Goal: Task Accomplishment & Management: Manage account settings

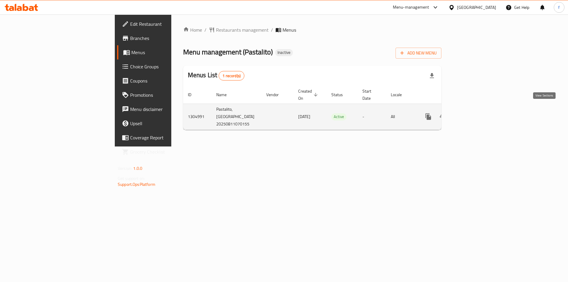
click at [474, 113] on icon "enhanced table" at bounding box center [470, 116] width 7 height 7
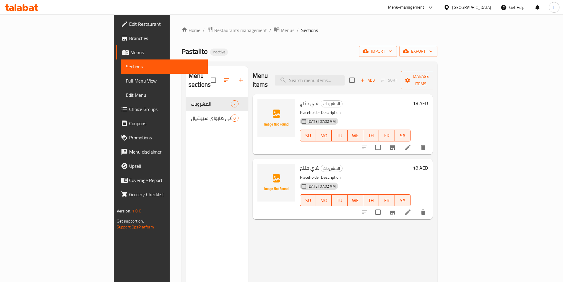
click at [122, 53] on icon at bounding box center [125, 52] width 7 height 5
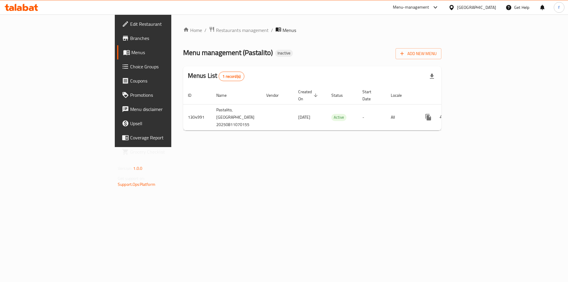
click at [130, 36] on span "Branches" at bounding box center [167, 38] width 75 height 7
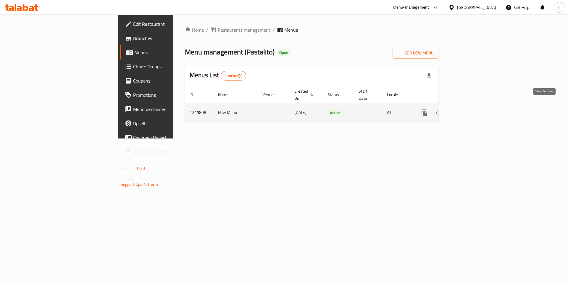
click at [470, 109] on icon "enhanced table" at bounding box center [466, 112] width 7 height 7
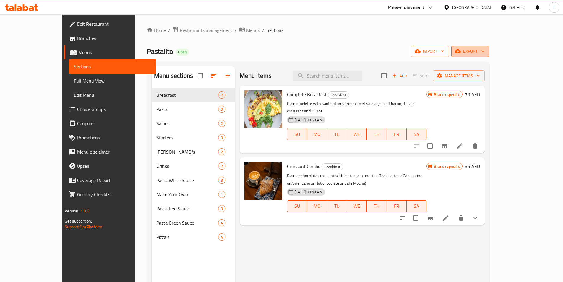
click at [485, 50] on span "export" at bounding box center [470, 51] width 29 height 7
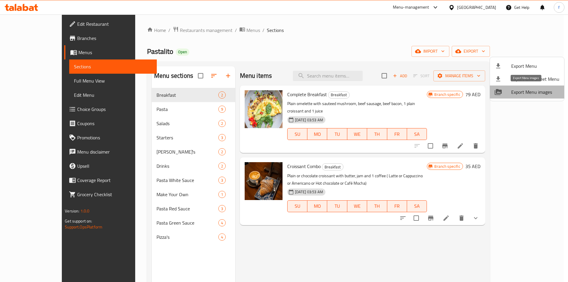
click at [531, 91] on span "Export Menu images" at bounding box center [535, 91] width 48 height 7
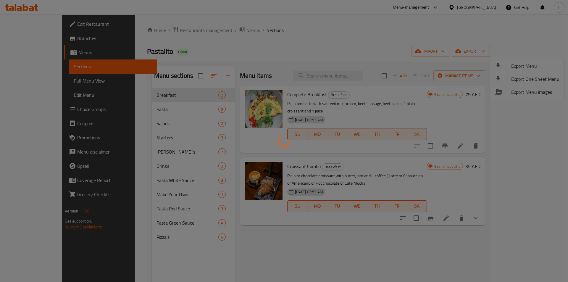
click at [543, 168] on div at bounding box center [284, 141] width 568 height 282
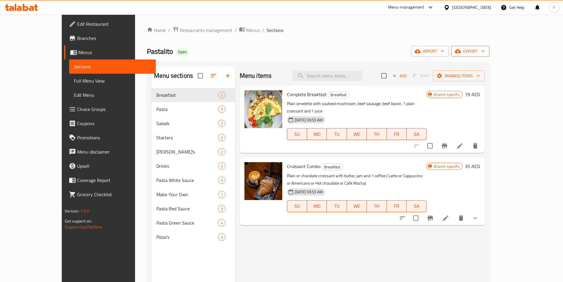
click at [485, 48] on span "export" at bounding box center [470, 51] width 29 height 7
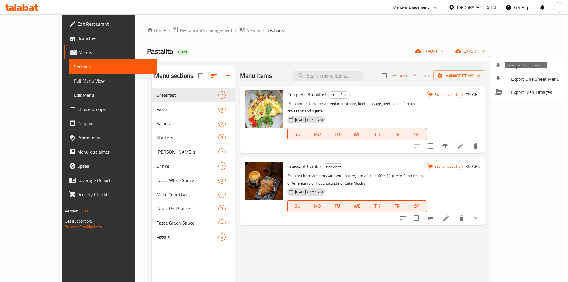
click at [552, 79] on span "Export One Sheet Menu" at bounding box center [535, 78] width 48 height 7
click at [523, 65] on span "Export Menu" at bounding box center [535, 65] width 48 height 7
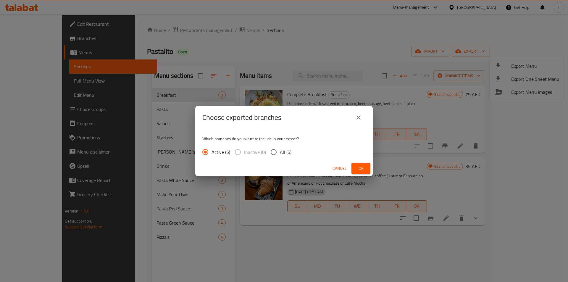
click at [274, 152] on input "All (5)" at bounding box center [273, 152] width 12 height 12
radio input "true"
click at [367, 169] on button "Ok" at bounding box center [360, 168] width 19 height 11
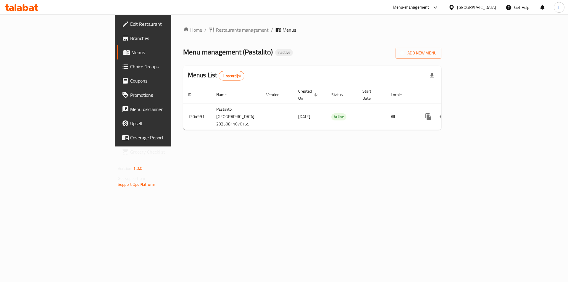
click at [206, 146] on div "Home / Restaurants management / Menus Menu management ( Pastalito ) Inactive Ad…" at bounding box center [312, 80] width 282 height 132
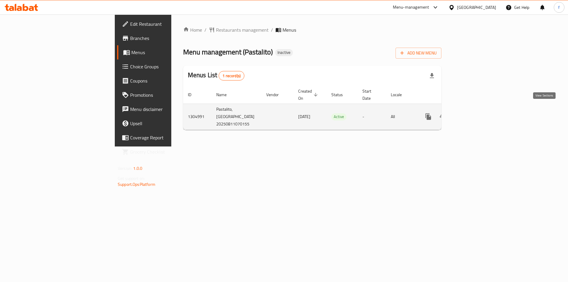
click at [478, 111] on link "enhanced table" at bounding box center [471, 116] width 14 height 14
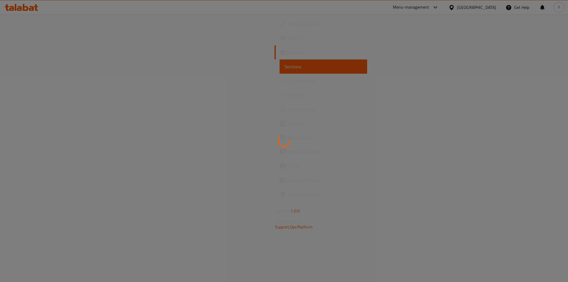
click at [34, 51] on div at bounding box center [284, 141] width 568 height 282
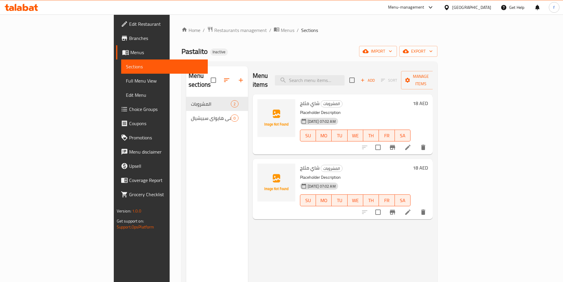
click at [130, 55] on span "Menus" at bounding box center [166, 52] width 73 height 7
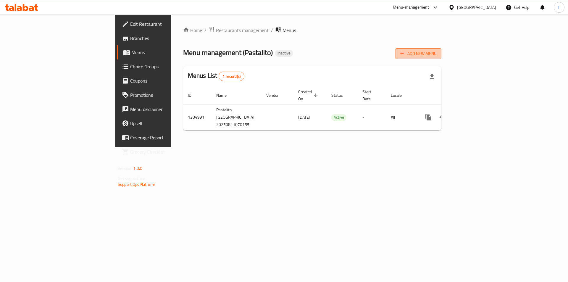
click at [441, 55] on button "Add New Menu" at bounding box center [418, 53] width 46 height 11
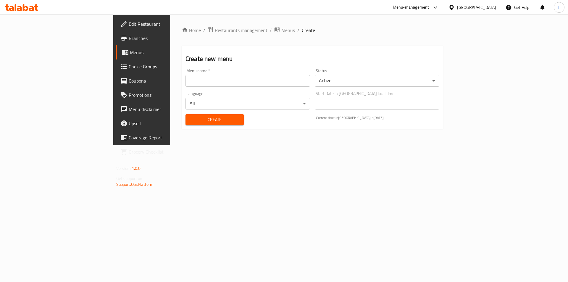
click at [229, 85] on input "text" at bounding box center [247, 81] width 124 height 12
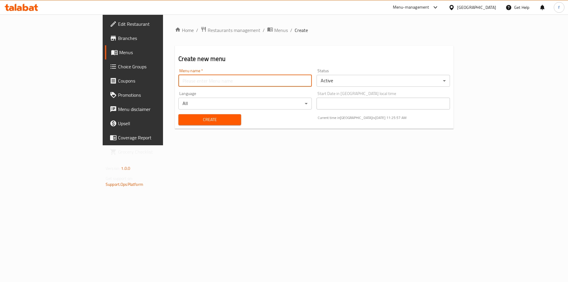
type input "farah"
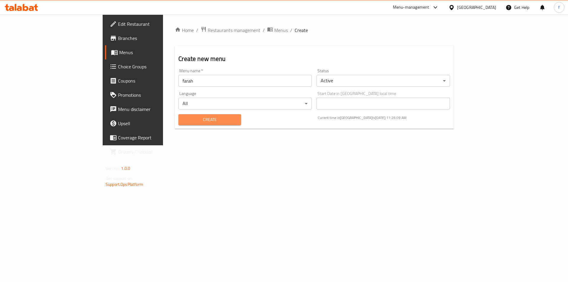
click at [183, 121] on span "Create" at bounding box center [209, 119] width 53 height 7
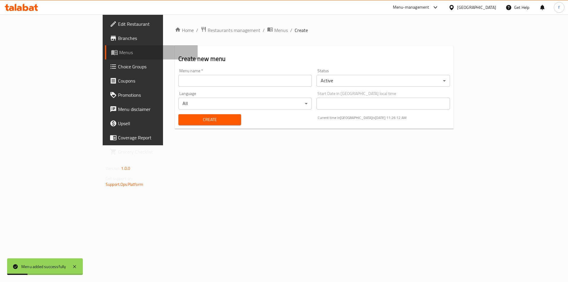
click at [119, 51] on span "Menus" at bounding box center [156, 52] width 74 height 7
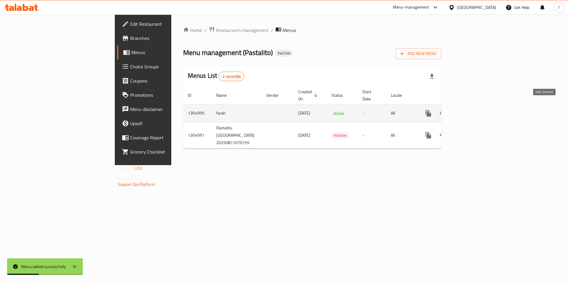
click at [474, 110] on icon "enhanced table" at bounding box center [470, 113] width 7 height 7
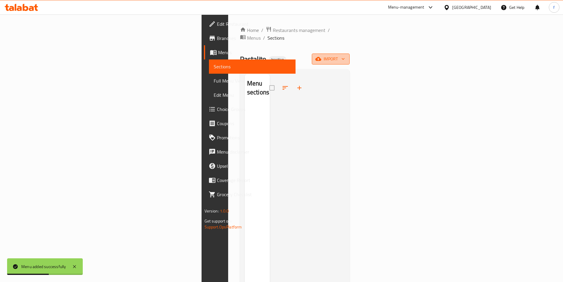
click at [345, 55] on span "import" at bounding box center [331, 58] width 28 height 7
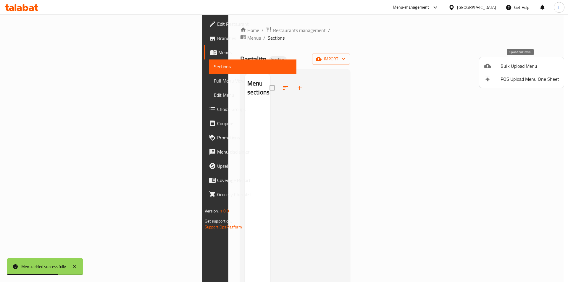
click at [523, 68] on span "Bulk Upload Menu" at bounding box center [529, 65] width 59 height 7
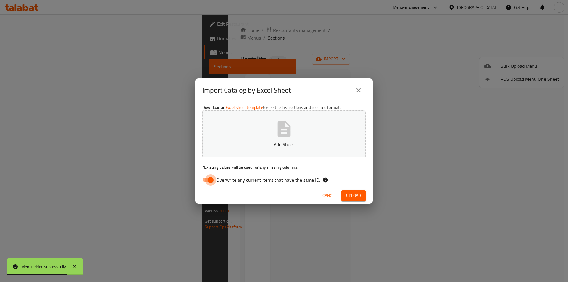
click at [210, 179] on input "Overwrite any current items that have the same ID." at bounding box center [211, 179] width 34 height 11
checkbox input "false"
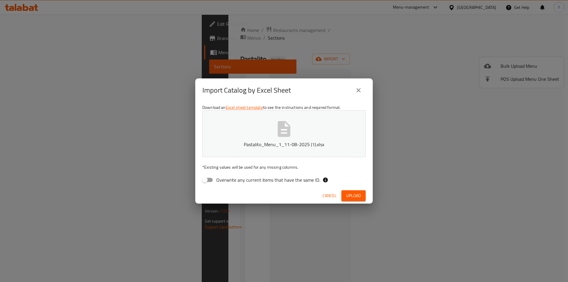
click at [347, 197] on span "Upload" at bounding box center [353, 195] width 15 height 7
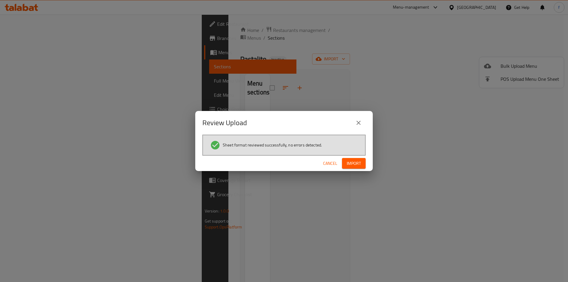
click at [349, 161] on span "Import" at bounding box center [354, 163] width 14 height 7
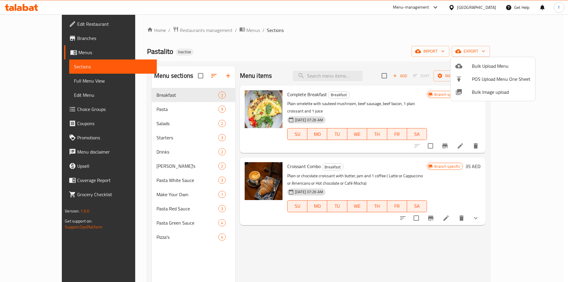
click at [42, 81] on div at bounding box center [284, 141] width 568 height 282
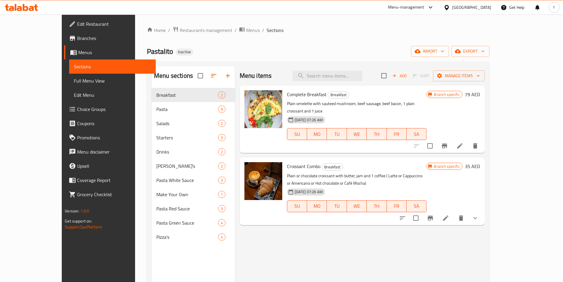
click at [74, 83] on span "Full Menu View" at bounding box center [112, 80] width 77 height 7
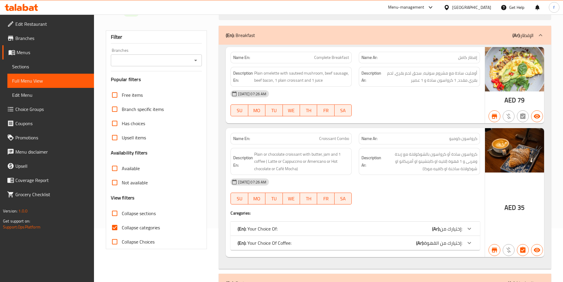
scroll to position [118, 0]
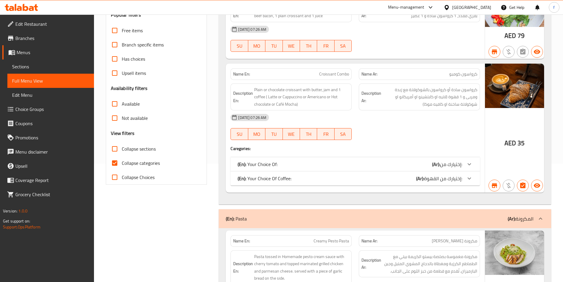
click at [135, 162] on span "Collapse categories" at bounding box center [141, 162] width 38 height 7
click at [122, 162] on input "Collapse categories" at bounding box center [115, 163] width 14 height 14
checkbox input "false"
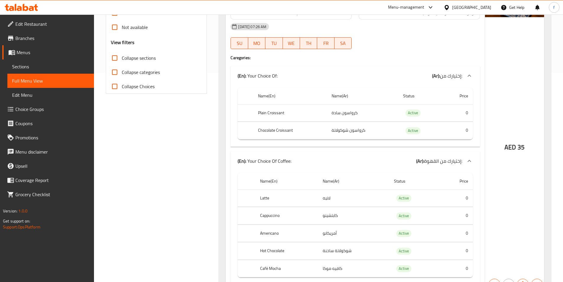
scroll to position [0, 0]
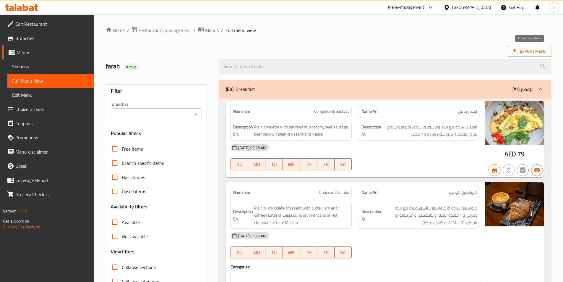
click at [535, 56] on span "Export Menu" at bounding box center [529, 51] width 43 height 11
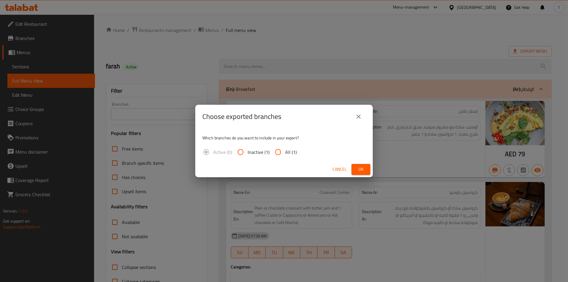
click at [282, 152] on input "All (1)" at bounding box center [278, 152] width 14 height 14
radio input "true"
click at [357, 170] on span "Ok" at bounding box center [360, 169] width 9 height 7
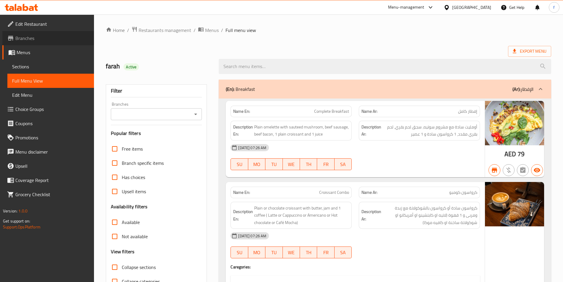
click at [31, 35] on span "Branches" at bounding box center [52, 38] width 74 height 7
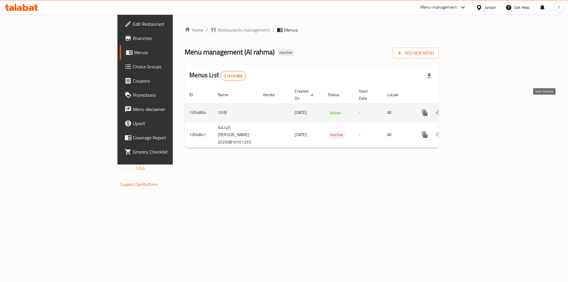
click at [471, 109] on icon "enhanced table" at bounding box center [467, 112] width 7 height 7
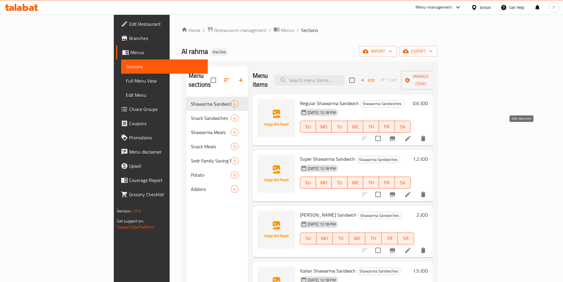
click at [411, 136] on icon at bounding box center [407, 138] width 5 height 5
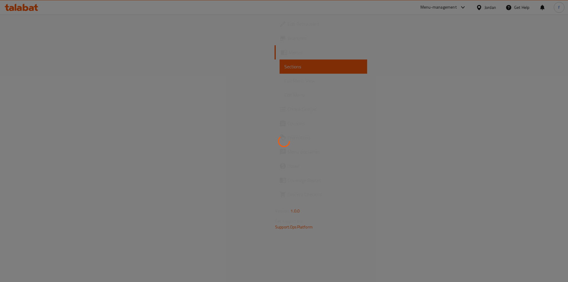
click at [447, 55] on div at bounding box center [284, 141] width 568 height 282
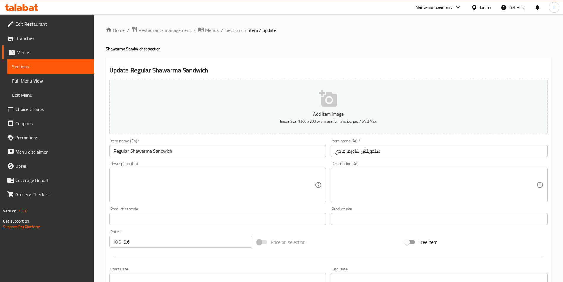
click at [363, 182] on textarea at bounding box center [436, 185] width 202 height 28
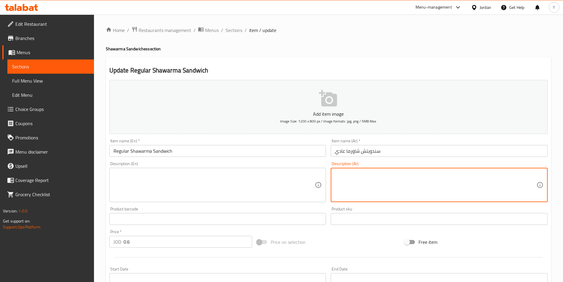
paste textarea "شاورما عادي: قطع دجاج، صوص ثوم، مخلل، خبز."
drag, startPoint x: 406, startPoint y: 175, endPoint x: 458, endPoint y: 174, distance: 51.8
click at [407, 175] on textarea "شاورما عادي: قطع دجاج، صوص ثوم، مخلل، خبز." at bounding box center [436, 185] width 202 height 28
type textarea "شاورما عادي: قطع دجاج، صوص ثوم، مخلل، خبز."
click at [148, 180] on textarea at bounding box center [215, 185] width 202 height 28
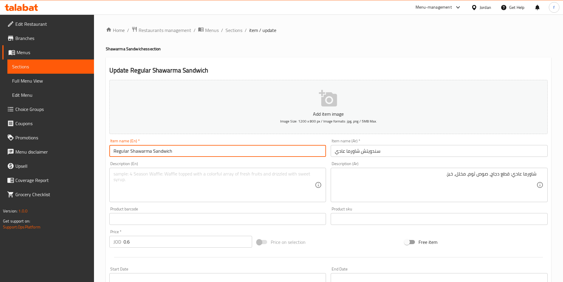
drag, startPoint x: 150, startPoint y: 151, endPoint x: 141, endPoint y: 152, distance: 9.2
click at [138, 152] on input "Regular Shawarma Sandwich" at bounding box center [217, 151] width 217 height 12
drag, startPoint x: 151, startPoint y: 151, endPoint x: 117, endPoint y: 152, distance: 33.2
click at [108, 150] on div "Item name (En)   * Regular Shawarma Sandwich Item name (En) *" at bounding box center [218, 147] width 222 height 23
paste input "شاورما عادي: قطع دجاج، صوص ثوم، مخلل، خبز."
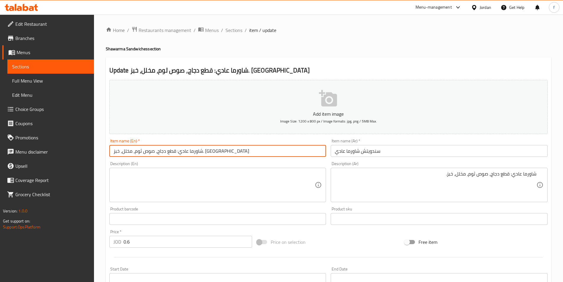
type input "Regular Shawarma Sandwich"
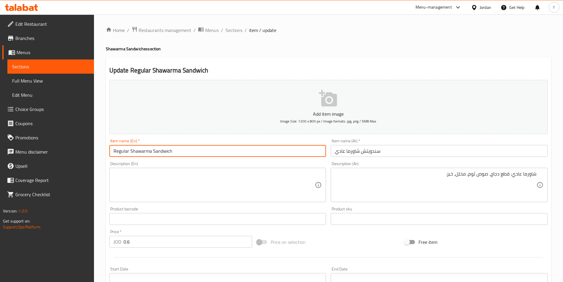
click at [144, 164] on div "Description (En) Description (En)" at bounding box center [217, 181] width 217 height 41
drag, startPoint x: 151, startPoint y: 152, endPoint x: 126, endPoint y: 153, distance: 24.3
click at [103, 150] on div "Home / Restaurants management / Menus / Sections / item / update Shawarma Sandw…" at bounding box center [328, 215] width 469 height 403
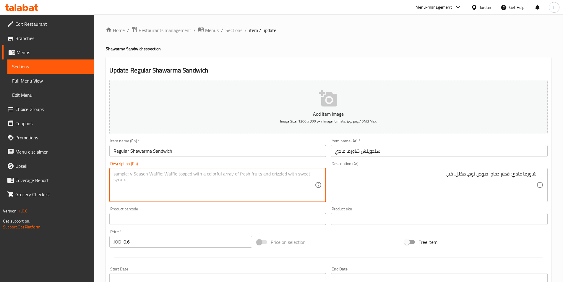
click at [138, 177] on textarea at bounding box center [215, 185] width 202 height 28
paste textarea "Regular Shawarma"
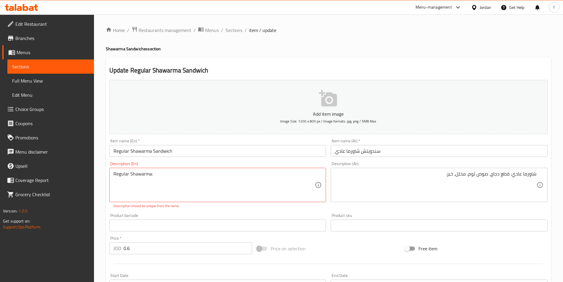
click at [180, 170] on div "Regular Shawarma: Description (En)" at bounding box center [217, 185] width 217 height 34
click at [162, 177] on textarea "Regular Shawarma:" at bounding box center [215, 185] width 202 height 28
click at [158, 174] on textarea "Regular Shawarma:" at bounding box center [215, 185] width 202 height 28
click at [161, 177] on textarea "Regular Shawarma:" at bounding box center [215, 185] width 202 height 28
paste textarea "Pieces"
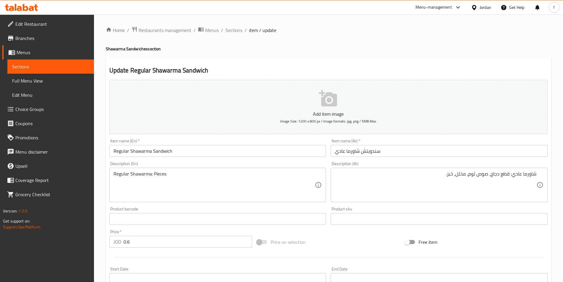
drag, startPoint x: 153, startPoint y: 172, endPoint x: 170, endPoint y: 174, distance: 17.0
click at [153, 172] on textarea "Regular Shawarma: Pieces" at bounding box center [215, 185] width 202 height 28
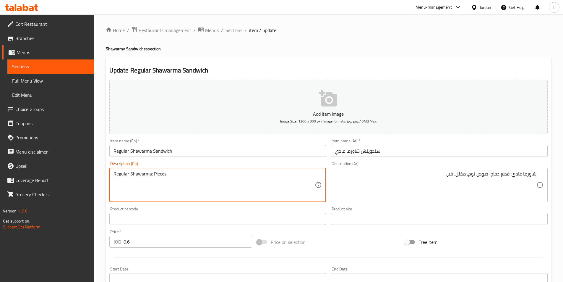
paste textarea "Chicken"
click at [193, 171] on textarea "Regular Shawarma: Chicken Pieces" at bounding box center [215, 185] width 202 height 28
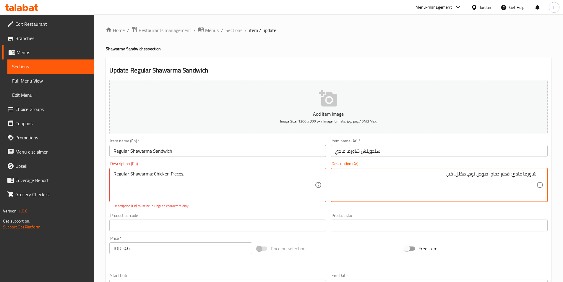
drag, startPoint x: 488, startPoint y: 173, endPoint x: 470, endPoint y: 174, distance: 18.4
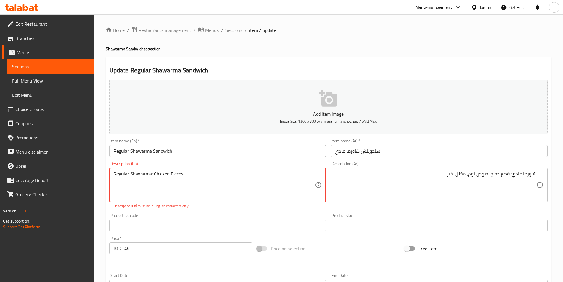
paste textarea "Garlic Sauce"
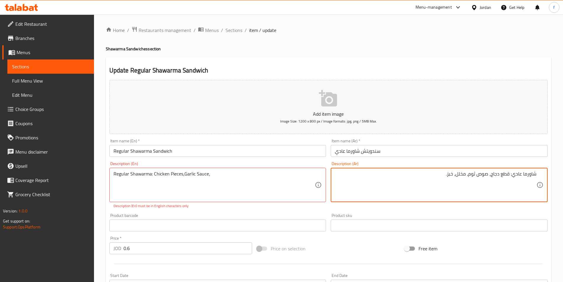
click at [460, 173] on textarea "شاورما عادي: قطع دجاج، صوص ثوم، مخلل، خبز." at bounding box center [436, 185] width 202 height 28
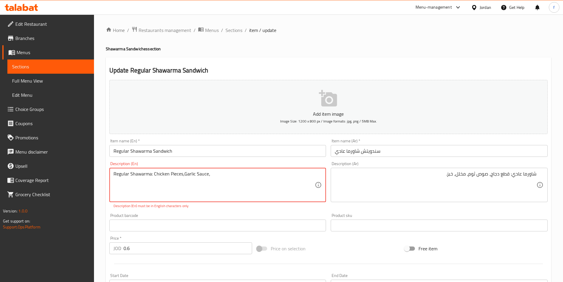
paste textarea "Pickles"
click at [184, 173] on textarea "Regular Shawarma: Chicken Pieces،Garlic Sauce،Pickles" at bounding box center [215, 185] width 202 height 28
click at [210, 173] on textarea "Regular Shawarma: Chicken Pieces، Garlic Sauce،Pickles" at bounding box center [215, 185] width 202 height 28
click at [224, 174] on textarea "Regular Shawarma: Chicken Pieces، Garlic Sauce، Pickles" at bounding box center [215, 185] width 202 height 28
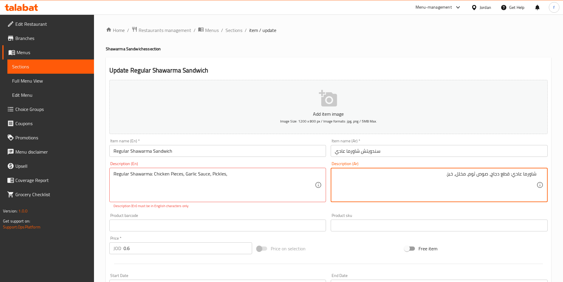
click at [453, 174] on textarea "شاورما عادي: قطع دجاج، صوص ثوم، مخلل، خبز." at bounding box center [436, 185] width 202 height 28
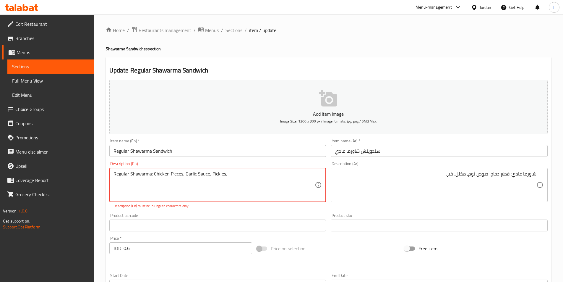
paste textarea "Bread"
click at [428, 35] on div "Home / Restaurants management / Menus / Sections / item / update Shawarma Sandw…" at bounding box center [329, 219] width 446 height 386
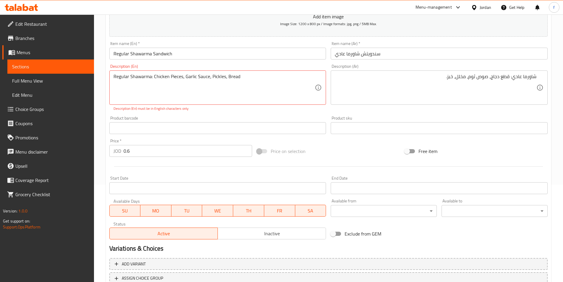
scroll to position [143, 0]
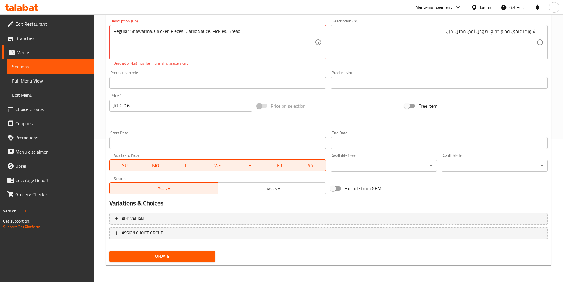
click at [182, 253] on span "Update" at bounding box center [162, 256] width 97 height 7
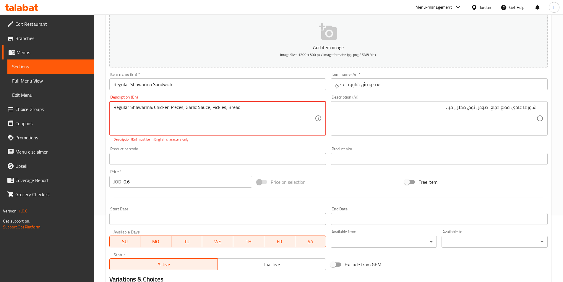
scroll to position [118, 0]
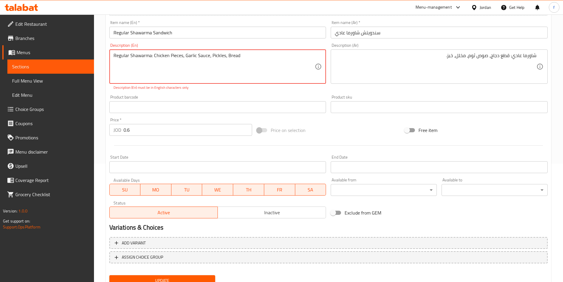
click at [150, 54] on textarea "Regular Shawarma: Chicken Pieces، Garlic Sauce، Pickles، Bread" at bounding box center [215, 67] width 202 height 28
click at [152, 55] on textarea "Regular Shawarma: Chicken Pieces، Garlic Sauce، Pickles، Bread" at bounding box center [215, 67] width 202 height 28
click at [150, 55] on textarea "Regular Shawarma: Chicken Pieces، Garlic Sauce، Pickles، Bread" at bounding box center [215, 67] width 202 height 28
click at [151, 56] on textarea "Regular Shawarma: Chicken Pieces، Garlic Sauce، Pickles، Bread" at bounding box center [215, 67] width 202 height 28
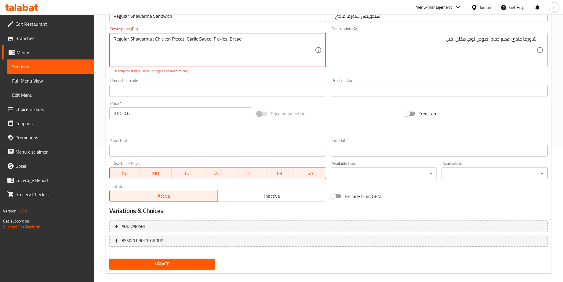
scroll to position [143, 0]
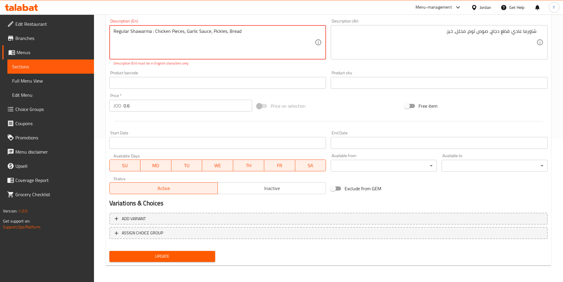
click at [168, 254] on span "Update" at bounding box center [162, 256] width 97 height 7
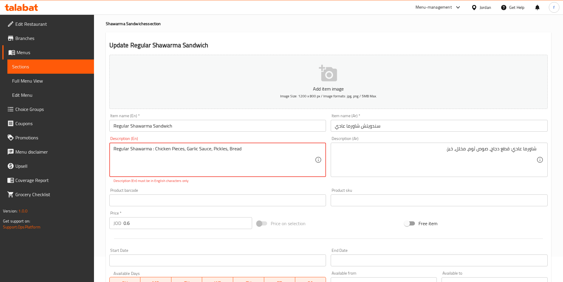
scroll to position [0, 0]
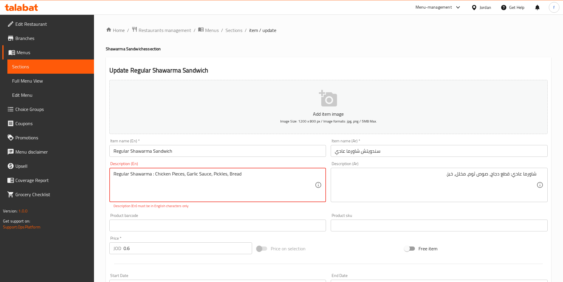
click at [254, 167] on div "Description (En) Regular Shawarma : Chicken Pieces، Garlic Sauce، Pickles، Brea…" at bounding box center [217, 184] width 217 height 47
drag, startPoint x: 252, startPoint y: 173, endPoint x: 176, endPoint y: 179, distance: 75.7
click at [153, 174] on textarea "Regular Shawarma : Chicken Pieces، Garlic Sauce، Pickles، Bread" at bounding box center [215, 185] width 202 height 28
click at [223, 182] on textarea "Regular Shawarma Chicken Pieces، Garlic Sauce، Pickles، Bread" at bounding box center [215, 185] width 202 height 28
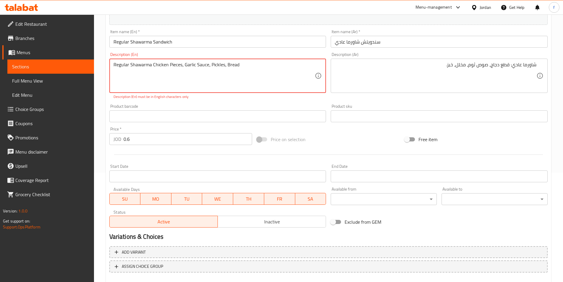
scroll to position [143, 0]
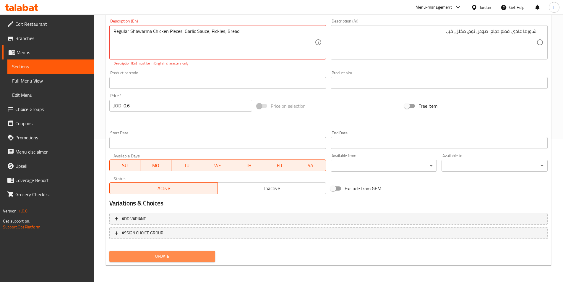
click at [153, 257] on span "Update" at bounding box center [162, 256] width 97 height 7
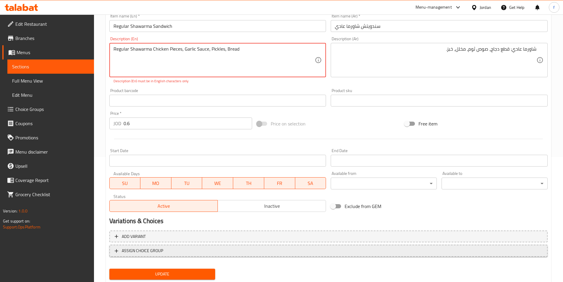
scroll to position [0, 0]
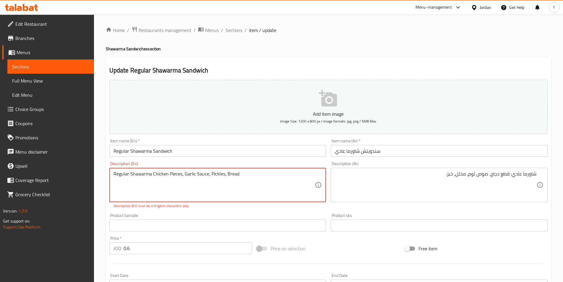
click at [257, 177] on textarea "Regular Shawarma Chicken Pieces، Garlic Sauce، Pickles، Bread" at bounding box center [215, 185] width 202 height 28
click at [226, 174] on textarea "Regular Shawarma Chicken Pieces، Garlic Sauce، Pickles، Bread" at bounding box center [215, 185] width 202 height 28
click at [250, 176] on textarea "Regular Shawarma Chicken Pieces، Garlic Sauce، Pickles، Bread" at bounding box center [215, 185] width 202 height 28
drag, startPoint x: 113, startPoint y: 174, endPoint x: 157, endPoint y: 183, distance: 44.8
click at [114, 174] on div "Regular Shawarma Chicken Pieces، Garlic Sauce، Pickles، Bread Description (En)" at bounding box center [217, 185] width 217 height 34
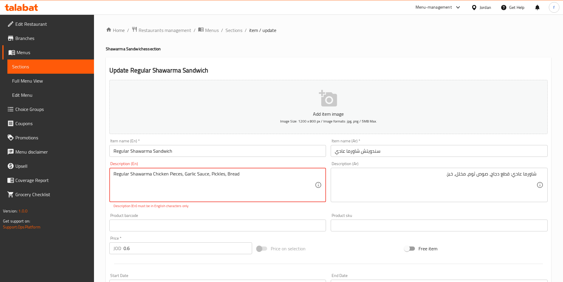
click at [114, 173] on textarea "Regular Shawarma Chicken Pieces، Garlic Sauce، Pickles، Bread" at bounding box center [215, 185] width 202 height 28
click at [258, 174] on textarea "Regular Shawarma Chicken Pieces، Garlic Sauce، Pickles، Bread" at bounding box center [215, 185] width 202 height 28
click at [247, 177] on textarea "Regular Shawarma Chicken Pieces، Garlic Sauce، Pickles، Bread" at bounding box center [215, 185] width 202 height 28
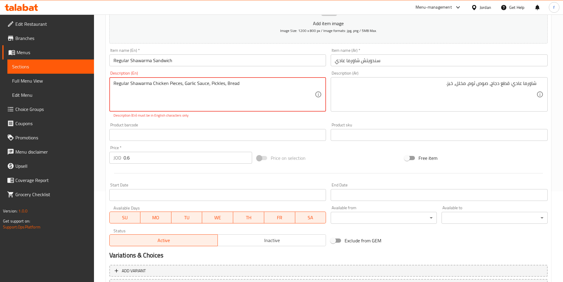
scroll to position [143, 0]
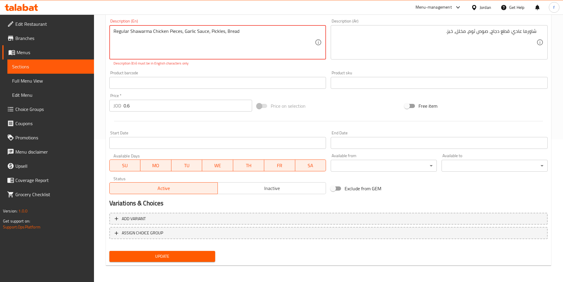
click at [161, 260] on button "Update" at bounding box center [162, 256] width 106 height 11
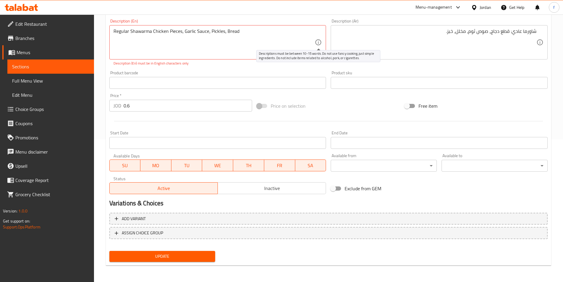
click at [320, 42] on icon at bounding box center [318, 42] width 7 height 7
click at [317, 42] on icon at bounding box center [318, 42] width 7 height 7
click at [235, 58] on div "Regular Shawarma Chicken Pieces، Garlic Sauce، Pickles، Bread Description (En)" at bounding box center [217, 42] width 217 height 34
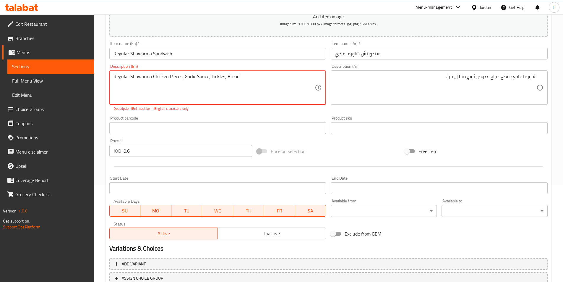
scroll to position [54, 0]
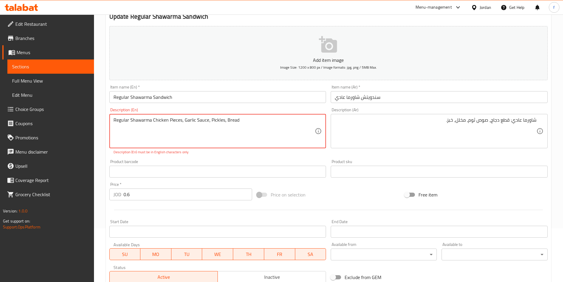
click at [114, 119] on textarea "Regular Shawarma Chicken Pieces، Garlic Sauce، Pickles، Bread" at bounding box center [215, 131] width 202 height 28
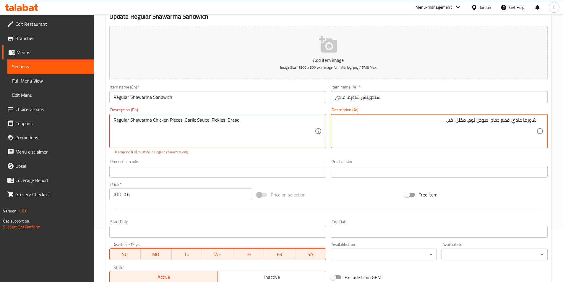
click at [438, 122] on textarea "شاورما عادي: قطع دجاج، صوص ثوم، مخلل، خبز." at bounding box center [436, 131] width 202 height 28
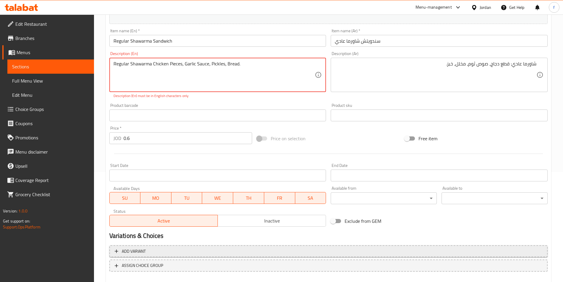
scroll to position [143, 0]
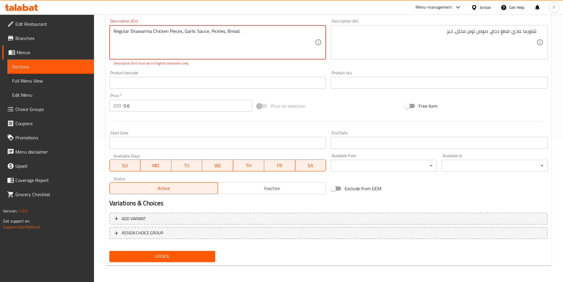
type textarea "Regular Shawarma Chicken Pieces، Garlic Sauce، Pickles، Bread."
click at [167, 256] on span "Update" at bounding box center [162, 256] width 97 height 7
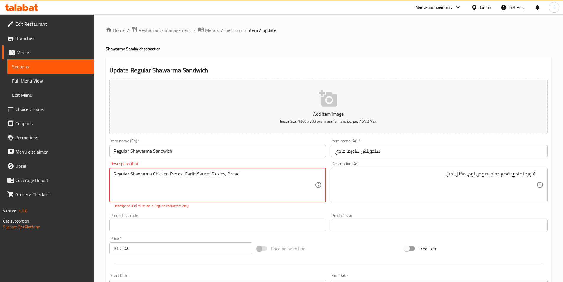
click at [165, 174] on textarea "Regular Shawarma Chicken Pieces، Garlic Sauce، Pickles، Bread." at bounding box center [215, 185] width 202 height 28
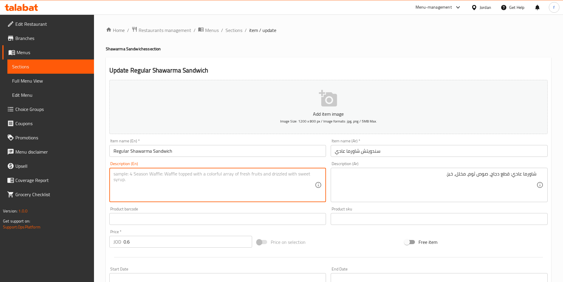
click at [356, 211] on div "Product sku Product sku" at bounding box center [439, 216] width 217 height 18
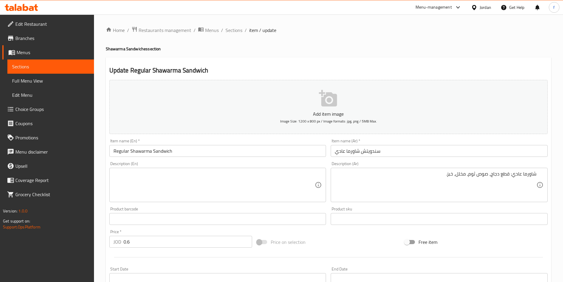
click at [135, 185] on textarea at bounding box center [215, 185] width 202 height 28
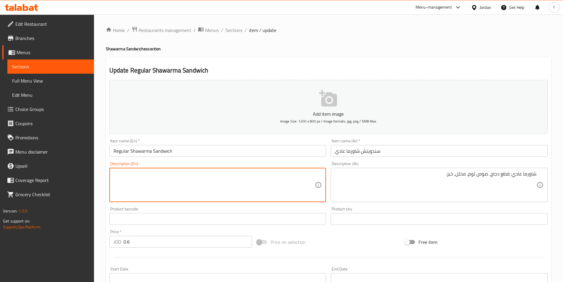
paste textarea "Regular Shawarma Chicken Pieces، Garlic Sauce، Pickles، Bread."
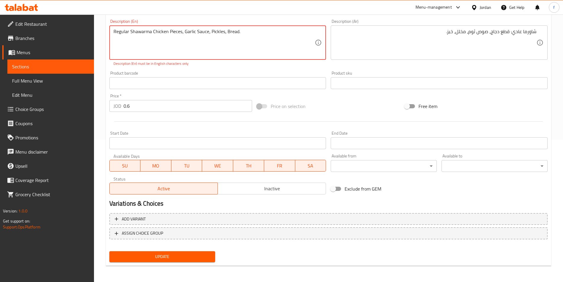
scroll to position [143, 0]
click at [168, 260] on span "Update" at bounding box center [162, 256] width 97 height 7
click at [134, 253] on span "Update" at bounding box center [162, 256] width 97 height 7
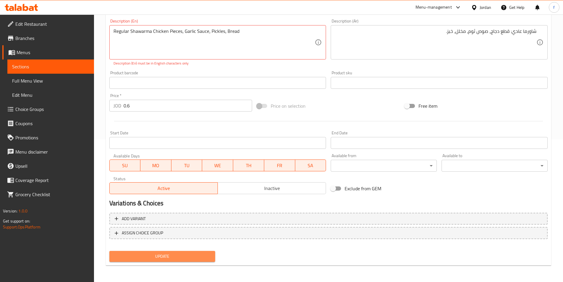
click at [134, 253] on span "Update" at bounding box center [162, 256] width 97 height 7
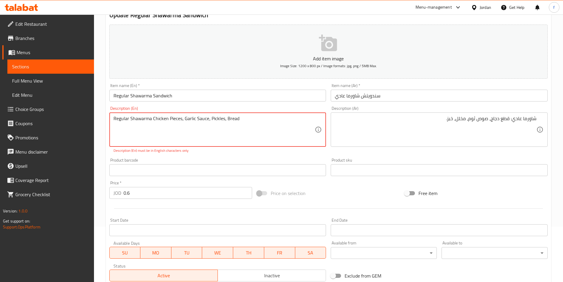
scroll to position [0, 0]
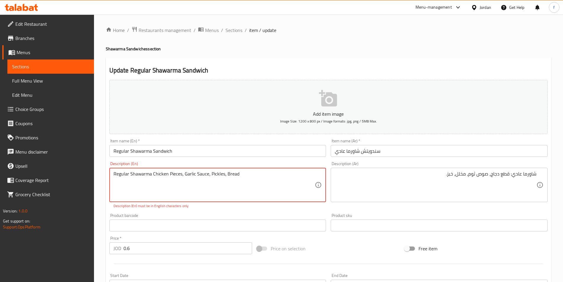
click at [173, 177] on textarea "Regular Shawarma Chicken Pieces، Garlic Sauce، Pickles، Bread" at bounding box center [215, 185] width 202 height 28
click at [194, 177] on textarea "Regular Shawarma Chicken Pieces، Garlic Sauce، Pickles، Bread" at bounding box center [215, 185] width 202 height 28
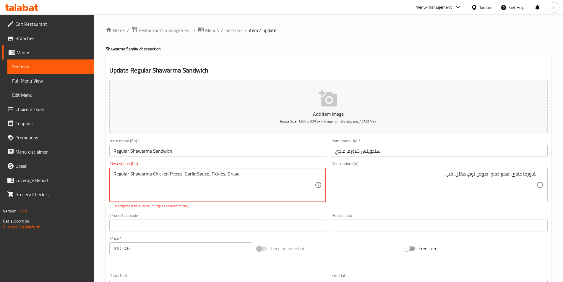
click at [194, 177] on textarea "Regular Shawarma Chicken Pieces، Garlic Sauce، Pickles، Bread" at bounding box center [215, 185] width 202 height 28
click at [227, 179] on textarea "Regular Shawarma Chicken Pieces، Garlic Sauce، Pickles، Bread" at bounding box center [215, 185] width 202 height 28
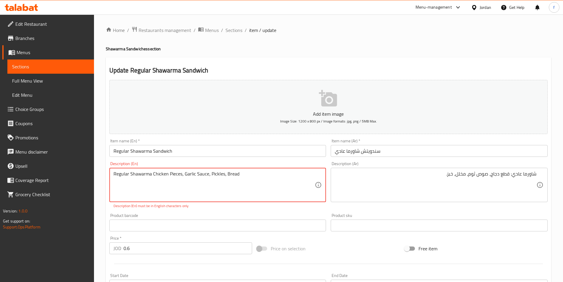
paste textarea "shawarma chicken pieces, garlic, pickles, bread"
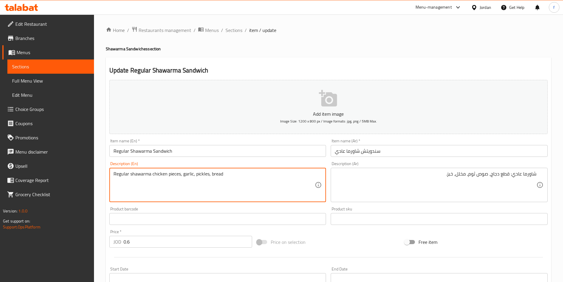
scroll to position [118, 0]
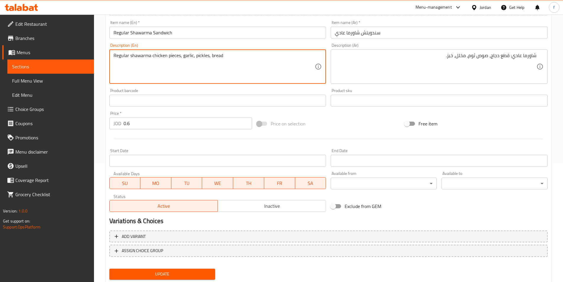
type textarea "Regular shawarma chicken pieces, garlic, pickles, bread"
click at [211, 269] on button "Update" at bounding box center [162, 274] width 106 height 11
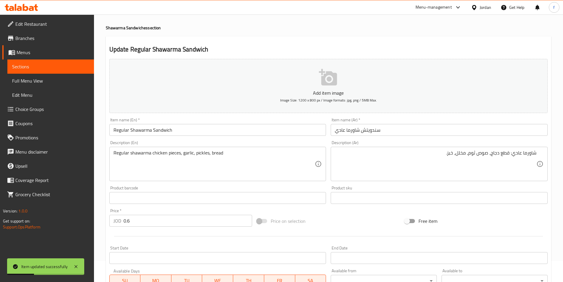
scroll to position [0, 0]
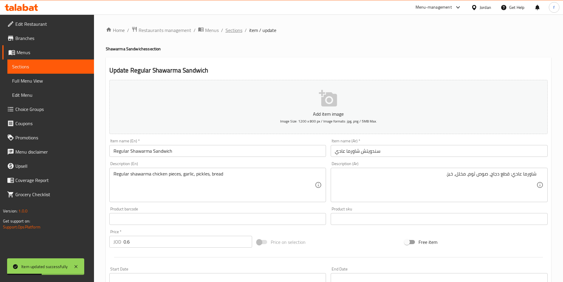
click at [233, 30] on span "Sections" at bounding box center [234, 30] width 17 height 7
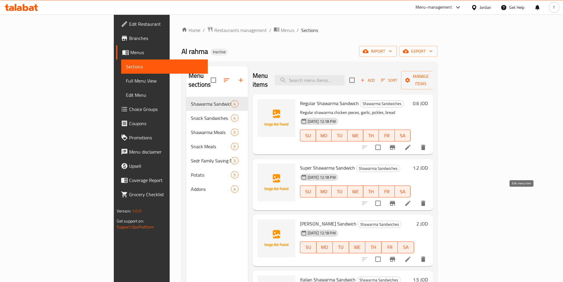
click at [412, 200] on icon at bounding box center [408, 203] width 7 height 7
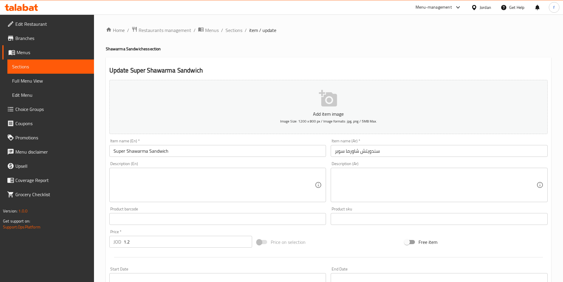
click at [426, 188] on textarea at bounding box center [436, 185] width 202 height 28
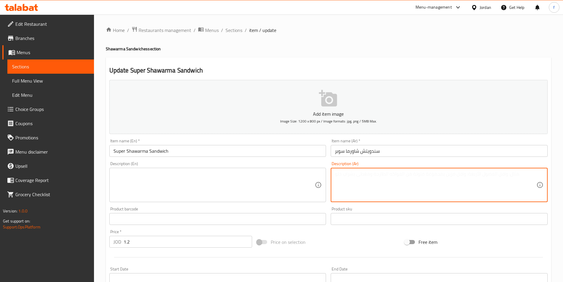
paste textarea "شاورما سوبر: قطع دجاج، صوص ثوم، مخلل، بطاطا مقلية، خبز."
type textarea "شاورما سوبر: قطع دجاج، صوص ثوم، مخلل، بطاطا مقلية، خبز."
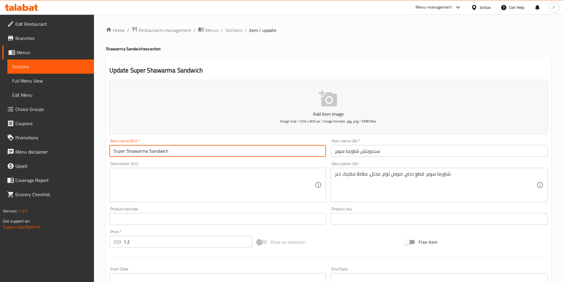
drag, startPoint x: 114, startPoint y: 151, endPoint x: 147, endPoint y: 149, distance: 33.5
click at [147, 149] on input "Super Shawarma Sandwich" at bounding box center [217, 151] width 217 height 12
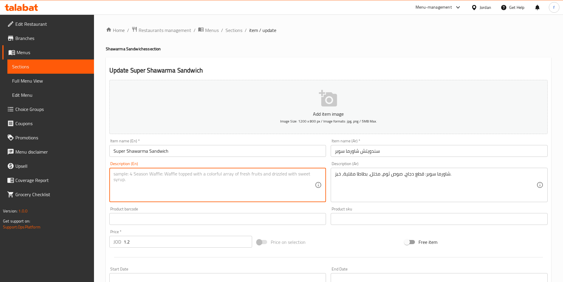
click at [116, 175] on textarea at bounding box center [215, 185] width 202 height 28
paste textarea "Super Shawarma"
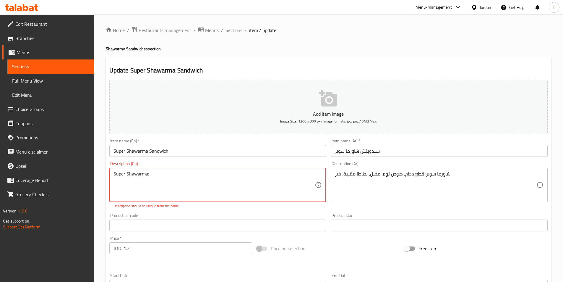
click at [157, 173] on textarea "Super Shawarma:" at bounding box center [215, 185] width 202 height 28
paste textarea "chicken pieces, garlic, pickles, bread"
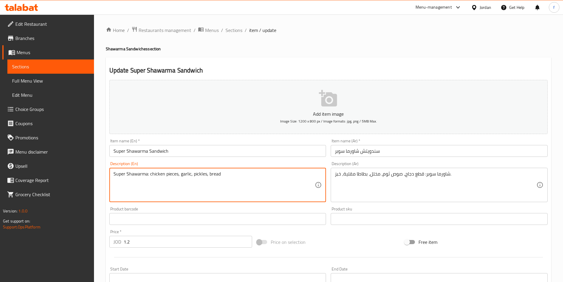
click at [159, 174] on textarea "Super Shawarma: chicken pieces, garlic, pickles, bread" at bounding box center [215, 185] width 202 height 28
click at [178, 174] on textarea "Super Shawarma: chicken pieces, garlic, pickles, bread" at bounding box center [215, 185] width 202 height 28
click at [190, 174] on textarea "Super Shawarma: chicken pieces, garlic, pickles, bread" at bounding box center [215, 185] width 202 height 28
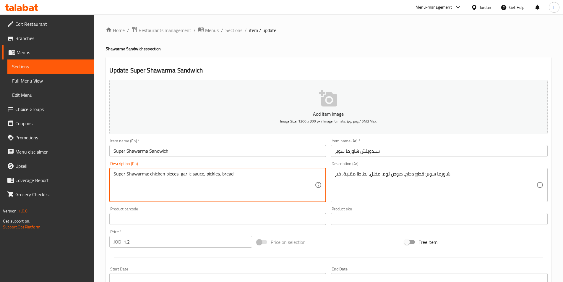
click at [220, 174] on textarea "Super Shawarma: chicken pieces, garlic sauce, pickles, bread" at bounding box center [215, 185] width 202 height 28
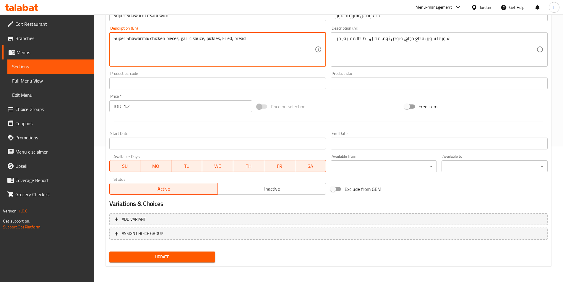
scroll to position [136, 0]
click at [180, 252] on div "Add item image Image Size: 1200 x 800 px / Image formats: jpg, png / 5MB Max. I…" at bounding box center [328, 102] width 443 height 323
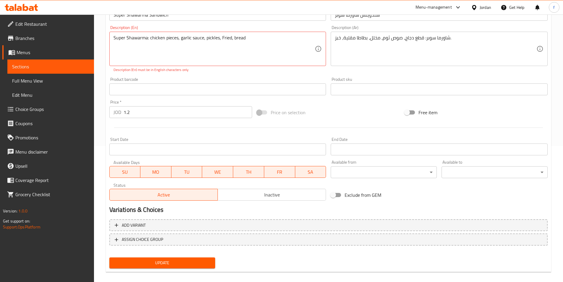
click at [174, 260] on span "Update" at bounding box center [162, 262] width 97 height 7
click at [168, 265] on span "Update" at bounding box center [162, 262] width 97 height 7
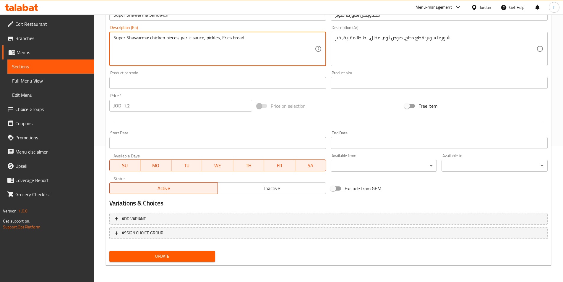
drag, startPoint x: 217, startPoint y: 43, endPoint x: 232, endPoint y: 37, distance: 16.4
click at [232, 37] on textarea "Super Shawarma: chicken pieces, garlic sauce, pickles, Fries bread" at bounding box center [215, 49] width 202 height 28
click at [230, 38] on textarea "Super Shawarma: chicken pieces, garlic sauce, pickles, Fries bread" at bounding box center [215, 49] width 202 height 28
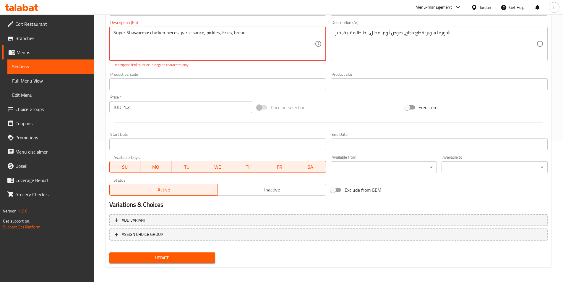
scroll to position [143, 0]
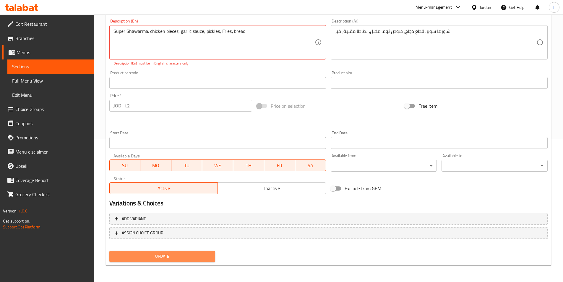
click at [186, 254] on span "Update" at bounding box center [162, 256] width 97 height 7
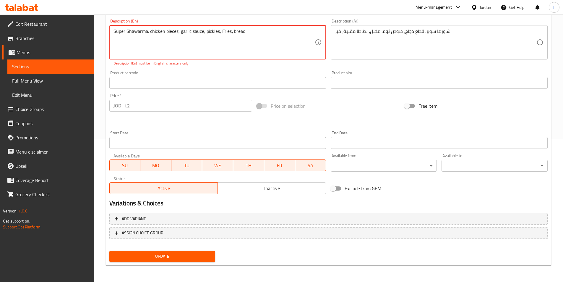
click at [186, 254] on span "Update" at bounding box center [162, 256] width 97 height 7
click at [147, 32] on textarea "Super Shawarma: chicken pieces, garlic sauce, pickles, Fries، bread" at bounding box center [215, 42] width 202 height 28
click at [173, 258] on span "Update" at bounding box center [162, 256] width 97 height 7
click at [173, 252] on button "Update" at bounding box center [162, 256] width 106 height 11
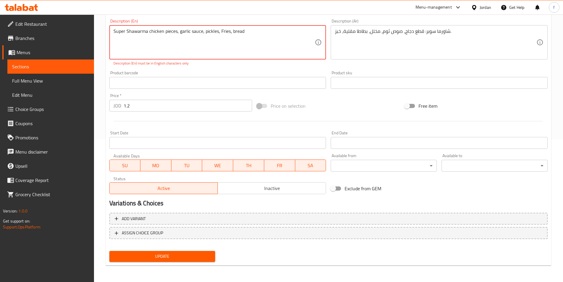
click at [221, 32] on textarea "Super Shawarma chicken pieces, garlic sauce, pickles, Fries، bread" at bounding box center [215, 42] width 202 height 28
click at [221, 33] on textarea "Super Shawarma chicken pieces, garlic sauce, pickles, Fries، bread" at bounding box center [215, 42] width 202 height 28
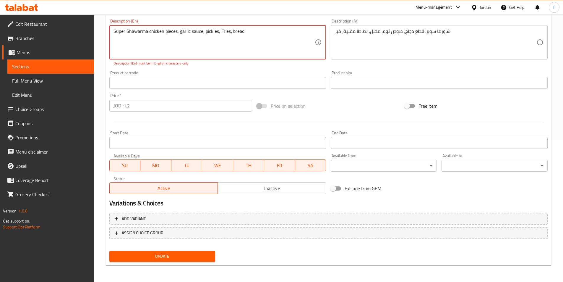
click at [221, 33] on textarea "Super Shawarma chicken pieces, garlic sauce, pickles, Fries، bread" at bounding box center [215, 42] width 202 height 28
paste textarea "Chicken pieces, garlic sauce, pickles, French fries,"
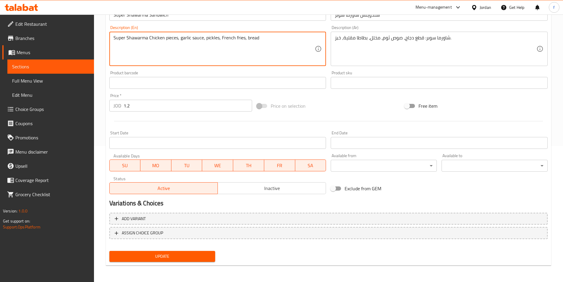
scroll to position [136, 0]
drag, startPoint x: 224, startPoint y: 37, endPoint x: 209, endPoint y: 36, distance: 15.7
click at [209, 36] on textarea "Super Shawarma Chicken pieces, garlic sauce, pickles, French fries, bread" at bounding box center [215, 49] width 202 height 28
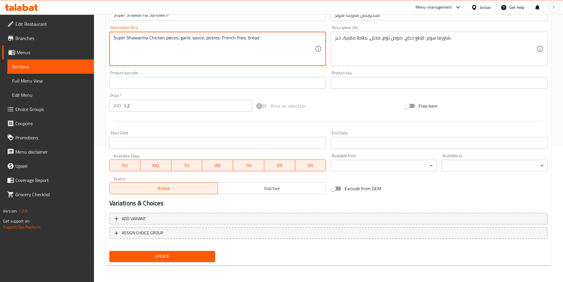
type textarea "Super Shawarma Chicken pieces, garlic sauce, pickles, French fries, bread"
drag, startPoint x: 209, startPoint y: 36, endPoint x: 183, endPoint y: 256, distance: 221.2
click at [183, 256] on span "Update" at bounding box center [162, 256] width 97 height 7
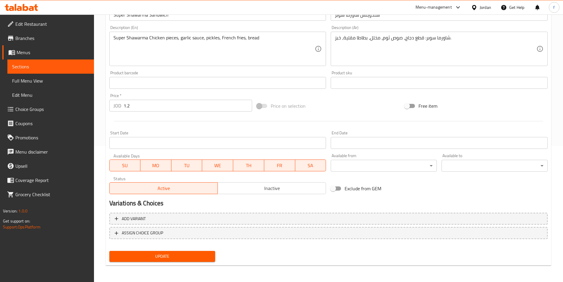
click at [172, 258] on span "Update" at bounding box center [162, 256] width 97 height 7
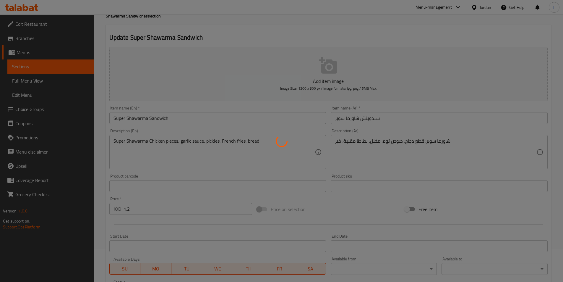
scroll to position [0, 0]
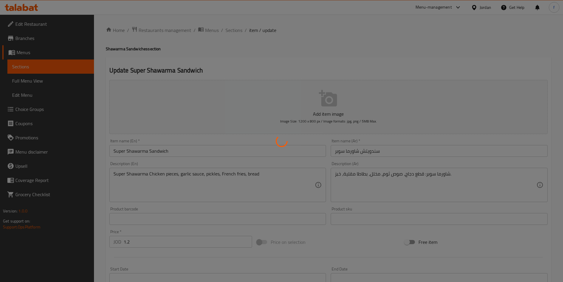
click at [229, 29] on div at bounding box center [281, 141] width 563 height 282
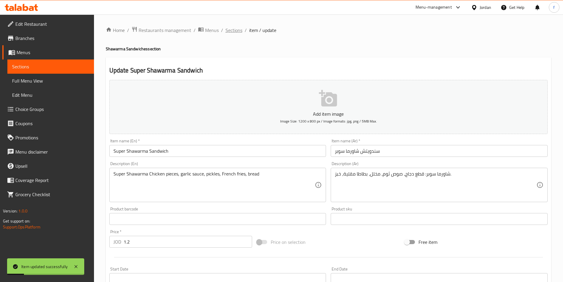
click at [231, 28] on span "Sections" at bounding box center [234, 30] width 17 height 7
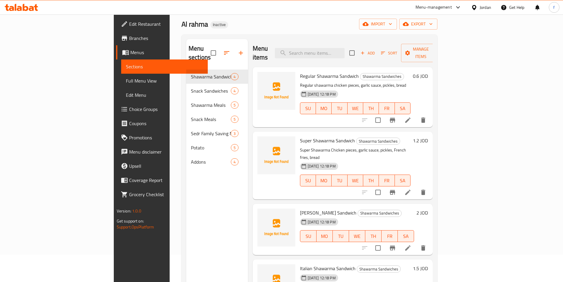
scroll to position [83, 0]
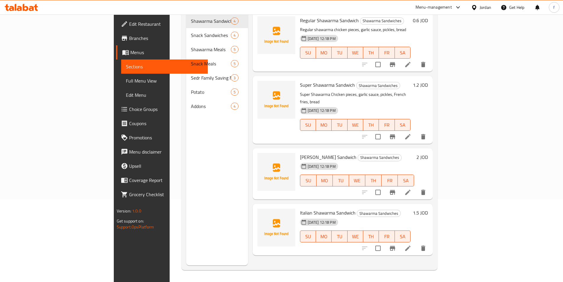
click at [411, 190] on icon at bounding box center [407, 192] width 5 height 5
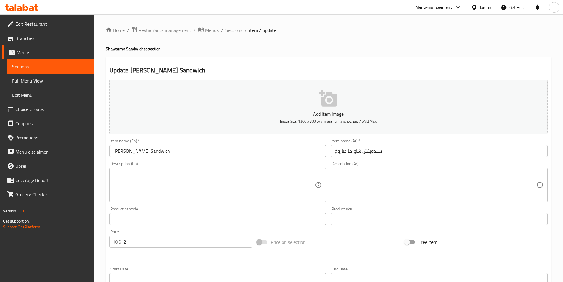
click at [369, 177] on textarea at bounding box center [436, 185] width 202 height 28
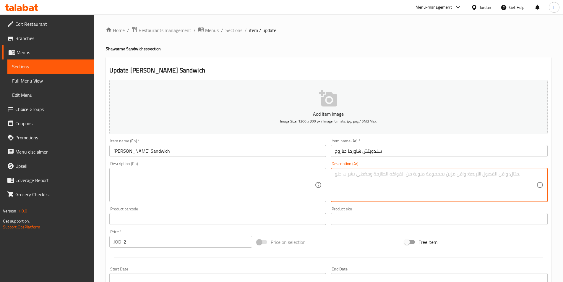
paste textarea "شاورما صاروخ: قطع دجاج، صوص ثوم، مخلل، بطاطا مقلية، خبز الصاج."
type textarea "شاورما صاروخ: قطع دجاج، صوص ثوم، مخلل، بطاطا مقلية، خبز الصاج."
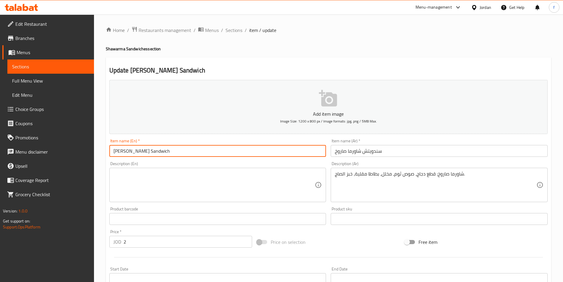
drag, startPoint x: 114, startPoint y: 149, endPoint x: 152, endPoint y: 151, distance: 37.6
click at [152, 151] on input "[PERSON_NAME] Sandwich" at bounding box center [217, 151] width 217 height 12
click at [138, 177] on textarea at bounding box center [215, 185] width 202 height 28
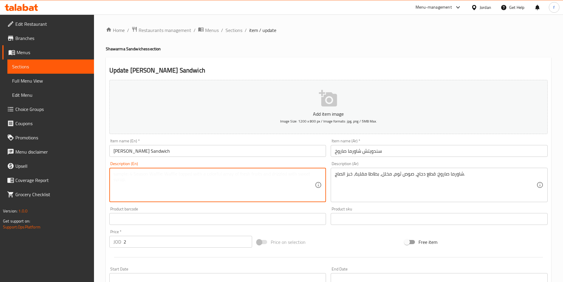
paste textarea "Saroukh Shawarma"
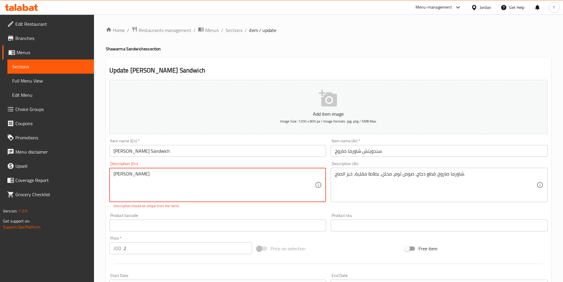
click at [219, 181] on textarea "Saroukh Shawarma" at bounding box center [215, 185] width 202 height 28
paste textarea "chicken pieces, garlic sauce, pickles, bread"
click at [257, 174] on textarea "Saroukh Shawarma chicken pieces, garlic sauce, pickles, bread" at bounding box center [215, 185] width 202 height 28
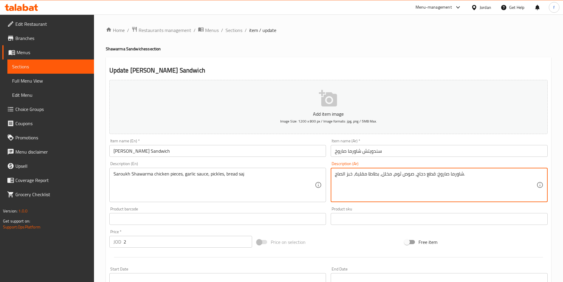
click at [344, 177] on textarea "شاورما صاروخ: قطع دجاج، صوص ثوم، مخلل، بطاطا مقلية، خبز الصاج." at bounding box center [436, 185] width 202 height 28
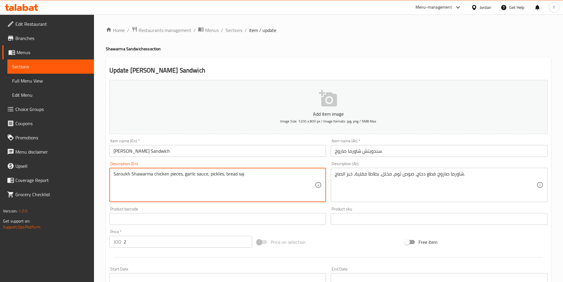
drag, startPoint x: 225, startPoint y: 173, endPoint x: 245, endPoint y: 173, distance: 19.8
paste textarea "Saj Bread"
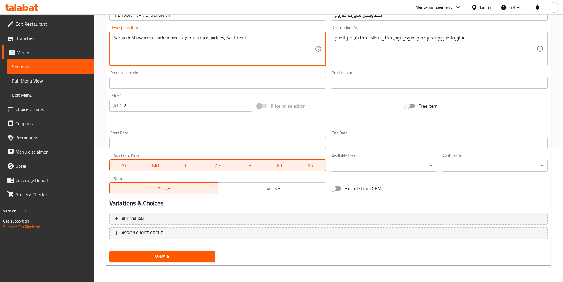
type textarea "Saroukh Shawarma chicken pieces, garlic sauce, pickles, Saj Bread"
click at [156, 253] on span "Update" at bounding box center [162, 256] width 97 height 7
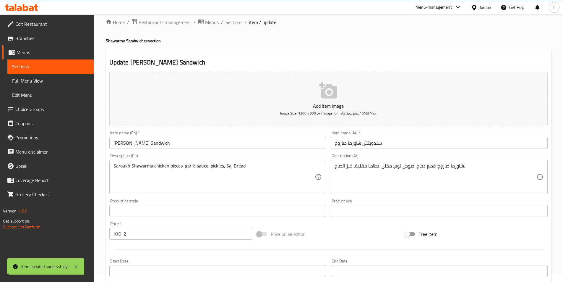
scroll to position [0, 0]
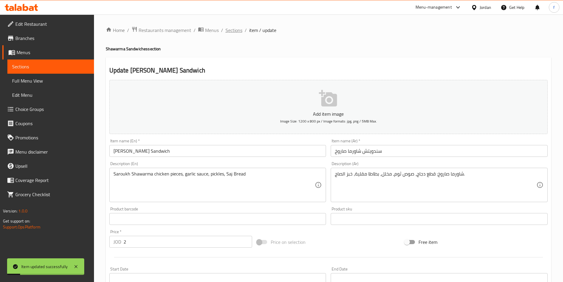
click at [236, 30] on span "Sections" at bounding box center [234, 30] width 17 height 7
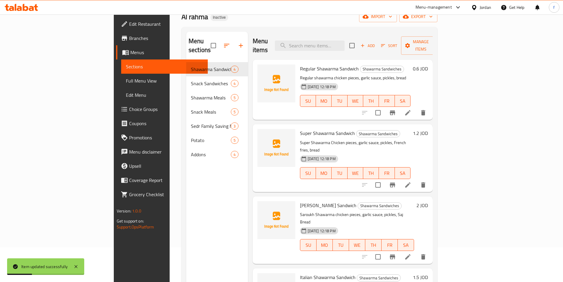
scroll to position [83, 0]
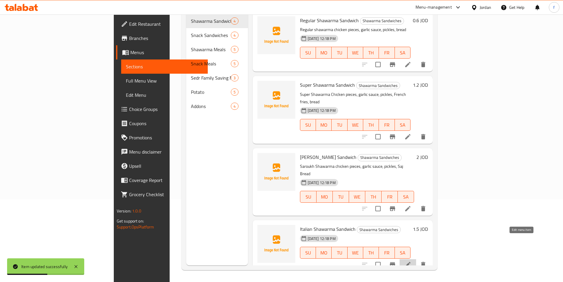
click at [412, 261] on icon at bounding box center [408, 264] width 7 height 7
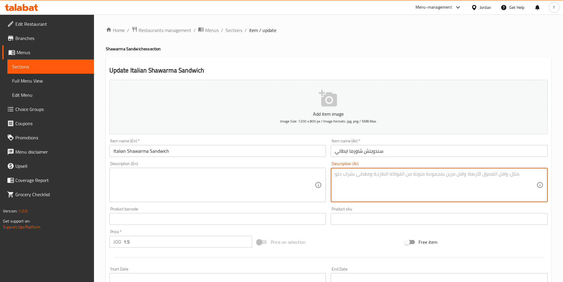
click at [368, 177] on textarea at bounding box center [436, 185] width 202 height 28
paste textarea "شاورما ايطالي: قطع دجاج، صوص ايطالي، خس، جبنة، خبز."
type textarea "شاورما ايطالي: قطع دجاج، صوص ايطالي، خس، جبنة، خبز."
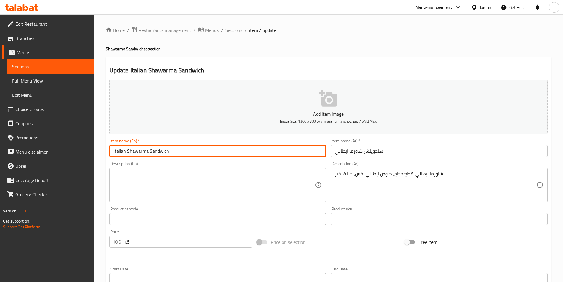
drag, startPoint x: 114, startPoint y: 150, endPoint x: 148, endPoint y: 151, distance: 34.3
click at [148, 151] on input "Italian Shawarma Sandwich" at bounding box center [217, 151] width 217 height 12
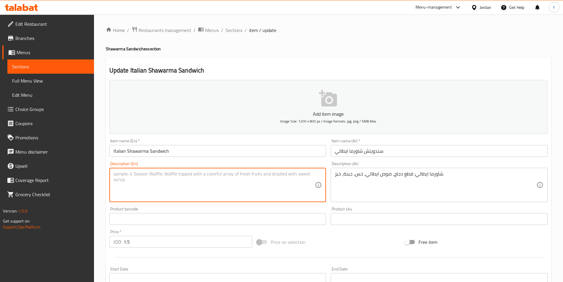
click at [123, 175] on textarea at bounding box center [215, 185] width 202 height 28
paste textarea "Italian Shawarma"
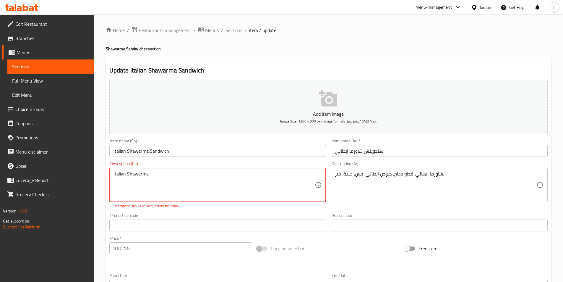
click at [162, 177] on textarea "Italian Shawarma" at bounding box center [215, 185] width 202 height 28
paste textarea "chicken pieces, garlic sauce, pickles, bread"
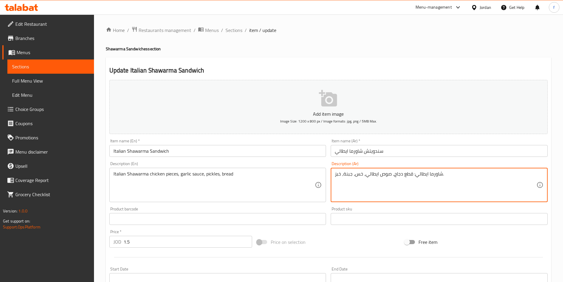
click at [372, 174] on textarea "شاورما ايطالي: قطع دجاج، صوص ايطالي، خس، جبنة، خبز." at bounding box center [436, 185] width 202 height 28
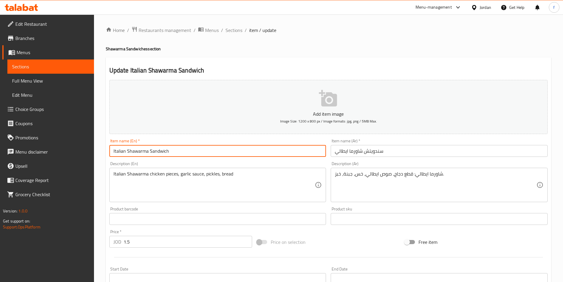
click at [119, 150] on input "Italian Shawarma Sandwich" at bounding box center [217, 151] width 217 height 12
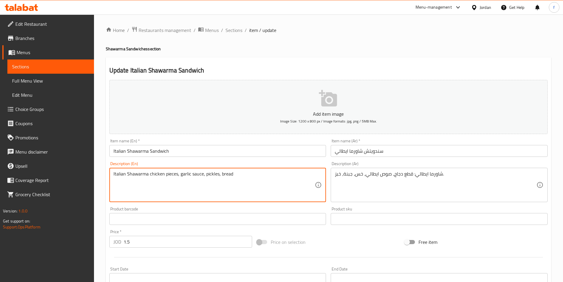
click at [185, 172] on textarea "Italian Shawarma chicken pieces, garlic sauce, pickles, bread" at bounding box center [215, 185] width 202 height 28
paste textarea "Italian"
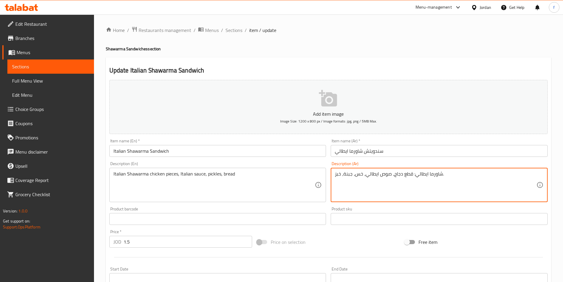
click at [359, 174] on textarea "شاورما ايطالي: قطع دجاج، صوص ايطالي، خس، جبنة، خبز." at bounding box center [436, 185] width 202 height 28
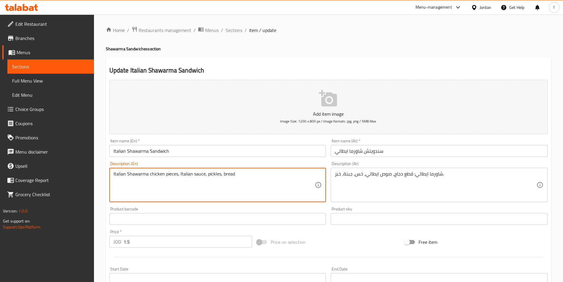
click at [212, 174] on textarea "Italian Shawarma chicken pieces, Italian sauce, pickles, bread" at bounding box center [215, 185] width 202 height 28
paste textarea "Lettuce"
click at [223, 176] on textarea "Italian Shawarma chicken pieces, Italian sauce, Lettuce, bread" at bounding box center [215, 185] width 202 height 28
click at [350, 174] on textarea "شاورما ايطالي: قطع دجاج، صوص ايطالي، خس، جبنة، خبز." at bounding box center [436, 185] width 202 height 28
paste textarea "Cheese"
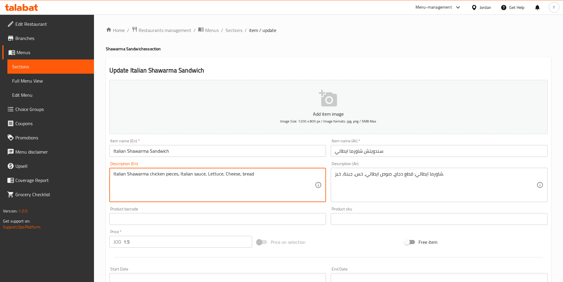
type textarea "Italian Shawarma chicken pieces, Italian sauce, Lettuce, Cheese, bread"
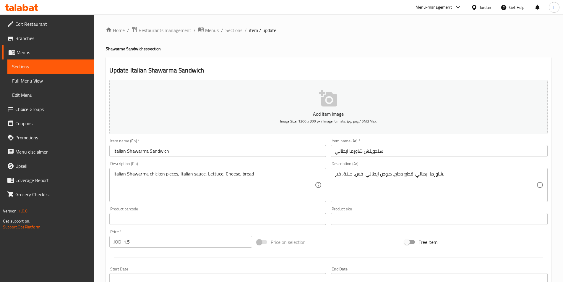
click at [268, 167] on div "Description (En) Italian Shawarma chicken pieces, Italian sauce, Lettuce, Chees…" at bounding box center [217, 181] width 217 height 41
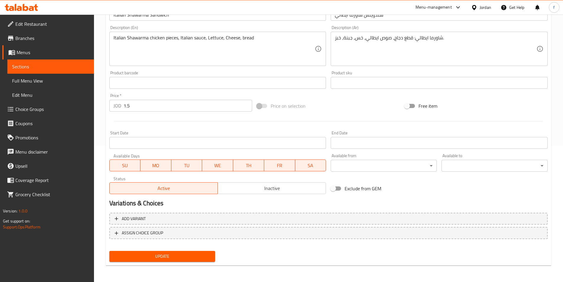
click at [169, 257] on span "Update" at bounding box center [162, 256] width 97 height 7
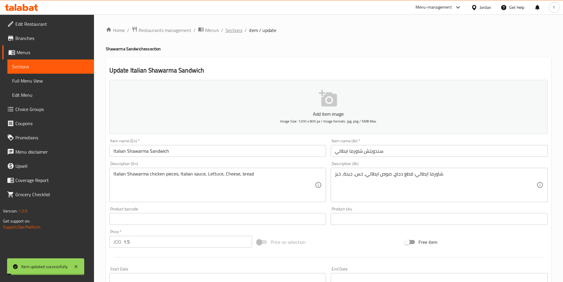
click at [237, 29] on span "Sections" at bounding box center [234, 30] width 17 height 7
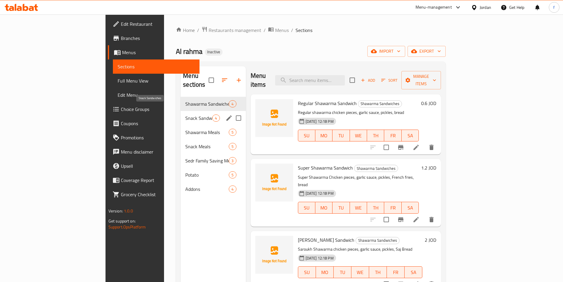
click at [185, 114] on span "Snack Sandwiches" at bounding box center [198, 117] width 27 height 7
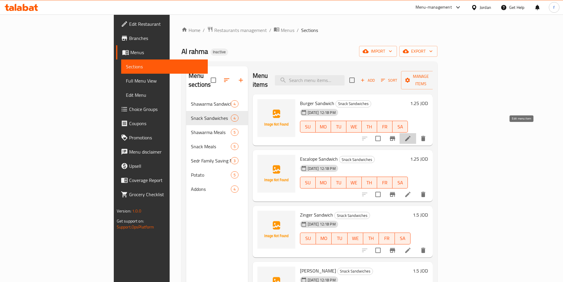
click at [412, 135] on icon at bounding box center [408, 138] width 7 height 7
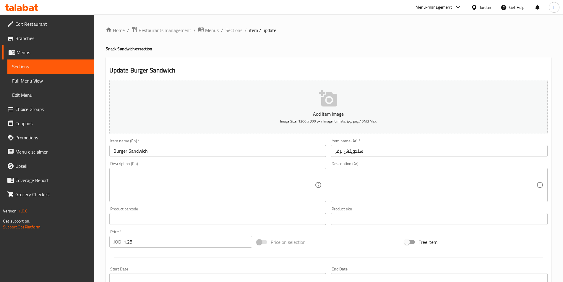
click at [372, 177] on textarea at bounding box center [436, 185] width 202 height 28
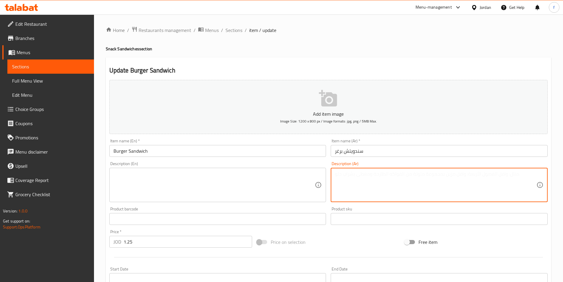
paste textarea "سناكات برغر: قطعة لحم، خس، طماطم، بصل، مخلل، كاتشب، مايونيز، خبز."
type textarea "سناكات برغر: قطعة لحم، خس، طماطم، بصل، مخلل، كاتشب، مايونيز، خبز."
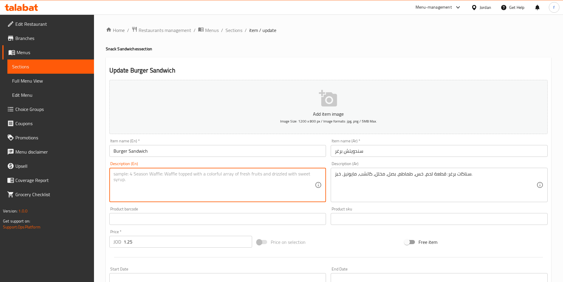
click at [122, 174] on textarea at bounding box center [215, 185] width 202 height 28
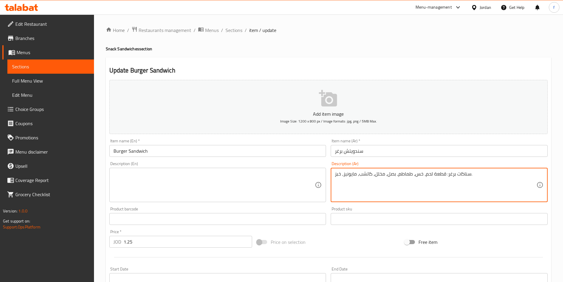
click at [461, 175] on textarea "سناكات برغر: قطعة لحم، خس، طماطم، بصل، مخلل، كاتشب، مايونيز، خبز." at bounding box center [436, 185] width 202 height 28
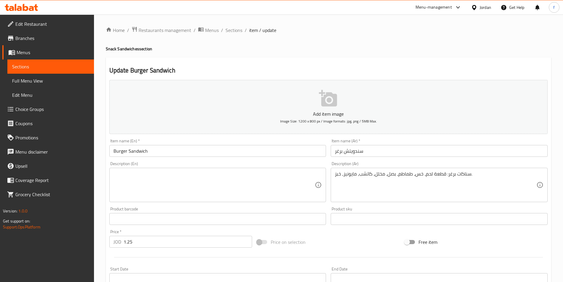
click at [122, 181] on textarea at bounding box center [215, 185] width 202 height 28
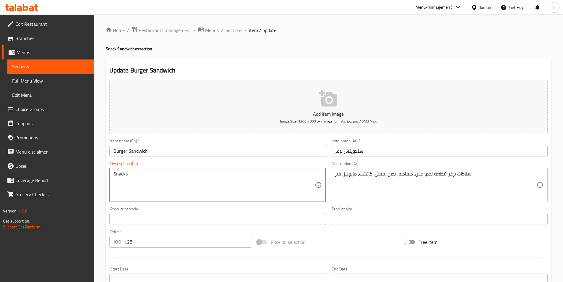
click at [117, 151] on input "Burger Sandwich" at bounding box center [217, 151] width 217 height 12
paste textarea "Burger"
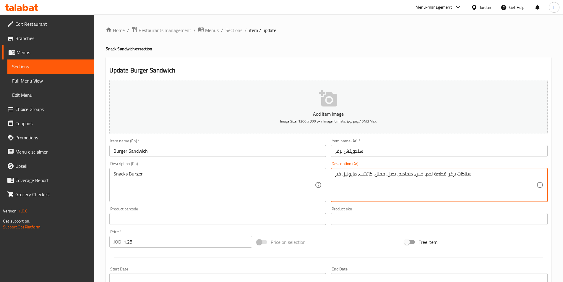
drag, startPoint x: 445, startPoint y: 174, endPoint x: 426, endPoint y: 173, distance: 19.8
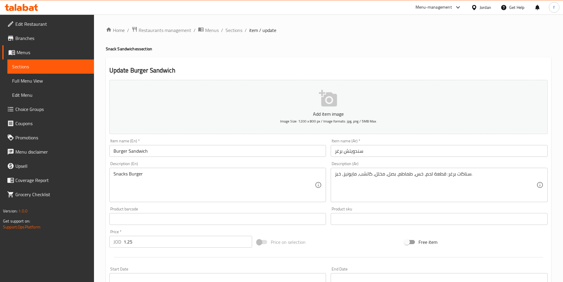
click at [436, 173] on textarea "سناكات برغر: قطعة لحم، خس، طماطم، بصل، مخلل، كاتشب، مايونيز، خبز." at bounding box center [436, 185] width 202 height 28
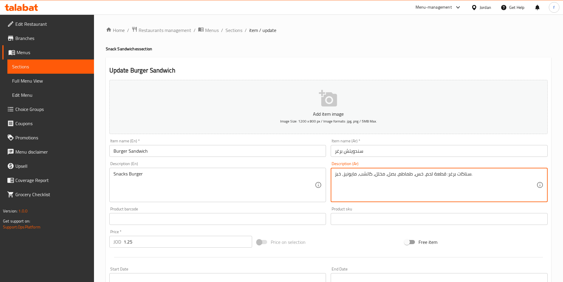
click at [436, 173] on textarea "سناكات برغر: قطعة لحم، خس، طماطم، بصل، مخلل، كاتشب، مايونيز، خبز." at bounding box center [436, 185] width 202 height 28
drag, startPoint x: 425, startPoint y: 174, endPoint x: 444, endPoint y: 175, distance: 19.5
click at [444, 175] on textarea "سناكات برغر: قطعة لحم، خس، طماطم، بصل، مخلل، كاتشب، مايونيز، خبز." at bounding box center [436, 185] width 202 height 28
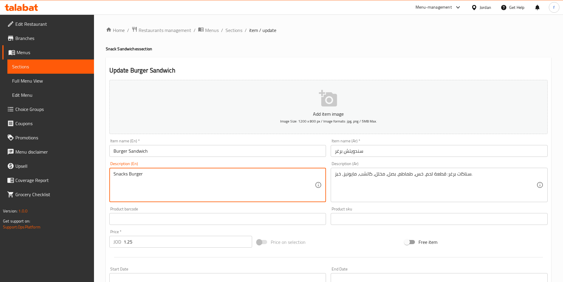
paste textarea "Patty"
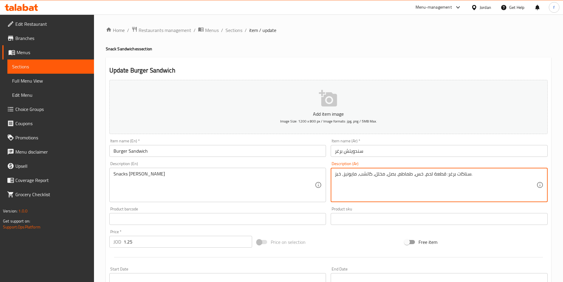
click at [427, 175] on textarea "سناكات برغر: قطعة لحم، خس، طماطم، بصل، مخلل، كاتشب، مايونيز، خبز." at bounding box center [436, 185] width 202 height 28
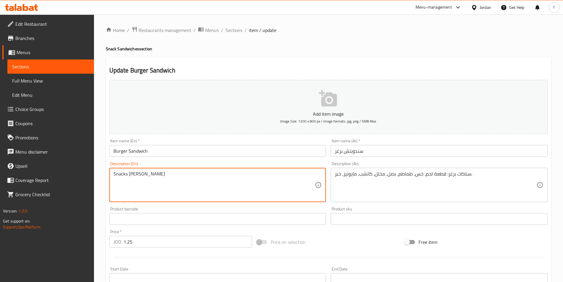
paste textarea "Meat"
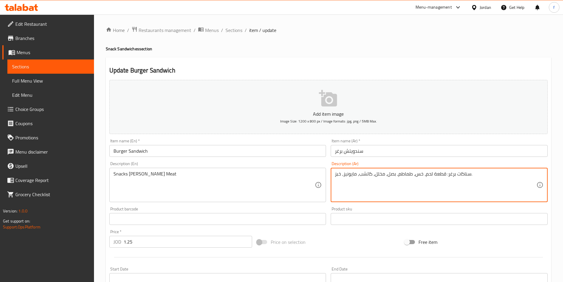
click at [420, 175] on textarea "سناكات برغر: قطعة لحم، خس، طماطم، بصل، مخلل، كاتشب، مايونيز، خبز." at bounding box center [436, 185] width 202 height 28
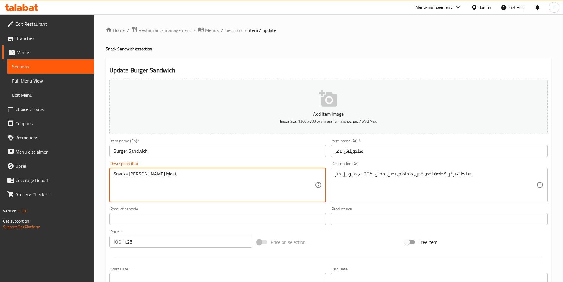
paste textarea "Lettuce"
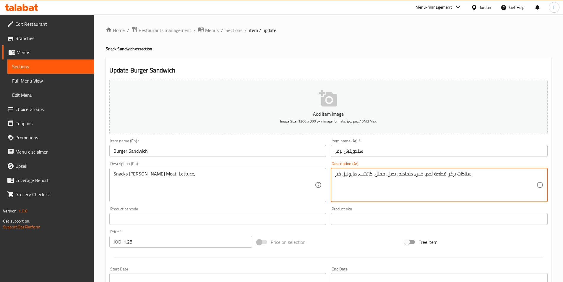
click at [403, 176] on textarea "سناكات برغر: قطعة لحم، خس، طماطم، بصل، مخلل، كاتشب، مايونيز، خبز." at bounding box center [436, 185] width 202 height 28
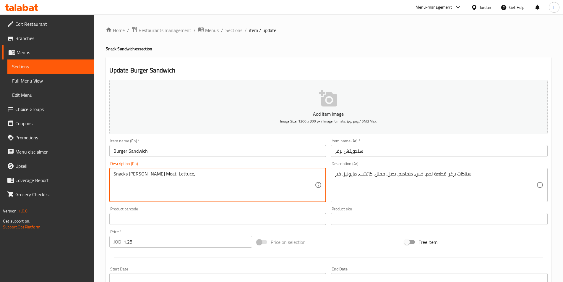
paste textarea "Tomato"
click at [379, 176] on textarea "سناكات برغر: قطعة لحم، خس، طماطم، بصل، مخلل، كاتشب، مايونيز، خبز." at bounding box center [436, 185] width 202 height 28
paste textarea "Pickles"
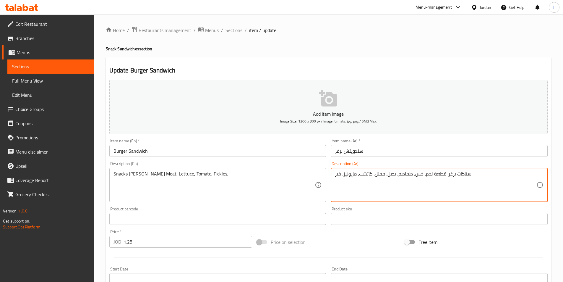
click at [364, 175] on textarea "سناكات برغر: قطعة لحم، خس، طماطم، بصل، مخلل، كاتشب، مايونيز، خبز." at bounding box center [436, 185] width 202 height 28
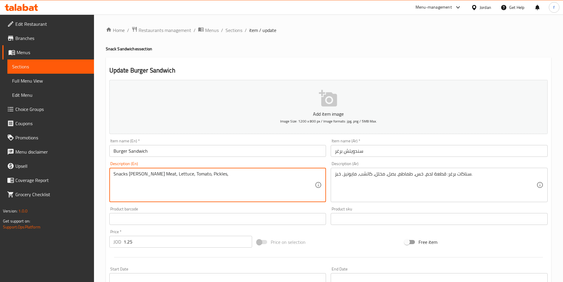
paste textarea "Ketchup"
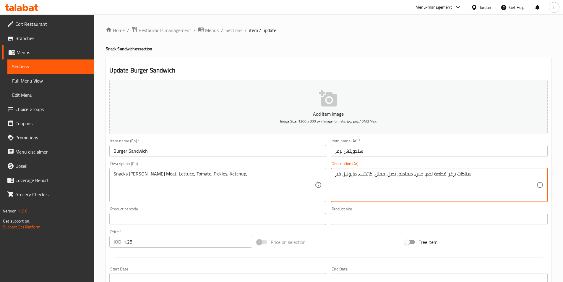
click at [347, 175] on textarea "سناكات برغر: قطعة لحم، خس، طماطم، بصل، مخلل، كاتشب، مايونيز، خبز." at bounding box center [436, 185] width 202 height 28
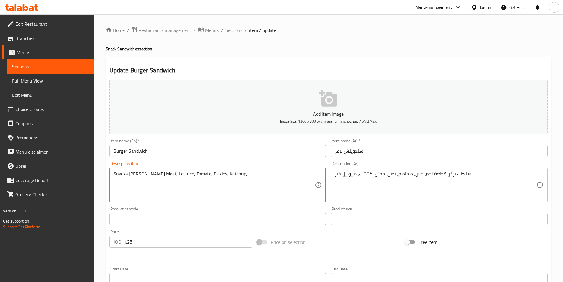
paste textarea "Mayonnaise"
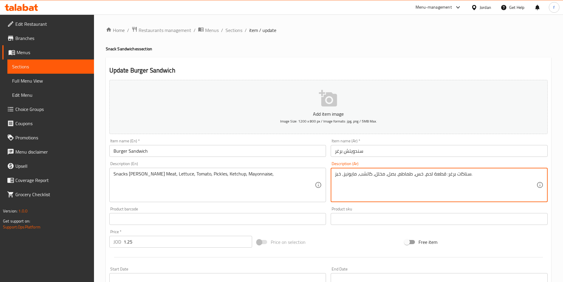
click at [337, 173] on textarea "سناكات برغر: قطعة لحم، خس، طماطم، بصل، مخلل، كاتشب، مايونيز، خبز." at bounding box center [436, 185] width 202 height 28
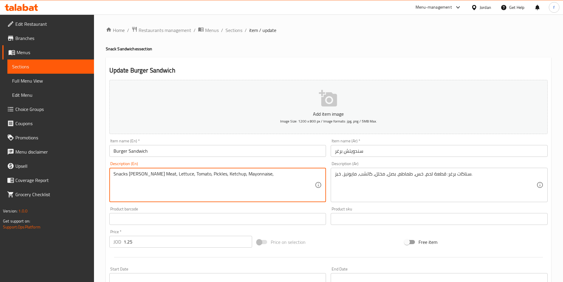
paste textarea "Bread"
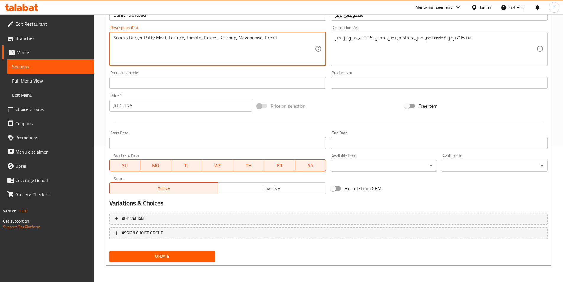
type textarea "Snacks Burger Patty Meat, Lettuce, Tomato, Pickles, Ketchup, Mayonnaise, Bread"
click at [155, 257] on span "Update" at bounding box center [162, 256] width 97 height 7
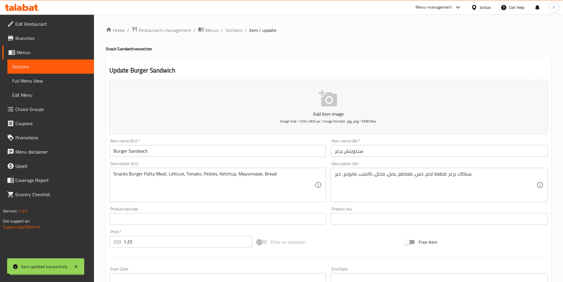
click at [234, 31] on span "Sections" at bounding box center [234, 30] width 17 height 7
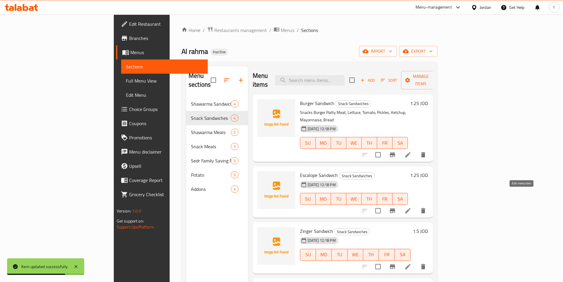
click at [412, 207] on icon at bounding box center [408, 210] width 7 height 7
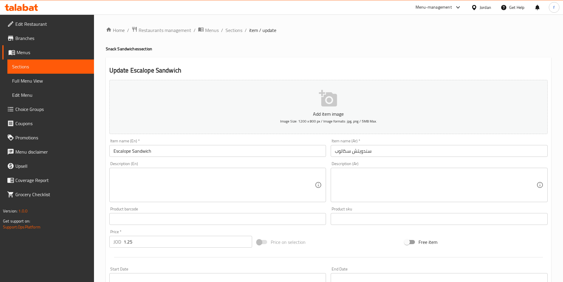
click at [143, 180] on textarea at bounding box center [215, 185] width 202 height 28
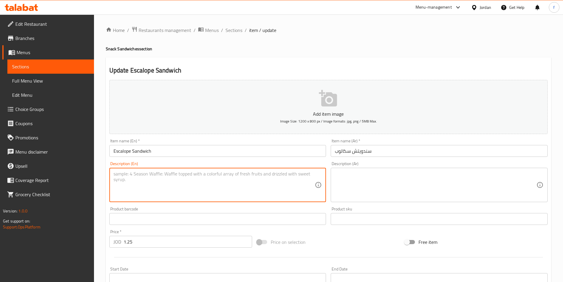
click at [433, 178] on textarea at bounding box center [436, 185] width 202 height 28
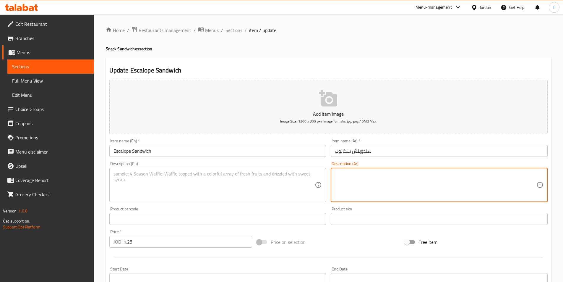
paste textarea "سناكات سكالوب: قطعة دجاج مقلية، صوص ثوم، خس، خبز."
type textarea "سناكات سكالوب: قطعة دجاج مقلية، صوص ثوم، خس، خبز."
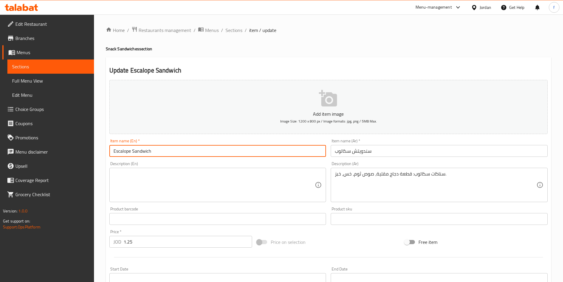
click at [114, 151] on input "Escalope Sandwich" at bounding box center [217, 151] width 217 height 12
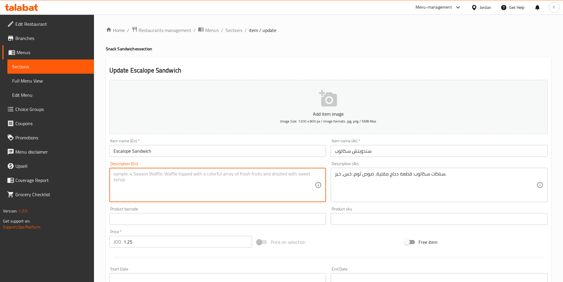
click at [126, 182] on textarea at bounding box center [215, 185] width 202 height 28
paste textarea "Escalope"
click at [111, 47] on h4 "Snack Sandwiches section" at bounding box center [329, 49] width 446 height 6
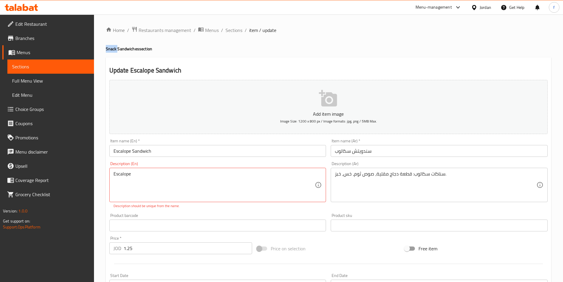
copy h4 "Snack"
paste textarea "Snack"
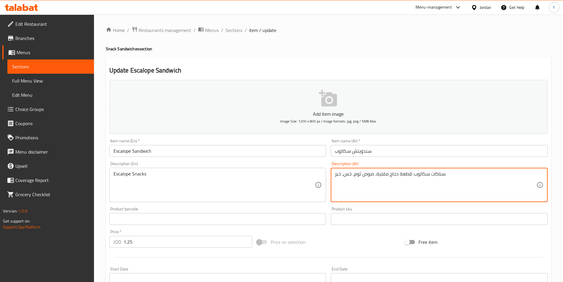
drag, startPoint x: 397, startPoint y: 173, endPoint x: 376, endPoint y: 174, distance: 20.4
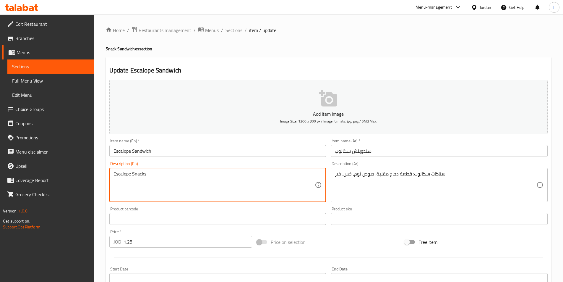
paste textarea "Chicken"
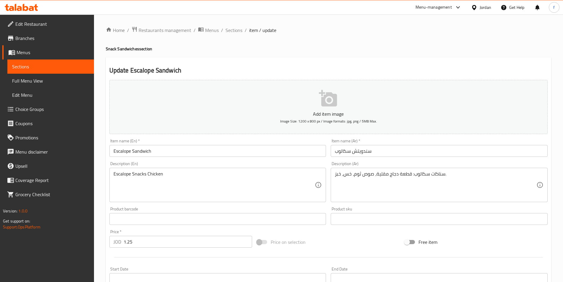
drag, startPoint x: 147, startPoint y: 174, endPoint x: 155, endPoint y: 178, distance: 8.8
click at [147, 174] on textarea "Escalope Snacks Chicken" at bounding box center [215, 185] width 202 height 28
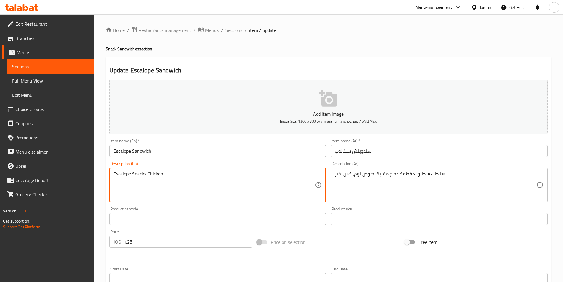
paste textarea "Fried"
click at [176, 172] on textarea "Escalope Snacks Fried Chicken" at bounding box center [215, 185] width 202 height 28
click at [172, 177] on textarea "Escalope Snacks Fried Chicken" at bounding box center [215, 185] width 202 height 28
paste textarea "Patty"
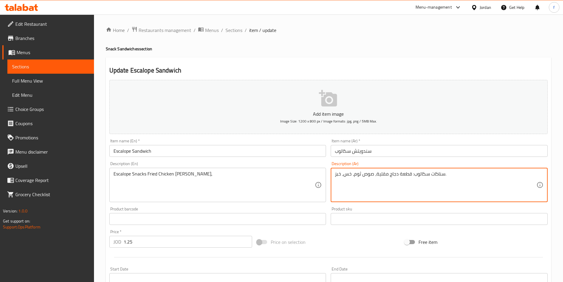
drag, startPoint x: 372, startPoint y: 174, endPoint x: 354, endPoint y: 174, distance: 18.0
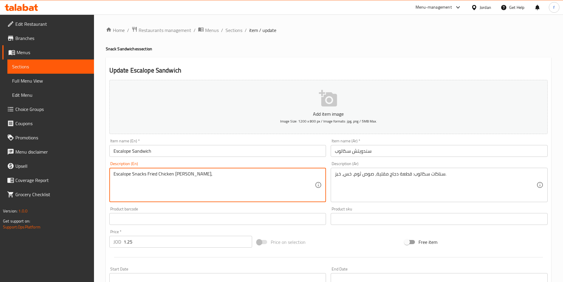
click at [196, 173] on textarea "Escalope Snacks Fried Chicken Patty," at bounding box center [215, 185] width 202 height 28
click at [204, 176] on textarea "Escalope Snacks Fried Chicken Patty," at bounding box center [215, 185] width 202 height 28
paste textarea "Garlic Sauce"
click at [347, 173] on textarea "سناكات سكالوب: قطعة دجاج مقلية، صوص ثوم، خس، خبز." at bounding box center [436, 185] width 202 height 28
paste textarea "Lettuce"
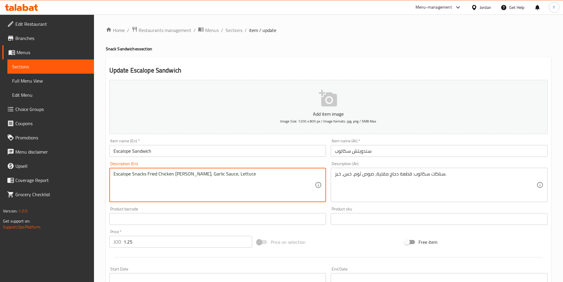
click at [339, 175] on textarea "سناكات سكالوب: قطعة دجاج مقلية، صوص ثوم، خس، خبز." at bounding box center [436, 185] width 202 height 28
paste textarea "Bread"
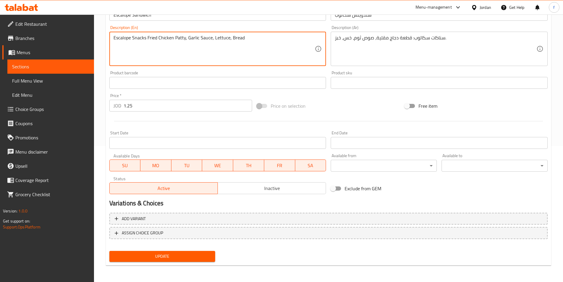
type textarea "Escalope Snacks Fried Chicken Patty, Garlic Sauce, Lettuce, Bread"
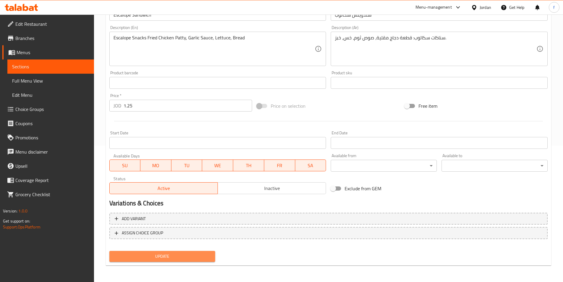
click at [147, 256] on span "Update" at bounding box center [162, 256] width 97 height 7
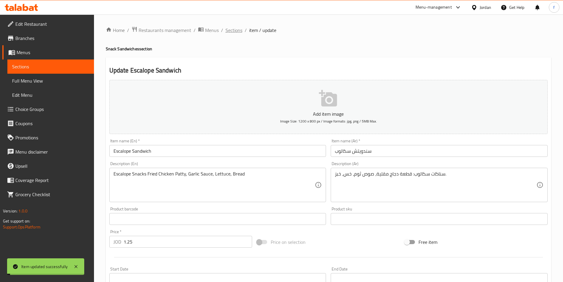
click at [238, 30] on span "Sections" at bounding box center [234, 30] width 17 height 7
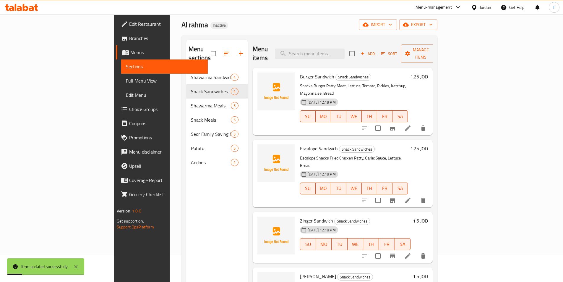
scroll to position [59, 0]
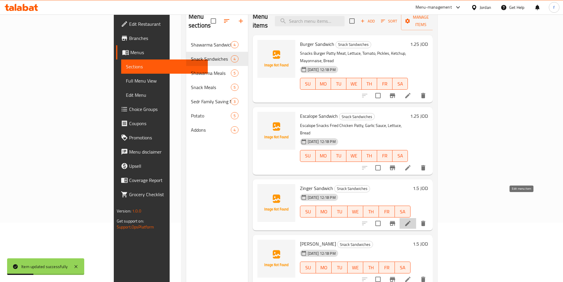
click at [411, 221] on icon at bounding box center [407, 223] width 5 height 5
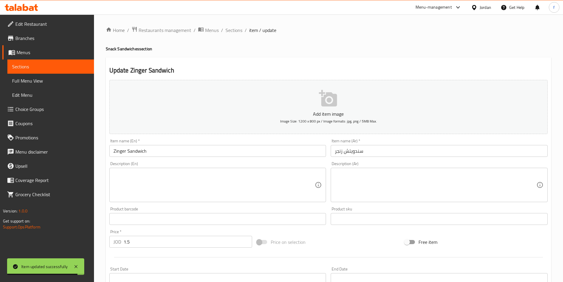
click at [355, 183] on textarea at bounding box center [436, 185] width 202 height 28
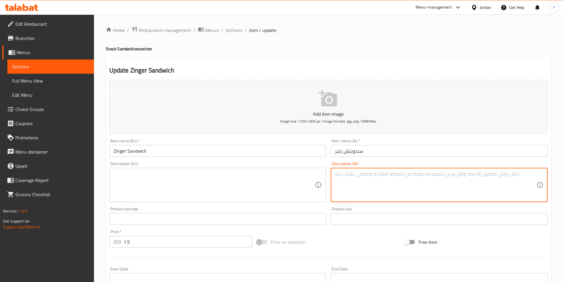
paste textarea "سناكات زنجر: قطعة دجاج مقرمشة، [GEOGRAPHIC_DATA]، صوص خاص، خبز."
type textarea "سناكات زنجر: قطعة دجاج مقرمشة، [GEOGRAPHIC_DATA]، صوص خاص، خبز."
click at [111, 47] on h4 "Snack Sandwiches section" at bounding box center [329, 49] width 446 height 6
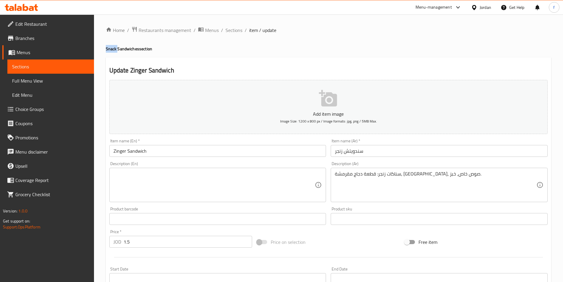
click at [111, 47] on h4 "Snack Sandwiches section" at bounding box center [329, 49] width 446 height 6
copy h4 "Snack"
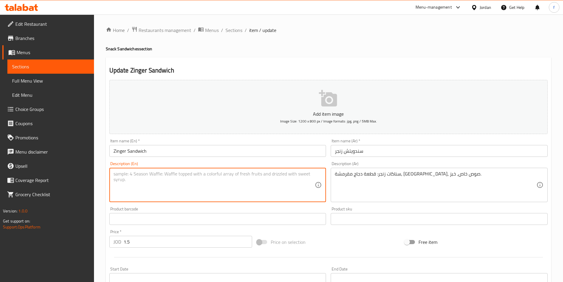
click at [127, 180] on textarea at bounding box center [215, 185] width 202 height 28
paste textarea "Snack"
click at [120, 152] on input "Zinger Sandwich" at bounding box center [217, 151] width 217 height 12
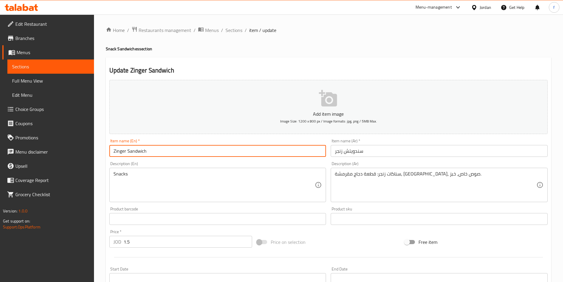
click at [120, 152] on input "Zinger Sandwich" at bounding box center [217, 151] width 217 height 12
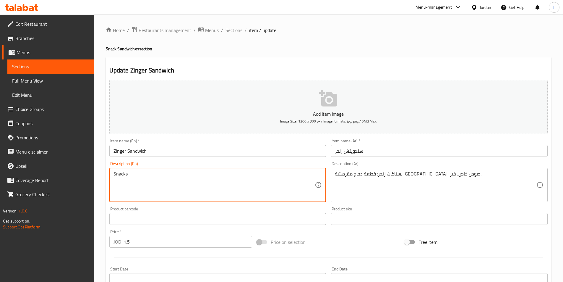
paste textarea "Zinger"
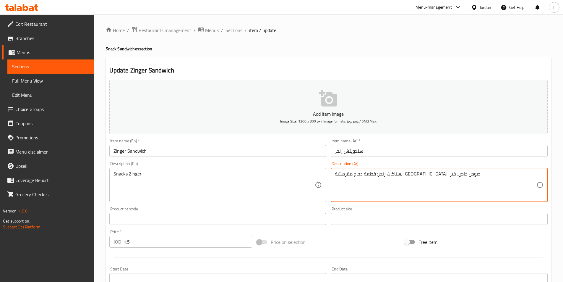
click at [401, 174] on textarea "سناكات زنجر: قطعة دجاج مقرمشة، [GEOGRAPHIC_DATA]، صوص خاص، خبز." at bounding box center [436, 185] width 202 height 28
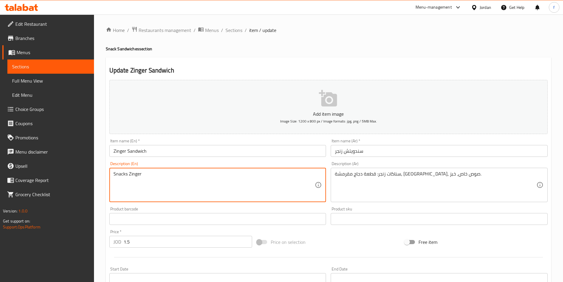
paste textarea "Chicken"
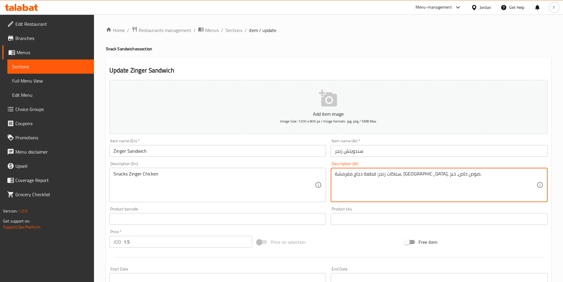
click at [391, 176] on textarea "سناكات زنجر: قطعة دجاج مقرمشة، [GEOGRAPHIC_DATA]، صوص خاص، خبز." at bounding box center [436, 185] width 202 height 28
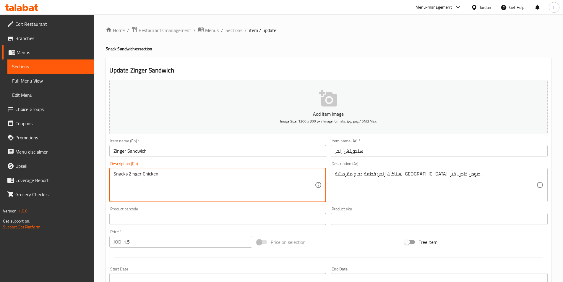
click at [148, 173] on textarea "Snacks Zinger Chicken" at bounding box center [215, 185] width 202 height 28
paste textarea "rispy Chicken"
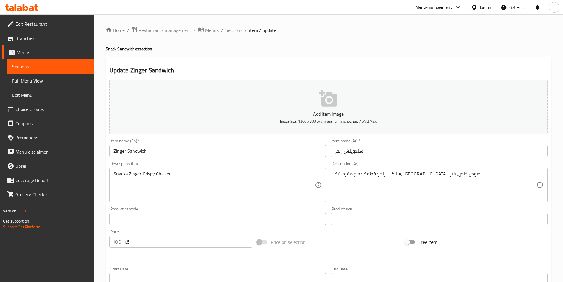
click at [195, 176] on textarea "Snacks Zinger Crispy Chicken" at bounding box center [215, 185] width 202 height 28
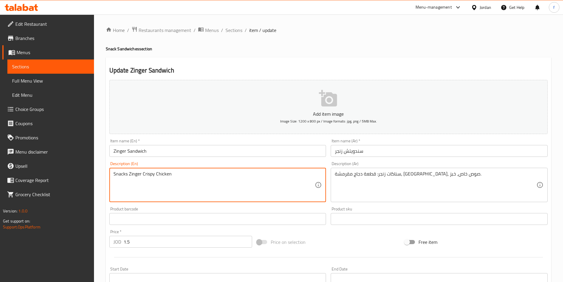
paste textarea "Patty"
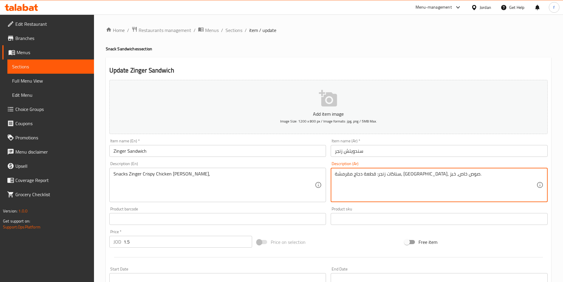
click at [373, 174] on textarea "سناكات زنجر: قطعة دجاج مقرمشة، خس، صوص خاص، خبز." at bounding box center [436, 185] width 202 height 28
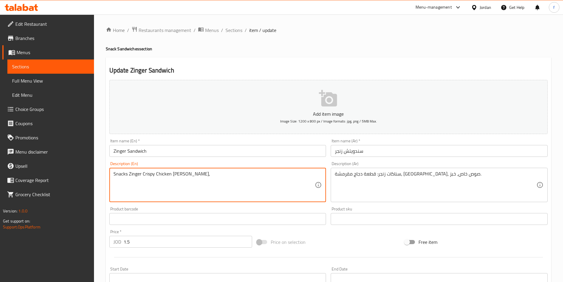
paste textarea "Lettuce"
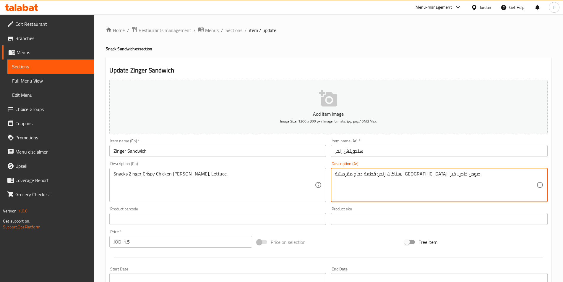
drag, startPoint x: 364, startPoint y: 173, endPoint x: 345, endPoint y: 175, distance: 19.6
click at [349, 175] on textarea "سناكات زنجر: قطعة دجاج مقرمشة، خس، صوص خاص، خبز." at bounding box center [436, 185] width 202 height 28
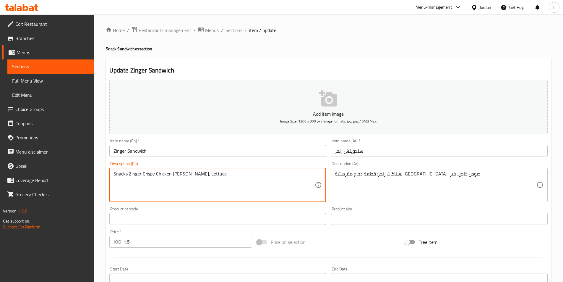
paste textarea "Special"
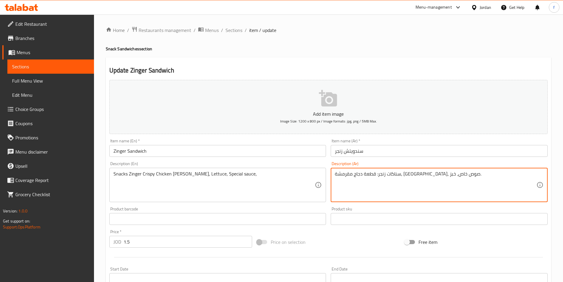
click at [336, 174] on textarea "سناكات زنجر: قطعة دجاج مقرمشة، خس، صوص خاص، خبز." at bounding box center [436, 185] width 202 height 28
click at [338, 174] on textarea "سناكات زنجر: قطعة دجاج مقرمشة، خس، صوص خاص، خبز." at bounding box center [436, 185] width 202 height 28
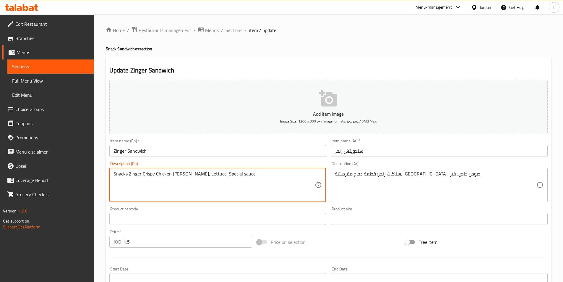
paste textarea "Bread"
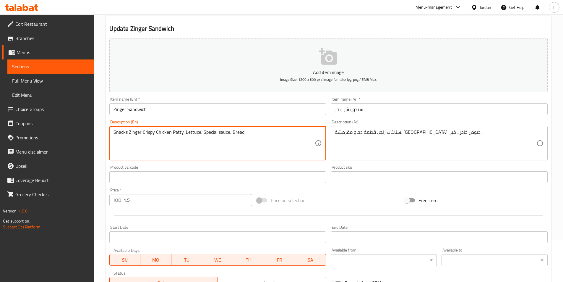
scroll to position [136, 0]
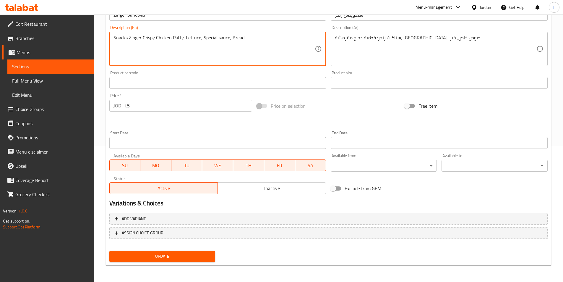
type textarea "Snacks Zinger Crispy Chicken Patty, Lettuce, Special sauce, Bread"
drag, startPoint x: 152, startPoint y: 257, endPoint x: 156, endPoint y: 254, distance: 5.1
click at [152, 257] on span "Update" at bounding box center [162, 256] width 97 height 7
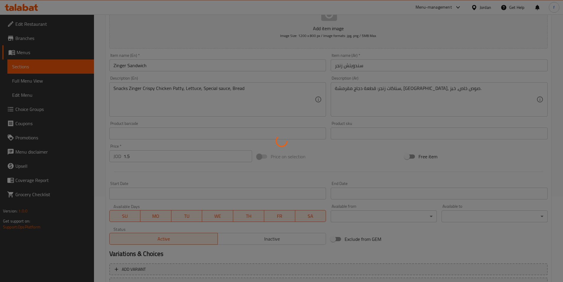
scroll to position [0, 0]
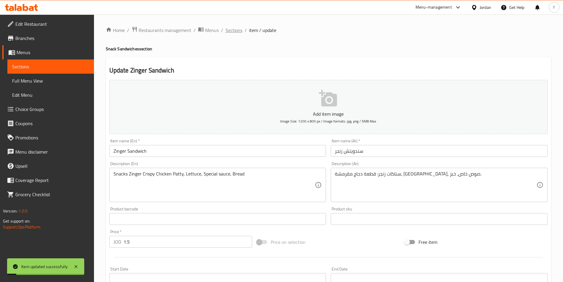
click at [226, 30] on span "Sections" at bounding box center [234, 30] width 17 height 7
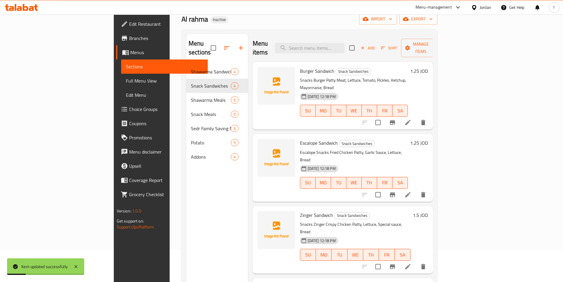
scroll to position [83, 0]
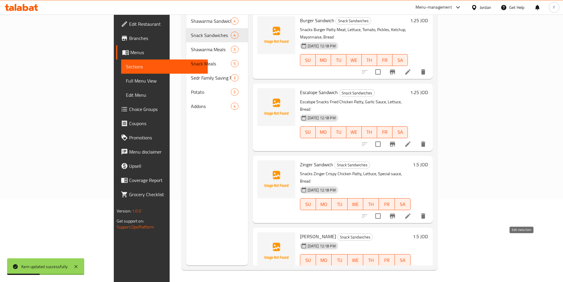
click at [412, 268] on icon at bounding box center [408, 271] width 7 height 7
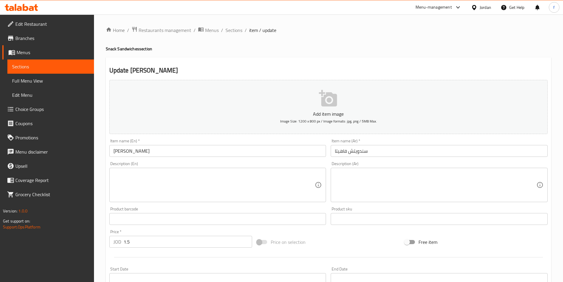
click at [377, 177] on textarea at bounding box center [436, 185] width 202 height 28
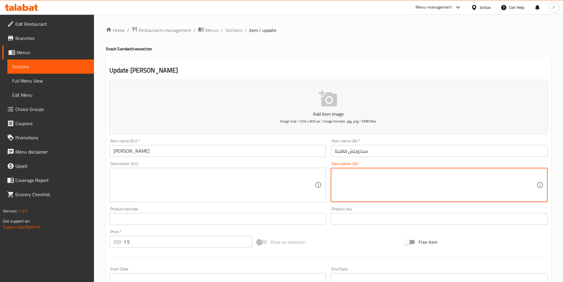
paste textarea "سناكات فاهيتا: شرائح دجاج، بصل، فلفل أخضر، ذرة، جبنة، صوص، خبز."
type textarea "سناكات فاهيتا: شرائح دجاج، بصل، فلفل أخضر، ذرة، جبنة، صوص، خبز."
click at [109, 47] on h4 "Snack Sandwiches section" at bounding box center [329, 49] width 446 height 6
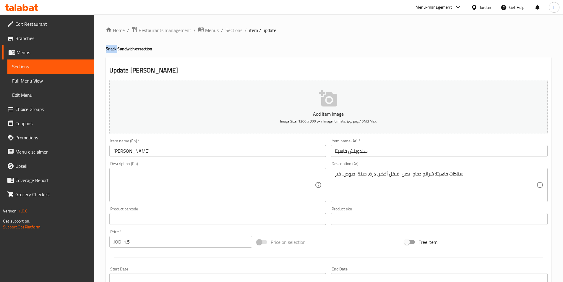
copy h4 "Snack"
click at [132, 184] on textarea at bounding box center [215, 185] width 202 height 28
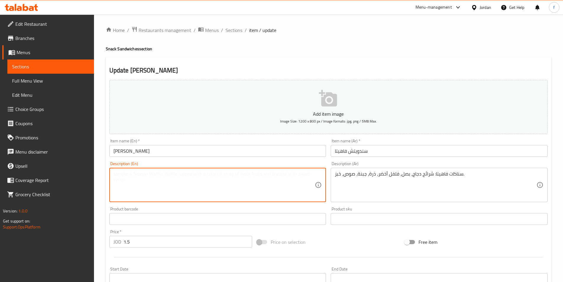
paste textarea "Snack"
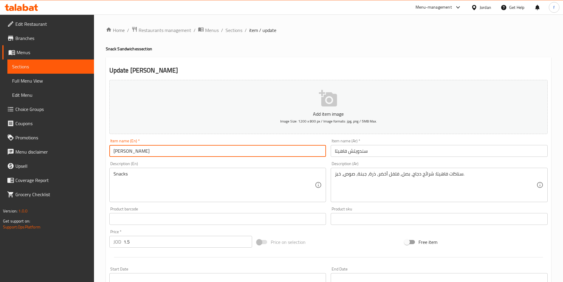
click at [119, 150] on input "Fajita Sandwich" at bounding box center [217, 151] width 217 height 12
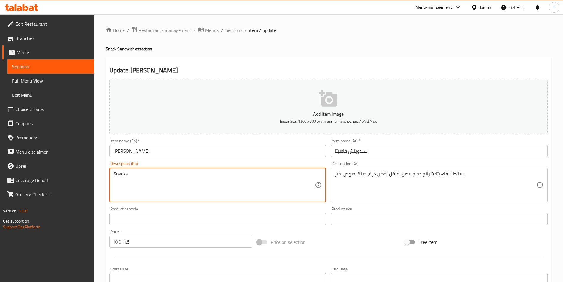
paste textarea "Fajita"
click at [429, 173] on textarea "سناكات فاهيتا: شرائح دجاج، بصل، فلفل أخضر، ذرة، جبنة، صوص، خبز." at bounding box center [436, 185] width 202 height 28
paste textarea "Slices"
click at [415, 174] on textarea "سناكات فاهيتا: شرائح دجاج، بصل، فلفل أخضر، ذرة، جبنة، صوص، خبز." at bounding box center [436, 185] width 202 height 28
paste textarea "chicken"
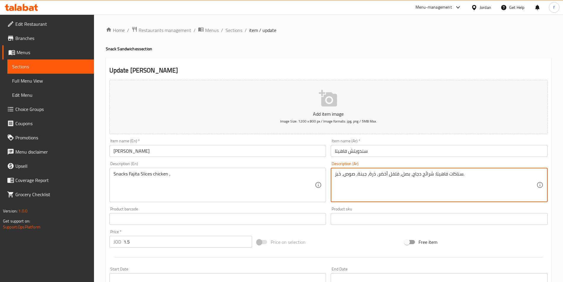
click at [404, 174] on textarea "سناكات فاهيتا: شرائح دجاج، بصل، فلفل أخضر، ذرة، جبنة، صوص، خبز." at bounding box center [436, 185] width 202 height 28
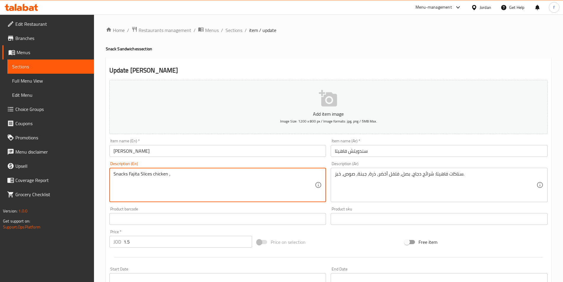
paste textarea "Onion"
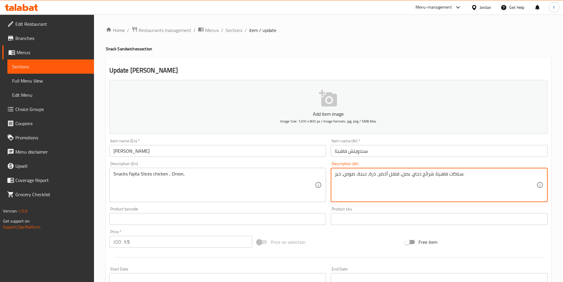
drag, startPoint x: 397, startPoint y: 173, endPoint x: 379, endPoint y: 172, distance: 18.9
click at [377, 174] on textarea "سناكات فاهيتا: شرائح دجاج، بصل، فلفل أخضر، ذرة، جبنة، صوص، خبز." at bounding box center [436, 185] width 202 height 28
drag, startPoint x: 378, startPoint y: 174, endPoint x: 398, endPoint y: 174, distance: 19.8
click at [398, 174] on textarea "سناكات فاهيتا: شرائح دجاج، بصل، فلفل أخضر، ذرة، جبنة، صوص، خبز." at bounding box center [436, 185] width 202 height 28
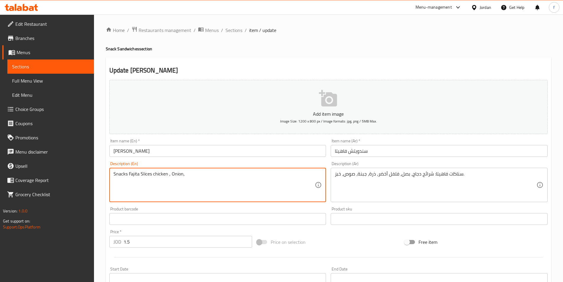
paste textarea "Green Pepper"
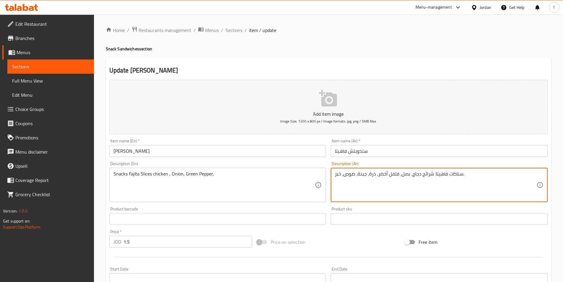
click at [372, 176] on textarea "سناكات فاهيتا: شرائح دجاج، بصل، فلفل أخضر، ذرة، جبنة، صوص، خبز." at bounding box center [436, 185] width 202 height 28
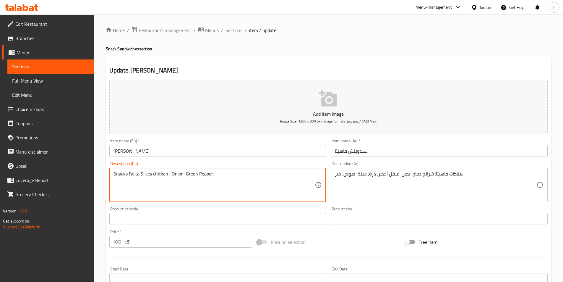
paste textarea "Corn"
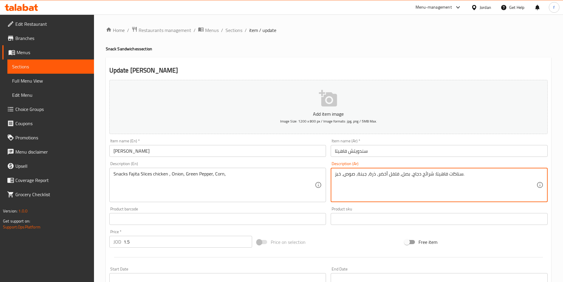
click at [363, 175] on textarea "سناكات فاهيتا: شرائح دجاج، بصل، فلفل أخضر، ذرة، جبنة، صوص، خبز." at bounding box center [436, 185] width 202 height 28
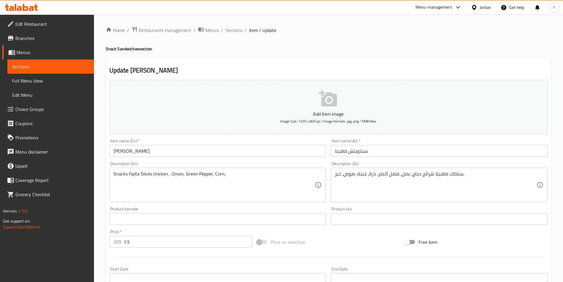
drag, startPoint x: 248, startPoint y: 169, endPoint x: 256, endPoint y: 170, distance: 8.7
click at [247, 170] on div "Snacks Fajita Slices chicken , Onion, Green Pepper, Corn, Description (En)" at bounding box center [217, 185] width 217 height 34
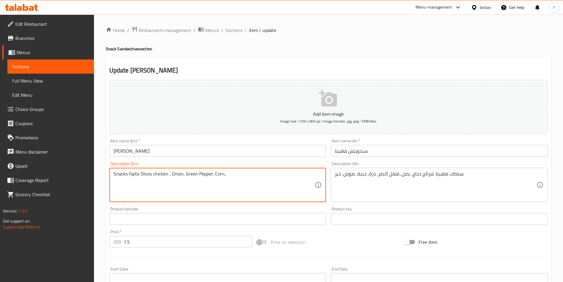
paste textarea "Cheese"
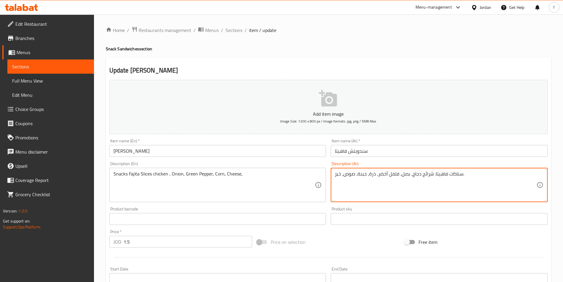
click at [337, 175] on textarea "سناكات فاهيتا: شرائح دجاج، بصل، فلفل أخضر، ذرة، جبنة، صوص، خبز." at bounding box center [436, 185] width 202 height 28
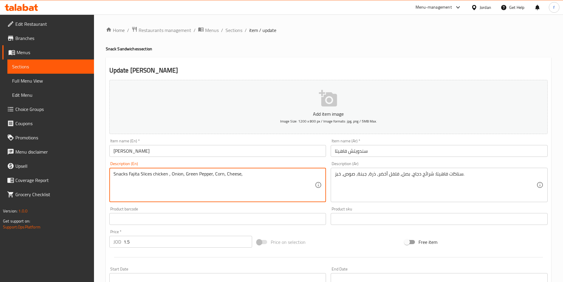
paste textarea "Bread"
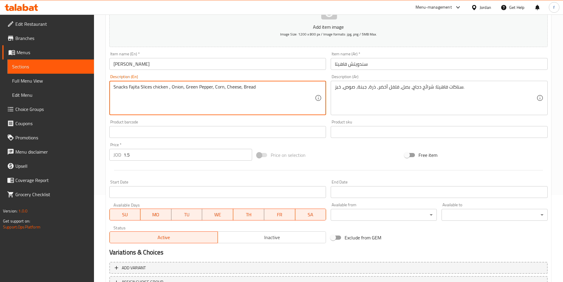
scroll to position [136, 0]
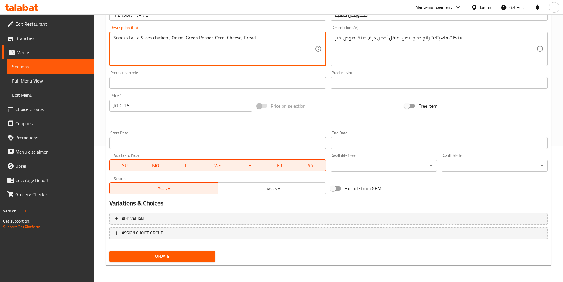
type textarea "Snacks Fajita Slices chicken , Onion, Green Pepper, Corn, Cheese, Bread"
click at [182, 255] on span "Update" at bounding box center [162, 256] width 97 height 7
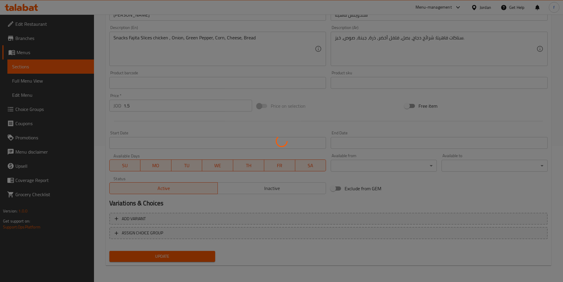
scroll to position [0, 0]
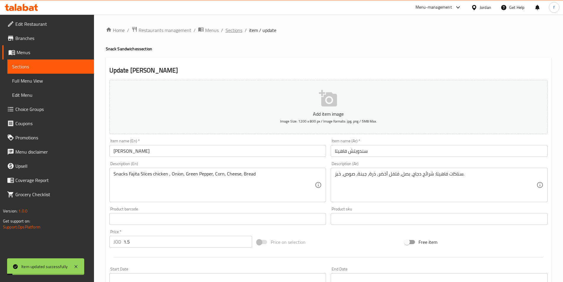
click at [232, 30] on span "Sections" at bounding box center [234, 30] width 17 height 7
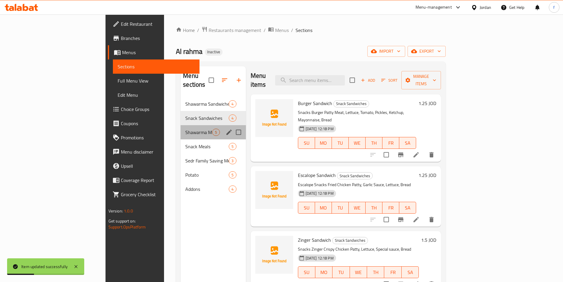
click at [181, 128] on div "Shawarma Meals 5" at bounding box center [213, 132] width 65 height 14
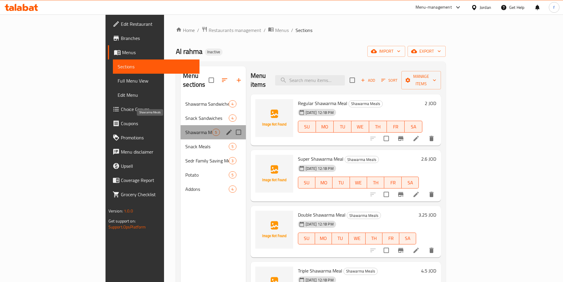
click at [185, 129] on span "Shawarma Meals" at bounding box center [198, 132] width 27 height 7
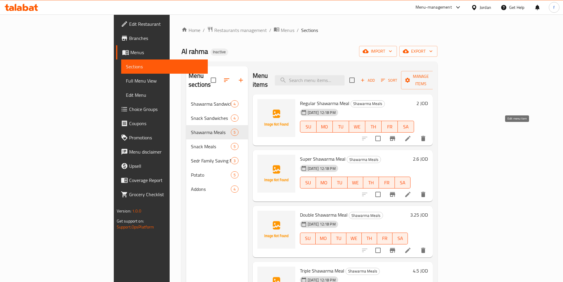
click at [412, 135] on icon at bounding box center [408, 138] width 7 height 7
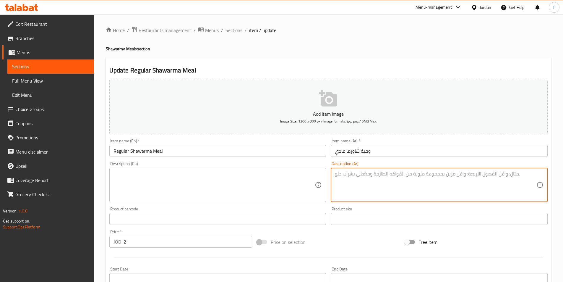
click at [397, 174] on textarea at bounding box center [436, 185] width 202 height 28
paste textarea "وجبات شاورما عادي: قطع دجاج، صوص ثوم، مخلل، خبز، بطاطا مقلية."
type textarea "وجبات شاورما عادي: قطع دجاج، صوص ثوم، مخلل، خبز، بطاطا مقلية."
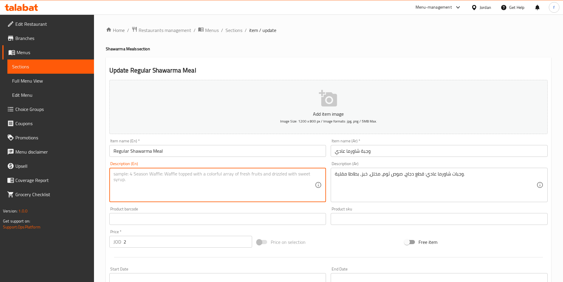
click at [300, 179] on textarea at bounding box center [215, 185] width 202 height 28
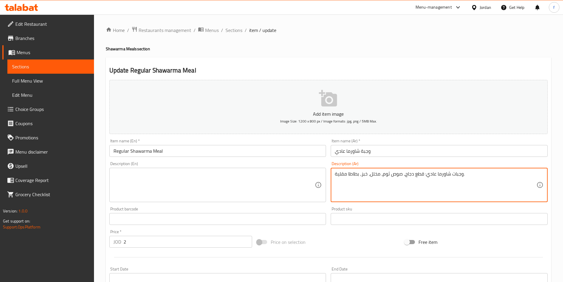
click at [153, 150] on input "Regular Shawarma Meal" at bounding box center [217, 151] width 217 height 12
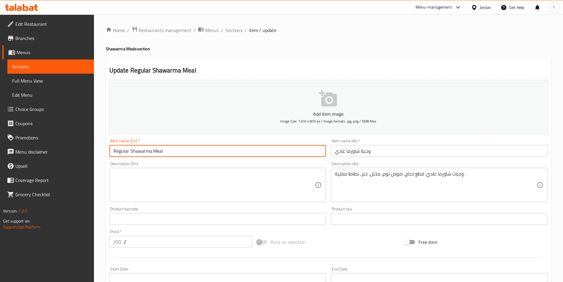
click at [153, 150] on input "Regular Shawarma Meal" at bounding box center [217, 151] width 217 height 12
click at [135, 178] on textarea at bounding box center [215, 185] width 202 height 28
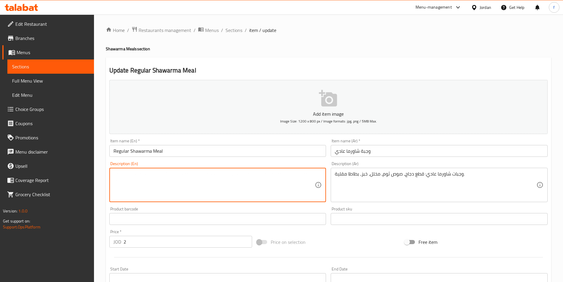
paste textarea "Regular Shawarma Meal"
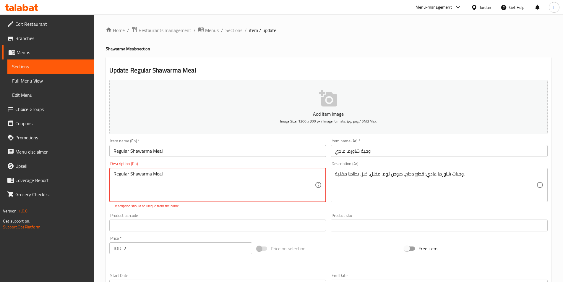
paste textarea "chicken pieces"
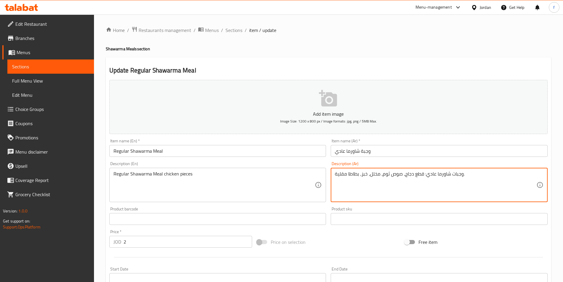
drag, startPoint x: 402, startPoint y: 173, endPoint x: 383, endPoint y: 174, distance: 19.0
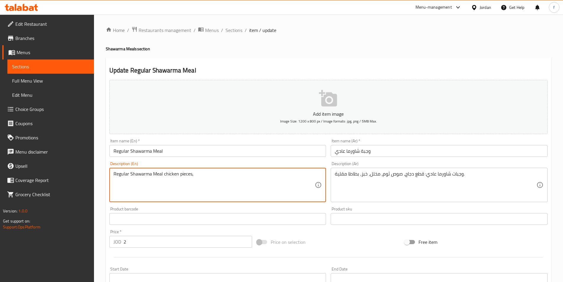
paste textarea "Garlic Sauce"
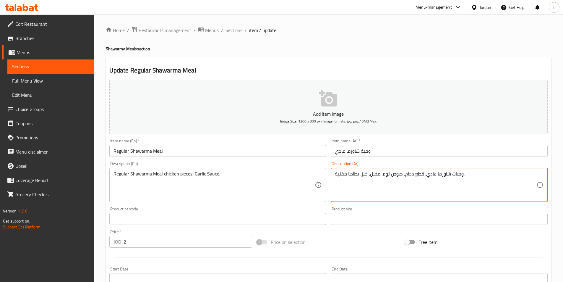
click at [376, 175] on textarea "وجبات شاورما عادي: قطع دجاج، صوص ثوم، مخلل، خبز، بطاطا مقلية." at bounding box center [436, 185] width 202 height 28
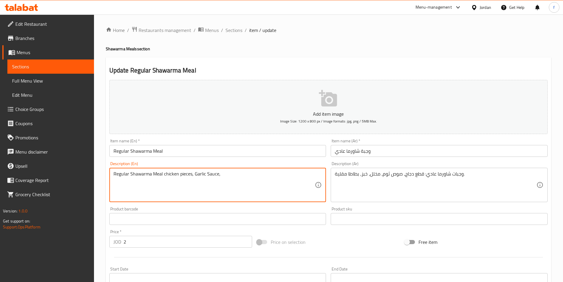
paste textarea "Pickles"
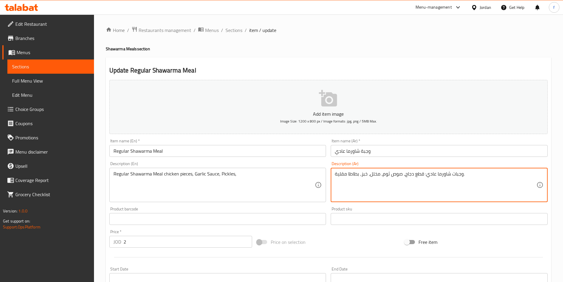
click at [365, 174] on textarea "وجبات شاورما عادي: قطع دجاج، صوص ثوم، مخلل، خبز، بطاطا مقلية." at bounding box center [436, 185] width 202 height 28
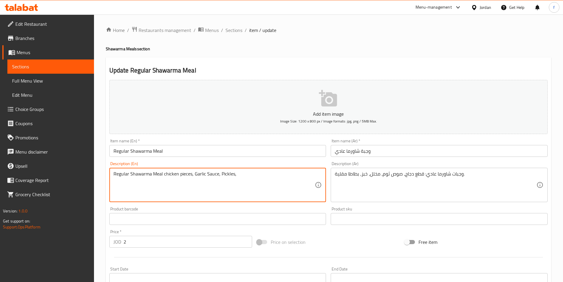
paste textarea "Bread"
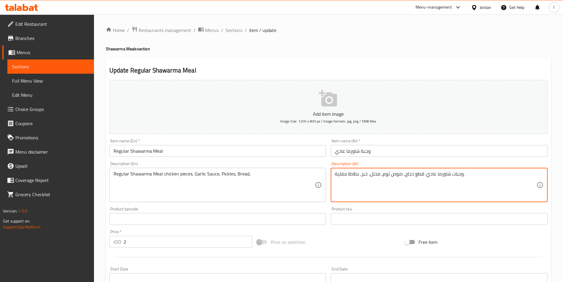
drag, startPoint x: 358, startPoint y: 174, endPoint x: 342, endPoint y: 175, distance: 16.6
drag, startPoint x: 359, startPoint y: 174, endPoint x: 333, endPoint y: 175, distance: 26.0
click at [333, 175] on div "وجبات شاورما عادي: قطع دجاج، صوص ثوم، مخلل، خبز، بطاطا مقلية. Description (Ar)" at bounding box center [439, 185] width 217 height 34
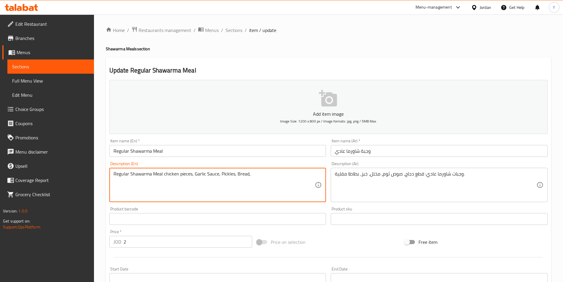
paste textarea "French Fries"
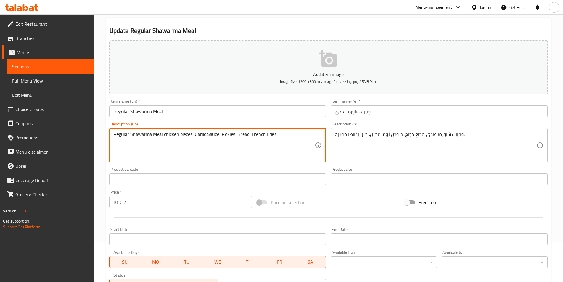
scroll to position [136, 0]
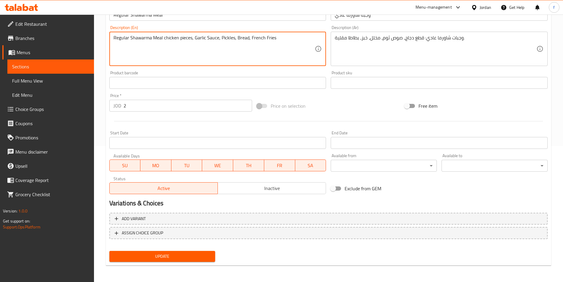
type textarea "Regular Shawarma Meal chicken pieces, Garlic Sauce, Pickles, Bread, French Fries"
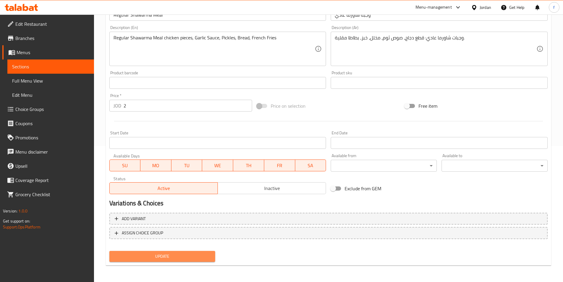
drag, startPoint x: 150, startPoint y: 252, endPoint x: 155, endPoint y: 252, distance: 4.4
click at [151, 253] on button "Update" at bounding box center [162, 256] width 106 height 11
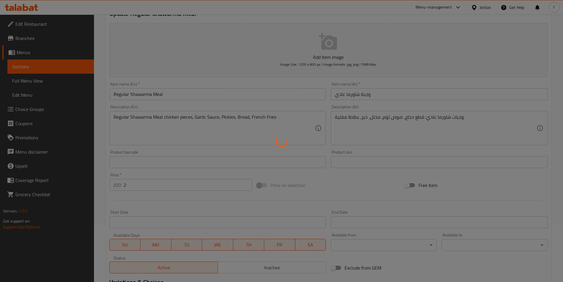
scroll to position [0, 0]
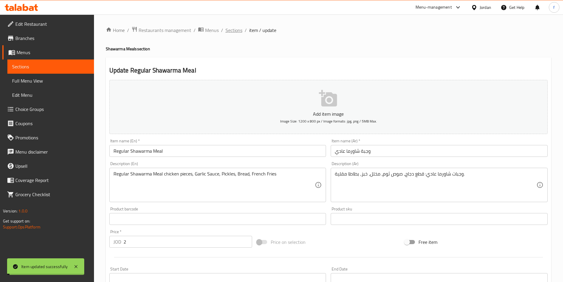
click at [235, 28] on span "Sections" at bounding box center [234, 30] width 17 height 7
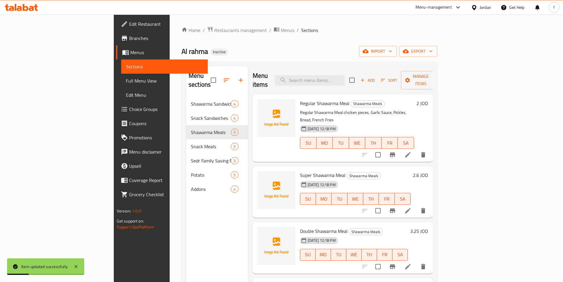
click at [412, 207] on icon at bounding box center [408, 210] width 7 height 7
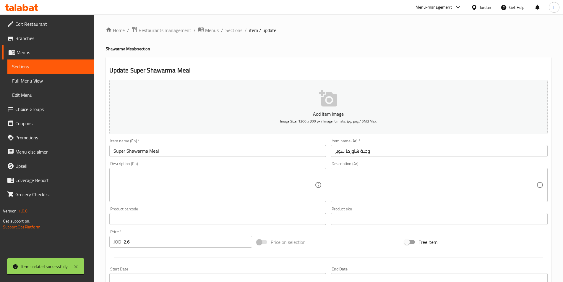
click at [110, 186] on div "Description (En)" at bounding box center [217, 185] width 217 height 34
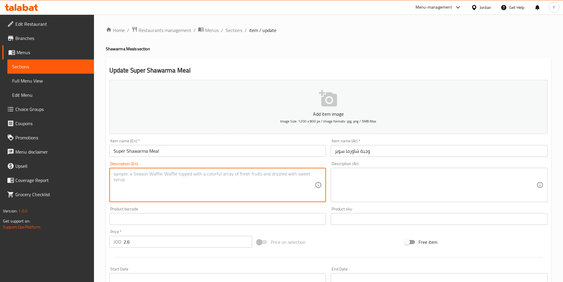
click at [128, 182] on textarea at bounding box center [215, 185] width 202 height 28
paste textarea "وجبات شاورما سوبر: قطع دجاج، صوص ثوم، مخلل، بطاطا مقلية، خبز."
type textarea "وجبات شاورما سوبر: قطع دجاج، صوص ثوم، مخلل، بطاطا مقلية، خبز."
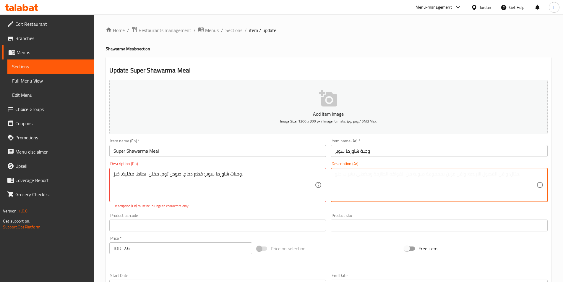
click at [385, 182] on textarea at bounding box center [436, 185] width 202 height 28
paste textarea "وجبات شاورما سوبر: قطع دجاج، صوص ثوم، مخلل، بطاطا مقلية، خبز."
type textarea "وجبات شاورما سوبر: قطع دجاج، صوص ثوم، مخلل، بطاطا مقلية، خبز."
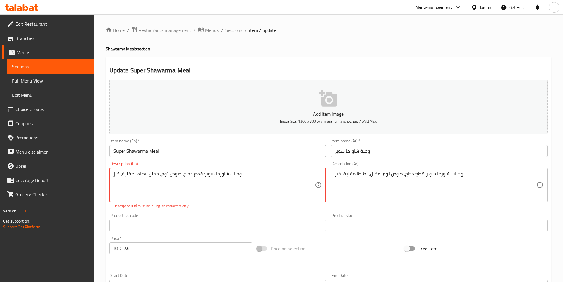
click at [232, 175] on textarea "وجبات شاورما سوبر: قطع دجاج، صوص ثوم، مخلل، بطاطا مقلية، خبز." at bounding box center [215, 185] width 202 height 28
click at [365, 212] on div "Product sku Product sku" at bounding box center [440, 222] width 222 height 23
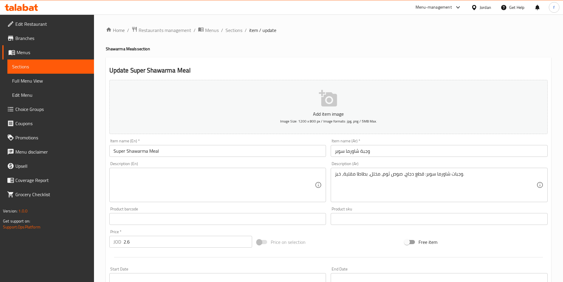
click at [150, 150] on input "Super Shawarma Meal" at bounding box center [217, 151] width 217 height 12
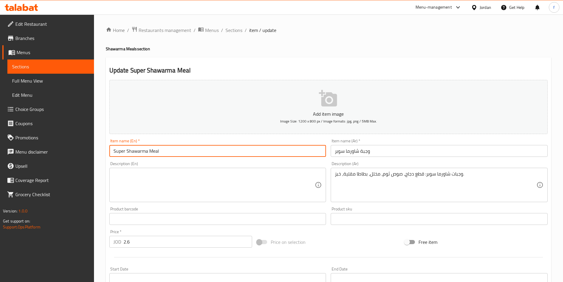
click at [150, 149] on input "Super Shawarma Meal" at bounding box center [217, 151] width 217 height 12
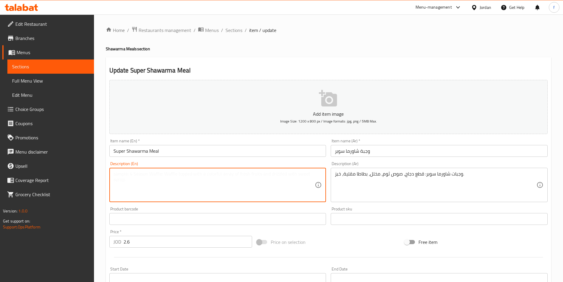
click at [158, 177] on textarea at bounding box center [215, 185] width 202 height 28
paste textarea "Super Shawarma Meal"
paste textarea "chicken pieces"
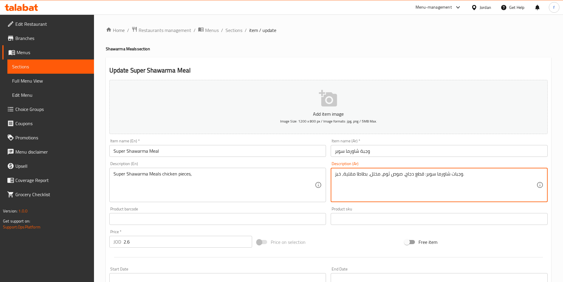
drag, startPoint x: 401, startPoint y: 173, endPoint x: 384, endPoint y: 174, distance: 17.8
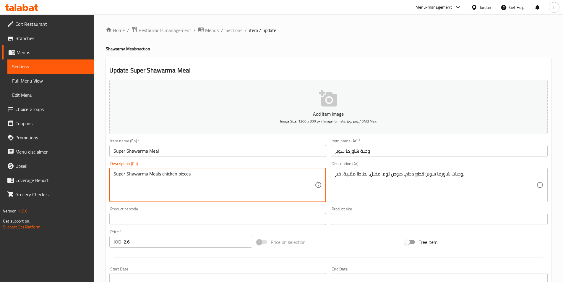
paste textarea "Garlic Sauce"
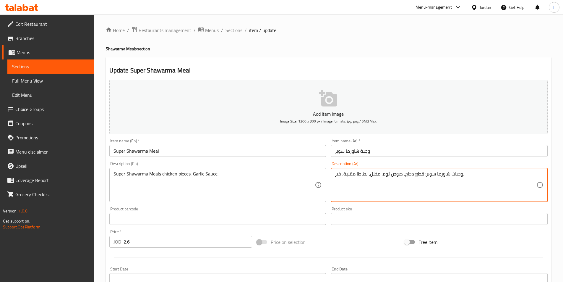
click at [376, 173] on textarea "وجبات شاورما سوبر: قطع دجاج، صوص ثوم، مخلل، بطاطا مقلية، خبز." at bounding box center [436, 185] width 202 height 28
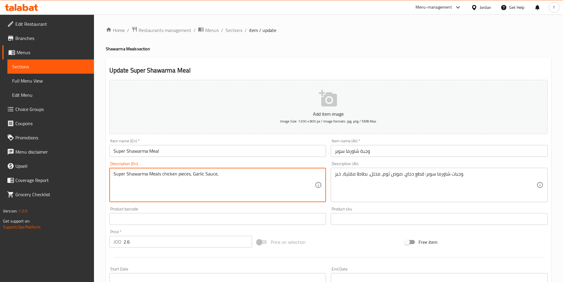
paste textarea "Pickles"
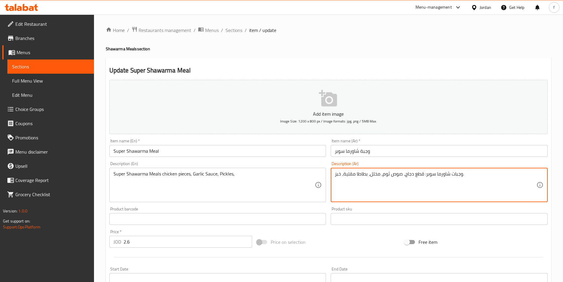
drag, startPoint x: 364, startPoint y: 175, endPoint x: 344, endPoint y: 174, distance: 19.6
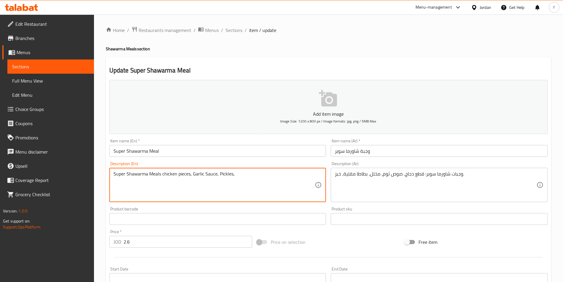
paste textarea "French Fries"
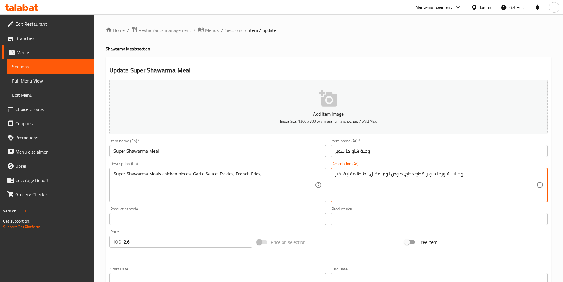
click at [339, 177] on textarea "وجبات شاورما سوبر: قطع دجاج، صوص ثوم، مخلل، بطاطا مقلية، خبز." at bounding box center [436, 185] width 202 height 28
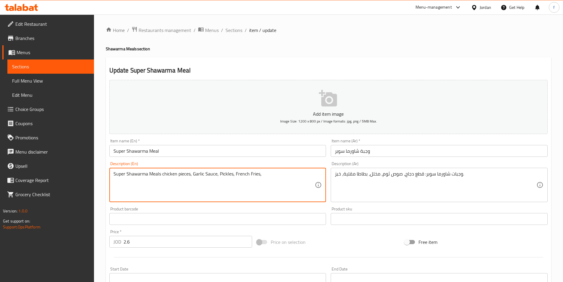
paste textarea "Bread"
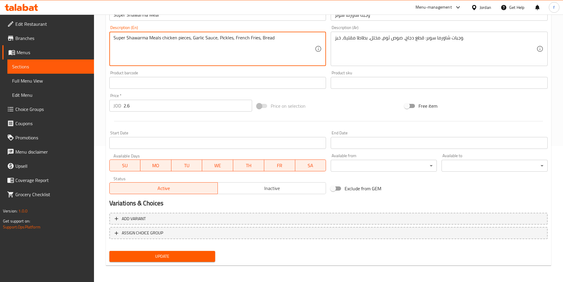
type textarea "Super Shawarma Meals chicken pieces, Garlic Sauce, Pickles, French Fries, Bread"
click at [169, 261] on button "Update" at bounding box center [162, 256] width 106 height 11
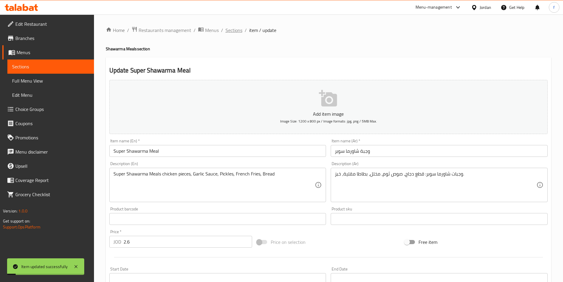
click at [239, 32] on span "Sections" at bounding box center [234, 30] width 17 height 7
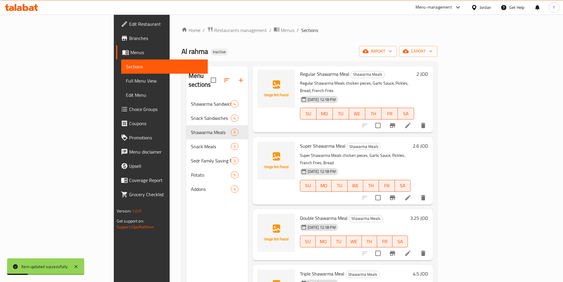
scroll to position [30, 0]
click at [416, 248] on li at bounding box center [408, 253] width 17 height 11
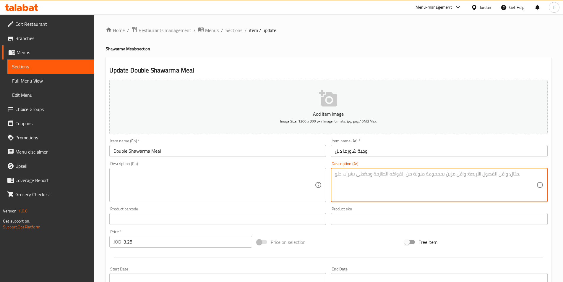
click at [455, 185] on textarea at bounding box center [436, 185] width 202 height 28
paste textarea "وجبات شاورما دبل: قطع دجاج، صوص ثوم، مخلل، بطاطا مقلية، خبز."
type textarea "وجبات شاورما دبل: قطع دجاج، صوص ثوم، مخلل، بطاطا مقلية، خبز."
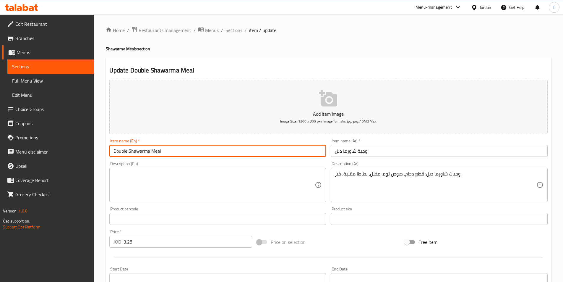
drag, startPoint x: 168, startPoint y: 153, endPoint x: 104, endPoint y: 151, distance: 64.2
click at [104, 151] on div "Home / Restaurants management / Menus / Sections / item / update Shawarma Meals…" at bounding box center [328, 215] width 469 height 403
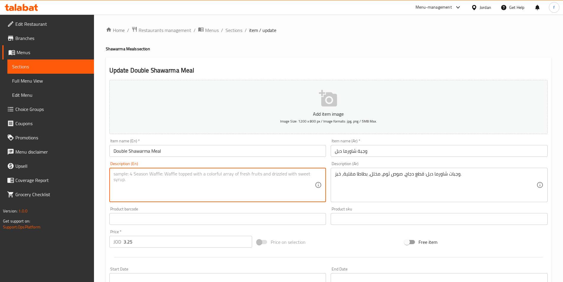
click at [133, 177] on textarea at bounding box center [215, 185] width 202 height 28
paste textarea "Double Shawarma Meal"
paste textarea "chicken pieces"
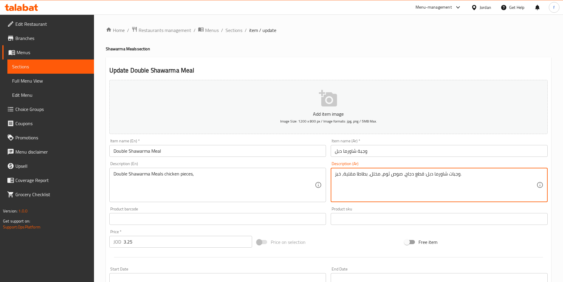
drag, startPoint x: 402, startPoint y: 174, endPoint x: 384, endPoint y: 176, distance: 18.5
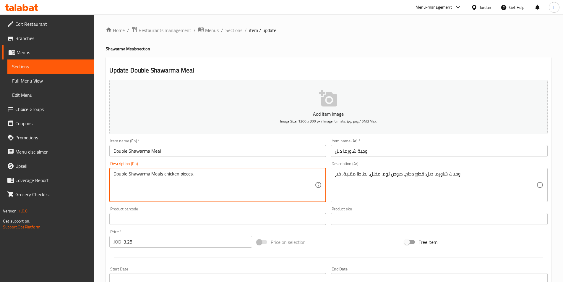
paste textarea "Garlic Sauce"
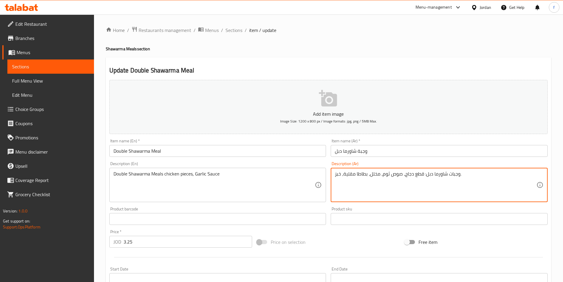
click at [373, 174] on textarea "وجبات شاورما دبل: قطع دجاج، صوص ثوم، مخلل، بطاطا مقلية، خبز." at bounding box center [436, 185] width 202 height 28
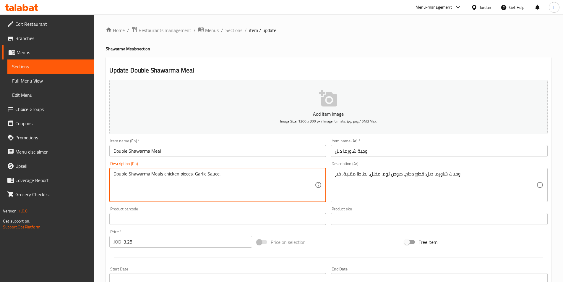
paste textarea "Pickles"
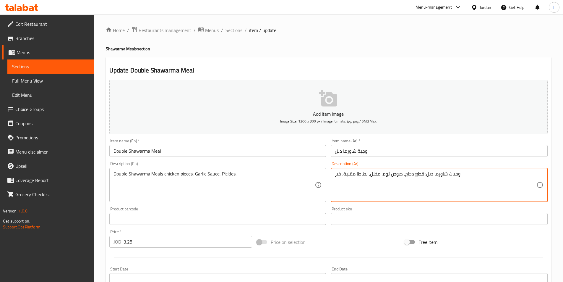
drag, startPoint x: 367, startPoint y: 174, endPoint x: 344, endPoint y: 176, distance: 23.5
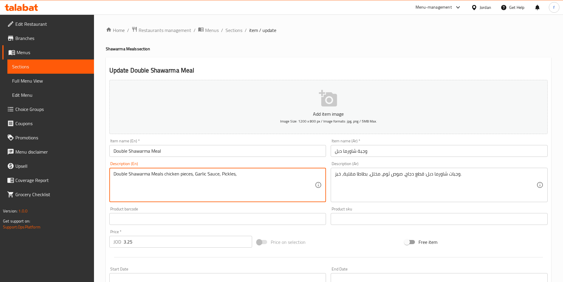
click at [244, 176] on textarea "Double Shawarma Meals chicken pieces, Garlic Sauce, Pickles," at bounding box center [215, 185] width 202 height 28
paste textarea "French Fries"
click at [334, 174] on div "وجبات شاورما دبل: قطع دجاج، صوص ثوم، مخلل، بطاطا مقلية، خبز. Description (Ar)" at bounding box center [439, 185] width 217 height 34
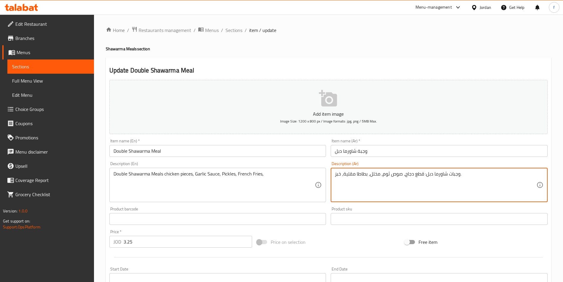
click at [340, 174] on textarea "وجبات شاورما دبل: قطع دجاج، صوص ثوم، مخلل، بطاطا مقلية، خبز." at bounding box center [436, 185] width 202 height 28
click at [346, 180] on textarea "وجبات شاورما دبل: قطع دجاج، صوص ثوم، مخلل، بطاطا مقلية، خبز." at bounding box center [436, 185] width 202 height 28
drag, startPoint x: 341, startPoint y: 174, endPoint x: 334, endPoint y: 176, distance: 7.8
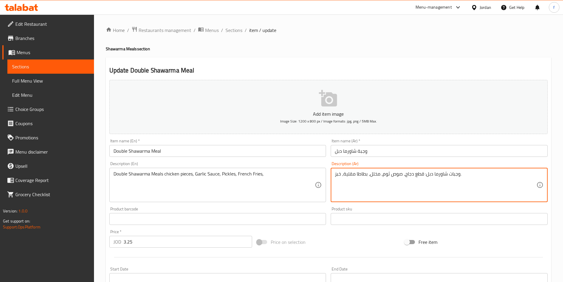
click at [334, 176] on div "وجبات شاورما دبل: قطع دجاج، صوص ثوم، مخلل، بطاطا مقلية، خبز. Description (Ar)" at bounding box center [439, 185] width 217 height 34
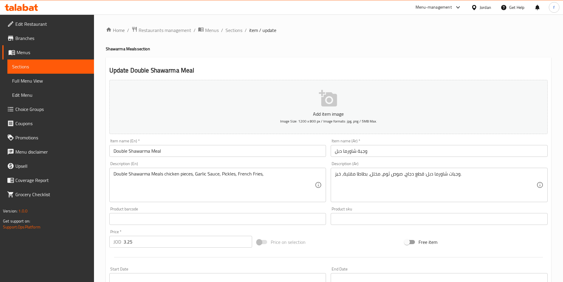
drag, startPoint x: 262, startPoint y: 179, endPoint x: 276, endPoint y: 175, distance: 14.7
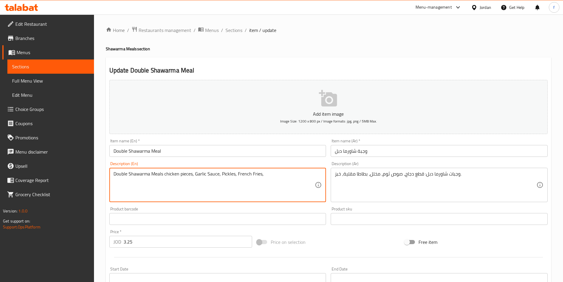
paste textarea "Bread"
click at [262, 173] on textarea "Double Shawarma Meals chicken pieces, Garlic Sauce, Pickles, French Fries,Bread" at bounding box center [215, 185] width 202 height 28
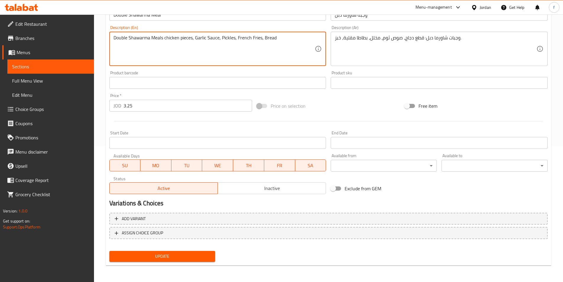
type textarea "Double Shawarma Meals chicken pieces, Garlic Sauce, Pickles, French Fries, Bread"
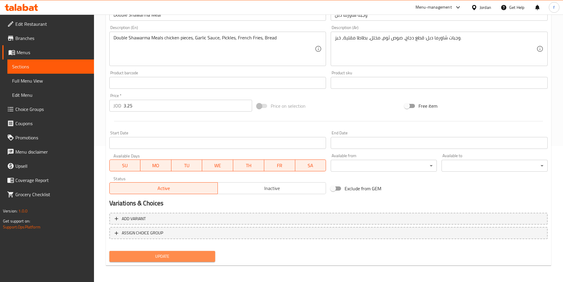
drag, startPoint x: 180, startPoint y: 255, endPoint x: 199, endPoint y: 238, distance: 24.9
click at [180, 255] on span "Update" at bounding box center [162, 256] width 97 height 7
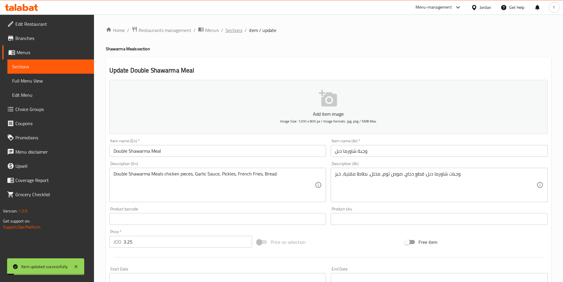
click at [233, 30] on span "Sections" at bounding box center [234, 30] width 17 height 7
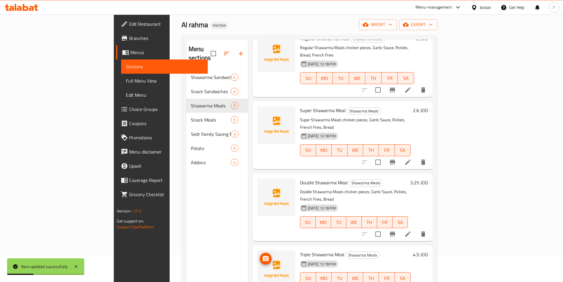
scroll to position [83, 0]
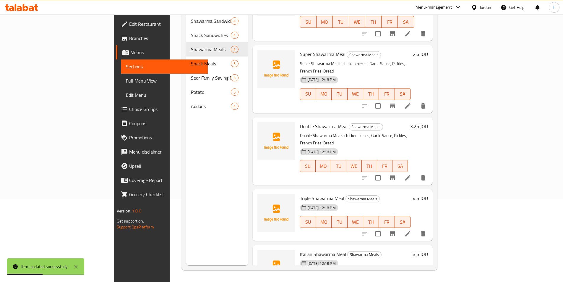
click at [416, 228] on li at bounding box center [408, 233] width 17 height 11
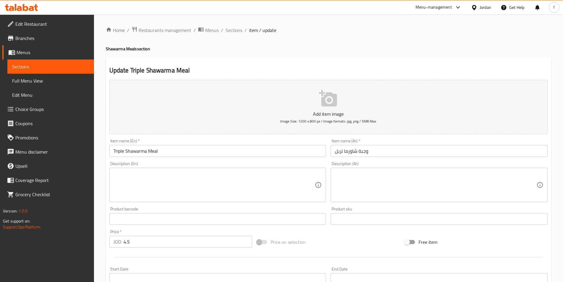
click at [185, 174] on textarea at bounding box center [215, 185] width 202 height 28
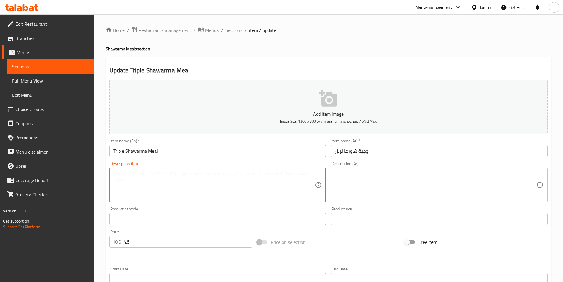
paste textarea "وجبات شاورما تربل: قطع دجاج، صوص ثوم، مخلل، بطاطا مقلية، خبز."
type textarea "وجبات شاورما تربل: قطع دجاج، صوص ثوم، مخلل، بطاطا مقلية، خبز."
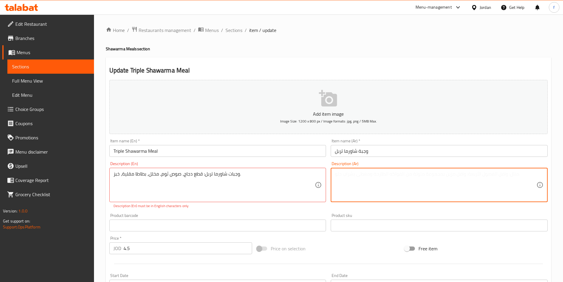
click at [380, 178] on textarea at bounding box center [436, 185] width 202 height 28
paste textarea "وجبات شاورما تربل: قطع دجاج، صوص ثوم، مخلل، بطاطا مقلية، خبز."
type textarea "وجبات شاورما تربل: قطع دجاج، صوص ثوم، مخلل، بطاطا مقلية، خبز."
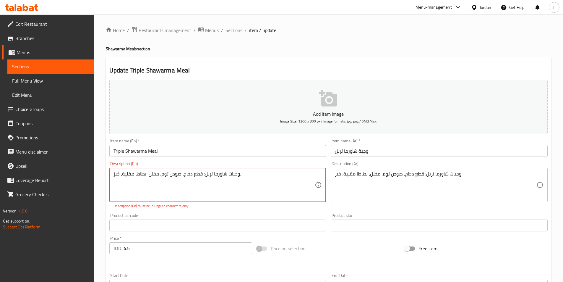
click at [198, 174] on textarea "وجبات شاورما تربل: قطع دجاج، صوص ثوم، مخلل، بطاطا مقلية، خبز." at bounding box center [215, 185] width 202 height 28
click at [137, 152] on input "Triple Shawarma Meal" at bounding box center [217, 151] width 217 height 12
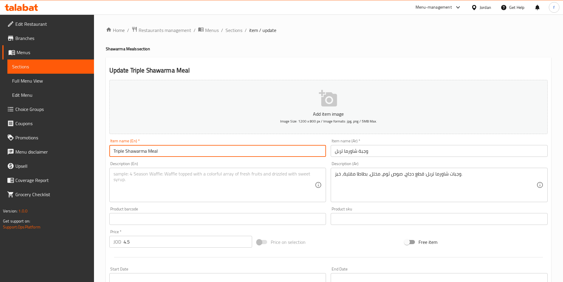
click at [137, 152] on input "Triple Shawarma Meal" at bounding box center [217, 151] width 217 height 12
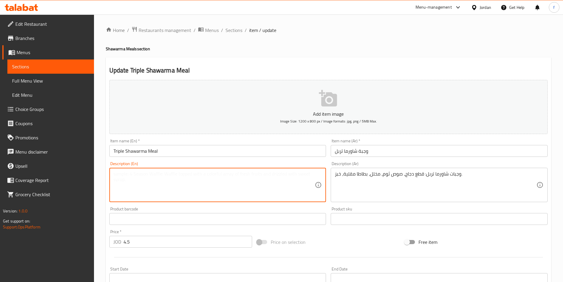
click at [143, 174] on textarea at bounding box center [215, 185] width 202 height 28
paste textarea "Triple Shawarma Meal"
paste textarea "chicken pieces"
paste textarea "Garlic Sauce, Pickles, Bread, French Fries"
click at [240, 175] on textarea "Triple Shawarma Meals chicken pieces, Garlic Sauce, Pickles, Bread, French Fries" at bounding box center [215, 185] width 202 height 28
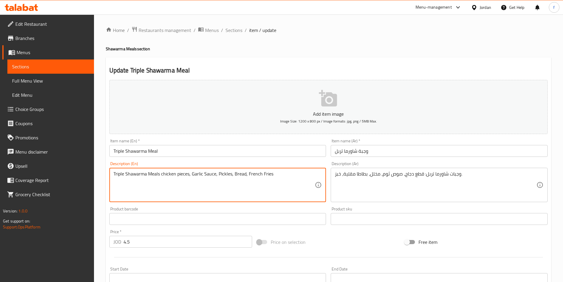
click at [240, 175] on textarea "Triple Shawarma Meals chicken pieces, Garlic Sauce, Pickles, Bread, French Fries" at bounding box center [215, 185] width 202 height 28
click at [246, 174] on textarea "Triple Shawarma Meals chicken pieces, Garlic Sauce, Pickles, Bread, French Fries" at bounding box center [215, 185] width 202 height 28
drag, startPoint x: 246, startPoint y: 174, endPoint x: 238, endPoint y: 173, distance: 8.0
click at [238, 173] on textarea "Triple Shawarma Meals chicken pieces, Garlic Sauce, Pickles, Bread, French Fries" at bounding box center [215, 185] width 202 height 28
click at [262, 176] on textarea "Triple Shawarma Meals chicken pieces, Garlic Sauce, Pickles, French Fries" at bounding box center [215, 185] width 202 height 28
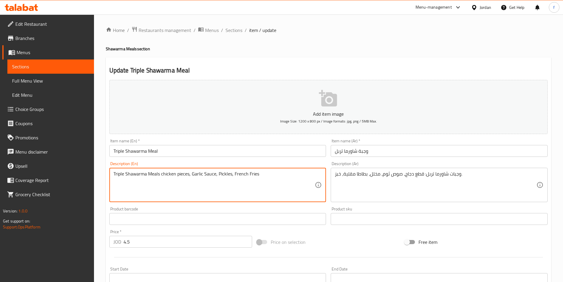
paste textarea "Bread,"
click at [271, 174] on textarea "Triple Shawarma Meals chicken pieces, Garlic Sauce, Pickles, French Fries Bread," at bounding box center [215, 185] width 202 height 28
click at [257, 174] on textarea "Triple Shawarma Meals chicken pieces, Garlic Sauce, Pickles, French Fries Bread" at bounding box center [215, 185] width 202 height 28
paste textarea ","
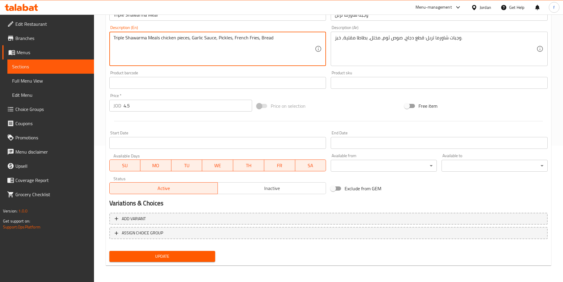
type textarea "Triple Shawarma Meals chicken pieces, Garlic Sauce, Pickles, French Fries, Bread"
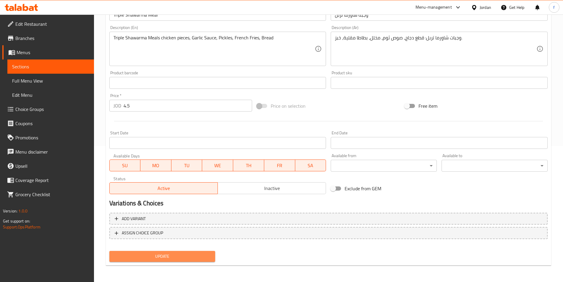
drag, startPoint x: 181, startPoint y: 258, endPoint x: 183, endPoint y: 247, distance: 11.3
click at [181, 258] on span "Update" at bounding box center [162, 256] width 97 height 7
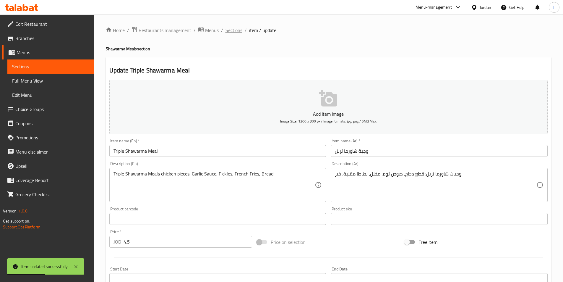
click at [231, 34] on span "Sections" at bounding box center [234, 30] width 17 height 7
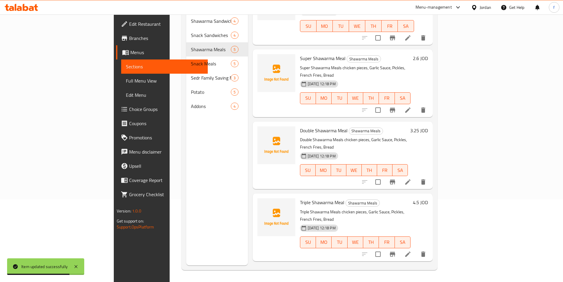
scroll to position [47, 0]
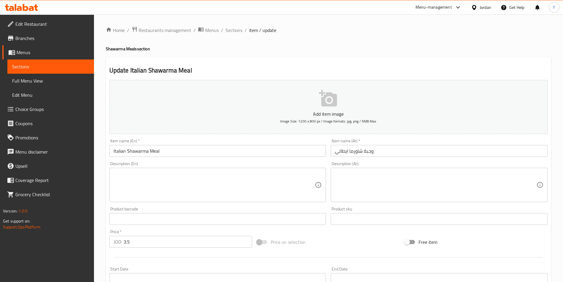
click at [135, 186] on textarea at bounding box center [215, 185] width 202 height 28
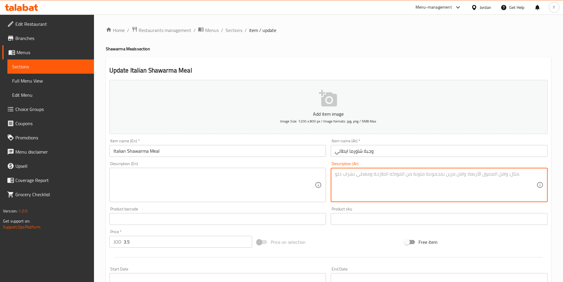
click at [352, 184] on textarea at bounding box center [436, 185] width 202 height 28
paste textarea "وجبات شاورما ايطالي: قطع دجاج، صوص ايطالي، خس، جبنة، خبز، بطاطا مقلية."
type textarea "وجبات شاورما ايطالي: قطع دجاج، صوص ايطالي، خس، جبنة، خبز، بطاطا مقلية."
drag, startPoint x: 352, startPoint y: 184, endPoint x: 198, endPoint y: 182, distance: 154.4
click at [198, 182] on textarea at bounding box center [215, 185] width 202 height 28
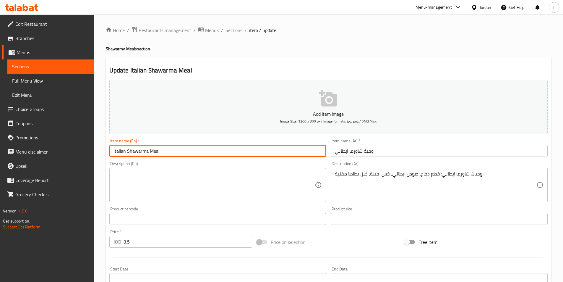
click at [137, 150] on input "Italian Shawarma Meal" at bounding box center [217, 151] width 217 height 12
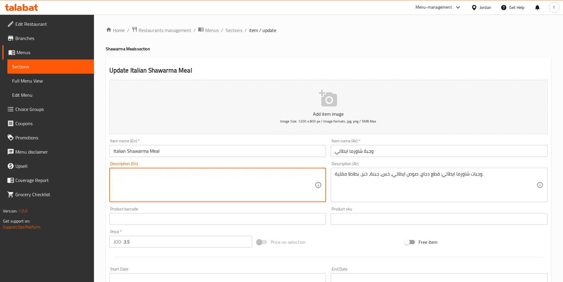
click at [135, 177] on textarea at bounding box center [215, 185] width 202 height 28
paste textarea "Italian Shawarma Meal"
paste textarea "chicken pieces"
click at [119, 150] on input "Italian Shawarma Meal" at bounding box center [217, 151] width 217 height 12
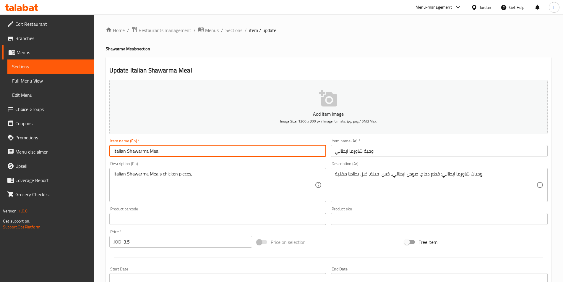
click at [119, 150] on input "Italian Shawarma Meal" at bounding box center [217, 151] width 217 height 12
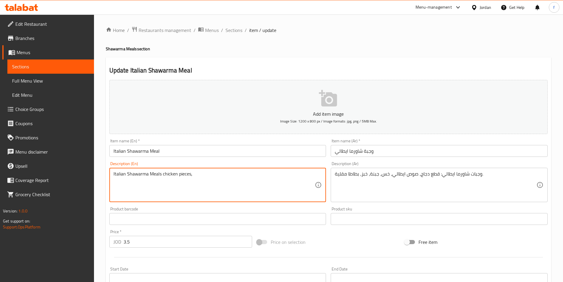
paste textarea "Italian"
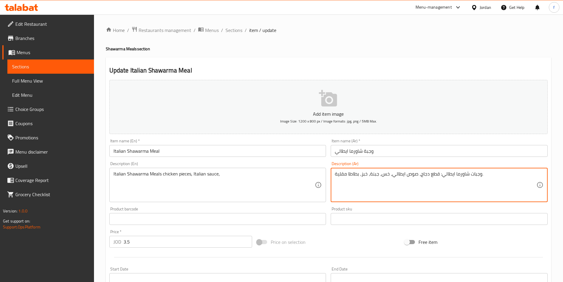
click at [386, 177] on textarea "وجبات شاورما ايطالي: قطع دجاج، صوص ايطالي، خس، جبنة، خبز، بطاطا مقلية." at bounding box center [436, 185] width 202 height 28
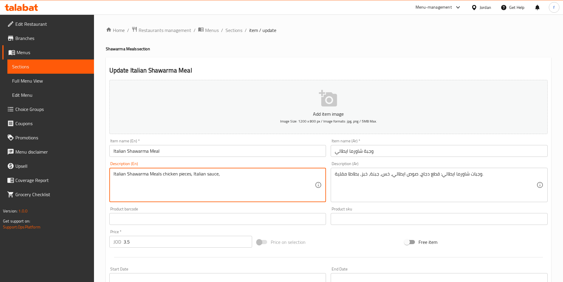
paste textarea "Lettuce"
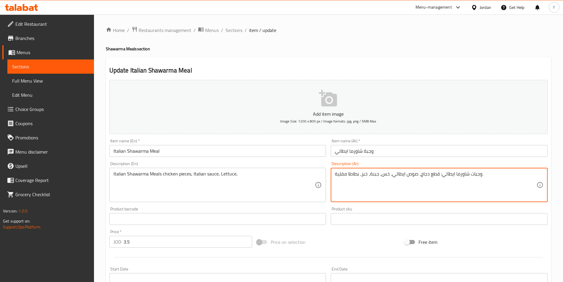
click at [375, 175] on textarea "وجبات شاورما ايطالي: قطع دجاج، صوص ايطالي، خس، جبنة، خبز، بطاطا مقلية." at bounding box center [436, 185] width 202 height 28
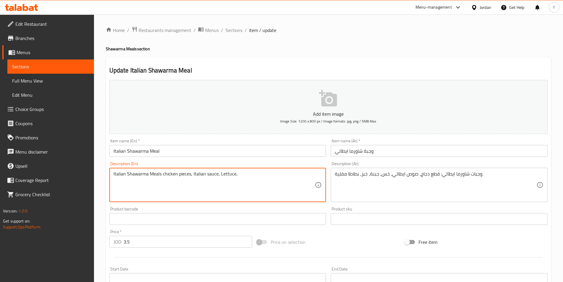
paste textarea "Cheese"
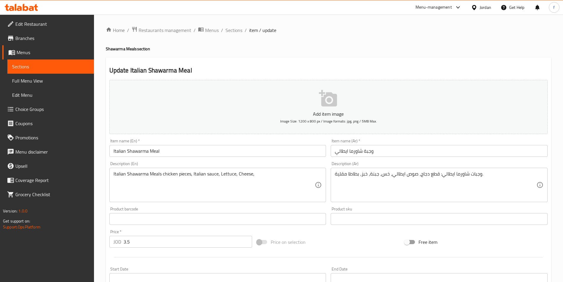
drag, startPoint x: 258, startPoint y: 177, endPoint x: 279, endPoint y: 176, distance: 20.1
click at [258, 177] on textarea "Italian Shawarma Meals chicken pieces, Italian sauce, Lettuce, Cheese," at bounding box center [215, 185] width 202 height 28
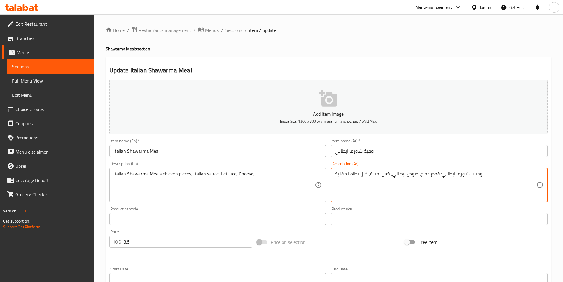
click at [366, 173] on textarea "وجبات شاورما ايطالي: قطع دجاج، صوص ايطالي، خس، جبنة، خبز، بطاطا مقلية." at bounding box center [436, 185] width 202 height 28
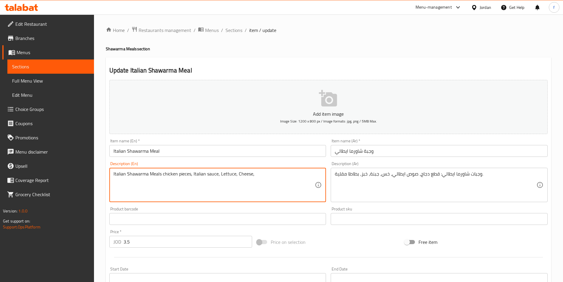
paste textarea "Bread"
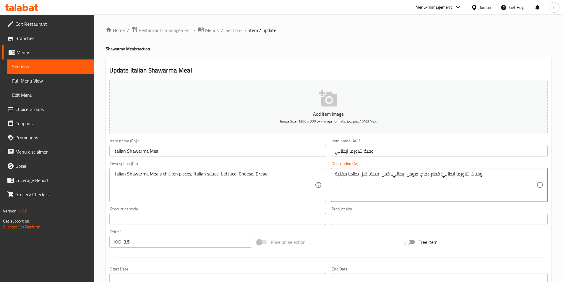
drag, startPoint x: 359, startPoint y: 174, endPoint x: 331, endPoint y: 176, distance: 28.4
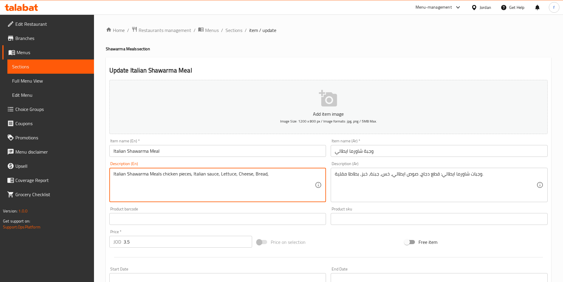
paste textarea "French Fries"
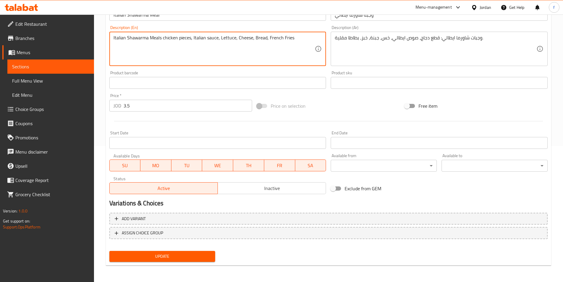
type textarea "Italian Shawarma Meals chicken pieces, Italian sauce, Lettuce, Cheese, Bread, F…"
click at [195, 254] on span "Update" at bounding box center [162, 256] width 97 height 7
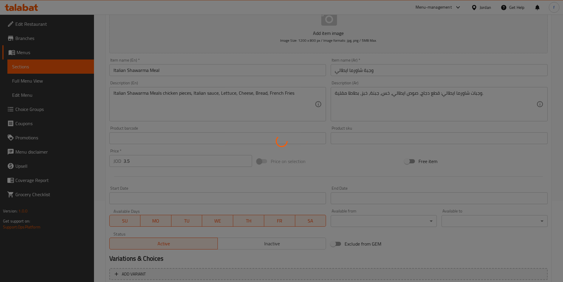
scroll to position [0, 0]
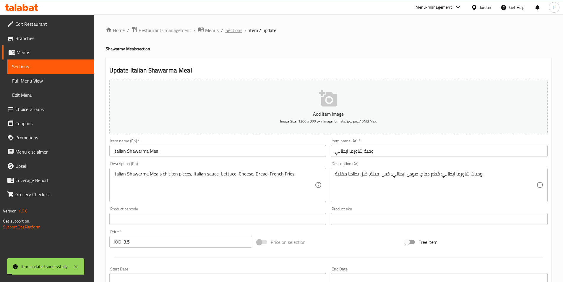
click at [230, 28] on span "Sections" at bounding box center [234, 30] width 17 height 7
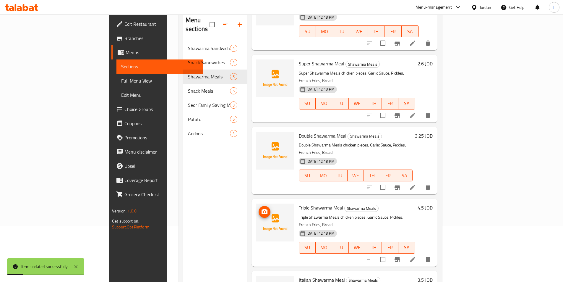
scroll to position [83, 0]
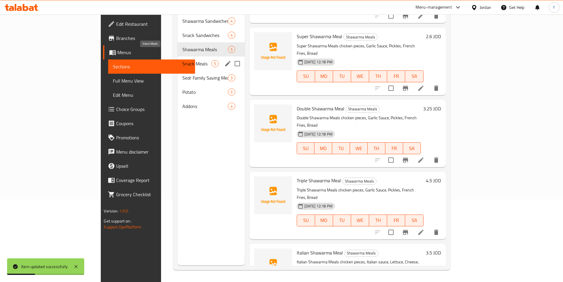
click at [182, 60] on span "Snack Meals" at bounding box center [196, 63] width 29 height 7
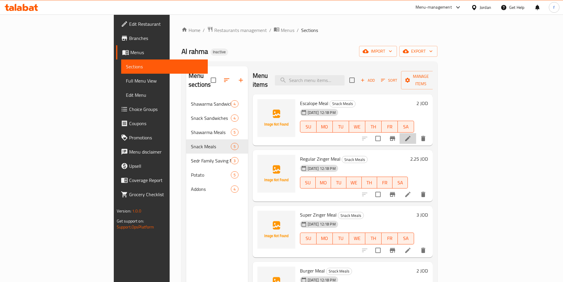
click at [416, 133] on li at bounding box center [408, 138] width 17 height 11
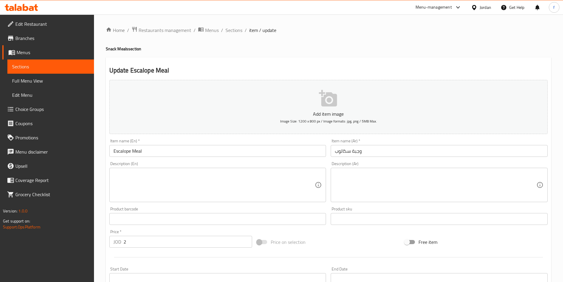
click at [364, 164] on div "Description (Ar) Description (Ar)" at bounding box center [439, 181] width 217 height 41
click at [364, 170] on div "Description (Ar)" at bounding box center [439, 185] width 217 height 34
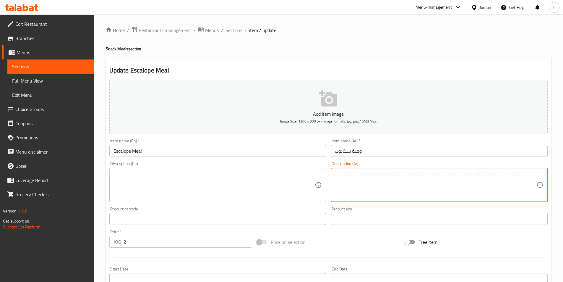
paste textarea "وجبات سناكات سكالوب: قطعة دجاج مقلية، صوص ثوم، خس، خبز، بطاطا مقلية."
type textarea "وجبات سناكات سكالوب: قطعة دجاج مقلية، صوص ثوم، خس، خبز، بطاطا مقلية."
click at [135, 154] on input "Escalope Meal" at bounding box center [217, 151] width 217 height 12
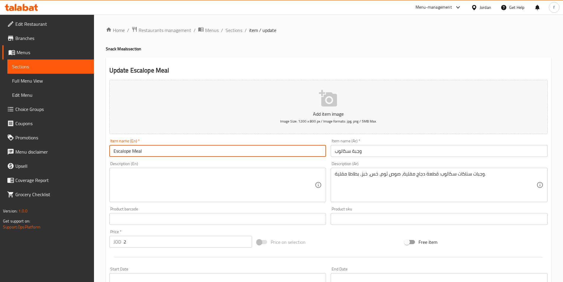
click at [135, 154] on input "Escalope Meal" at bounding box center [217, 151] width 217 height 12
click at [140, 177] on textarea at bounding box center [215, 185] width 202 height 28
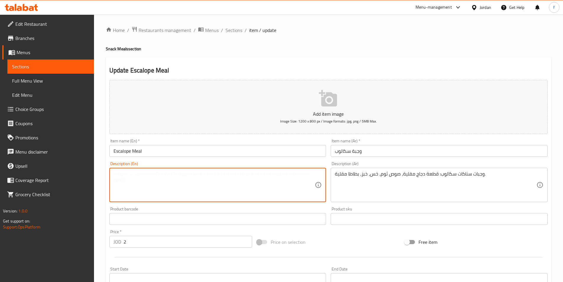
paste
click at [112, 174] on div "Escalope Meal Description (En)" at bounding box center [217, 185] width 217 height 34
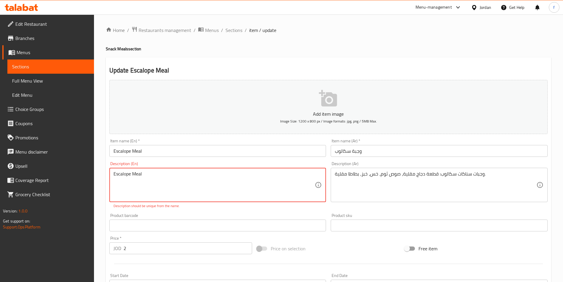
click at [115, 174] on textarea "Escalope Meal" at bounding box center [215, 185] width 202 height 28
click at [187, 184] on textarea "Snacks Escalope Meal" at bounding box center [215, 185] width 202 height 28
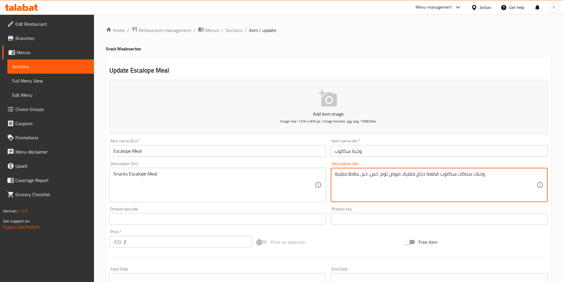
drag, startPoint x: 423, startPoint y: 174, endPoint x: 403, endPoint y: 174, distance: 19.8
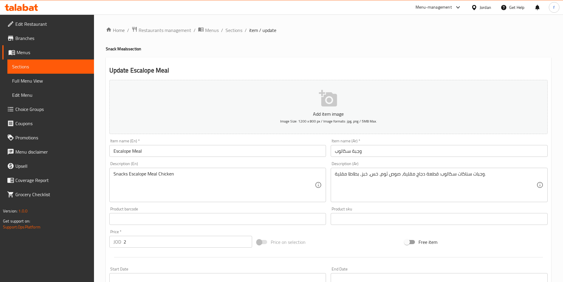
click at [156, 172] on textarea "Snacks Escalope Meal Chicken" at bounding box center [215, 185] width 202 height 28
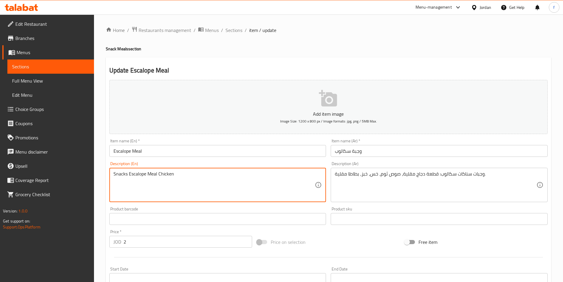
click at [158, 173] on textarea "Snacks Escalope Meal Chicken" at bounding box center [215, 185] width 202 height 28
click at [188, 176] on textarea "Snacks Escalope Meal Fried Chicken" at bounding box center [215, 185] width 202 height 28
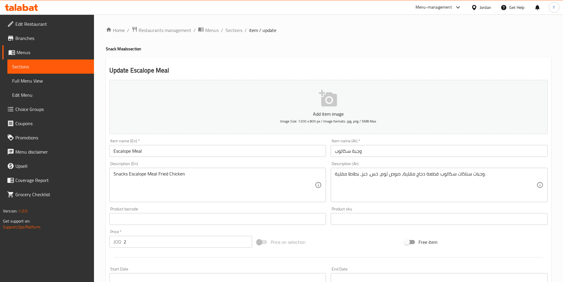
drag, startPoint x: 190, startPoint y: 186, endPoint x: 195, endPoint y: 180, distance: 8.2
click at [190, 186] on textarea "Snacks Escalope Meal Fried Chicken" at bounding box center [215, 185] width 202 height 28
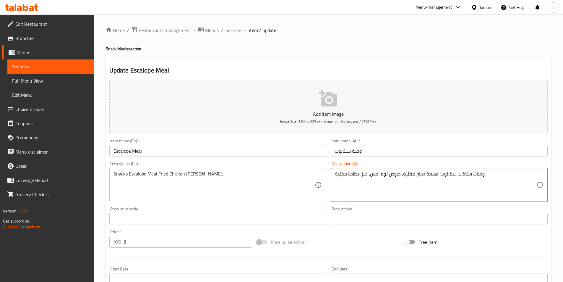
drag, startPoint x: 399, startPoint y: 172, endPoint x: 381, endPoint y: 175, distance: 18.6
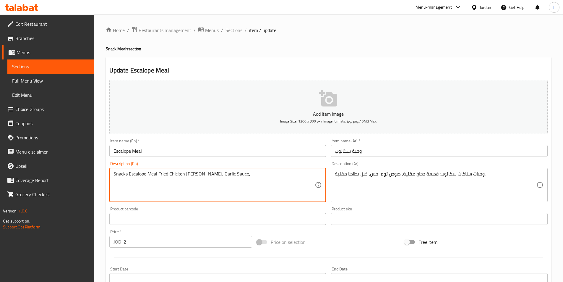
click at [374, 174] on textarea "وجبات سناكات سكالوب: قطعة دجاج مقلية، صوص ثوم، خس، خبز، بطاطا مقلية." at bounding box center [436, 185] width 202 height 28
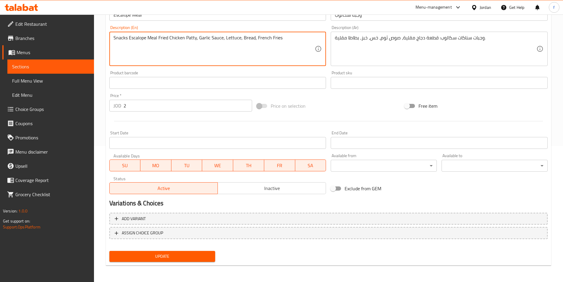
type textarea "Snacks Escalope Meal Fried Chicken Patty, Garlic Sauce, Lettuce, Bread, French …"
click at [203, 254] on span "Update" at bounding box center [162, 256] width 97 height 7
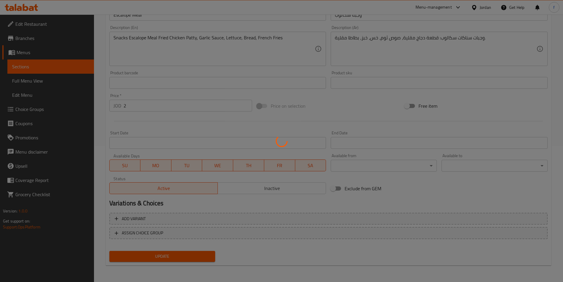
scroll to position [0, 0]
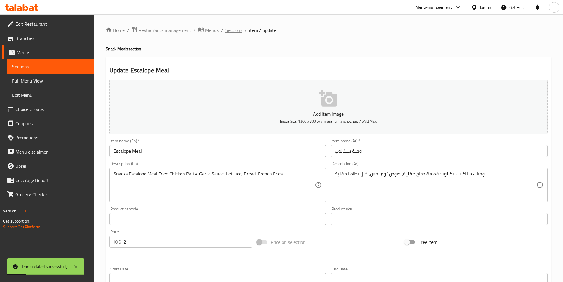
click at [234, 30] on span "Sections" at bounding box center [234, 30] width 17 height 7
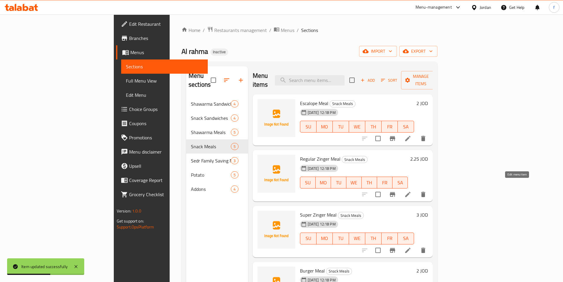
click at [412, 191] on icon at bounding box center [408, 194] width 7 height 7
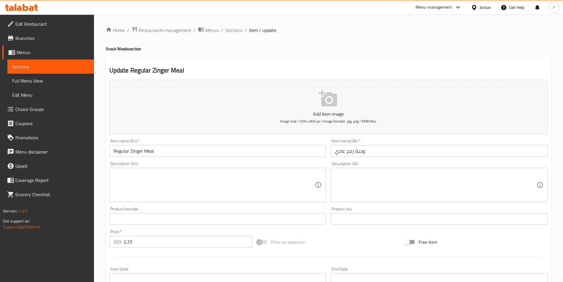
click at [405, 188] on textarea at bounding box center [436, 185] width 202 height 28
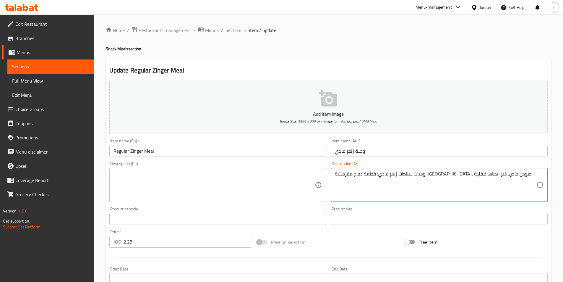
type textarea "وجبات سناكات زنجر عادي: قطعة دجاج مقرمشة، خس، صوص خاص، خبز، بطاطا مقلية."
click at [148, 148] on input "Regular Zinger Meal" at bounding box center [217, 151] width 217 height 12
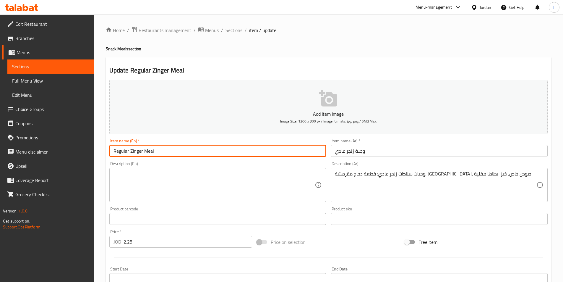
click at [148, 148] on input "Regular Zinger Meal" at bounding box center [217, 151] width 217 height 12
click at [135, 179] on textarea at bounding box center [215, 185] width 202 height 28
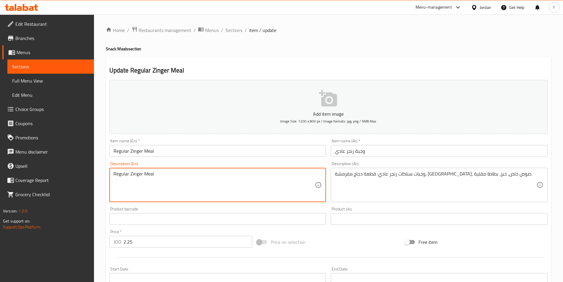
click at [112, 47] on h4 "Snack Meals section" at bounding box center [329, 49] width 446 height 6
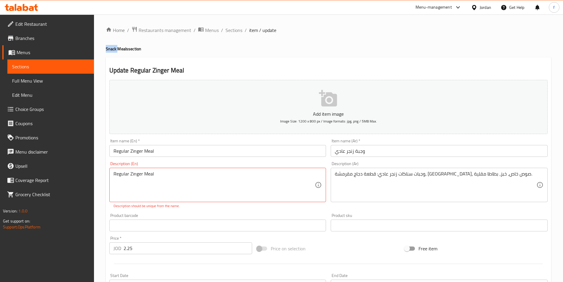
click at [112, 47] on h4 "Snack Meals section" at bounding box center [329, 49] width 446 height 6
copy h4 "Snack"
click at [197, 181] on textarea "Snacks Regular Zinger Meal" at bounding box center [215, 185] width 202 height 28
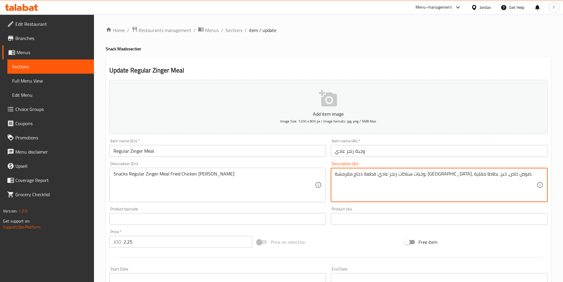
drag, startPoint x: 443, startPoint y: 174, endPoint x: 404, endPoint y: 174, distance: 39.3
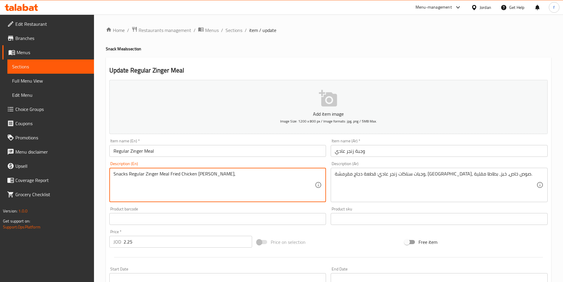
click at [215, 184] on textarea "Snacks Regular Zinger Meal Fried Chicken Patty," at bounding box center [215, 185] width 202 height 28
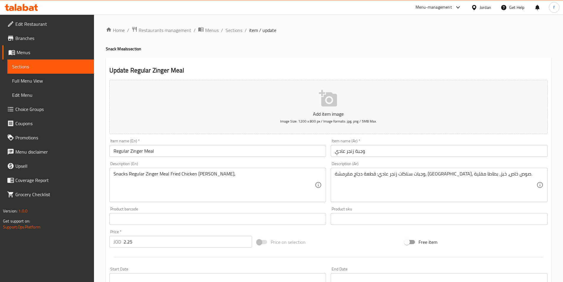
click at [245, 174] on textarea "Snacks Regular Zinger Meal Fried Chicken Patty," at bounding box center [215, 185] width 202 height 28
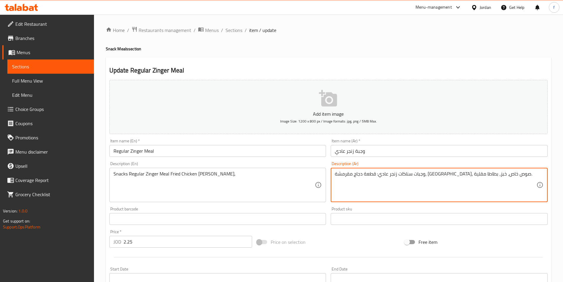
click at [397, 176] on textarea "وجبات سناكات زنجر عادي: قطعة دجاج مقرمشة، خس، صوص خاص، خبز، بطاطا مقلية." at bounding box center [436, 185] width 202 height 28
click at [400, 174] on textarea "وجبات سناكات زنجر عادي: قطعة دجاج مقرمشة، خس، صوص خاص، خبز، بطاطا مقلية." at bounding box center [436, 185] width 202 height 28
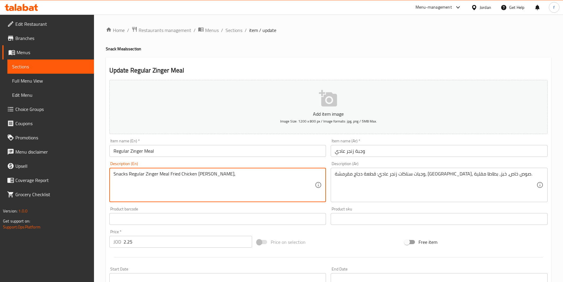
click at [213, 174] on textarea "Snacks Regular Zinger Meal Fried Chicken Patty," at bounding box center [215, 185] width 202 height 28
click at [231, 174] on textarea "Snacks Regular Zinger Meal Fried Chicken Patty," at bounding box center [215, 185] width 202 height 28
click at [234, 180] on textarea "Snacks Regular Zinger Meal Fried Chicken Patty, Lettuce" at bounding box center [215, 185] width 202 height 28
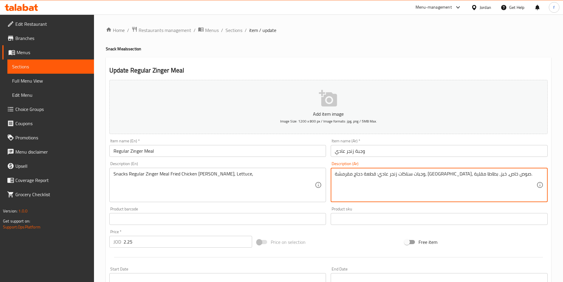
click at [374, 175] on textarea "وجبات سناكات زنجر عادي: قطعة دجاج مقرمشة، خس، صوص خاص، خبز، بطاطا مقلية." at bounding box center [436, 185] width 202 height 28
click at [364, 174] on textarea "وجبات سناكات زنجر عادي: قطعة دجاج مقرمشة، خس، صوص خاص، خبز، بطاطا مقلية." at bounding box center [436, 185] width 202 height 28
drag, startPoint x: 359, startPoint y: 174, endPoint x: 330, endPoint y: 174, distance: 29.3
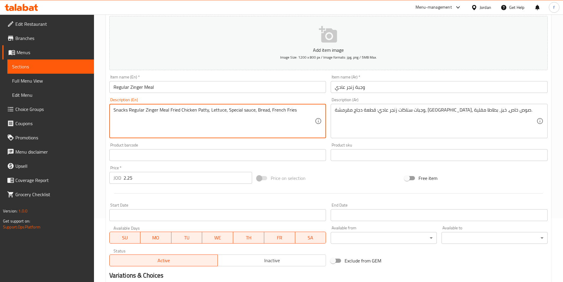
scroll to position [136, 0]
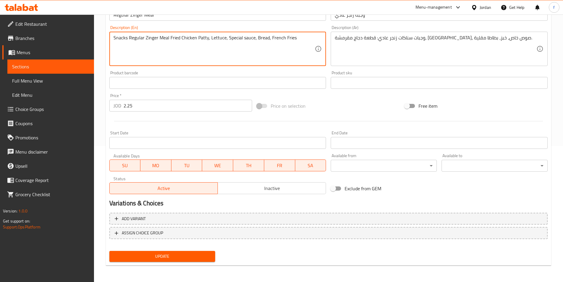
type textarea "Snacks Regular Zinger Meal Fried Chicken Patty, Lettuce, Special sauce, Bread, …"
drag, startPoint x: 133, startPoint y: 254, endPoint x: 137, endPoint y: 254, distance: 3.9
click at [133, 254] on span "Update" at bounding box center [162, 256] width 97 height 7
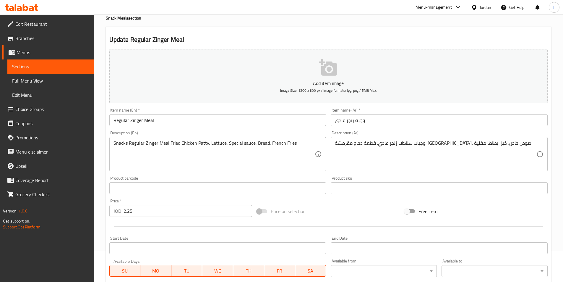
scroll to position [0, 0]
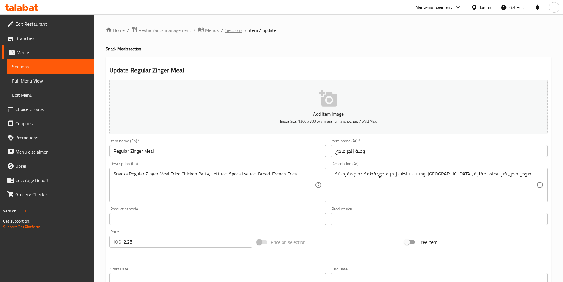
click at [238, 33] on span "Sections" at bounding box center [234, 30] width 17 height 7
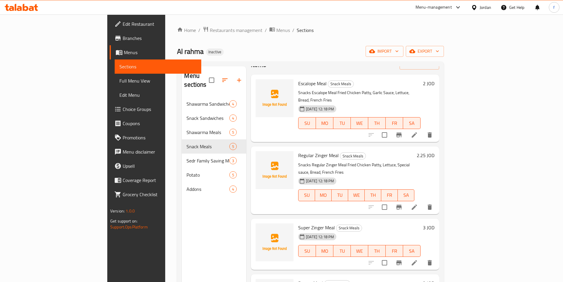
scroll to position [30, 0]
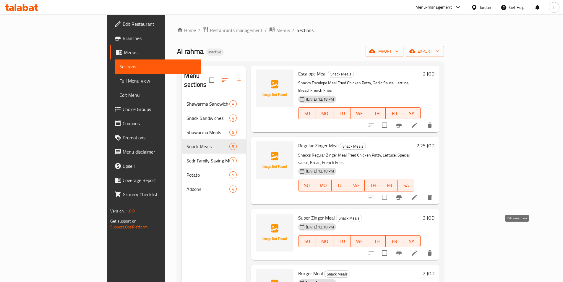
click at [417, 250] on icon at bounding box center [414, 252] width 5 height 5
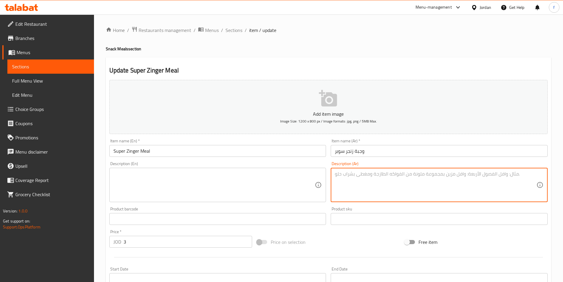
click at [395, 179] on textarea at bounding box center [436, 185] width 202 height 28
type textarea "وجبات سناكات زنجر سوبر: قطعة دجاج مقرمشة، خس، صوص خاص، خبز، بطاطا مقلية."
click at [145, 150] on input "Super Zinger Meal" at bounding box center [217, 151] width 217 height 12
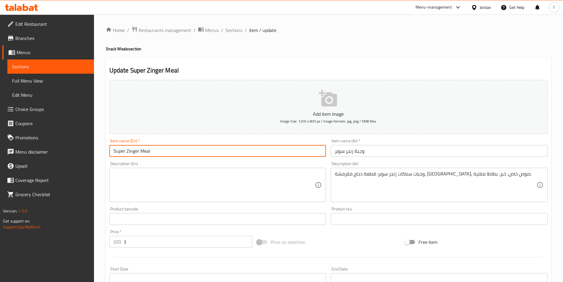
click at [145, 150] on input "Super Zinger Meal" at bounding box center [217, 151] width 217 height 12
click at [138, 181] on textarea at bounding box center [215, 185] width 202 height 28
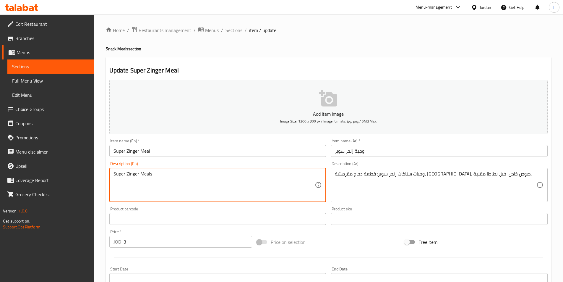
click at [113, 46] on h4 "Snack Meals section" at bounding box center [329, 49] width 446 height 6
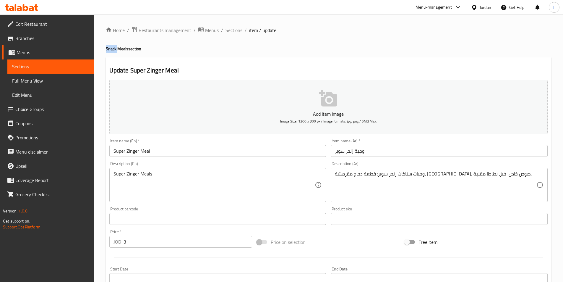
click at [113, 46] on h4 "Snack Meals section" at bounding box center [329, 49] width 446 height 6
copy h4 "Snack"
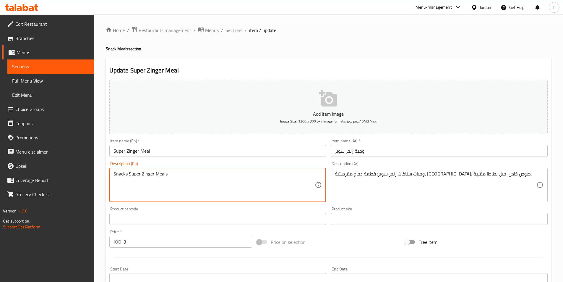
click at [174, 175] on textarea "Snacks Super Zinger Meals" at bounding box center [215, 185] width 202 height 28
click at [179, 173] on textarea "Snacks Super Zinger Meals" at bounding box center [215, 185] width 202 height 28
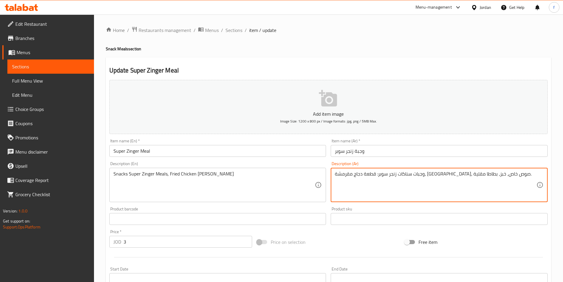
click at [400, 174] on textarea "وجبات سناكات زنجر سوبر: قطعة دجاج مقرمشة، خس، صوص خاص، خبز، بطاطا مقلية." at bounding box center [436, 185] width 202 height 28
drag, startPoint x: 391, startPoint y: 174, endPoint x: 371, endPoint y: 176, distance: 19.9
click at [371, 176] on textarea "وجبات سناكات زنجر سوبر: قطعة دجاج مقرمشة، خس، صوص خاص، خبز، بطاطا مقلية." at bounding box center [436, 185] width 202 height 28
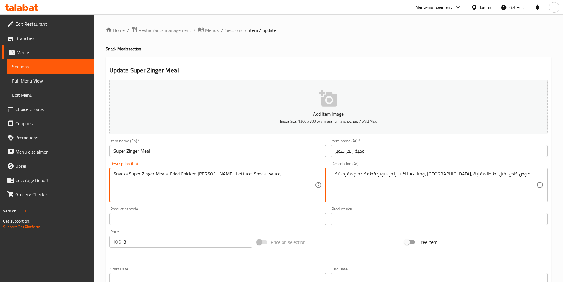
click at [363, 174] on textarea "وجبات سناكات زنجر سوبر: قطعة دجاج مقرمشة، خس، صوص خاص، خبز، بطاطا مقلية." at bounding box center [436, 185] width 202 height 28
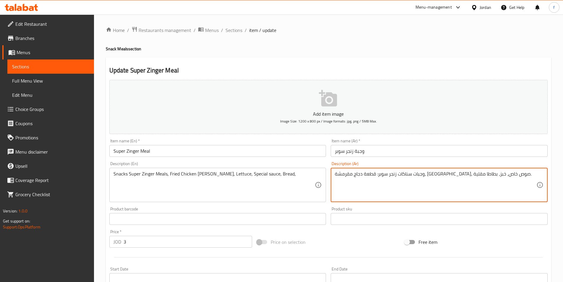
drag, startPoint x: 359, startPoint y: 175, endPoint x: 328, endPoint y: 178, distance: 31.2
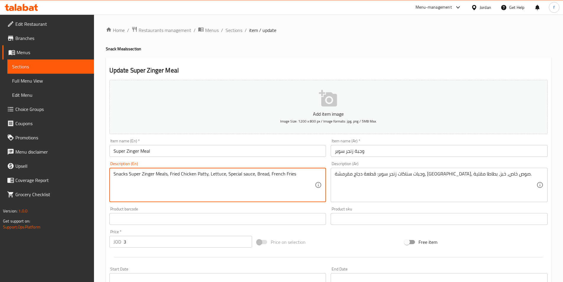
scroll to position [136, 0]
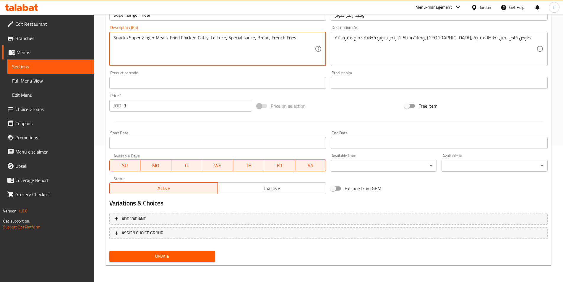
type textarea "Snacks Super Zinger Meals, Fried Chicken Patty, Lettuce, Special sauce, Bread, …"
click at [144, 259] on span "Update" at bounding box center [162, 256] width 97 height 7
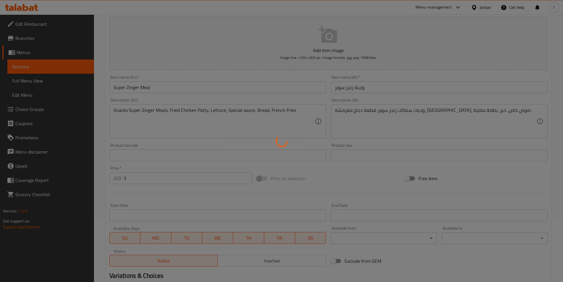
scroll to position [0, 0]
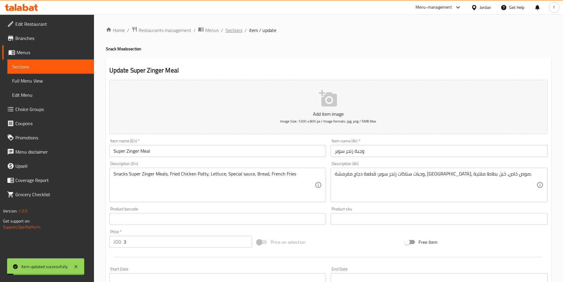
click at [232, 28] on span "Sections" at bounding box center [234, 30] width 17 height 7
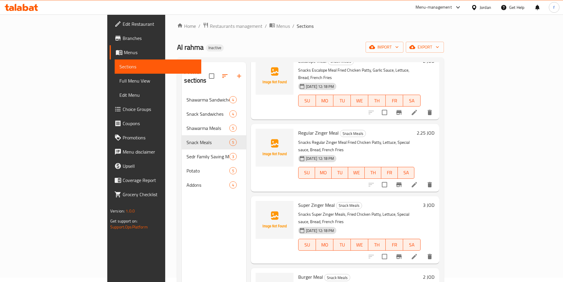
scroll to position [83, 0]
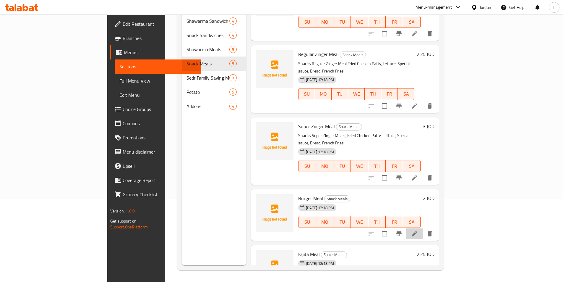
click at [423, 228] on li at bounding box center [414, 233] width 17 height 11
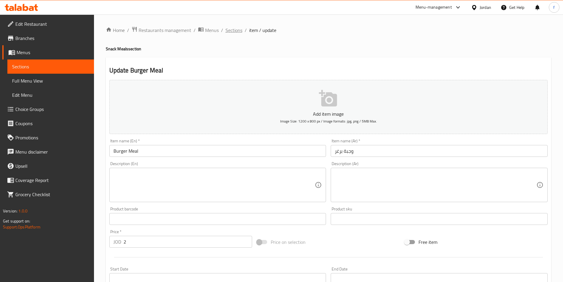
click at [235, 30] on span "Sections" at bounding box center [234, 30] width 17 height 7
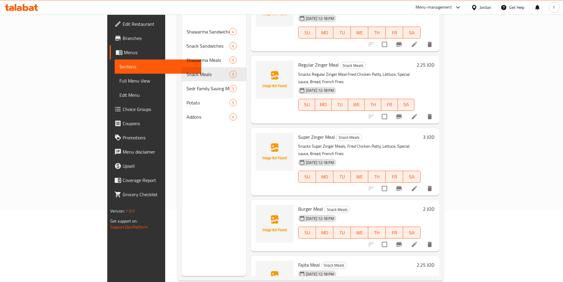
scroll to position [83, 0]
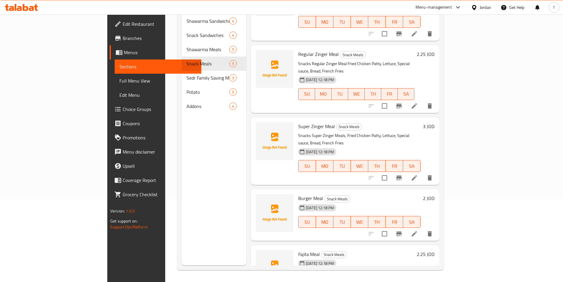
click at [423, 228] on li at bounding box center [414, 233] width 17 height 11
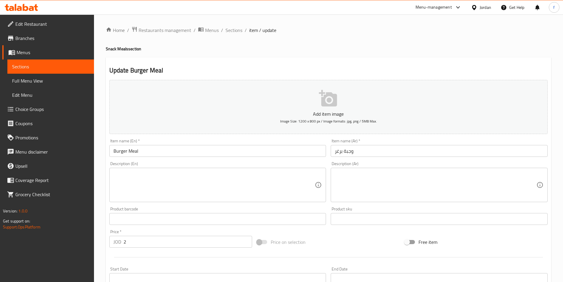
click at [413, 189] on textarea at bounding box center [436, 185] width 202 height 28
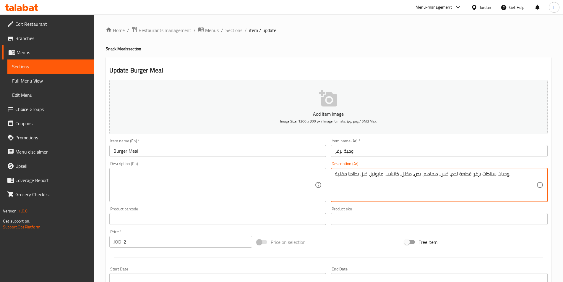
type textarea "وجبات سناكات برغر: قطعة لحم، خس، طماطم، بص، مخلل، كاتشب، مايونيز، خبز، بطاطا مق…"
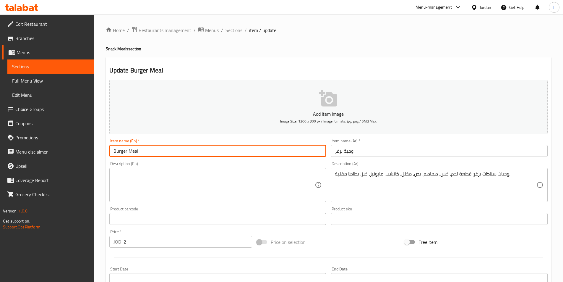
drag, startPoint x: 142, startPoint y: 150, endPoint x: 110, endPoint y: 151, distance: 31.4
click at [110, 151] on input "Burger Meal" at bounding box center [217, 151] width 217 height 12
click at [143, 188] on textarea at bounding box center [215, 185] width 202 height 28
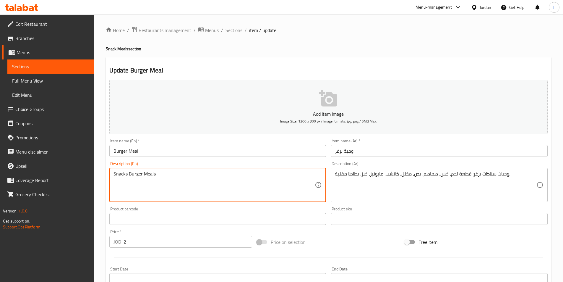
click at [172, 176] on textarea "Snacks Burger Meals" at bounding box center [215, 185] width 202 height 28
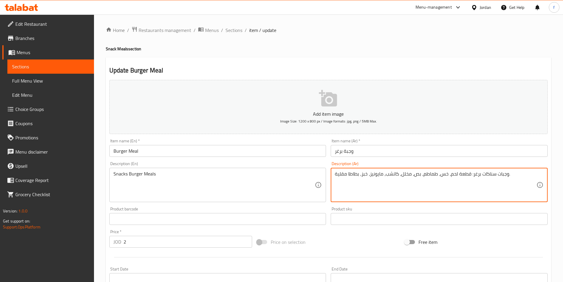
drag, startPoint x: 470, startPoint y: 174, endPoint x: 450, endPoint y: 173, distance: 19.8
click at [452, 173] on textarea "وجبات سناكات برغر: قطعة لحم، خس، طماطم، بص، مخلل، كاتشب، مايونيز، خبز، بطاطا مق…" at bounding box center [436, 185] width 202 height 28
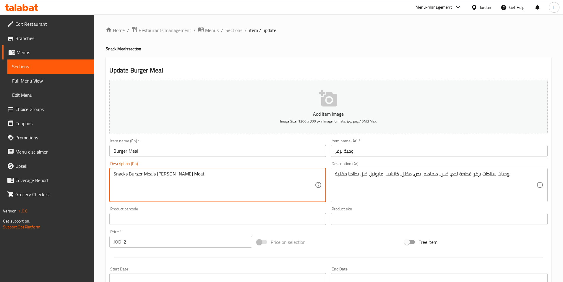
click at [153, 170] on div "Snacks Burger Meals Patty Meat Description (En)" at bounding box center [217, 185] width 217 height 34
click at [213, 179] on textarea "Snacks Burger Meals Patty Meat" at bounding box center [215, 185] width 202 height 28
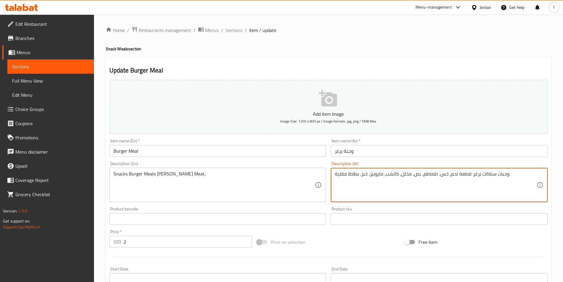
click at [442, 173] on textarea "وجبات سناكات برغر: قطعة لحم، خس، طماطم، بص، مخلل، كاتشب، مايونيز، خبز، بطاطا مق…" at bounding box center [436, 185] width 202 height 28
click at [443, 174] on textarea "وجبات سناكات برغر: قطعة لحم، خس، طماطم، بص، مخلل، كاتشب، مايونيز، خبز، بطاطا مق…" at bounding box center [436, 185] width 202 height 28
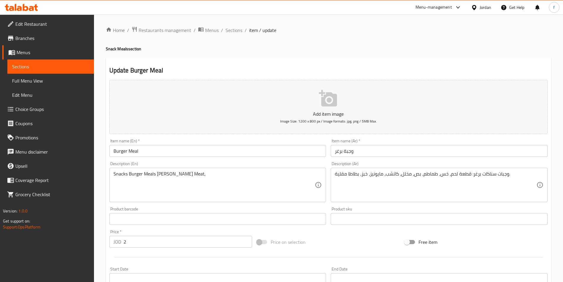
drag, startPoint x: 189, startPoint y: 172, endPoint x: 192, endPoint y: 170, distance: 3.4
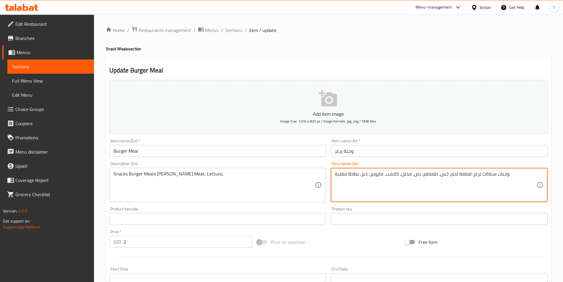
click at [428, 174] on textarea "وجبات سناكات برغر: قطعة لحم، خس، طماطم، بص، مخلل، كاتشب، مايونيز، خبز، بطاطا مق…" at bounding box center [436, 185] width 202 height 28
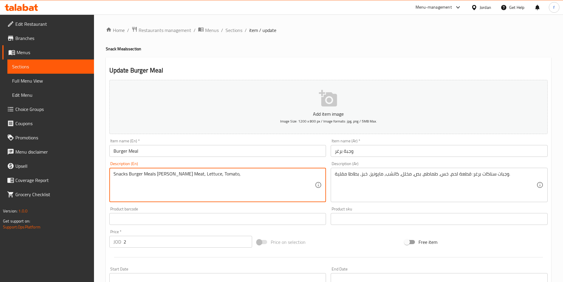
type textarea "Snacks Burger Meals Patty Meat, Lettuce, Tomato,"
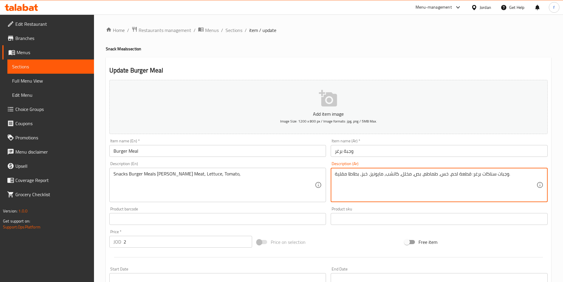
click at [419, 174] on textarea "وجبات سناكات برغر: قطعة لحم، خس، طماطم، بص، مخلل، كاتشب، مايونيز، خبز، بطاطا مق…" at bounding box center [436, 185] width 202 height 28
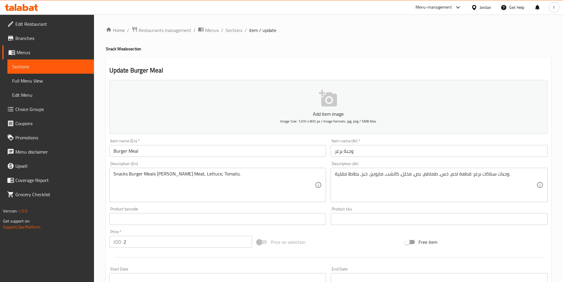
click at [413, 185] on textarea "وجبات سناكات برغر: قطعة لحم، خس، طماطم، بص، مخلل، كاتشب، مايونيز، خبز، بطاطا مق…" at bounding box center [436, 185] width 202 height 28
drag, startPoint x: 434, startPoint y: 71, endPoint x: 428, endPoint y: 72, distance: 6.6
click at [434, 71] on h2 "Update Burger Meal" at bounding box center [328, 70] width 439 height 9
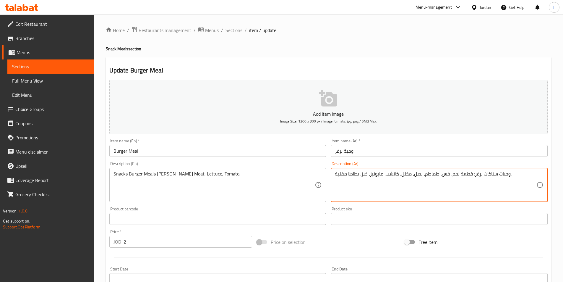
click at [417, 174] on textarea "وجبات سناكات برغر: قطعة لحم، خس، طماطم، بصل، مخلل، كاتشب، مايونيز، خبز، بطاطا م…" at bounding box center [436, 185] width 202 height 28
type textarea "وجبات سناكات برغر: قطعة لحم، خس، طماطم، بصل، مخلل، كاتشب، مايونيز، خبز، بطاطا م…"
click at [408, 178] on textarea "وجبات سناكات برغر: قطعة لحم، خس، طماطم، بصل، مخلل، كاتشب، مايونيز، خبز، بطاطا م…" at bounding box center [436, 185] width 202 height 28
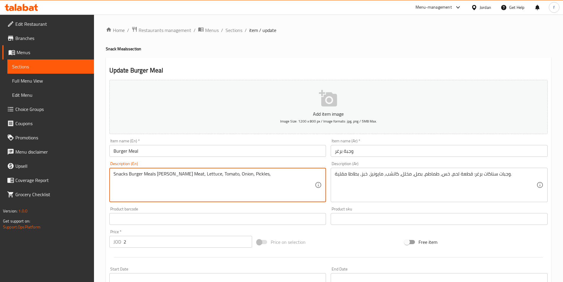
click at [390, 170] on div "وجبات سناكات برغر: قطعة لحم، خس، طماطم، بصل، مخلل، كاتشب، مايونيز، خبز، بطاطا م…" at bounding box center [439, 185] width 217 height 34
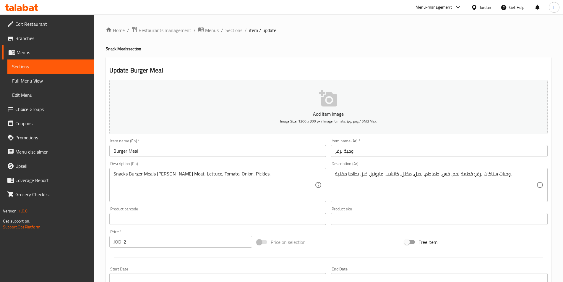
click at [390, 170] on div "وجبات سناكات برغر: قطعة لحم، خس، طماطم، بصل، مخلل، كاتشب، مايونيز، خبز، بطاطا م…" at bounding box center [439, 185] width 217 height 34
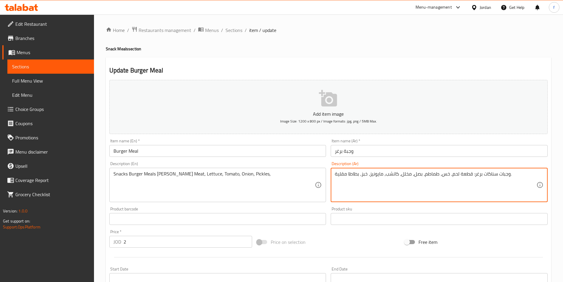
click at [392, 177] on textarea "وجبات سناكات برغر: قطعة لحم، خس، طماطم، بصل، مخلل، كاتشب، مايونيز، خبز، بطاطا م…" at bounding box center [436, 185] width 202 height 28
click at [379, 177] on textarea "وجبات سناكات برغر: قطعة لحم، خس، طماطم، بصل، مخلل، كاتشب، مايونيز، خبز، بطاطا م…" at bounding box center [436, 185] width 202 height 28
click at [366, 174] on textarea "وجبات سناكات برغر: قطعة لحم، خس، طماطم، بصل، مخلل، كاتشب، مايونيز، خبز، بطاطا م…" at bounding box center [436, 185] width 202 height 28
drag, startPoint x: 359, startPoint y: 174, endPoint x: 331, endPoint y: 175, distance: 28.7
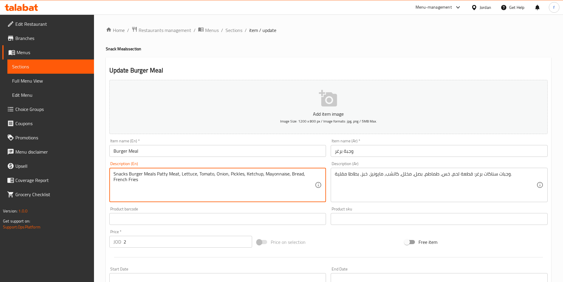
scroll to position [136, 0]
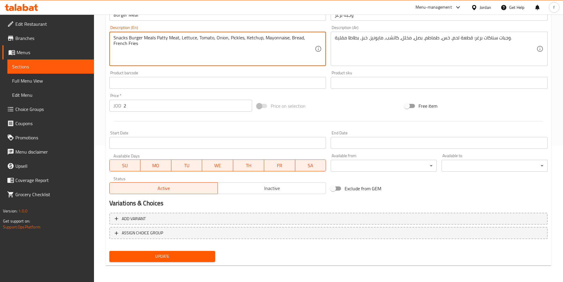
type textarea "Snacks Burger Meals Patty Meat, Lettuce, Tomato, Onion, Pickles, Ketchup, Mayon…"
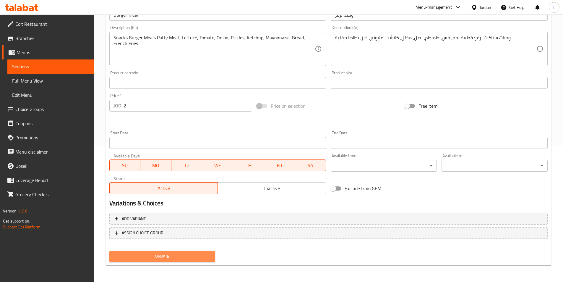
click at [172, 256] on span "Update" at bounding box center [162, 256] width 97 height 7
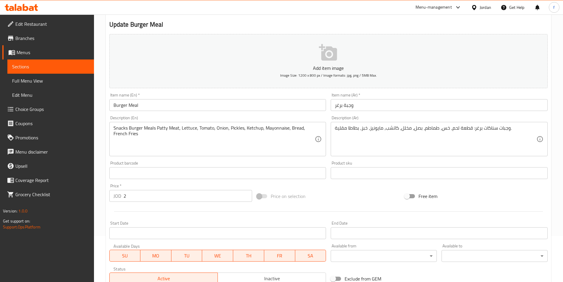
scroll to position [0, 0]
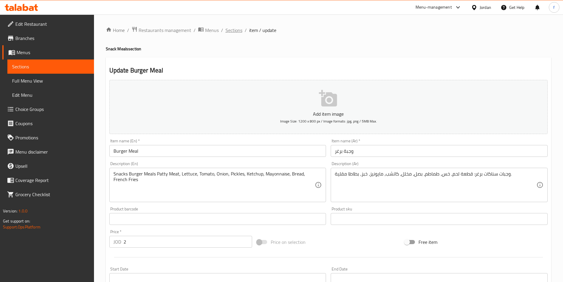
click at [231, 27] on span "Sections" at bounding box center [234, 30] width 17 height 7
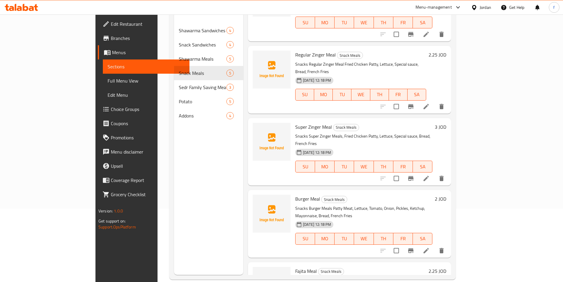
scroll to position [83, 0]
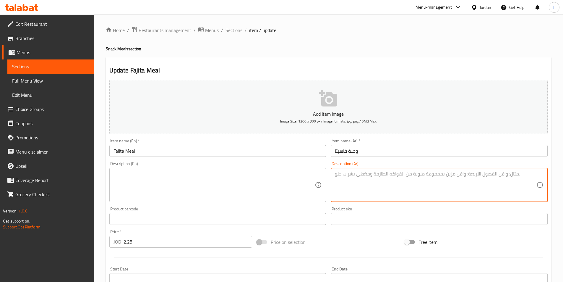
click at [402, 188] on textarea at bounding box center [436, 185] width 202 height 28
type textarea "وجبات سناكات فاهيتا: شرائح دجاج، بصل، فلفل أخضر، ذرة، جبنة، صوص، خبز، بطاطا مقل…"
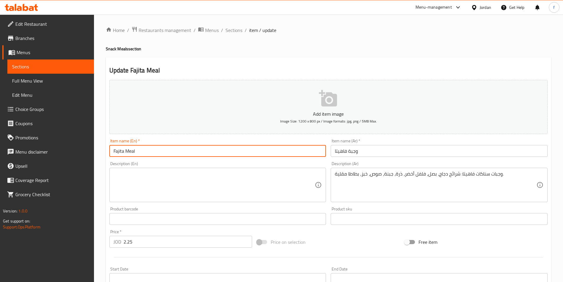
drag, startPoint x: 144, startPoint y: 151, endPoint x: 107, endPoint y: 150, distance: 37.0
click at [107, 150] on div "Item name (En)   * Fajita Meal Item name (En) *" at bounding box center [218, 147] width 222 height 23
click at [120, 180] on textarea at bounding box center [215, 185] width 202 height 28
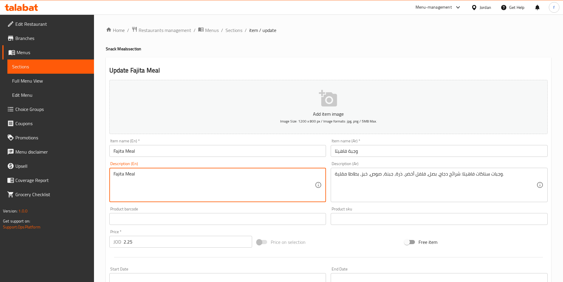
click at [114, 173] on textarea "Fajita Meal" at bounding box center [215, 185] width 202 height 28
click at [172, 178] on textarea "Snacks Fajita Meal" at bounding box center [215, 185] width 202 height 28
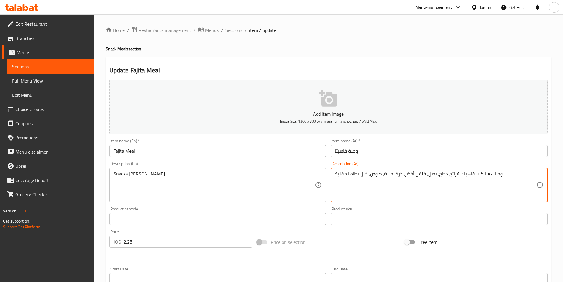
drag, startPoint x: 458, startPoint y: 174, endPoint x: 438, endPoint y: 177, distance: 20.7
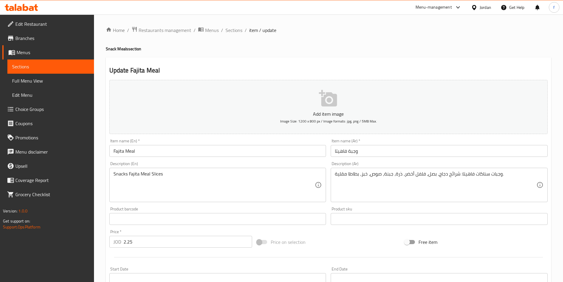
drag, startPoint x: 150, startPoint y: 172, endPoint x: 162, endPoint y: 175, distance: 12.3
click at [150, 172] on textarea "Snacks Fajita Meal Slices" at bounding box center [215, 185] width 202 height 28
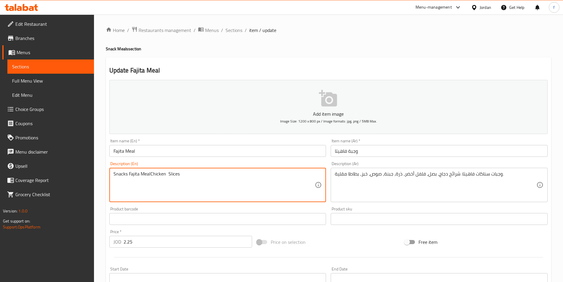
click at [151, 173] on textarea "Snacks Fajita MealChicken Slices" at bounding box center [215, 185] width 202 height 28
drag, startPoint x: 165, startPoint y: 173, endPoint x: 180, endPoint y: 175, distance: 14.9
click at [165, 173] on textarea "Snacks Fajita Meal Chicken Slices" at bounding box center [215, 185] width 202 height 28
click at [166, 174] on textarea "Snacks Fajita Meal Chicken Slices" at bounding box center [215, 185] width 202 height 28
click at [169, 174] on textarea "Snacks Fajita Meal Chicken Slices" at bounding box center [215, 185] width 202 height 28
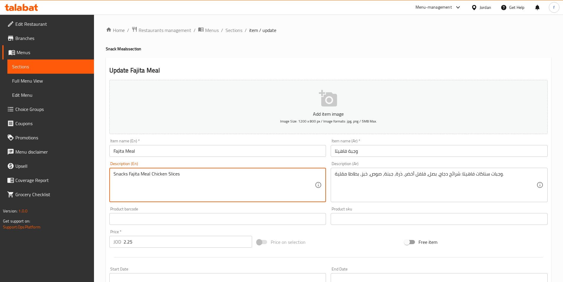
click at [182, 177] on textarea "Snacks Fajita Meal Chicken Slices" at bounding box center [215, 185] width 202 height 28
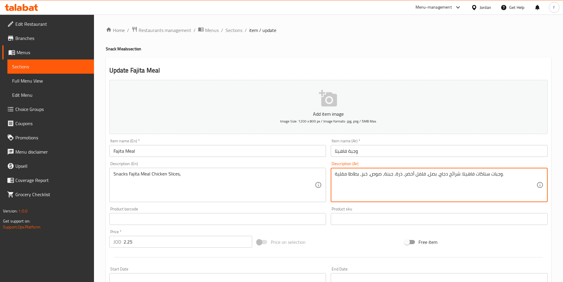
click at [432, 176] on textarea "وجبات سناكات فاهيتا: شرائح دجاج، بصل، فلفل أخضر، ذرة، جبنة، صوص، خبز، بطاطا مقل…" at bounding box center [436, 185] width 202 height 28
drag, startPoint x: 424, startPoint y: 174, endPoint x: 404, endPoint y: 176, distance: 20.2
click at [397, 175] on textarea "وجبات سناكات فاهيتا: شرائح دجاج، بصل، فلفل أخضر، ذرة، جبنة، صوص، خبز، بطاطا مقل…" at bounding box center [436, 185] width 202 height 28
click at [387, 174] on textarea "وجبات سناكات فاهيتا: شرائح دجاج، بصل، فلفل أخضر، ذرة، جبنة، صوص، خبز، بطاطا مقل…" at bounding box center [436, 185] width 202 height 28
click at [375, 175] on textarea "وجبات سناكات فاهيتا: شرائح دجاج، بصل، فلفل أخضر، ذرة، جبنة، صوص، خبز، بطاطا مقل…" at bounding box center [436, 185] width 202 height 28
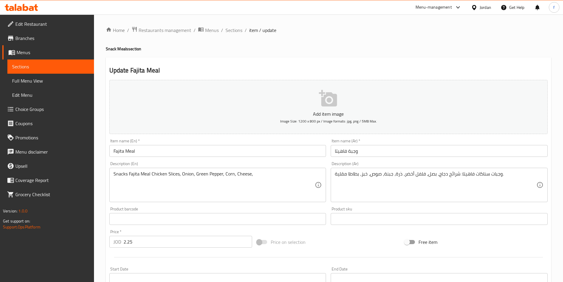
click at [265, 170] on div "Snacks Fajita Meal Chicken Slices, Onion, Green Pepper, Corn, Cheese, Descripti…" at bounding box center [217, 185] width 217 height 34
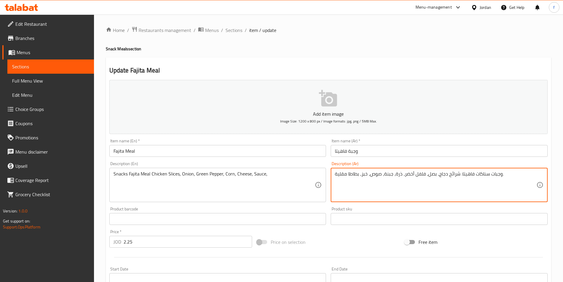
click at [361, 175] on textarea "وجبات سناكات فاهيتا: شرائح دجاج، بصل، فلفل أخضر، ذرة، جبنة، صوص، خبز، بطاطا مقل…" at bounding box center [436, 185] width 202 height 28
click at [363, 175] on textarea "وجبات سناكات فاهيتا: شرائح دجاج، بصل، فلفل أخضر، ذرة، جبنة، صوص، خبز، بطاطا مقل…" at bounding box center [436, 185] width 202 height 28
drag, startPoint x: 359, startPoint y: 174, endPoint x: 329, endPoint y: 173, distance: 30.2
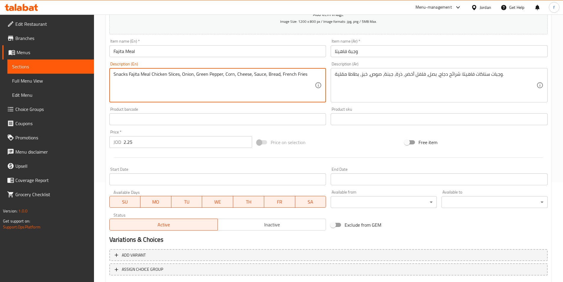
scroll to position [136, 0]
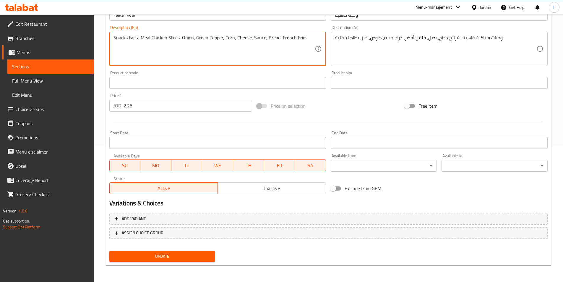
type textarea "Snacks Fajita Meal Chicken Slices, Onion, Green Pepper, Corn, Cheese, Sauce, Br…"
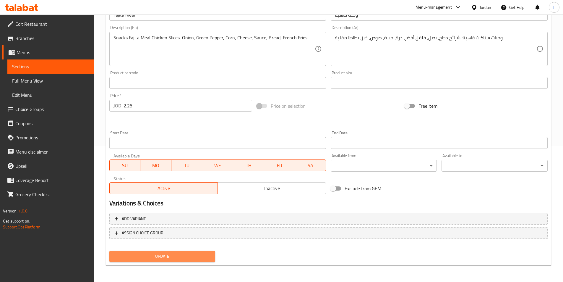
click at [173, 253] on span "Update" at bounding box center [162, 256] width 97 height 7
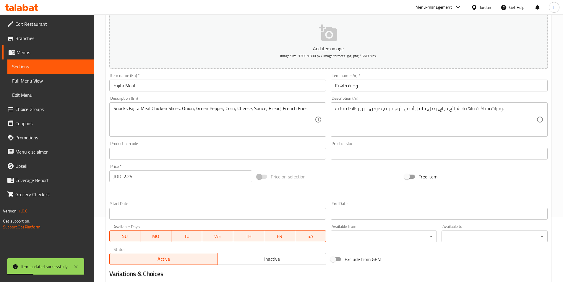
scroll to position [0, 0]
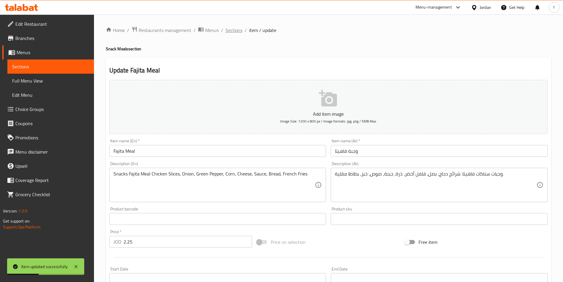
click at [236, 33] on span "Sections" at bounding box center [234, 30] width 17 height 7
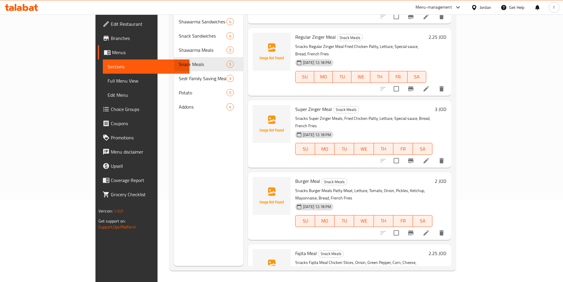
scroll to position [83, 0]
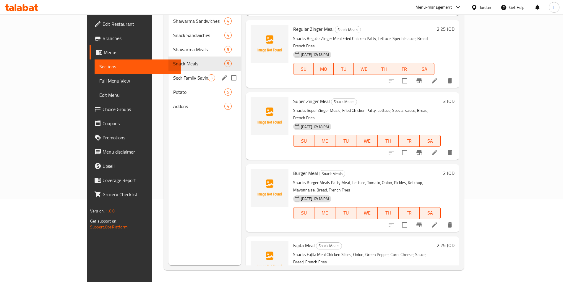
click at [173, 74] on span "Sedr Family Saving Meals" at bounding box center [190, 77] width 35 height 7
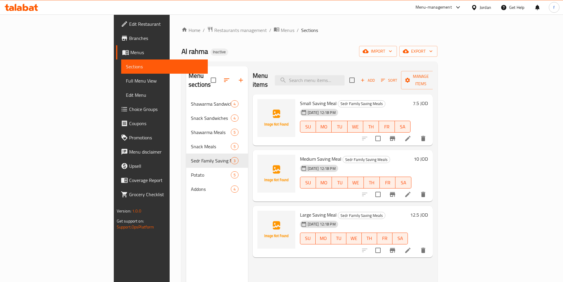
click at [416, 133] on li at bounding box center [408, 138] width 17 height 11
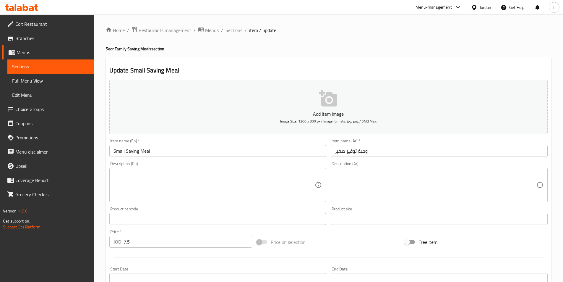
click at [137, 188] on textarea at bounding box center [215, 185] width 202 height 28
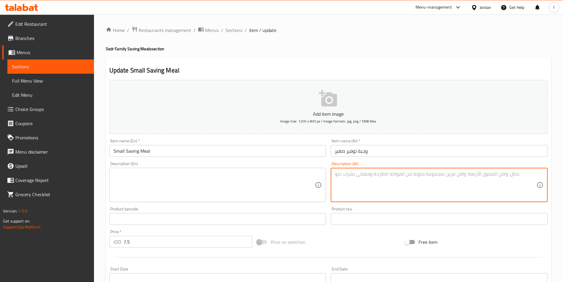
click at [377, 175] on textarea at bounding box center [436, 185] width 202 height 28
type textarea "توفير صغير: قطع دجاج، صوص ثوم، مخلل، خبز، بطاطا مقلية."
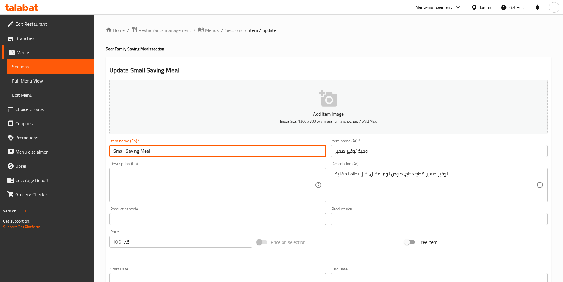
drag, startPoint x: 138, startPoint y: 151, endPoint x: 108, endPoint y: 152, distance: 30.2
click at [108, 152] on div "Item name (En)   * Small Saving Meal Item name (En) *" at bounding box center [218, 147] width 222 height 23
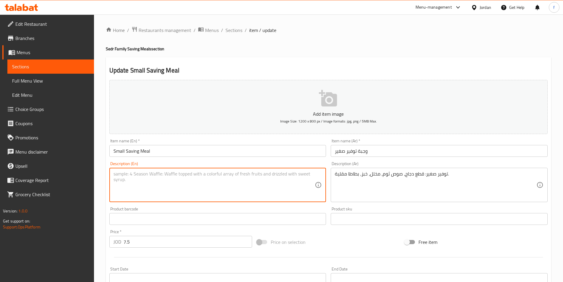
click at [161, 177] on textarea at bounding box center [215, 185] width 202 height 28
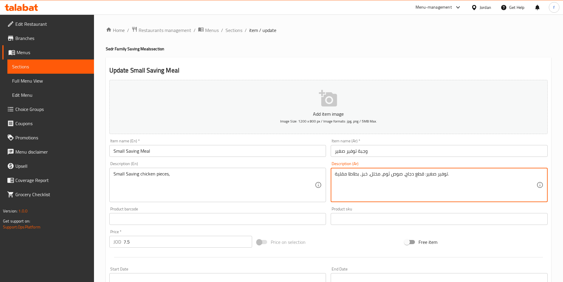
drag, startPoint x: 403, startPoint y: 174, endPoint x: 384, endPoint y: 177, distance: 19.1
click at [375, 175] on textarea "توفير صغير: قطع دجاج، صوص ثوم، مخلل، خبز، بطاطا مقلية." at bounding box center [436, 185] width 202 height 28
click at [367, 174] on textarea "توفير صغير: قطع دجاج، صوص ثوم، مخلل، خبز، بطاطا مقلية." at bounding box center [436, 185] width 202 height 28
drag, startPoint x: 359, startPoint y: 174, endPoint x: 310, endPoint y: 174, distance: 49.1
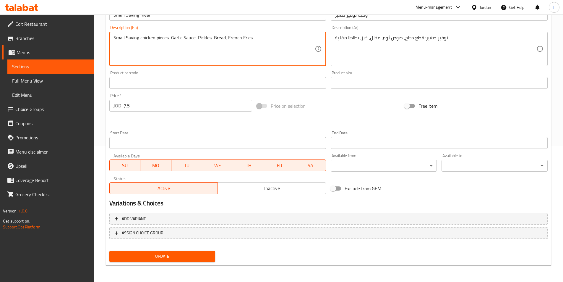
type textarea "Small Saving chicken pieces, Garlic Sauce, Pickles, Bread, French Fries"
click at [152, 258] on span "Update" at bounding box center [162, 256] width 97 height 7
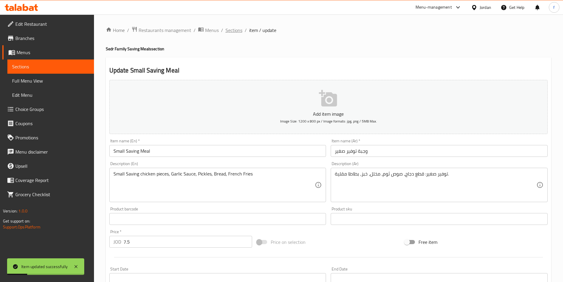
click at [236, 29] on span "Sections" at bounding box center [234, 30] width 17 height 7
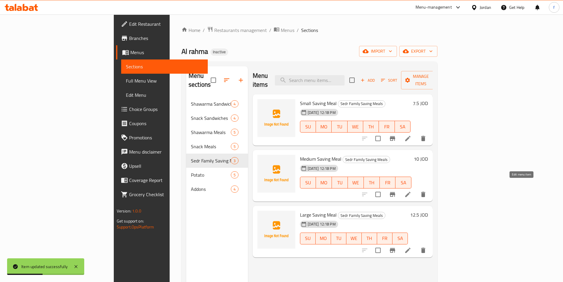
click at [411, 192] on icon at bounding box center [407, 194] width 5 height 5
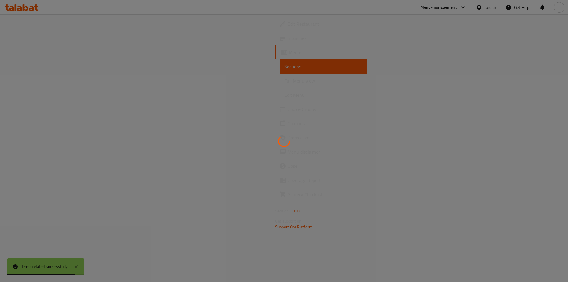
click at [481, 154] on div at bounding box center [284, 141] width 568 height 282
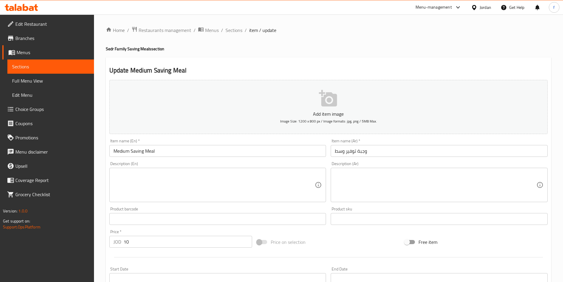
click at [450, 183] on textarea at bounding box center [436, 185] width 202 height 28
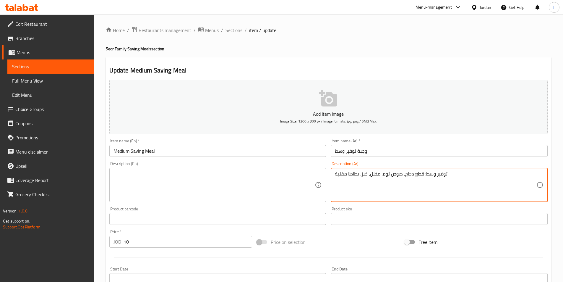
type textarea "توفير وسط: قطع دجاج، صوص ثوم، مخلل، خبز، بطاطا مقلية."
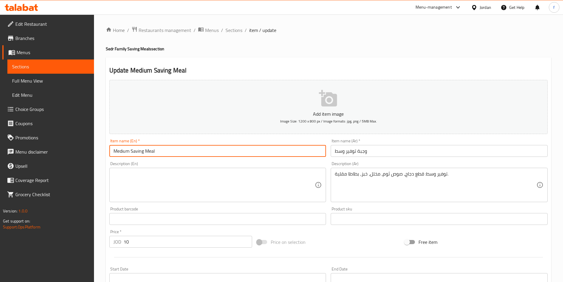
drag, startPoint x: 143, startPoint y: 151, endPoint x: 106, endPoint y: 151, distance: 37.9
click at [106, 151] on div "Update Medium Saving Meal Add item image Image Size: 1200 x 800 px / Image form…" at bounding box center [329, 229] width 446 height 344
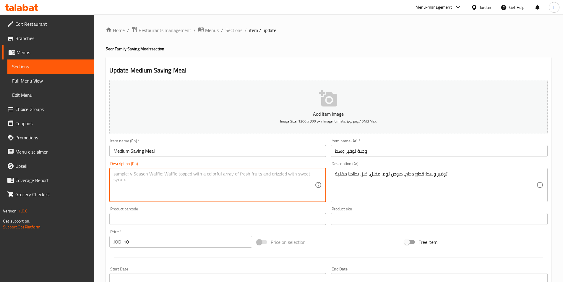
click at [186, 181] on textarea at bounding box center [215, 185] width 202 height 28
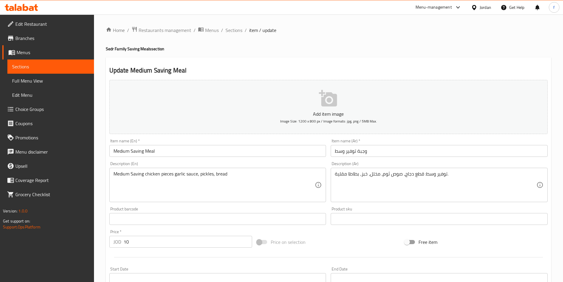
click at [250, 179] on textarea "Medium Saving chicken pieces garlic sauce, pickles, bread" at bounding box center [215, 185] width 202 height 28
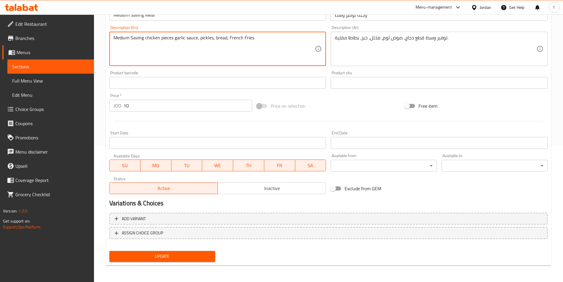
click at [154, 255] on span "Update" at bounding box center [162, 256] width 97 height 7
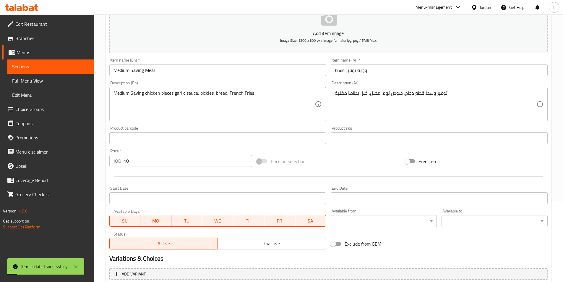
scroll to position [136, 0]
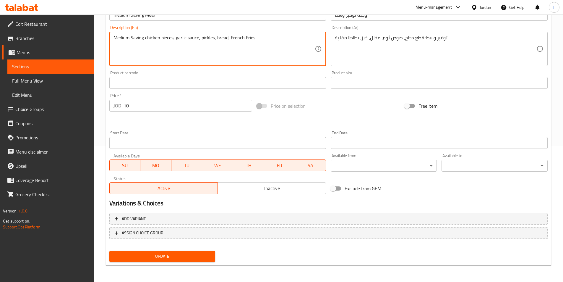
type textarea "Medium Saving chicken pieces, garlic sauce, pickles, bread, French Fries"
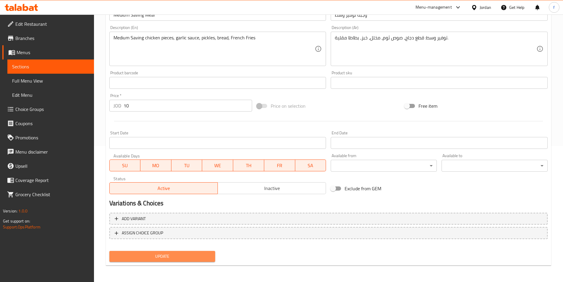
click at [179, 258] on span "Update" at bounding box center [162, 256] width 97 height 7
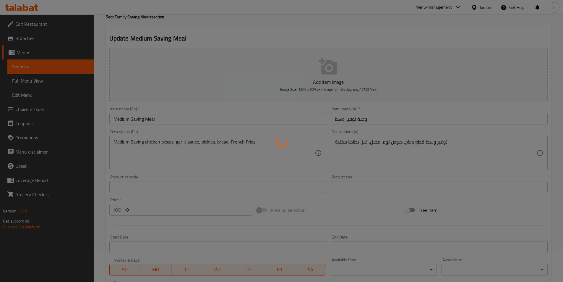
scroll to position [0, 0]
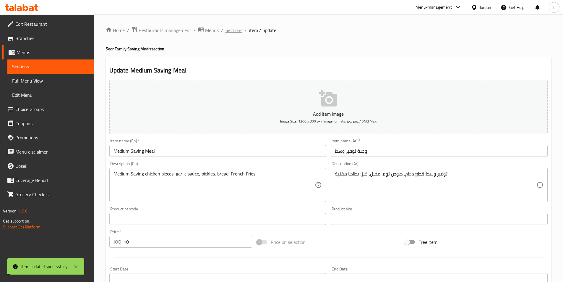
click at [237, 29] on span "Sections" at bounding box center [234, 30] width 17 height 7
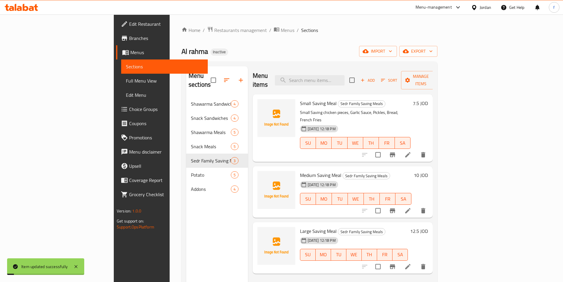
scroll to position [83, 0]
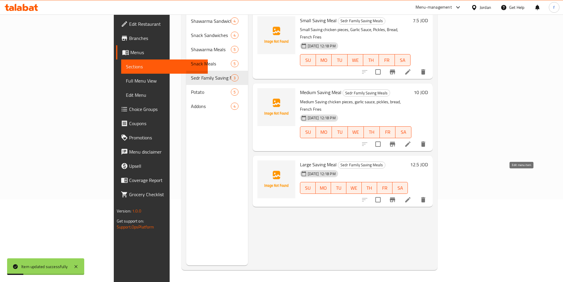
click at [411, 197] on icon at bounding box center [407, 199] width 5 height 5
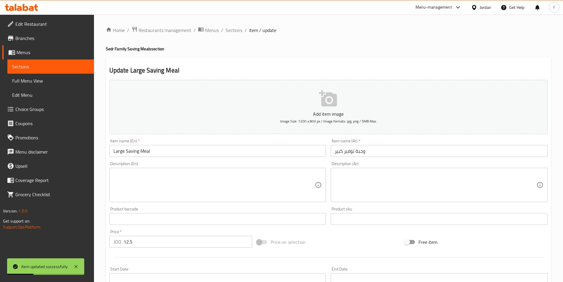
click at [144, 178] on textarea at bounding box center [215, 185] width 202 height 28
click at [392, 177] on textarea at bounding box center [436, 185] width 202 height 28
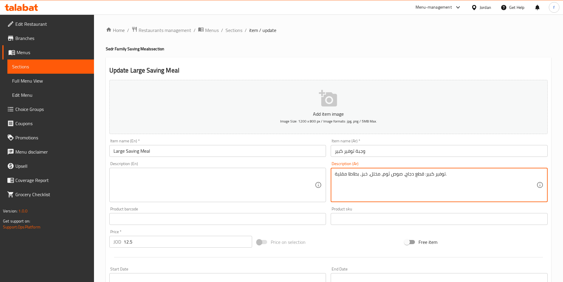
type textarea "توفير كبير: قطع دجاج، صوص ثوم، مخلل، خبز، بطاطا مقلية."
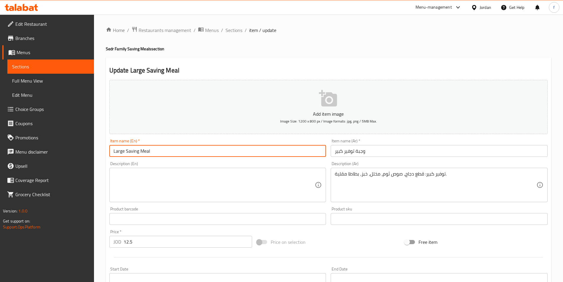
drag, startPoint x: 138, startPoint y: 151, endPoint x: 109, endPoint y: 151, distance: 28.7
click at [109, 151] on input "Large Saving Meal" at bounding box center [217, 151] width 217 height 12
click at [129, 176] on textarea at bounding box center [215, 185] width 202 height 28
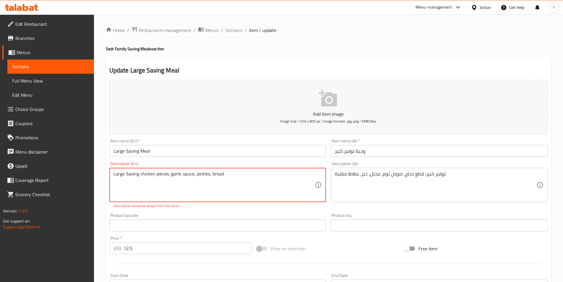
click at [237, 177] on textarea "Large Saving chicken pieces, garlic sauce, pickles, bread" at bounding box center [215, 185] width 202 height 28
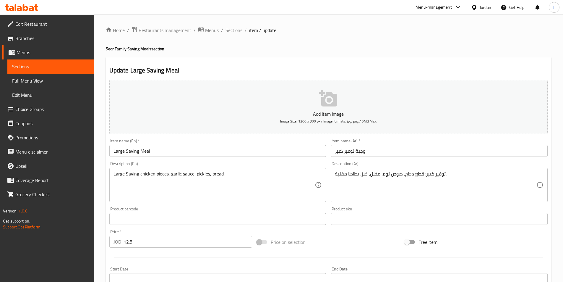
click at [256, 171] on textarea "Large Saving chicken pieces, garlic sauce, pickles, bread," at bounding box center [215, 185] width 202 height 28
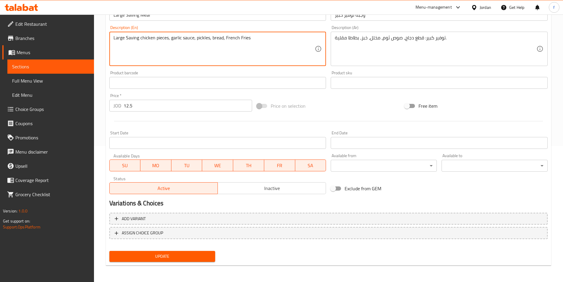
type textarea "Large Saving chicken pieces, garlic sauce, pickles, bread, French Fries"
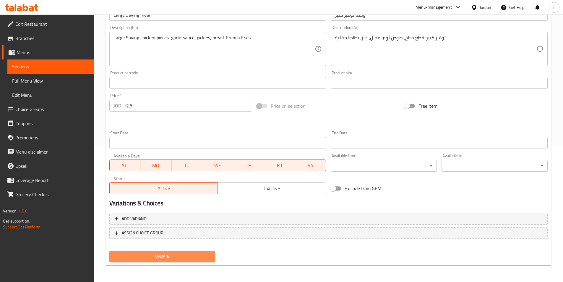
click at [172, 253] on span "Update" at bounding box center [162, 256] width 97 height 7
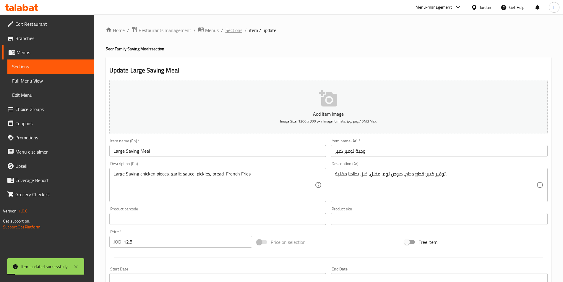
click at [231, 29] on span "Sections" at bounding box center [234, 30] width 17 height 7
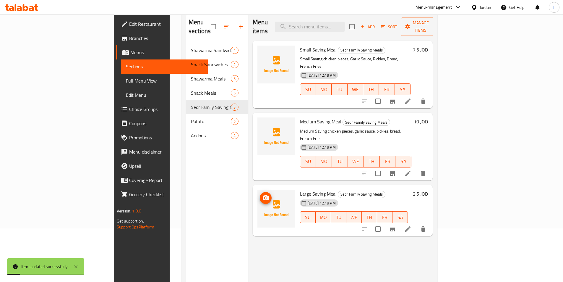
scroll to position [83, 0]
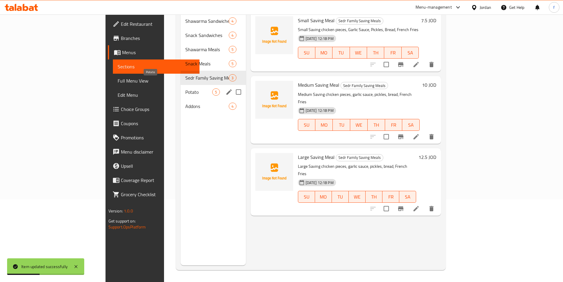
click at [185, 88] on span "Potato" at bounding box center [198, 91] width 27 height 7
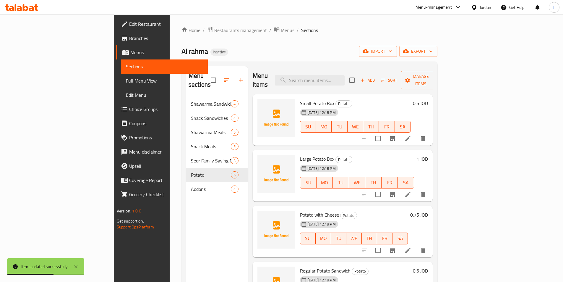
click at [412, 135] on icon at bounding box center [408, 138] width 7 height 7
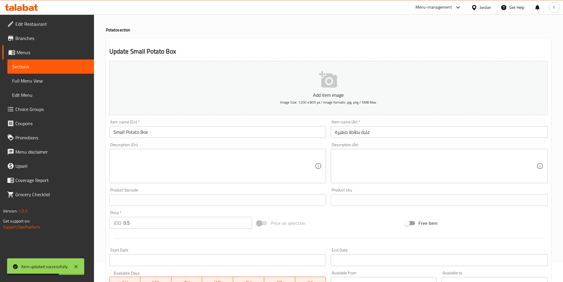
scroll to position [30, 0]
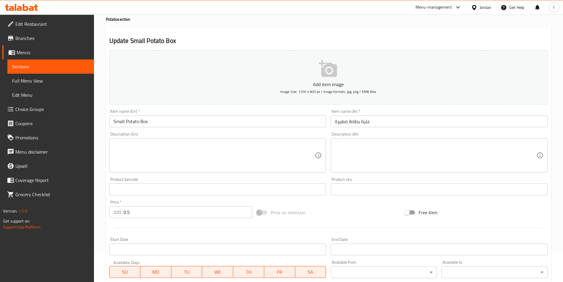
click at [351, 151] on textarea at bounding box center [436, 155] width 202 height 28
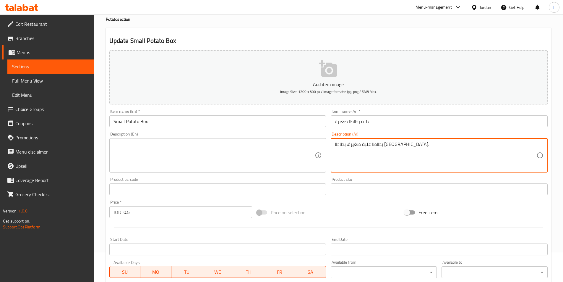
type textarea "بطاطا علبة صغيرة: بطاطا مقلية."
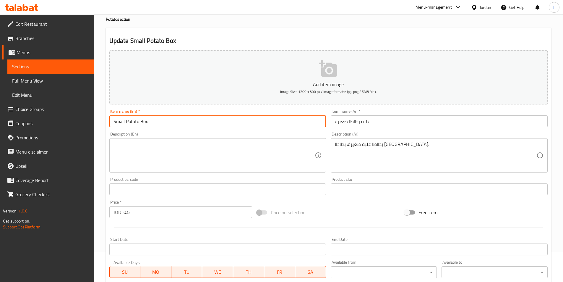
drag, startPoint x: 149, startPoint y: 121, endPoint x: 110, endPoint y: 121, distance: 39.6
click at [110, 121] on input "Small Potato Box" at bounding box center [217, 121] width 217 height 12
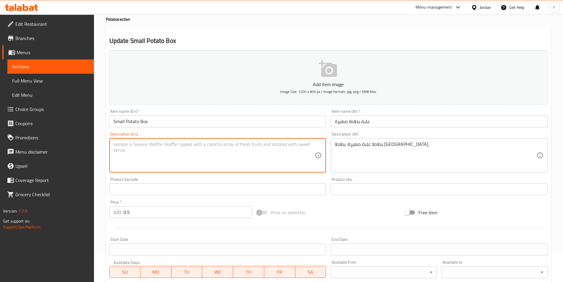
click at [138, 144] on textarea at bounding box center [215, 155] width 202 height 28
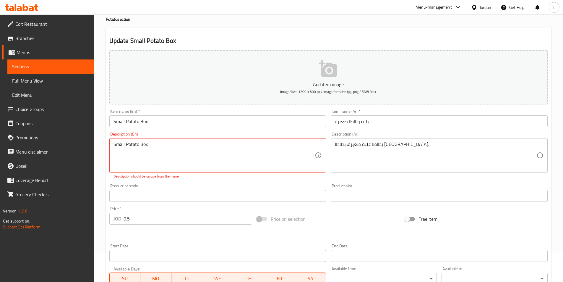
click at [198, 146] on textarea "Small Potato Box" at bounding box center [215, 155] width 202 height 28
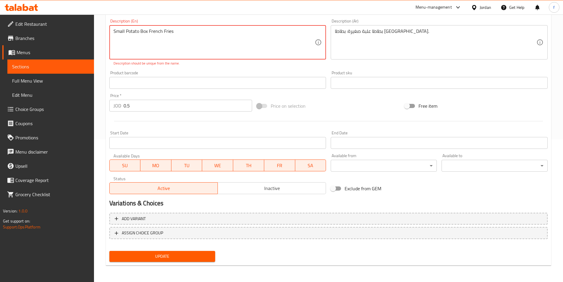
type textarea "Small Potato Box French Fries"
click at [144, 254] on span "Update" at bounding box center [162, 256] width 97 height 7
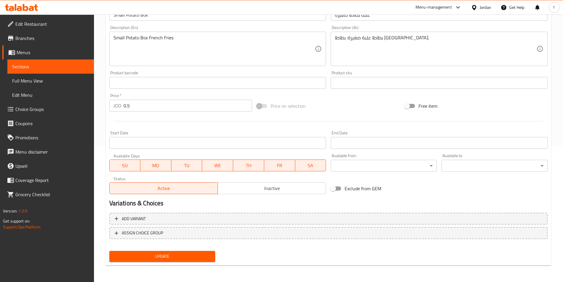
scroll to position [0, 0]
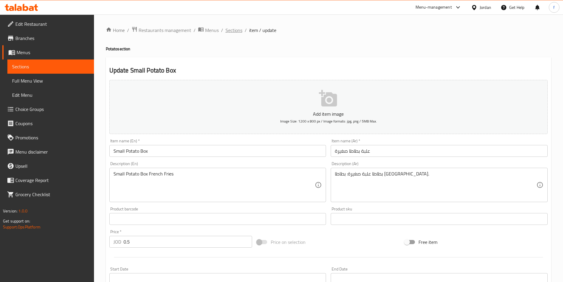
click at [231, 30] on span "Sections" at bounding box center [234, 30] width 17 height 7
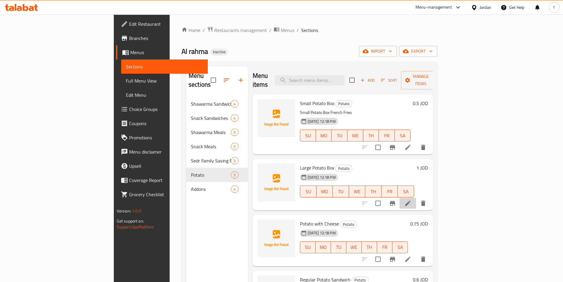
click at [416, 198] on li at bounding box center [408, 203] width 17 height 11
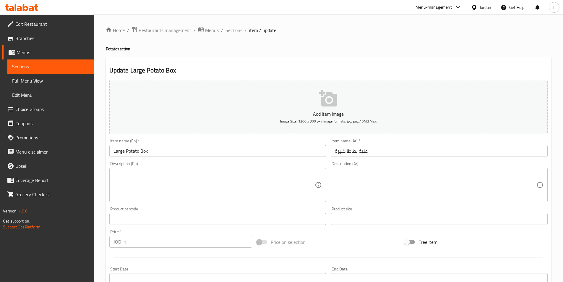
click at [206, 180] on textarea at bounding box center [215, 185] width 202 height 28
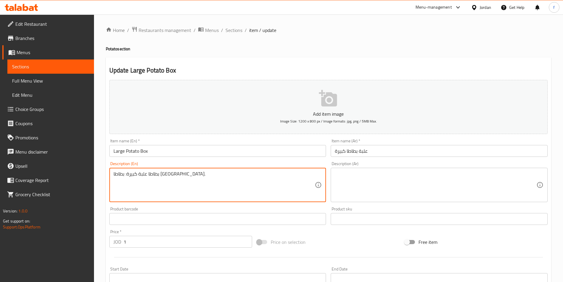
type textarea "بطاطا علبة كبيرة: بطاطا مقلية."
click at [358, 171] on textarea at bounding box center [436, 185] width 202 height 28
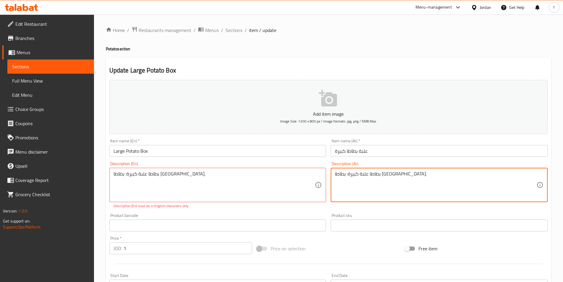
type textarea "بطاطا علبة كبيرة: بطاطا مقلية."
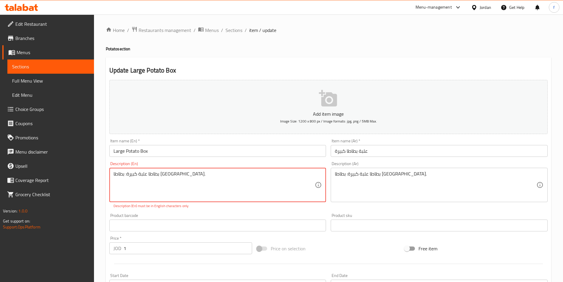
click at [157, 173] on textarea "بطاطا علبة كبيرة: بطاطا مقلية." at bounding box center [215, 185] width 202 height 28
click at [156, 173] on textarea "بطاطا علبة كبيرة: بطاطا مقلية." at bounding box center [215, 185] width 202 height 28
click at [237, 31] on span "Sections" at bounding box center [234, 30] width 17 height 7
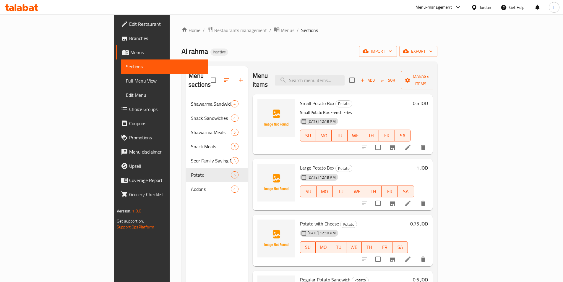
click at [301, 30] on span "Sections" at bounding box center [309, 30] width 17 height 7
click at [416, 198] on li at bounding box center [408, 203] width 17 height 11
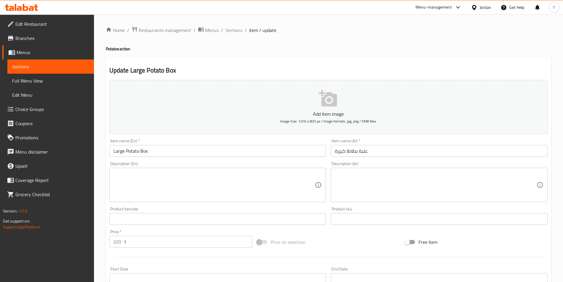
click at [349, 188] on textarea at bounding box center [436, 185] width 202 height 28
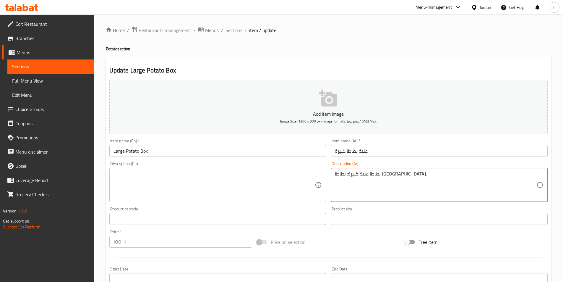
type textarea "بطاطا علبة كبيرة: بطاطا مقلية."
click at [208, 182] on textarea at bounding box center [215, 185] width 202 height 28
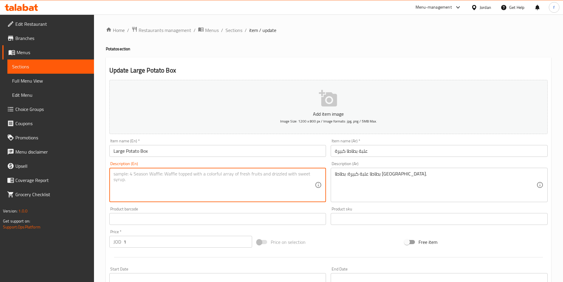
click at [227, 177] on textarea at bounding box center [215, 185] width 202 height 28
click at [152, 185] on textarea at bounding box center [215, 185] width 202 height 28
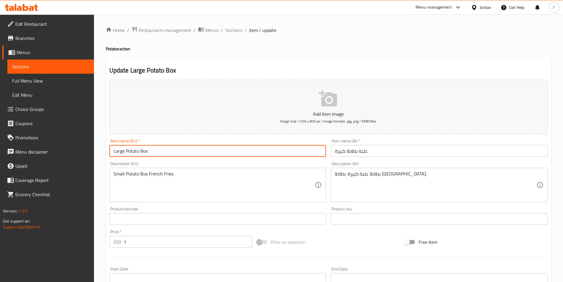
click at [119, 151] on input "Large Potato Box" at bounding box center [217, 151] width 217 height 12
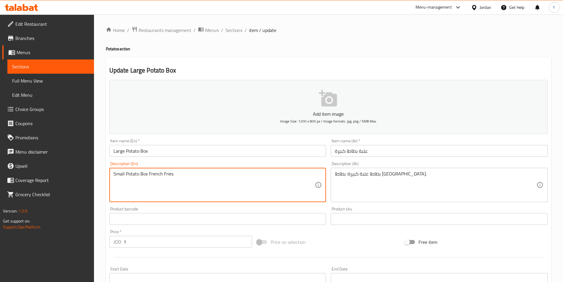
click at [118, 176] on textarea "Small Potato Box French Fries" at bounding box center [215, 185] width 202 height 28
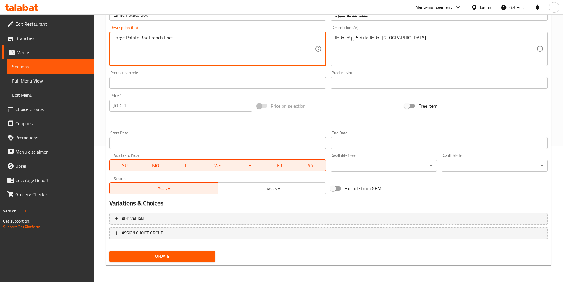
type textarea "Large Potato Box French Fries"
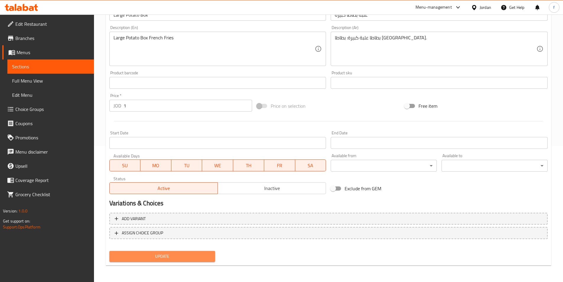
click at [175, 253] on span "Update" at bounding box center [162, 256] width 97 height 7
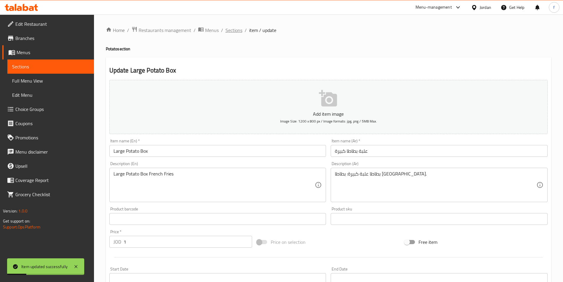
click at [229, 28] on span "Sections" at bounding box center [234, 30] width 17 height 7
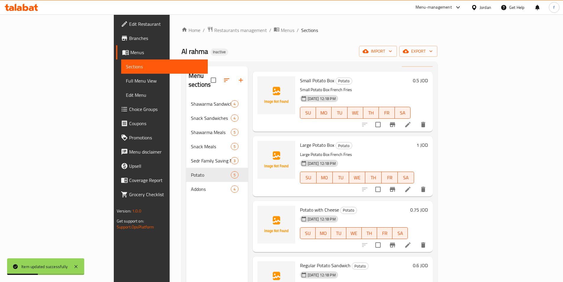
scroll to position [30, 0]
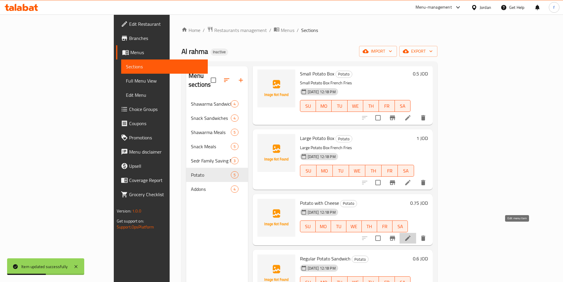
click at [411, 235] on icon at bounding box center [407, 237] width 5 height 5
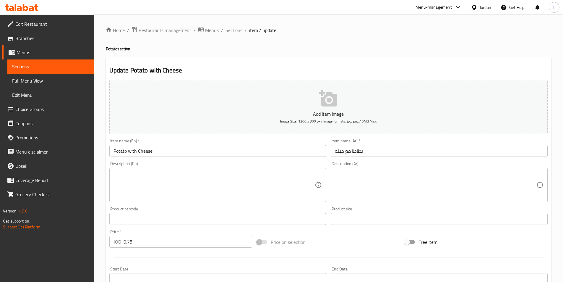
click at [376, 168] on div "Description (Ar)" at bounding box center [439, 185] width 217 height 34
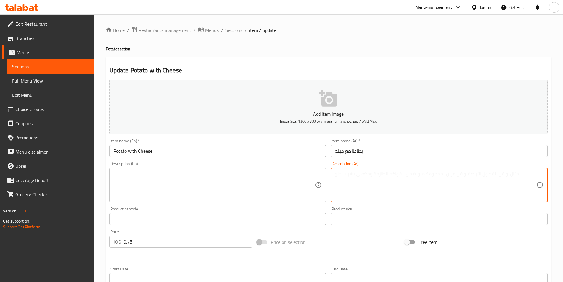
click at [373, 172] on textarea at bounding box center [436, 185] width 202 height 28
type textarea "بطاطا مع جبنة: بطاطا مقلية، جبنة."
click at [138, 153] on input "Potato with Cheese" at bounding box center [217, 151] width 217 height 12
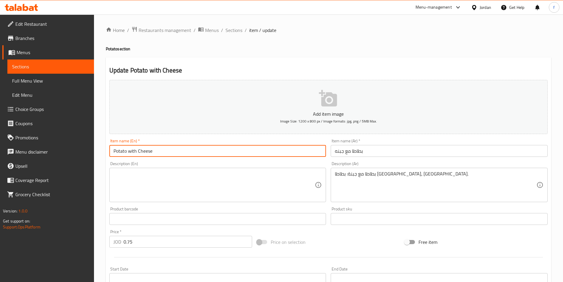
click at [138, 153] on input "Potato with Cheese" at bounding box center [217, 151] width 217 height 12
click at [139, 184] on textarea at bounding box center [215, 185] width 202 height 28
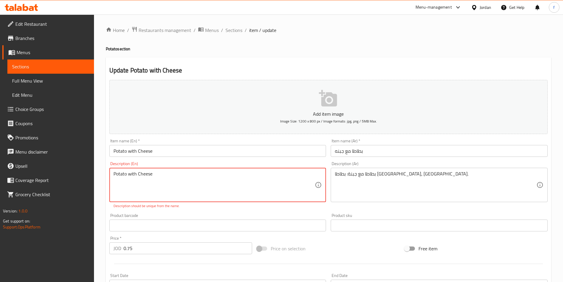
click at [189, 179] on textarea "Potato with Cheese" at bounding box center [215, 185] width 202 height 28
click at [140, 151] on input "Potato with Cheese" at bounding box center [217, 151] width 217 height 12
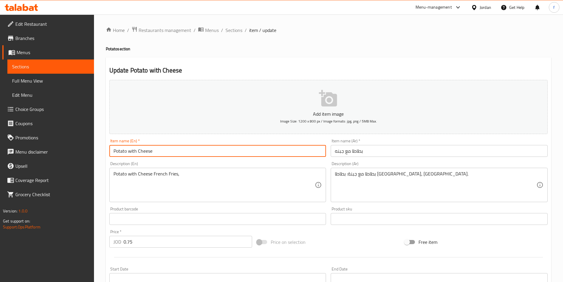
click at [140, 152] on input "Potato with Cheese" at bounding box center [217, 151] width 217 height 12
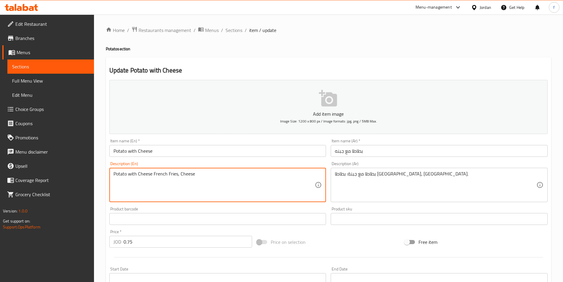
scroll to position [136, 0]
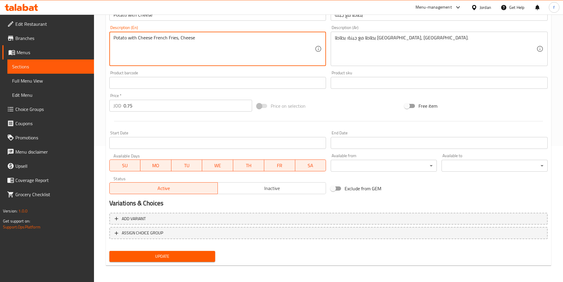
type textarea "Potato with Cheese French Fries, Cheese"
click at [157, 260] on button "Update" at bounding box center [162, 256] width 106 height 11
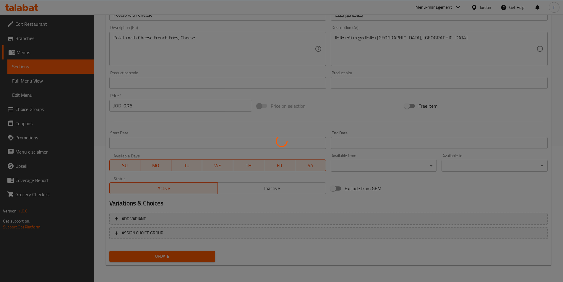
scroll to position [0, 0]
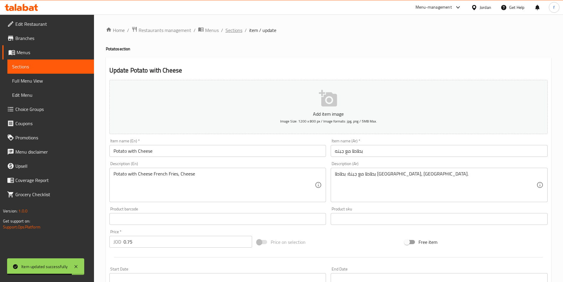
click at [235, 29] on span "Sections" at bounding box center [234, 30] width 17 height 7
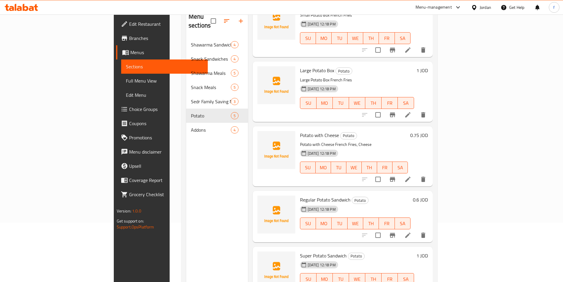
scroll to position [83, 0]
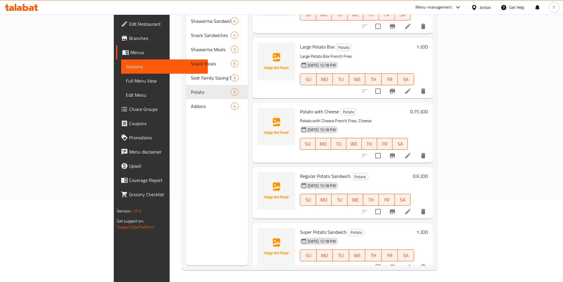
click at [412, 208] on icon at bounding box center [408, 211] width 7 height 7
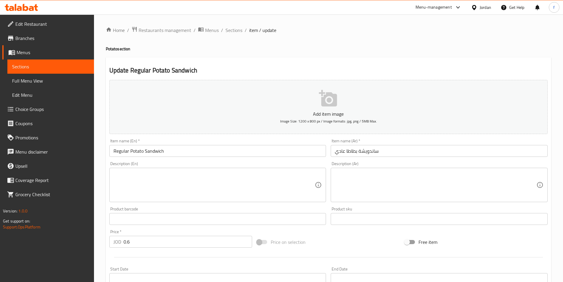
click at [423, 179] on textarea at bounding box center [436, 185] width 202 height 28
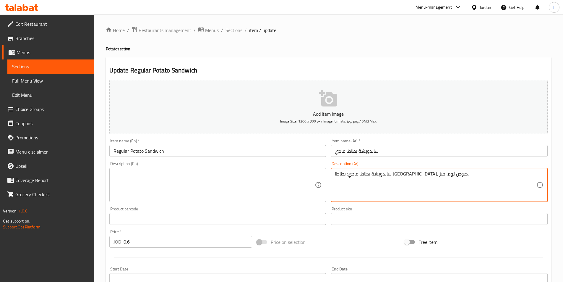
type textarea "ساندويشة بطاطا عادي: بطاطا مقلية، صوص ثوم، خبز."
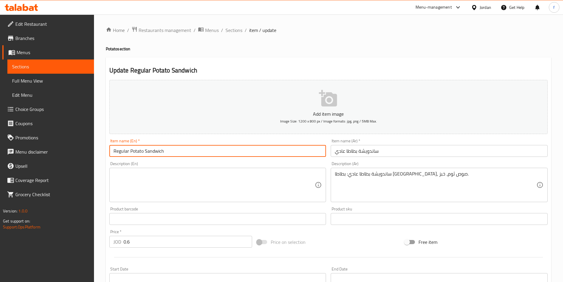
click at [142, 151] on input "Regular Potato Sandwich" at bounding box center [217, 151] width 217 height 12
click at [135, 187] on textarea at bounding box center [215, 185] width 202 height 28
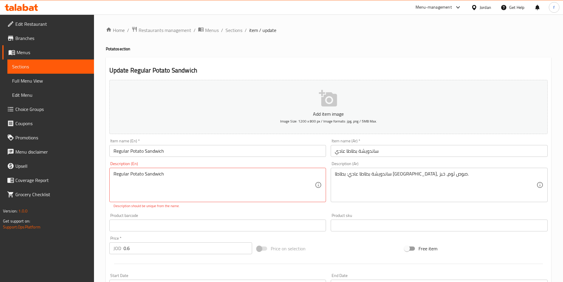
click at [210, 172] on textarea "Regular Potato Sandwich" at bounding box center [215, 185] width 202 height 28
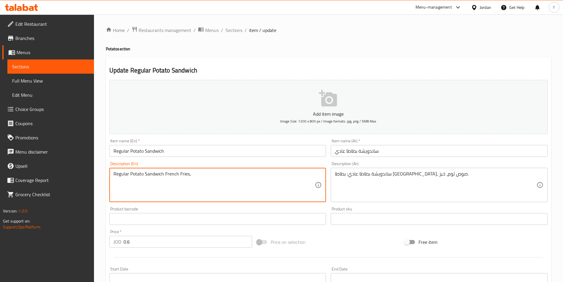
click at [202, 178] on textarea "Regular Potato Sandwich French Fries," at bounding box center [215, 185] width 202 height 28
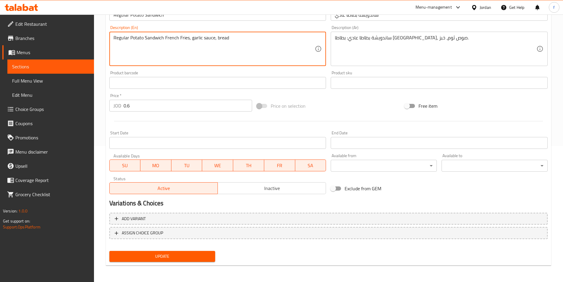
type textarea "Regular Potato Sandwich French Fries, garlic sauce, bread"
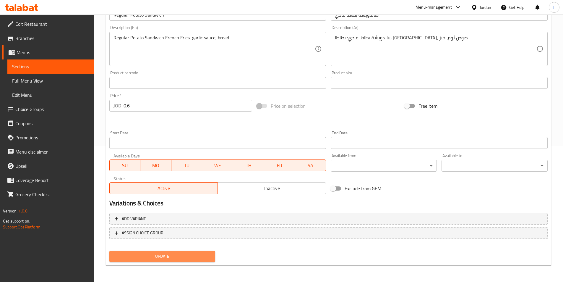
click at [180, 256] on span "Update" at bounding box center [162, 256] width 97 height 7
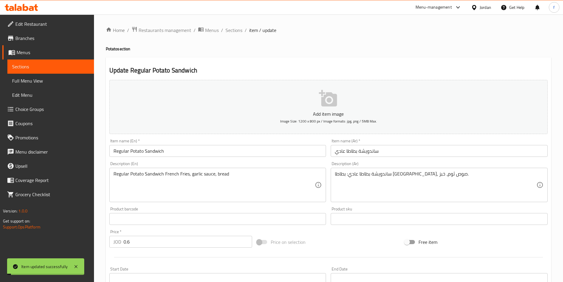
click at [231, 31] on span "Sections" at bounding box center [234, 30] width 17 height 7
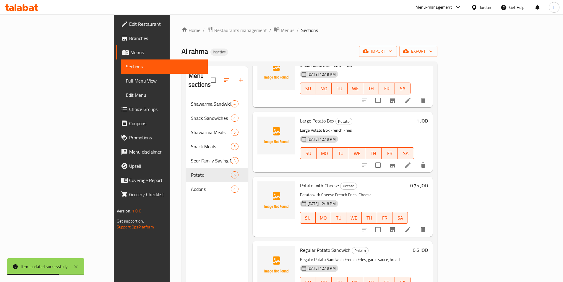
scroll to position [83, 0]
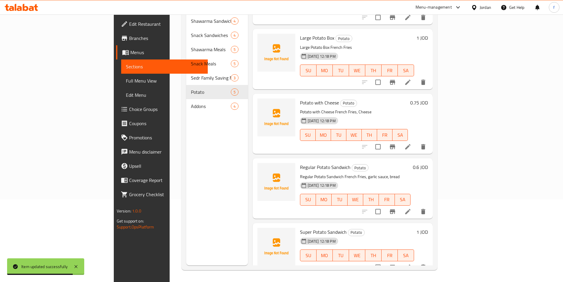
click at [416, 262] on li at bounding box center [408, 267] width 17 height 11
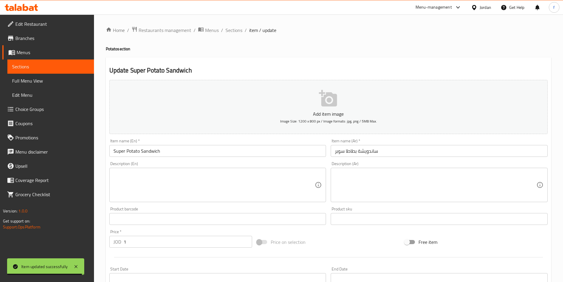
click at [356, 179] on textarea at bounding box center [436, 185] width 202 height 28
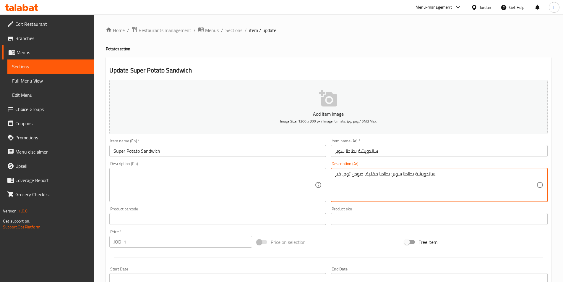
type textarea "ساندويشة بطاطا سوبر: بطاطا مقلية، صوص ثوم، خبز."
click at [256, 182] on textarea at bounding box center [215, 185] width 202 height 28
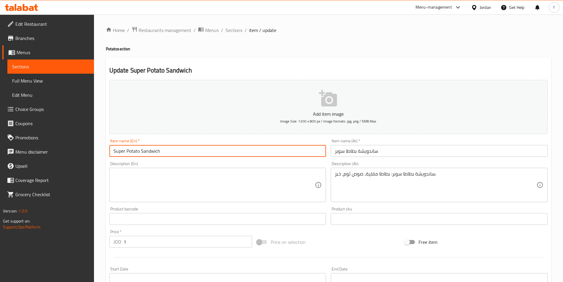
click at [144, 153] on input "Super Potato Sandwich" at bounding box center [217, 151] width 217 height 12
click at [119, 171] on textarea at bounding box center [215, 185] width 202 height 28
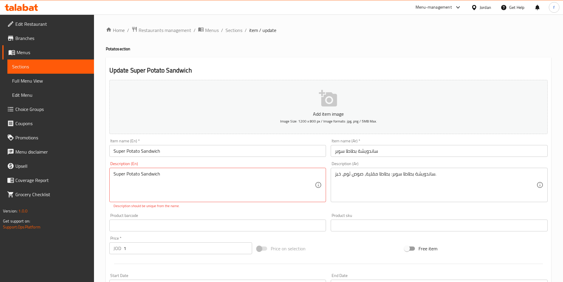
click at [189, 170] on div "Super Potato Sandwich Description (En)" at bounding box center [217, 185] width 217 height 34
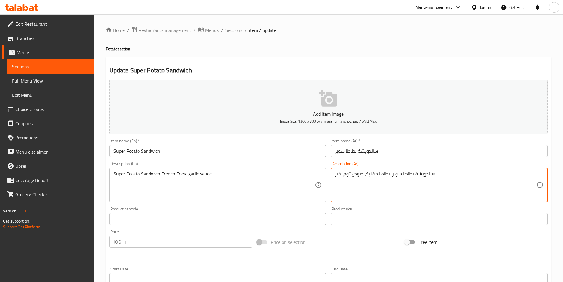
click at [339, 174] on textarea "ساندويشة بطاطا سوبر: بطاطا مقلية، صوص ثوم، خبز." at bounding box center [436, 185] width 202 height 28
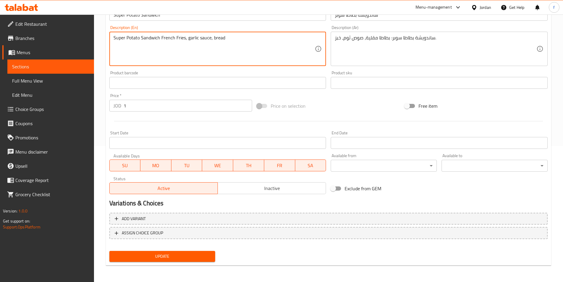
type textarea "Super Potato Sandwich French Fries, garlic sauce, bread"
click at [181, 255] on span "Update" at bounding box center [162, 256] width 97 height 7
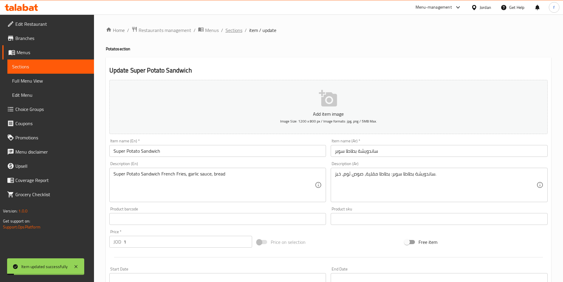
click at [236, 33] on span "Sections" at bounding box center [234, 30] width 17 height 7
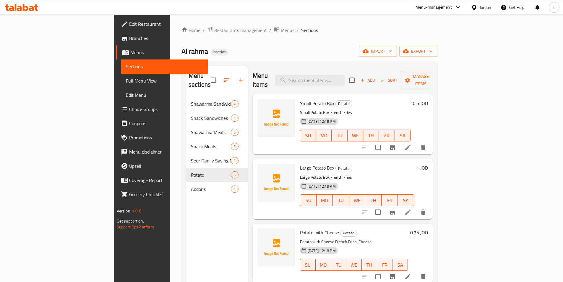
click at [126, 77] on span "Full Menu View" at bounding box center [164, 80] width 77 height 7
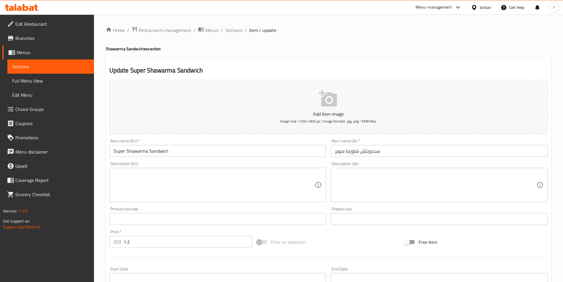
click at [234, 35] on div "Home / Restaurants management / Menus / Sections / item / update Shawarma Sandw…" at bounding box center [329, 216] width 446 height 380
click at [234, 30] on span "Sections" at bounding box center [234, 30] width 17 height 7
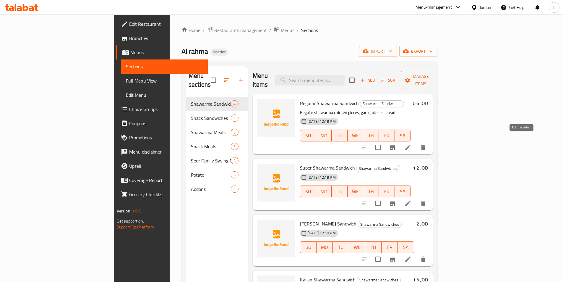
click at [412, 144] on icon at bounding box center [408, 147] width 7 height 7
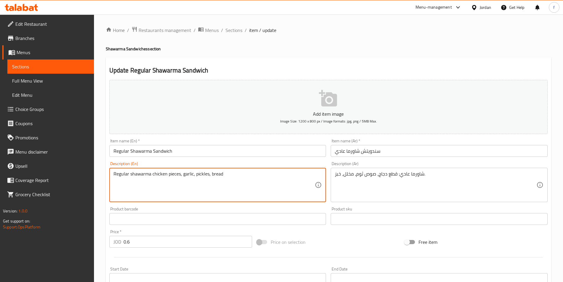
drag, startPoint x: 152, startPoint y: 173, endPoint x: 226, endPoint y: 173, distance: 73.9
click at [257, 191] on textarea "Regular shawarma chicken pieces, garlic, pickles, bread" at bounding box center [215, 185] width 202 height 28
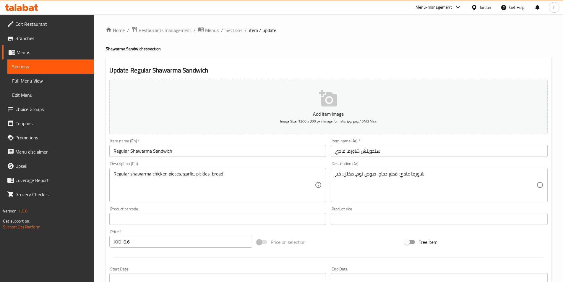
drag, startPoint x: 193, startPoint y: 173, endPoint x: 244, endPoint y: 185, distance: 52.5
click at [193, 173] on textarea "Regular shawarma chicken pieces, garlic, pickles, bread" at bounding box center [215, 185] width 202 height 28
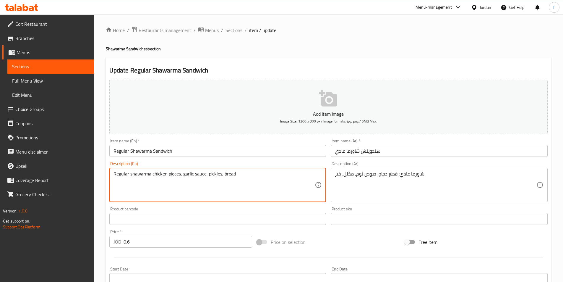
scroll to position [136, 0]
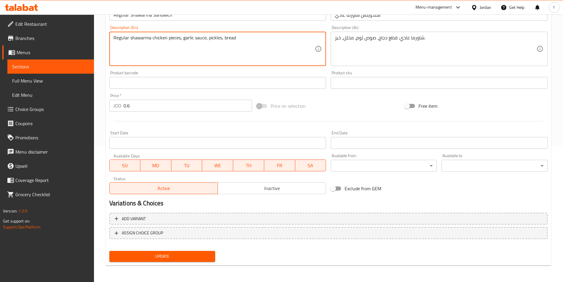
type textarea "Regular shawarma chicken pieces, garlic sauce, pickles, bread"
click at [169, 258] on span "Update" at bounding box center [162, 256] width 97 height 7
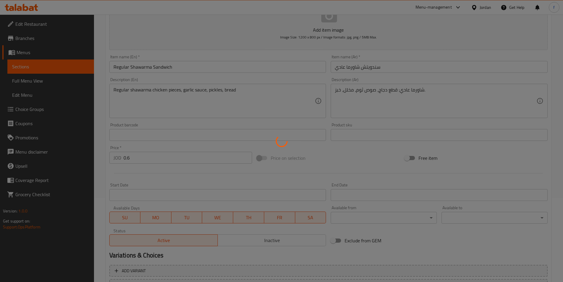
scroll to position [0, 0]
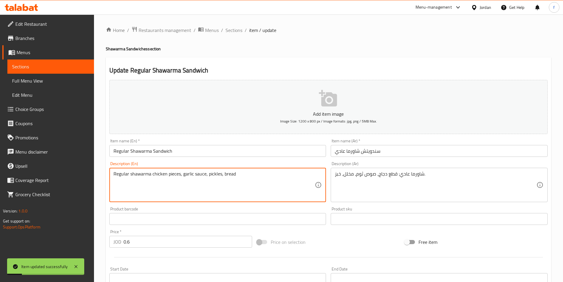
click at [184, 177] on textarea "Regular shawarma chicken pieces, garlic sauce, pickles, bread" at bounding box center [215, 185] width 202 height 28
click at [232, 30] on span "Sections" at bounding box center [234, 30] width 17 height 7
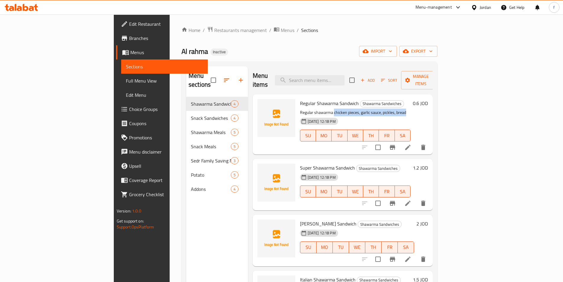
drag, startPoint x: 305, startPoint y: 102, endPoint x: 378, endPoint y: 104, distance: 73.1
click at [378, 109] on p "Regular shawarma chicken pieces, garlic sauce, pickles, bread" at bounding box center [355, 112] width 111 height 7
copy p "chicken pieces, garlic sauce, pickles, bread"
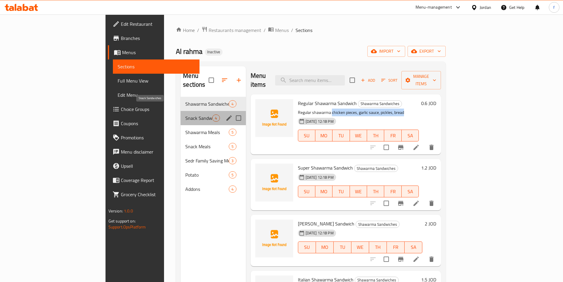
click at [185, 114] on span "Snack Sandwiches" at bounding box center [198, 117] width 27 height 7
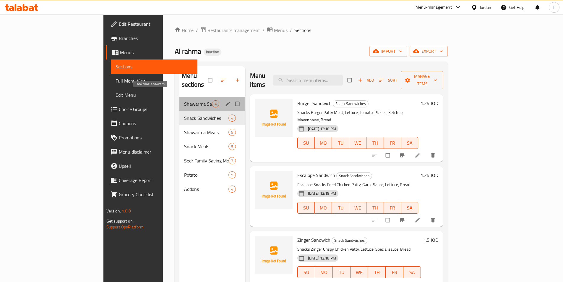
click at [184, 100] on span "Shawarma Sandwiches" at bounding box center [198, 103] width 28 height 7
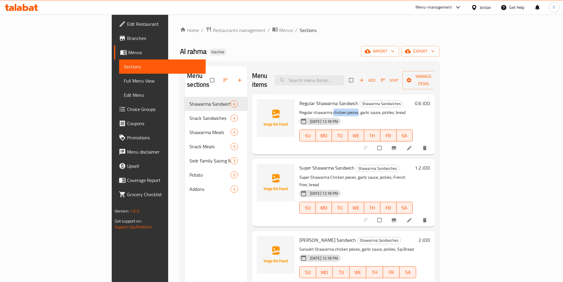
drag, startPoint x: 305, startPoint y: 102, endPoint x: 329, endPoint y: 104, distance: 24.3
click at [329, 109] on p "Regular shawarma chicken pieces, garlic sauce, pickles, bread" at bounding box center [357, 112] width 114 height 7
click at [361, 115] on div "[DATE] 12:18 PM SU MO TU WE TH FR SA" at bounding box center [356, 131] width 118 height 32
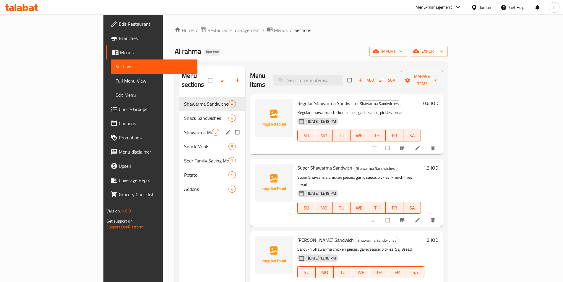
click at [180, 129] on div "Shawarma Meals 5" at bounding box center [213, 132] width 66 height 14
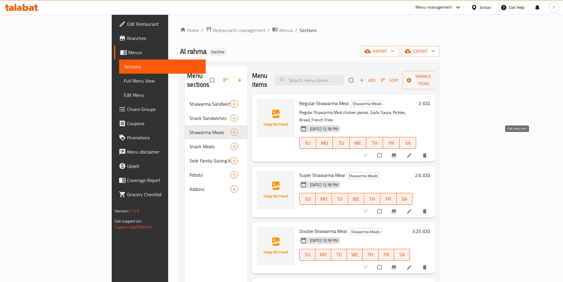
click at [413, 152] on icon at bounding box center [410, 155] width 6 height 6
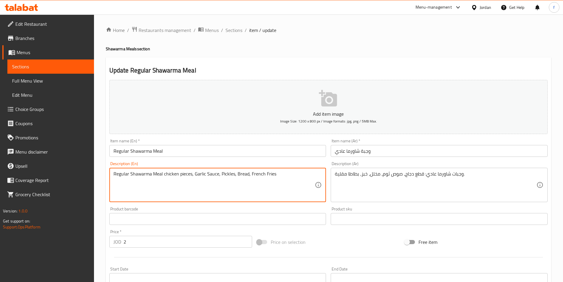
click at [163, 173] on textarea "Regular Shawarma Meal chicken pieces, Garlic Sauce, Pickles, Bread, French Fries" at bounding box center [215, 185] width 202 height 28
drag, startPoint x: 161, startPoint y: 173, endPoint x: 172, endPoint y: 175, distance: 10.7
click at [161, 173] on textarea "Regular Shawarma Meal chicken pieces, Garlic Sauce, Pickles, Bread, French Fries" at bounding box center [215, 185] width 202 height 28
click at [161, 174] on textarea "Regular Shawarma Meal chicken pieces, Garlic Sauce, Pickles, Bread, French Fries" at bounding box center [215, 185] width 202 height 28
click at [163, 172] on textarea "Regular Shawarma Meal chicken pieces, Garlic Sauce, Pickles, Bread, French Fries" at bounding box center [215, 185] width 202 height 28
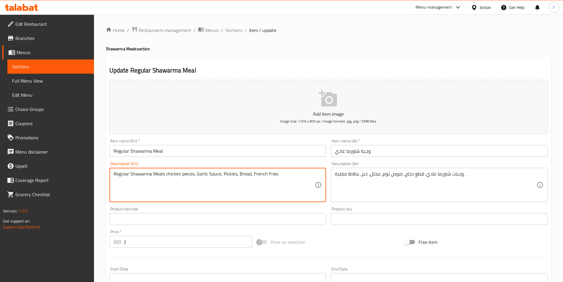
scroll to position [136, 0]
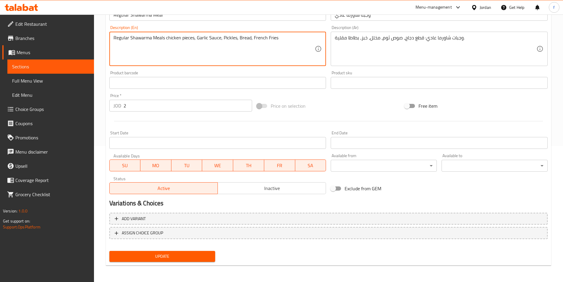
type textarea "Regular Shawarma Meals chicken pieces, Garlic Sauce, Pickles, Bread, French Fri…"
click at [162, 261] on button "Update" at bounding box center [162, 256] width 106 height 11
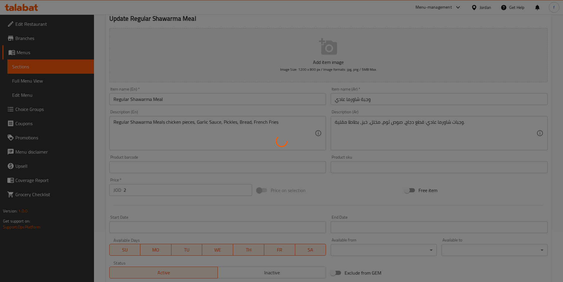
scroll to position [0, 0]
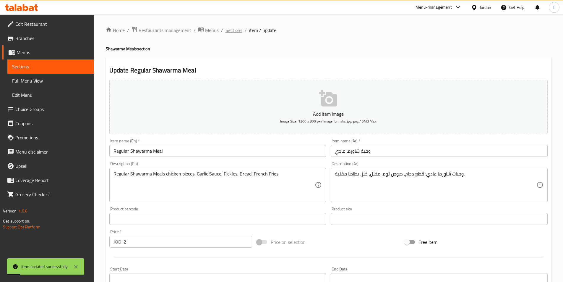
click at [232, 31] on span "Sections" at bounding box center [234, 30] width 17 height 7
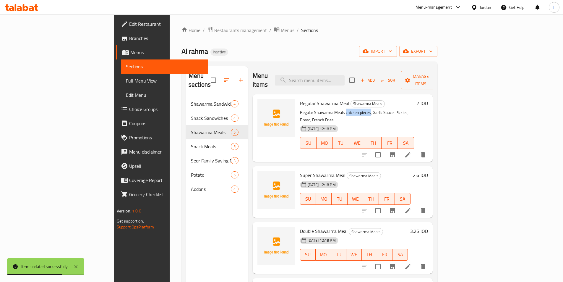
drag, startPoint x: 318, startPoint y: 104, endPoint x: 341, endPoint y: 105, distance: 23.7
click at [341, 109] on p "Regular Shawarma Meals chicken pieces, Garlic Sauce, Pickles, Bread, French Fri…" at bounding box center [357, 116] width 114 height 15
copy p "chicken pieces"
click at [326, 109] on p "Regular Shawarma Meals chicken pieces, Garlic Sauce, Pickles, Bread, French Fri…" at bounding box center [357, 116] width 114 height 15
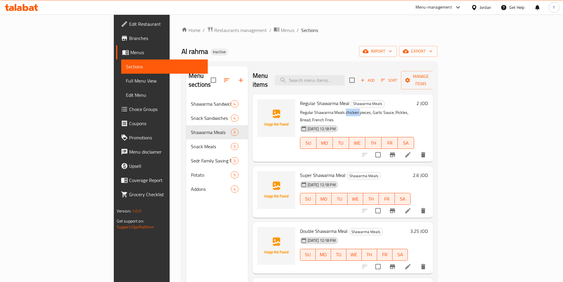
click at [326, 109] on p "Regular Shawarma Meals chicken pieces, Garlic Sauce, Pickles, Bread, French Fri…" at bounding box center [357, 116] width 114 height 15
click at [350, 109] on p "Regular Shawarma Meals chicken pieces, Garlic Sauce, Pickles, Bread, French Fri…" at bounding box center [357, 116] width 114 height 15
drag, startPoint x: 342, startPoint y: 103, endPoint x: 316, endPoint y: 105, distance: 25.2
click at [316, 109] on p "Regular Shawarma Meals chicken pieces, Garlic Sauce, Pickles, Bread, French Fri…" at bounding box center [357, 116] width 114 height 15
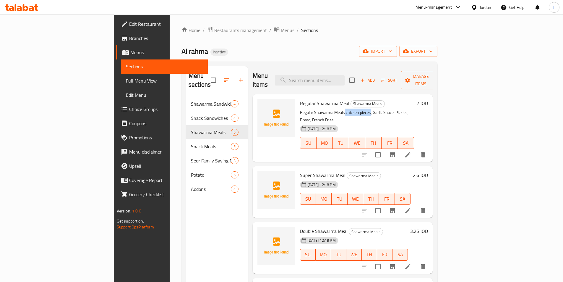
click at [329, 109] on p "Regular Shawarma Meals chicken pieces, Garlic Sauce, Pickles, Bread, French Fri…" at bounding box center [357, 116] width 114 height 15
drag, startPoint x: 317, startPoint y: 103, endPoint x: 341, endPoint y: 105, distance: 23.4
click at [341, 109] on p "Regular Shawarma Meals chicken pieces, Garlic Sauce, Pickles, Bread, French Fri…" at bounding box center [357, 116] width 114 height 15
click at [340, 109] on p "Regular Shawarma Meals chicken pieces, Garlic Sauce, Pickles, Bread, French Fri…" at bounding box center [357, 116] width 114 height 15
click at [332, 109] on p "Regular Shawarma Meals chicken pieces, Garlic Sauce, Pickles, Bread, French Fri…" at bounding box center [357, 116] width 114 height 15
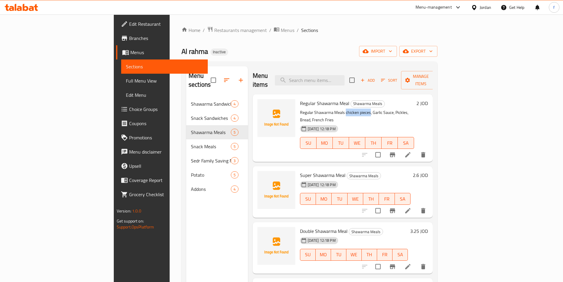
drag, startPoint x: 318, startPoint y: 103, endPoint x: 342, endPoint y: 104, distance: 24.3
click at [342, 109] on p "Regular Shawarma Meals chicken pieces, Garlic Sauce, Pickles, Bread, French Fri…" at bounding box center [357, 116] width 114 height 15
copy p "chicken pieces"
click at [387, 109] on p "Regular Shawarma Meals chicken pieces, Garlic Sauce, Pickles, Bread, French Fri…" at bounding box center [357, 116] width 114 height 15
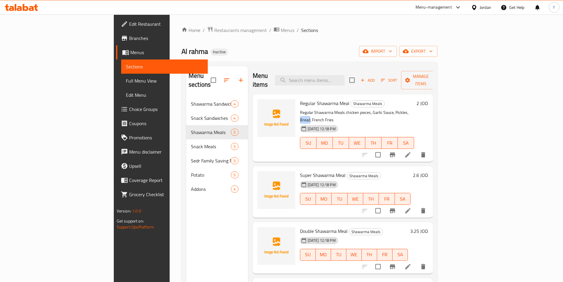
click at [387, 109] on p "Regular Shawarma Meals chicken pieces, Garlic Sauce, Pickles, Bread, French Fri…" at bounding box center [357, 116] width 114 height 15
click at [317, 123] on div "[DATE] 12:18 PM" at bounding box center [313, 129] width 30 height 12
drag, startPoint x: 343, startPoint y: 102, endPoint x: 414, endPoint y: 107, distance: 71.1
click at [414, 107] on div "Regular Shawarma Meal Shawarma Meals Regular Shawarma Meals chicken pieces, Gar…" at bounding box center [357, 128] width 119 height 63
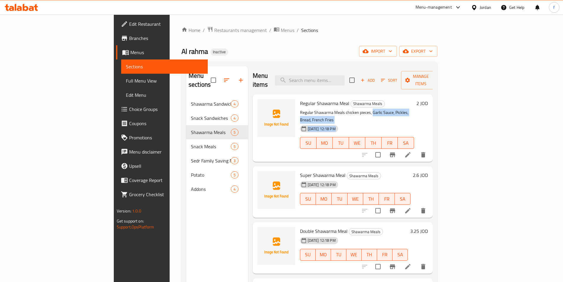
click at [415, 109] on p "Regular Shawarma Meals chicken pieces, Garlic Sauce, Pickles, Bread, French Fri…" at bounding box center [357, 116] width 114 height 15
drag, startPoint x: 413, startPoint y: 103, endPoint x: 345, endPoint y: 102, distance: 68.0
click at [345, 109] on p "Regular Shawarma Meals chicken pieces, Garlic Sauce, Pickles, Bread, French Fri…" at bounding box center [357, 116] width 114 height 15
copy p "Garlic Sauce, Pickles, Bread, French Fries"
click at [309, 109] on p "Regular Shawarma Meals chicken pieces, Garlic Sauce, Pickles, Bread, French Fri…" at bounding box center [357, 116] width 114 height 15
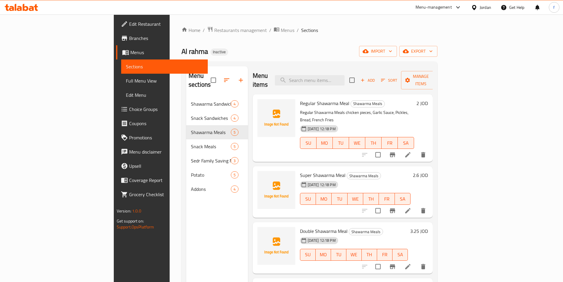
click at [318, 109] on p "Regular Shawarma Meals chicken pieces, Garlic Sauce, Pickles, Bread, French Fri…" at bounding box center [357, 116] width 114 height 15
drag, startPoint x: 318, startPoint y: 104, endPoint x: 341, endPoint y: 105, distance: 23.7
click at [341, 109] on p "Regular Shawarma Meals chicken pieces, Garlic Sauce, Pickles, Bread, French Fri…" at bounding box center [357, 116] width 114 height 15
copy p "chicken pieces"
click at [384, 109] on p "Regular Shawarma Meals chicken pieces, Garlic Sauce, Pickles, Bread, French Fri…" at bounding box center [357, 116] width 114 height 15
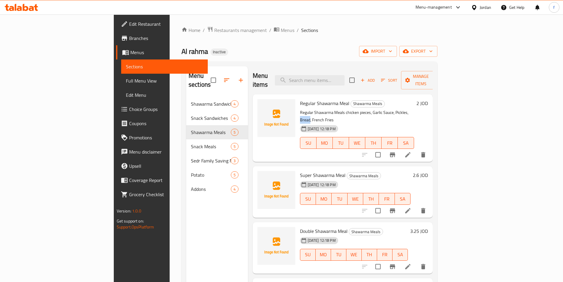
click at [384, 109] on p "Regular Shawarma Meals chicken pieces, Garlic Sauce, Pickles, Bread, French Fri…" at bounding box center [357, 116] width 114 height 15
copy p "Bread"
click at [408, 109] on p "Regular Shawarma Meals chicken pieces, Garlic Sauce, Pickles, Bread, French Fri…" at bounding box center [357, 116] width 114 height 15
drag, startPoint x: 392, startPoint y: 103, endPoint x: 415, endPoint y: 101, distance: 23.1
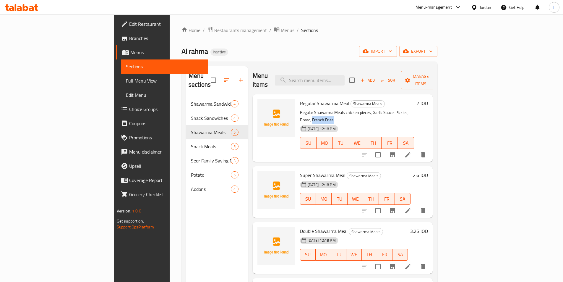
click at [415, 109] on p "Regular Shawarma Meals chicken pieces, Garlic Sauce, Pickles, Bread, French Fri…" at bounding box center [357, 116] width 114 height 15
copy p "French Fries"
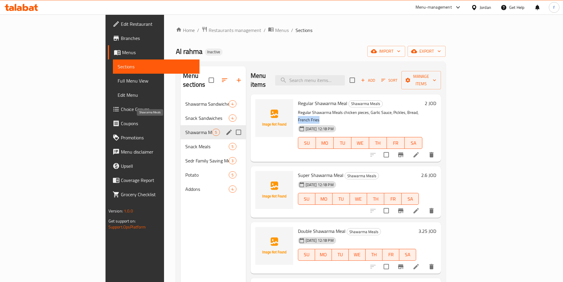
click at [185, 129] on span "Shawarma Meals" at bounding box center [198, 132] width 27 height 7
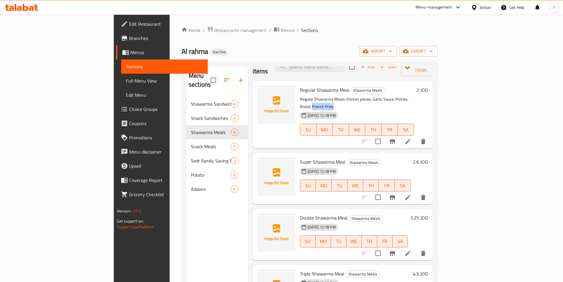
scroll to position [21, 0]
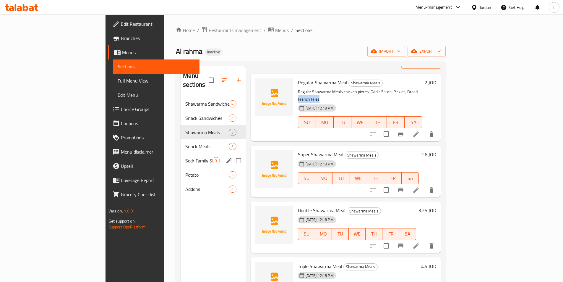
click at [185, 143] on span "Snack Meals" at bounding box center [206, 146] width 43 height 7
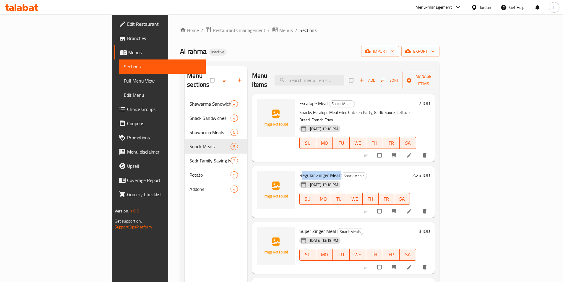
drag, startPoint x: 273, startPoint y: 157, endPoint x: 313, endPoint y: 158, distance: 39.9
click at [313, 171] on h6 "Regular Zinger Meal Snack Meals" at bounding box center [355, 175] width 111 height 8
click at [300, 171] on span "Regular Zinger Meal" at bounding box center [320, 175] width 41 height 9
drag, startPoint x: 272, startPoint y: 159, endPoint x: 310, endPoint y: 157, distance: 38.2
click at [310, 171] on span "Regular Zinger Meal" at bounding box center [320, 175] width 41 height 9
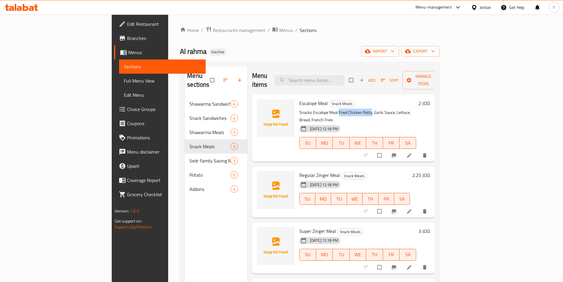
drag, startPoint x: 311, startPoint y: 103, endPoint x: 344, endPoint y: 105, distance: 32.6
click at [344, 109] on p "Snacks Escalope Meal Fried Chicken Patty, Garlic Sauce, Lettuce, Bread, French …" at bounding box center [358, 116] width 117 height 15
copy p "Fried Chicken Patty"
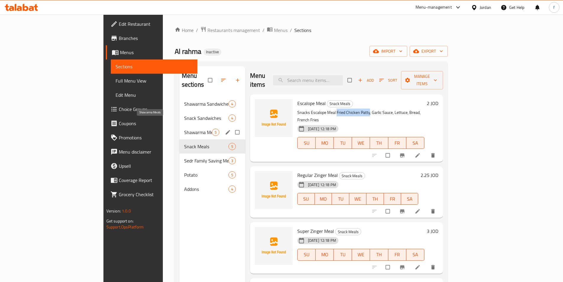
click at [184, 129] on span "Shawarma Meals" at bounding box center [198, 132] width 28 height 7
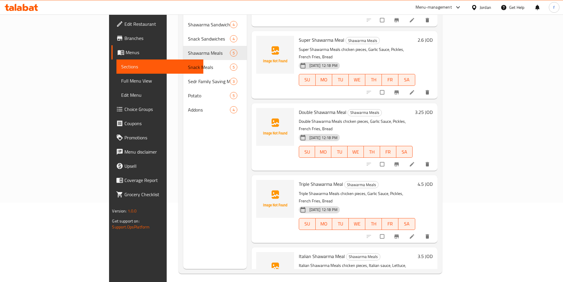
scroll to position [83, 0]
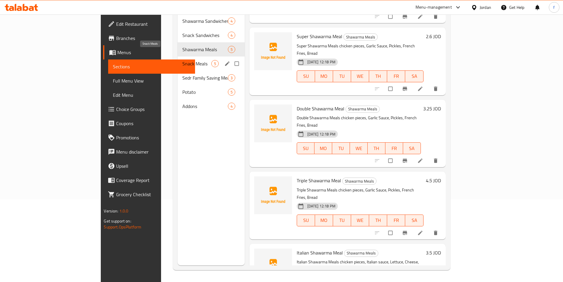
click at [182, 60] on span "Snack Meals" at bounding box center [196, 63] width 29 height 7
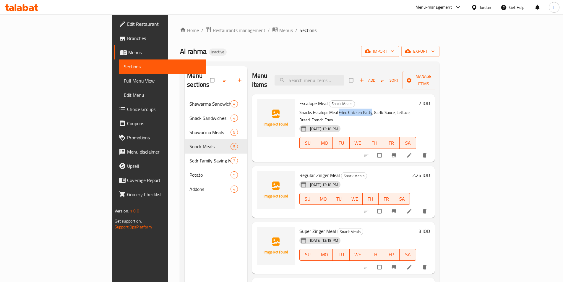
drag, startPoint x: 311, startPoint y: 103, endPoint x: 343, endPoint y: 103, distance: 31.9
click at [343, 109] on p "Snacks Escalope Meal Fried Chicken Patty, Garlic Sauce, Lettuce, Bread, French …" at bounding box center [358, 116] width 117 height 15
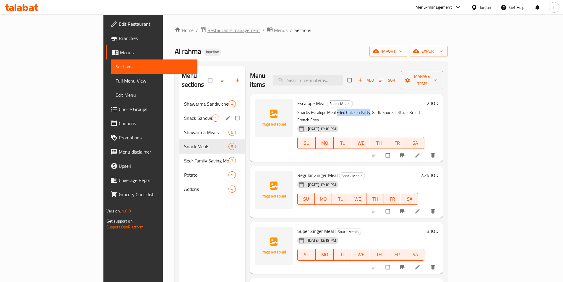
copy p "Fried Chicken Patty"
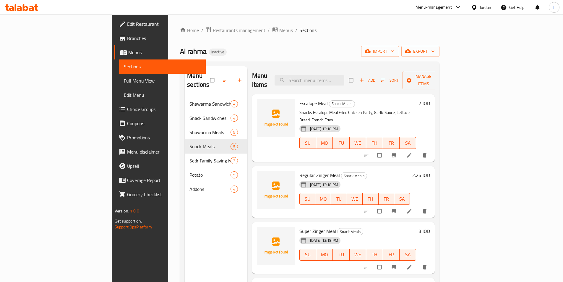
click at [358, 123] on div "[DATE] 12:18 PM SU MO TU WE TH FR SA" at bounding box center [358, 139] width 122 height 32
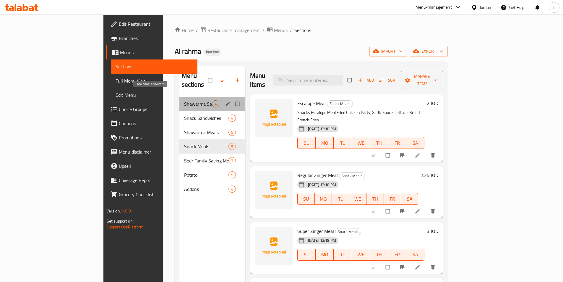
click at [184, 100] on span "Shawarma Sandwiches" at bounding box center [198, 103] width 28 height 7
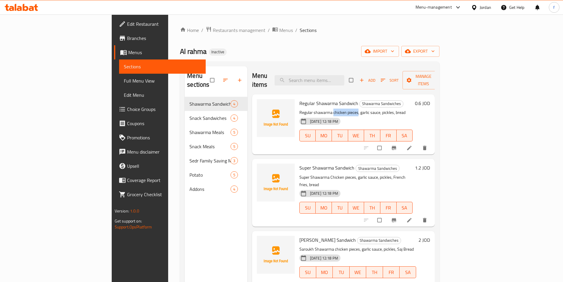
drag, startPoint x: 306, startPoint y: 103, endPoint x: 329, endPoint y: 104, distance: 23.4
click at [329, 109] on p "Regular shawarma chicken pieces, garlic sauce, pickles, bread" at bounding box center [357, 112] width 114 height 7
copy p "chicken pieces"
drag, startPoint x: 332, startPoint y: 102, endPoint x: 389, endPoint y: 106, distance: 57.2
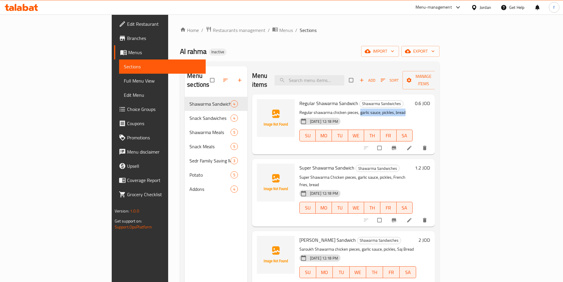
click at [389, 109] on p "Regular shawarma chicken pieces, garlic sauce, pickles, bread" at bounding box center [357, 112] width 114 height 7
copy p "garlic sauce, pickles, bread"
drag, startPoint x: 306, startPoint y: 102, endPoint x: 376, endPoint y: 104, distance: 70.7
click at [376, 109] on p "Regular shawarma chicken pieces, garlic sauce, pickles, bread" at bounding box center [357, 112] width 114 height 7
copy p "chicken pieces, garlic sauce, pickles, bread"
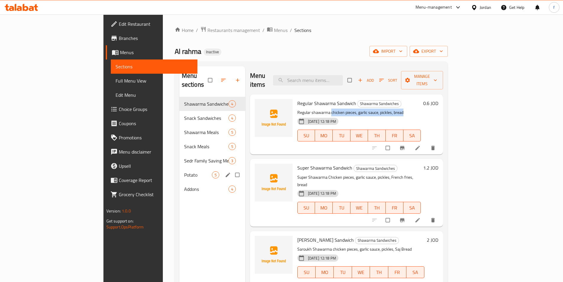
click at [184, 171] on span "Potato" at bounding box center [198, 174] width 28 height 7
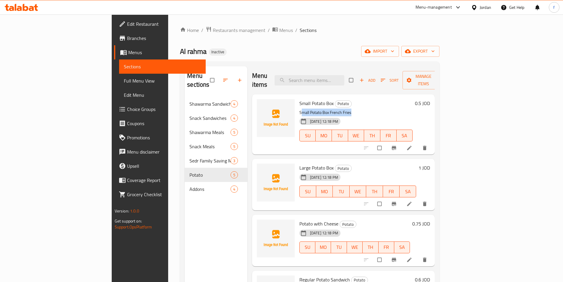
drag, startPoint x: 273, startPoint y: 102, endPoint x: 325, endPoint y: 104, distance: 52.4
click at [325, 109] on p "Small Potato Box French Fries" at bounding box center [357, 112] width 114 height 7
click at [300, 109] on p "Small Potato Box French Fries" at bounding box center [357, 112] width 114 height 7
click at [413, 145] on icon at bounding box center [410, 148] width 6 height 6
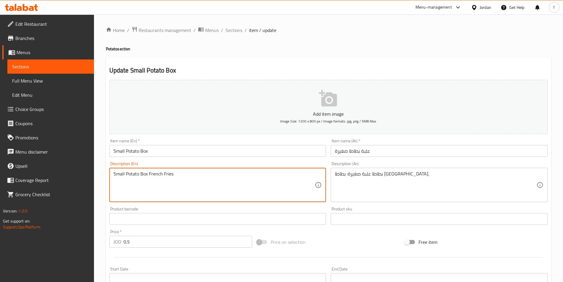
click at [170, 178] on textarea "Small Potato Box French Fries" at bounding box center [215, 185] width 202 height 28
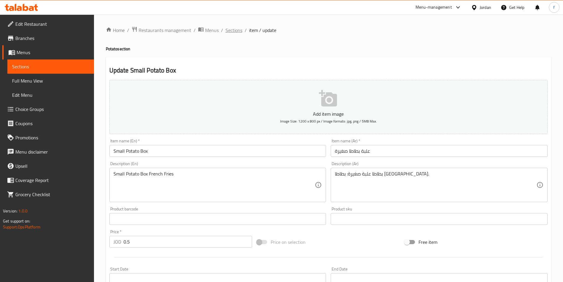
click at [227, 28] on span "Sections" at bounding box center [234, 30] width 17 height 7
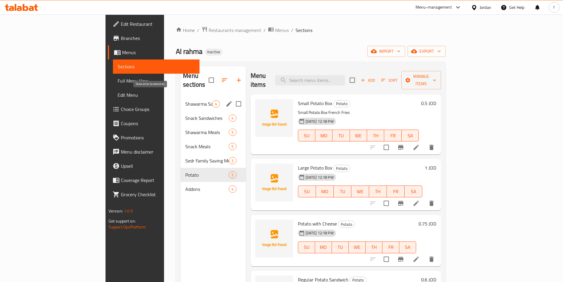
click at [185, 100] on span "Shawarma Sandwiches" at bounding box center [198, 103] width 27 height 7
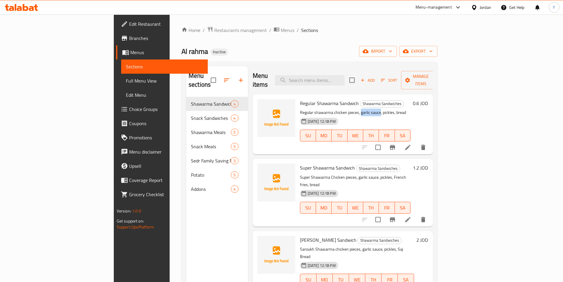
drag, startPoint x: 332, startPoint y: 103, endPoint x: 352, endPoint y: 103, distance: 20.4
click at [352, 109] on p "Regular shawarma chicken pieces, garlic sauce, pickles, bread" at bounding box center [355, 112] width 111 height 7
copy p "garlic sauce"
click at [372, 109] on p "Regular shawarma chicken pieces, garlic sauce, pickles, bread" at bounding box center [355, 112] width 111 height 7
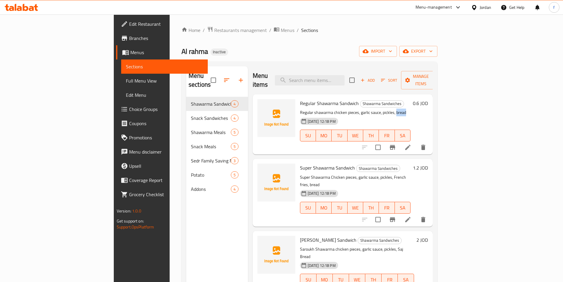
copy p "bread"
click at [336, 109] on p "Regular shawarma chicken pieces, garlic sauce, pickles, bread" at bounding box center [355, 112] width 111 height 7
drag, startPoint x: 352, startPoint y: 103, endPoint x: 332, endPoint y: 106, distance: 20.0
click at [332, 109] on p "Regular shawarma chicken pieces, garlic sauce, pickles, bread" at bounding box center [355, 112] width 111 height 7
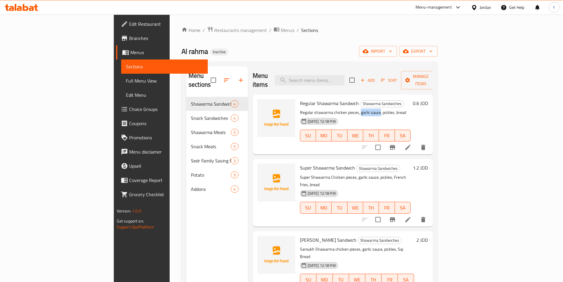
copy p "garlic sauce"
click at [373, 109] on p "Regular shawarma chicken pieces, garlic sauce, pickles, bread" at bounding box center [355, 112] width 111 height 7
copy p "bread"
click at [345, 80] on input "search" at bounding box center [310, 80] width 70 height 10
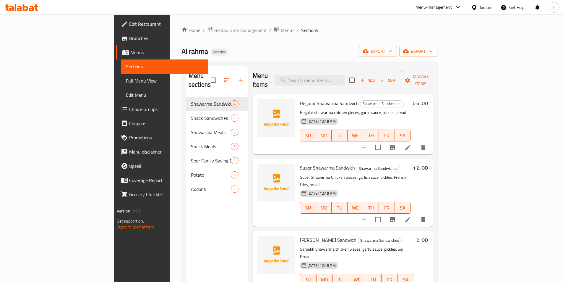
paste input "[PERSON_NAME] Sandwich"
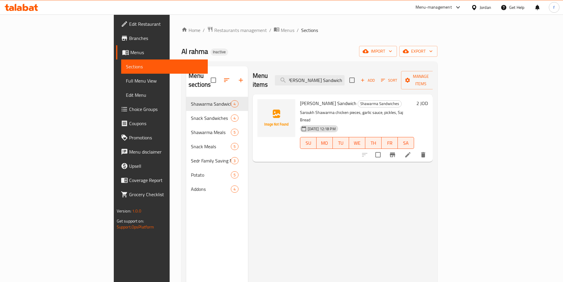
type input "[PERSON_NAME] Sandwich"
click at [411, 152] on icon at bounding box center [407, 154] width 5 height 5
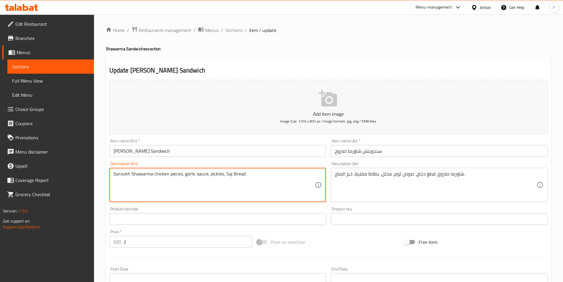
paste textarea "French Fries"
click at [224, 174] on textarea "Saroukh Shawarma chicken pieces, garlic sauce, pickles,French Fries, Saj Bread" at bounding box center [215, 185] width 202 height 28
click at [253, 174] on textarea "Saroukh Shawarma chicken pieces, garlic sauce, pickles, French Fries, Saj Bread" at bounding box center [215, 185] width 202 height 28
click at [259, 174] on textarea "Saroukh Shawarma chicken pieces, garlic sauce, pickles, French Fries, Saj Bread" at bounding box center [215, 185] width 202 height 28
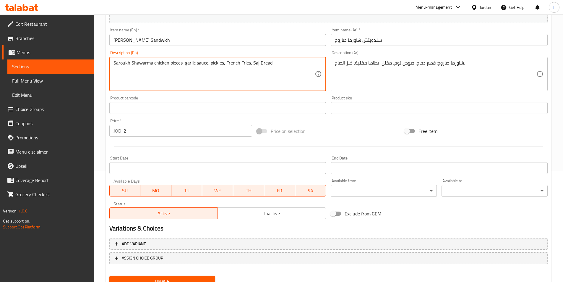
scroll to position [136, 0]
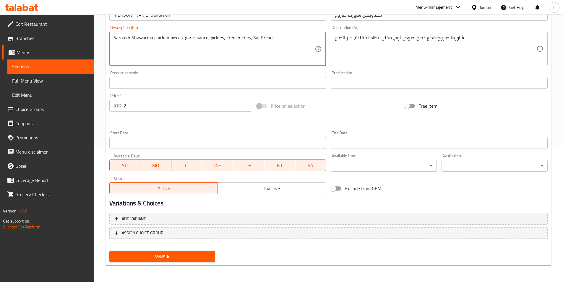
type textarea "Saroukh Shawarma chicken pieces, garlic sauce, pickles, French Fries, Saj Bread"
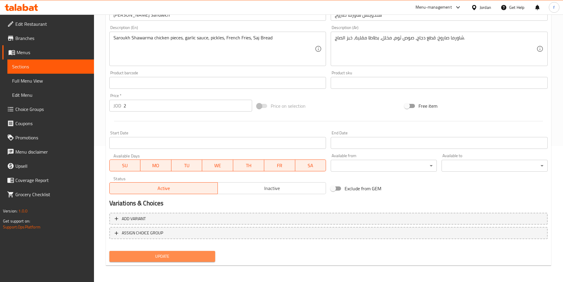
click at [160, 261] on button "Update" at bounding box center [162, 256] width 106 height 11
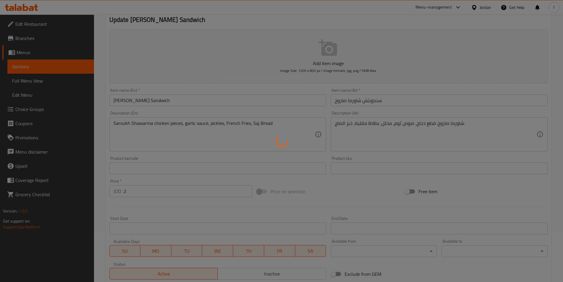
scroll to position [0, 0]
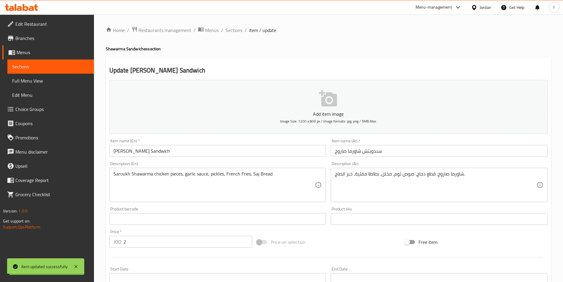
click at [230, 30] on span "Sections" at bounding box center [234, 30] width 17 height 7
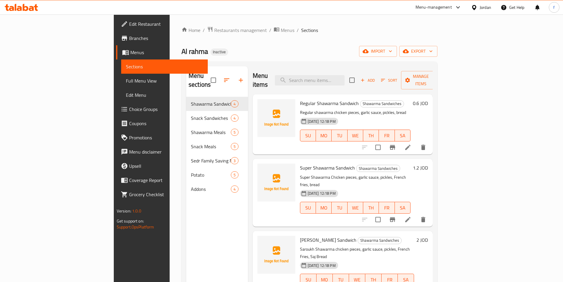
click at [347, 82] on div "Menu items Add Sort Manage items" at bounding box center [343, 80] width 180 height 28
click at [345, 78] on input "search" at bounding box center [310, 80] width 70 height 10
paste input "[PERSON_NAME]"
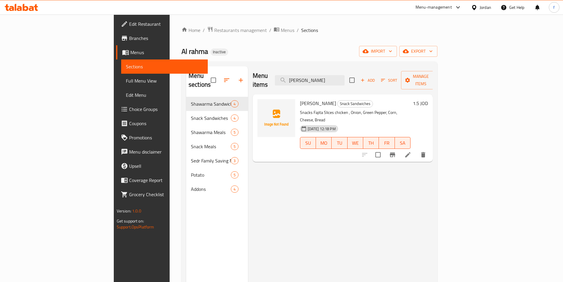
type input "[PERSON_NAME]"
click at [412, 151] on icon at bounding box center [408, 154] width 7 height 7
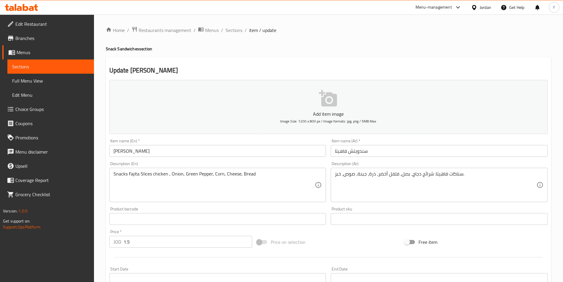
drag, startPoint x: 240, startPoint y: 174, endPoint x: 267, endPoint y: 181, distance: 27.9
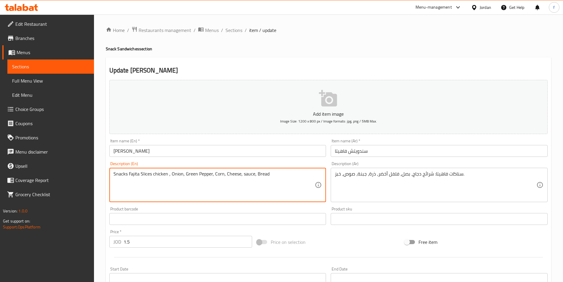
scroll to position [136, 0]
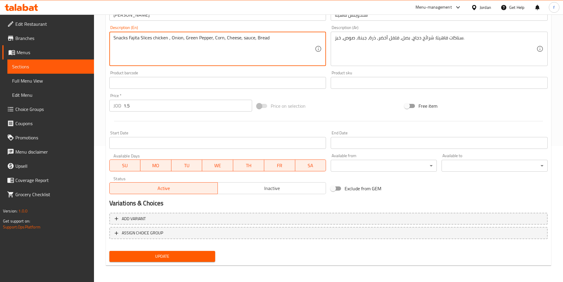
type textarea "Snacks Fajita Slices chicken , Onion, Green Pepper, Corn, Cheese, sauce, Bread"
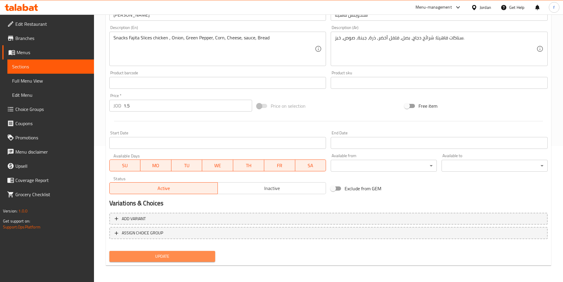
click at [157, 257] on span "Update" at bounding box center [162, 256] width 97 height 7
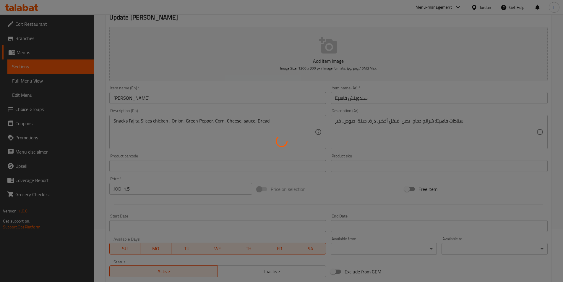
scroll to position [0, 0]
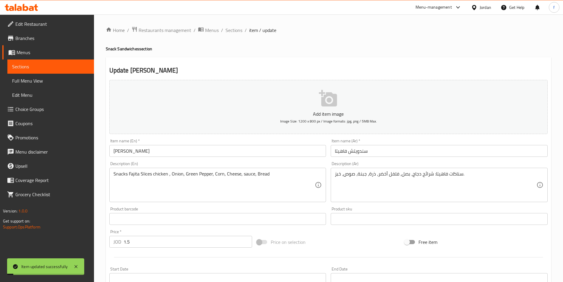
click at [235, 30] on span "Sections" at bounding box center [234, 30] width 17 height 7
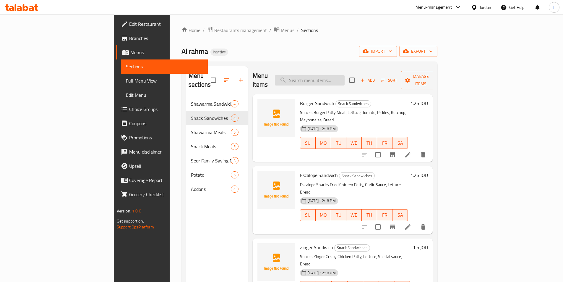
click at [332, 77] on input "search" at bounding box center [310, 80] width 70 height 10
paste input "Escalope Meal"
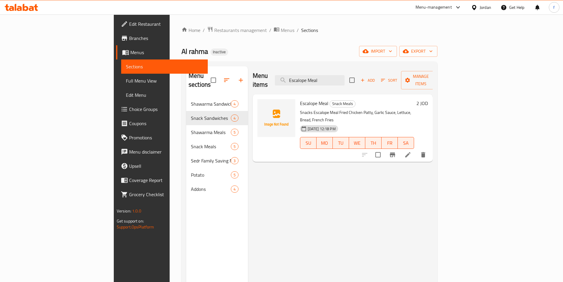
type input "Escalope Meal"
click at [412, 151] on icon at bounding box center [408, 154] width 7 height 7
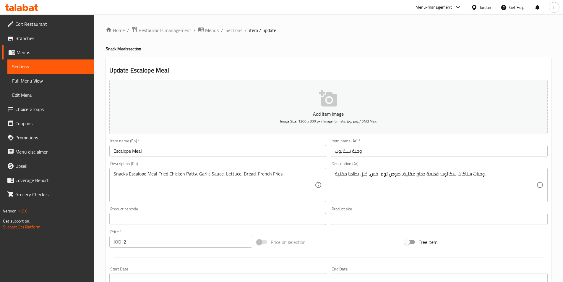
drag, startPoint x: 157, startPoint y: 172, endPoint x: 182, endPoint y: 185, distance: 27.4
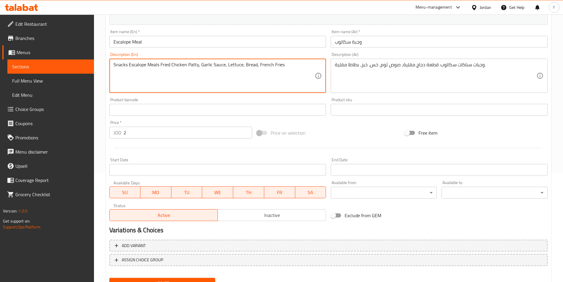
scroll to position [136, 0]
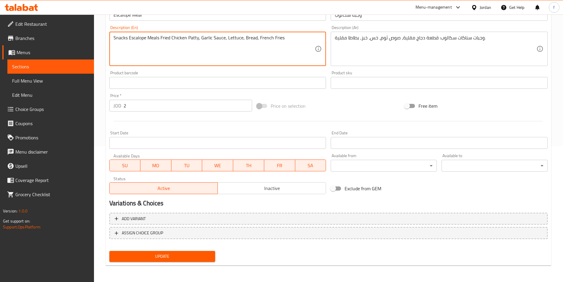
type textarea "Snacks Escalope Meals Fried Chicken Patty, Garlic Sauce, Lettuce, Bread, French…"
click at [177, 255] on span "Update" at bounding box center [162, 256] width 97 height 7
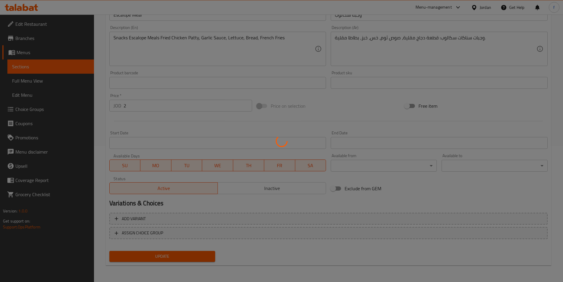
scroll to position [0, 0]
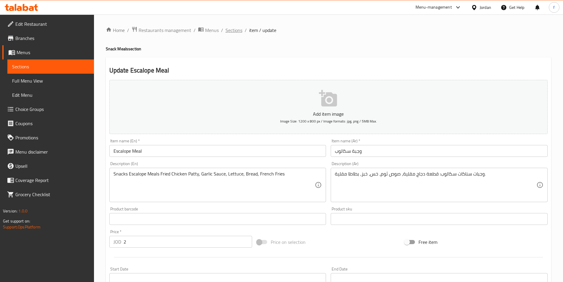
click at [232, 28] on span "Sections" at bounding box center [234, 30] width 17 height 7
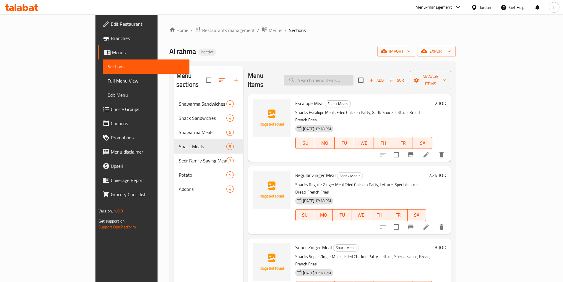
click at [335, 75] on input "search" at bounding box center [319, 80] width 70 height 10
paste input "Regular Zinger Meal"
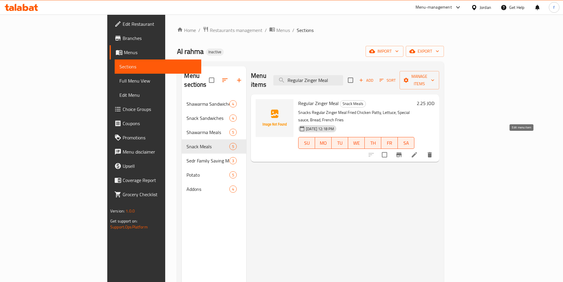
type input "Regular Zinger Meal"
click at [418, 151] on icon at bounding box center [414, 154] width 7 height 7
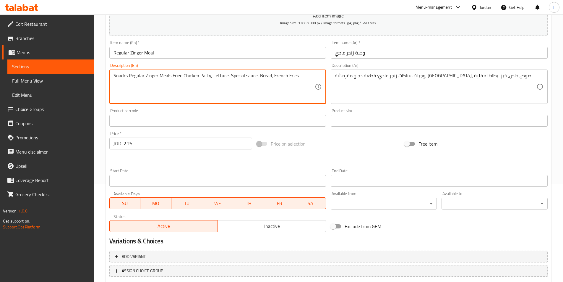
scroll to position [136, 0]
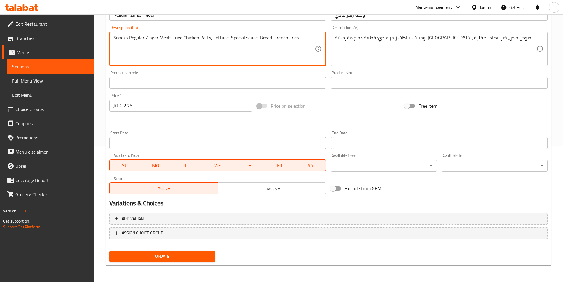
type textarea "Snacks Regular Zinger Meals Fried Chicken Patty, Lettuce, Special sauce, Bread,…"
click at [171, 256] on span "Update" at bounding box center [162, 256] width 97 height 7
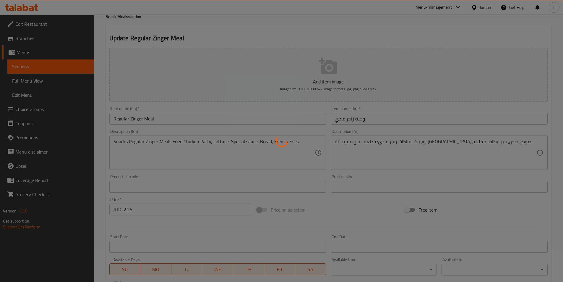
scroll to position [0, 0]
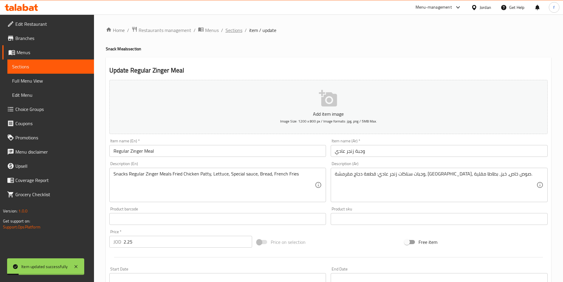
click at [228, 30] on span "Sections" at bounding box center [234, 30] width 17 height 7
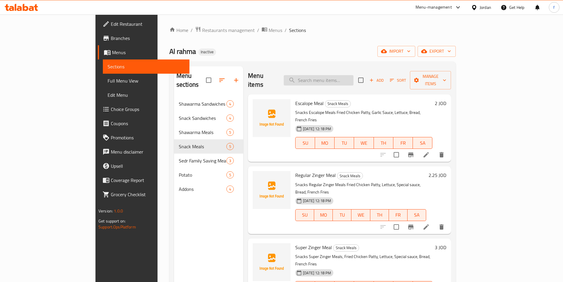
click at [333, 76] on input "search" at bounding box center [319, 80] width 70 height 10
paste input "Fajita Meal"
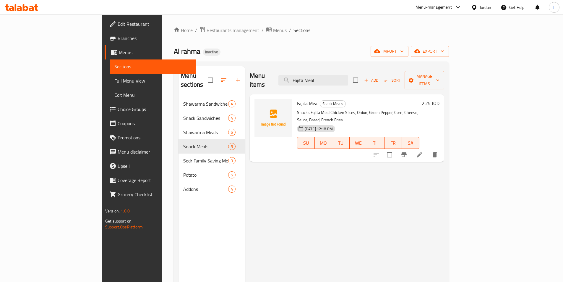
type input "Fajita Meal"
click at [428, 149] on li at bounding box center [419, 154] width 17 height 11
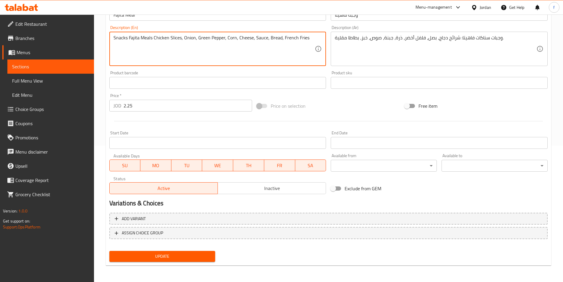
type textarea "Snacks Fajita Meals Chicken Slices, Onion, Green Pepper, Corn, Cheese, Sauce, B…"
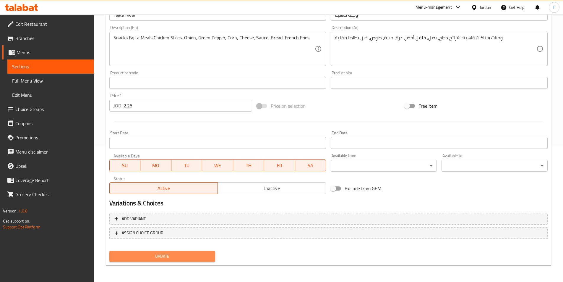
click at [159, 258] on span "Update" at bounding box center [162, 256] width 97 height 7
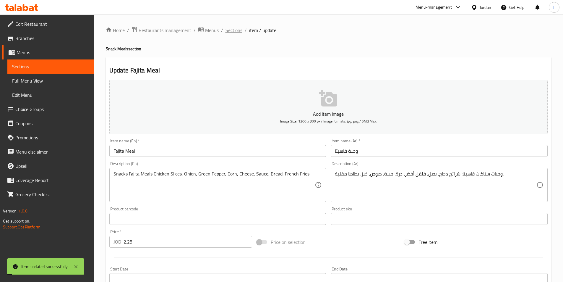
click at [240, 30] on span "Sections" at bounding box center [234, 30] width 17 height 7
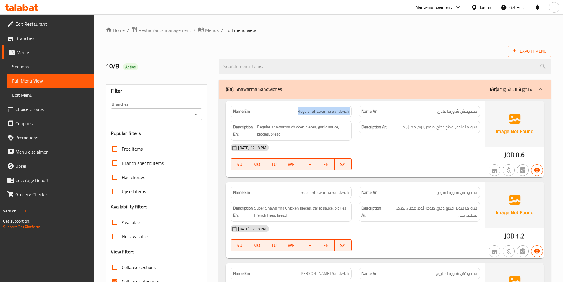
drag, startPoint x: 299, startPoint y: 110, endPoint x: 356, endPoint y: 112, distance: 57.7
click at [356, 112] on div "Name En: Regular Shawarma Sandwich Name Ar: سندويتش شاورما عادي" at bounding box center [355, 111] width 257 height 19
click at [268, 130] on span "Regular shawarma chicken pieces, garlic sauce, pickles, bread" at bounding box center [303, 130] width 92 height 14
drag, startPoint x: 259, startPoint y: 126, endPoint x: 291, endPoint y: 126, distance: 31.3
click at [291, 126] on span "Regular shawarma chicken pieces, garlic sauce, pickles, bread" at bounding box center [303, 130] width 92 height 14
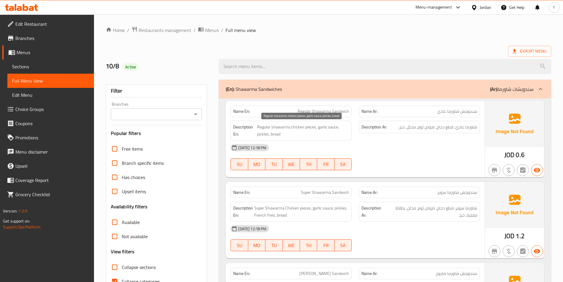
click at [294, 127] on span "Regular shawarma chicken pieces, garlic sauce, pickles, bread" at bounding box center [303, 130] width 92 height 14
drag, startPoint x: 291, startPoint y: 127, endPoint x: 316, endPoint y: 129, distance: 24.9
click at [316, 129] on span "Regular shawarma chicken pieces, garlic sauce, pickles, bread" at bounding box center [303, 130] width 92 height 14
drag, startPoint x: 318, startPoint y: 127, endPoint x: 337, endPoint y: 128, distance: 19.6
click at [337, 128] on span "Regular shawarma chicken pieces, garlic sauce, pickles, bread" at bounding box center [303, 130] width 92 height 14
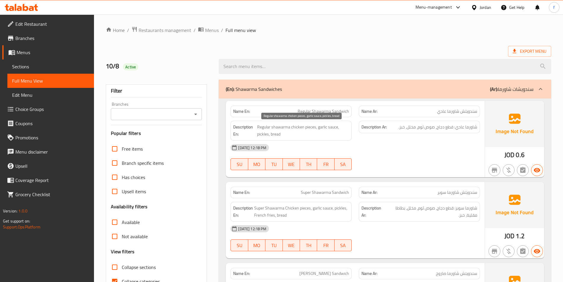
click at [268, 135] on span "Regular shawarma chicken pieces, garlic sauce, pickles, bread" at bounding box center [303, 130] width 92 height 14
click at [275, 134] on span "Regular shawarma chicken pieces, garlic sauce, pickles, bread" at bounding box center [303, 130] width 92 height 14
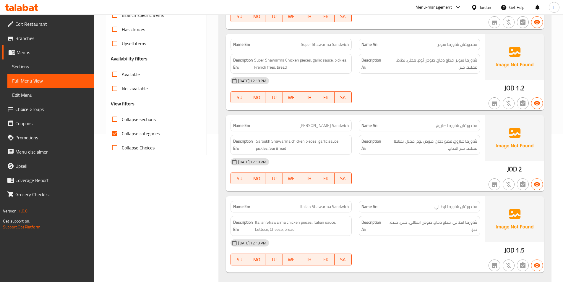
scroll to position [118, 0]
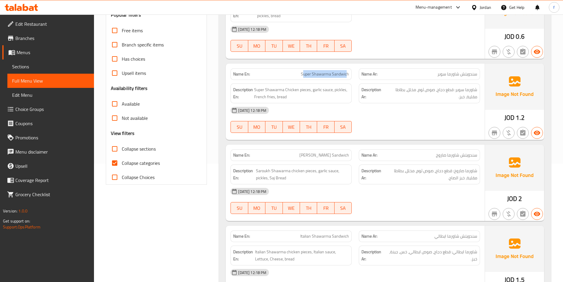
drag, startPoint x: 304, startPoint y: 72, endPoint x: 352, endPoint y: 76, distance: 48.1
click at [347, 73] on span "Super Shawarma Sandwich" at bounding box center [325, 74] width 48 height 6
click at [420, 86] on span "شاورما سوبر: قطع دجاج، صوص ثوم، مخلل، بطاطا مقلية، خبز." at bounding box center [432, 93] width 92 height 14
drag, startPoint x: 255, startPoint y: 88, endPoint x: 284, endPoint y: 90, distance: 29.7
click at [284, 90] on span "Super Shawarma Chicken pieces, garlic sauce, pickles, French fries, bread" at bounding box center [301, 93] width 95 height 14
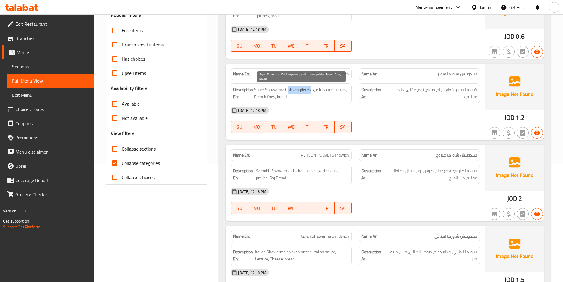
drag, startPoint x: 287, startPoint y: 88, endPoint x: 310, endPoint y: 90, distance: 23.5
click at [310, 90] on span "Super Shawarma Chicken pieces, garlic sauce, pickles, French fries, bread" at bounding box center [301, 93] width 95 height 14
drag, startPoint x: 314, startPoint y: 90, endPoint x: 331, endPoint y: 90, distance: 16.9
click at [331, 90] on span "Super Shawarma Chicken pieces, garlic sauce, pickles, French fries, bread" at bounding box center [301, 93] width 95 height 14
click at [341, 90] on span "Super Shawarma Chicken pieces, garlic sauce, pickles, French fries, bread" at bounding box center [301, 93] width 95 height 14
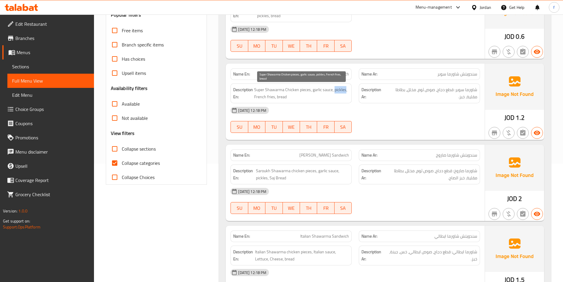
click at [341, 90] on span "Super Shawarma Chicken pieces, garlic sauce, pickles, French fries, bread" at bounding box center [301, 93] width 95 height 14
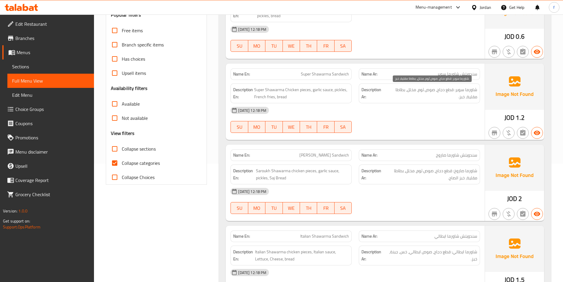
click at [409, 90] on span "شاورما سوبر: قطع دجاج، صوص ثوم، مخلل، بطاطا مقلية، خبز." at bounding box center [432, 93] width 92 height 14
click at [409, 89] on span "شاورما سوبر: قطع دجاج، صوص ثوم، مخلل، بطاطا مقلية، خبز." at bounding box center [432, 93] width 92 height 14
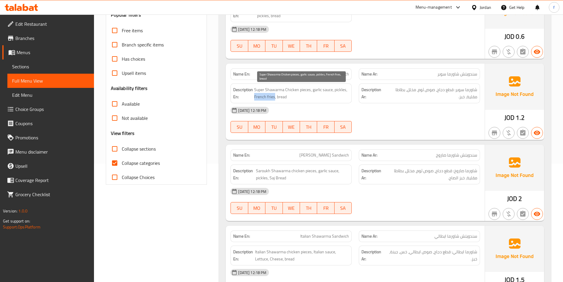
drag, startPoint x: 255, startPoint y: 95, endPoint x: 274, endPoint y: 96, distance: 19.5
click at [274, 96] on span "Super Shawarma Chicken pieces, garlic sauce, pickles, French fries, bread" at bounding box center [301, 93] width 95 height 14
click at [282, 96] on span "Super Shawarma Chicken pieces, garlic sauce, pickles, French fries, bread" at bounding box center [301, 93] width 95 height 14
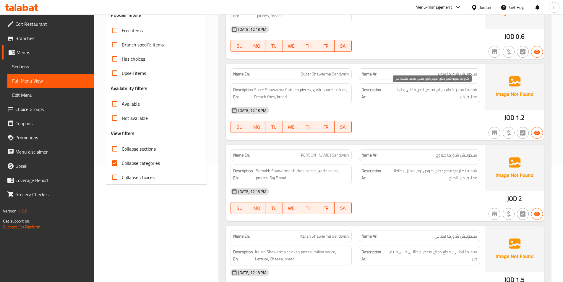
click at [461, 96] on span "شاورما سوبر: قطع دجاج، صوص ثوم، مخلل، بطاطا مقلية، خبز." at bounding box center [432, 93] width 92 height 14
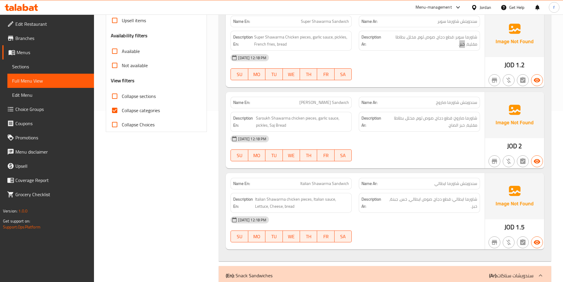
scroll to position [177, 0]
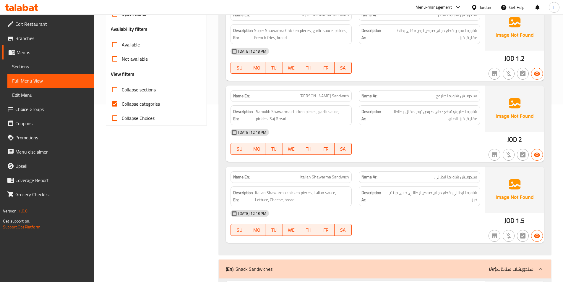
drag, startPoint x: 447, startPoint y: 135, endPoint x: 444, endPoint y: 116, distance: 19.0
click at [447, 135] on div "[DATE] 12:18 PM" at bounding box center [355, 132] width 257 height 14
drag, startPoint x: 297, startPoint y: 95, endPoint x: 356, endPoint y: 96, distance: 58.6
click at [354, 97] on div "Name En: Saroukh Shawarma Sandwich" at bounding box center [291, 96] width 128 height 19
click at [439, 96] on span "سندويتش شاورما صاروخ" at bounding box center [456, 96] width 41 height 6
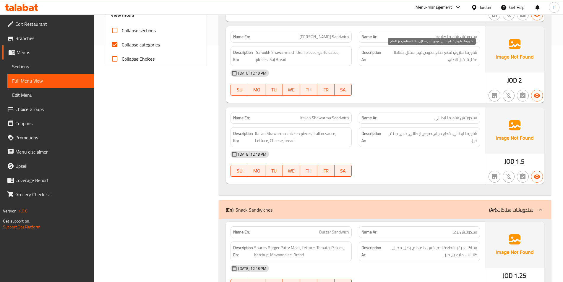
scroll to position [207, 0]
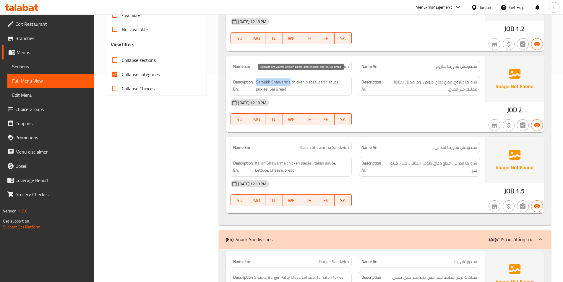
drag, startPoint x: 257, startPoint y: 82, endPoint x: 290, endPoint y: 83, distance: 33.1
click at [290, 83] on span "Saroukh Shawarma chicken pieces, garlic sauce, pickles, Saj Bread" at bounding box center [302, 85] width 93 height 14
drag, startPoint x: 292, startPoint y: 82, endPoint x: 317, endPoint y: 83, distance: 24.5
click at [317, 83] on span "Saroukh Shawarma chicken pieces, garlic sauce, pickles, Saj Bread" at bounding box center [302, 85] width 93 height 14
click at [257, 88] on span "Saroukh Shawarma chicken pieces, garlic sauce, pickles, Saj Bread" at bounding box center [302, 85] width 93 height 14
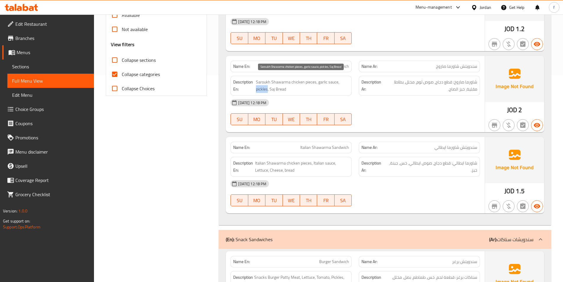
click at [257, 88] on span "Saroukh Shawarma chicken pieces, garlic sauce, pickles, Saj Bread" at bounding box center [302, 85] width 93 height 14
drag, startPoint x: 277, startPoint y: 92, endPoint x: 279, endPoint y: 88, distance: 4.6
click at [276, 92] on span "Saroukh Shawarma chicken pieces, garlic sauce, pickles, Saj Bread" at bounding box center [302, 85] width 93 height 14
click at [323, 67] on span "[PERSON_NAME] Sandwich" at bounding box center [325, 66] width 50 height 6
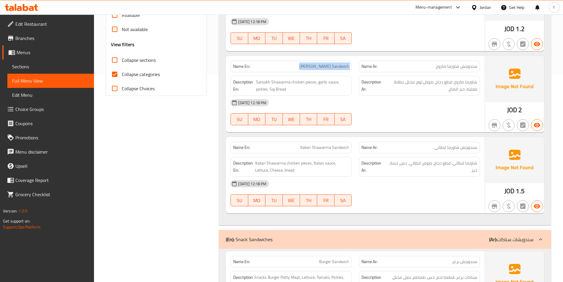
click at [323, 67] on span "[PERSON_NAME] Sandwich" at bounding box center [325, 66] width 50 height 6
copy span "[PERSON_NAME] Sandwich"
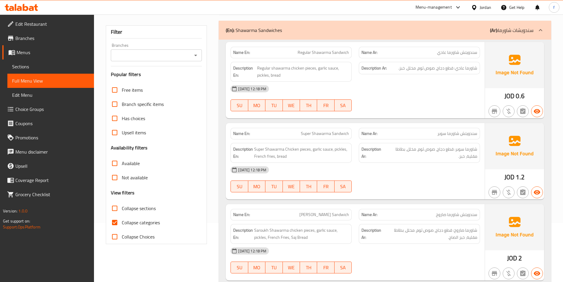
scroll to position [59, 0]
click at [141, 221] on span "Collapse categories" at bounding box center [141, 222] width 38 height 7
click at [122, 221] on input "Collapse categories" at bounding box center [115, 222] width 14 height 14
checkbox input "false"
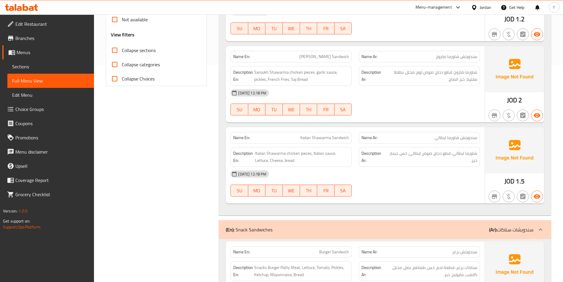
scroll to position [207, 0]
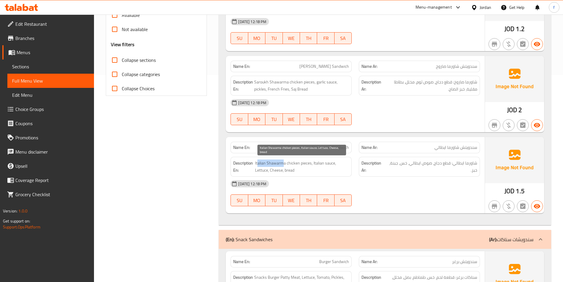
drag, startPoint x: 258, startPoint y: 162, endPoint x: 283, endPoint y: 164, distance: 25.2
click at [283, 164] on span "Italian Shawarma chicken pieces, Italian sauce, Lettuce, Cheese, bread" at bounding box center [302, 166] width 94 height 14
drag, startPoint x: 285, startPoint y: 163, endPoint x: 311, endPoint y: 164, distance: 26.6
click at [311, 164] on span "Italian Shawarma chicken pieces, Italian sauce, Lettuce, Cheese, bread" at bounding box center [302, 166] width 94 height 14
drag, startPoint x: 313, startPoint y: 163, endPoint x: 290, endPoint y: 176, distance: 26.1
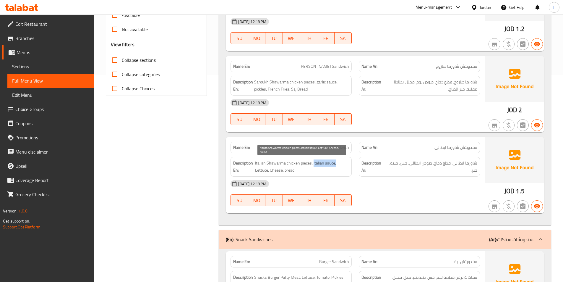
click at [335, 164] on span "Italian Shawarma chicken pieces, Italian sauce, Lettuce, Cheese, bread" at bounding box center [302, 166] width 94 height 14
click at [263, 170] on span "Italian Shawarma chicken pieces, Italian sauce, Lettuce, Cheese, bread" at bounding box center [302, 166] width 94 height 14
click at [278, 171] on span "Italian Shawarma chicken pieces, Italian sauce, Lettuce, Cheese, bread" at bounding box center [302, 166] width 94 height 14
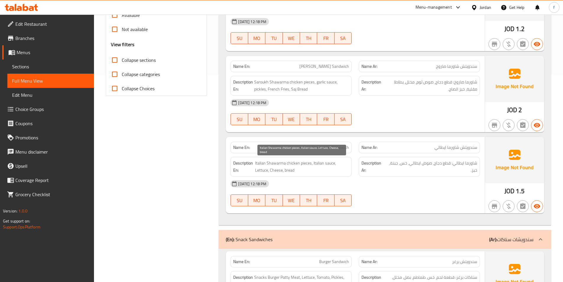
click at [291, 169] on span "Italian Shawarma chicken pieces, Italian sauce, Lettuce, Cheese, bread" at bounding box center [302, 166] width 94 height 14
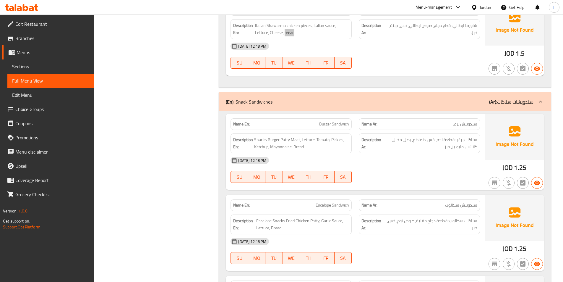
scroll to position [355, 0]
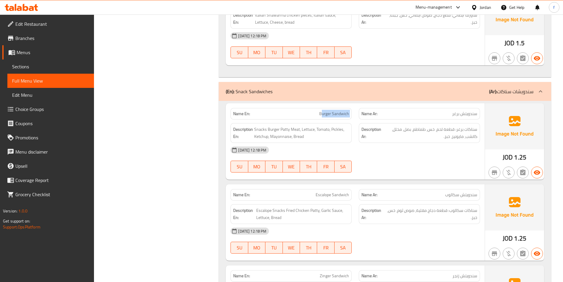
drag, startPoint x: 322, startPoint y: 113, endPoint x: 357, endPoint y: 113, distance: 34.9
drag, startPoint x: 257, startPoint y: 128, endPoint x: 291, endPoint y: 129, distance: 34.3
click at [291, 129] on span "Snacks Burger Patty Meat, Lettuce, Tomato, Pickles, Ketchup, Mayonnaise, Bread" at bounding box center [301, 133] width 95 height 14
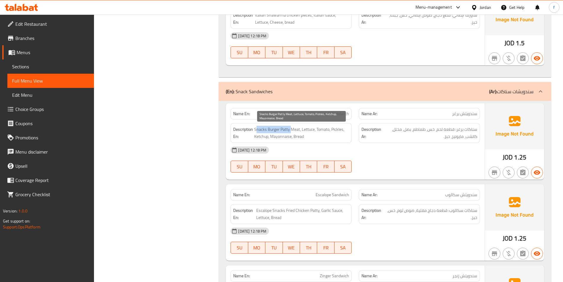
drag, startPoint x: 275, startPoint y: 131, endPoint x: 259, endPoint y: 130, distance: 15.7
click at [275, 131] on span "Snacks Burger Patty Meat, Lettuce, Tomato, Pickles, Ketchup, Mayonnaise, Bread" at bounding box center [301, 133] width 95 height 14
click at [255, 129] on span "Snacks Burger Patty Meat, Lettuce, Tomato, Pickles, Ketchup, Mayonnaise, Bread" at bounding box center [301, 133] width 95 height 14
click at [277, 130] on span "Snacks Burger Patty Meat, Lettuce, Tomato, Pickles, Ketchup, Mayonnaise, Bread" at bounding box center [301, 133] width 95 height 14
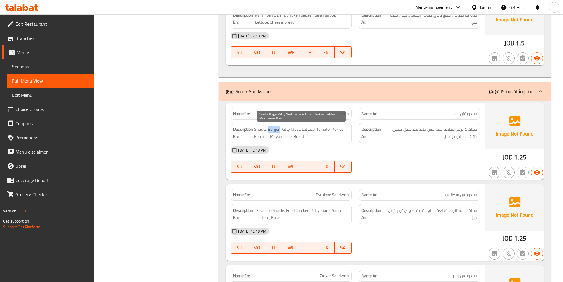
click at [277, 130] on span "Snacks Burger Patty Meat, Lettuce, Tomato, Pickles, Ketchup, Mayonnaise, Bread" at bounding box center [301, 133] width 95 height 14
click at [285, 129] on span "Snacks Burger Patty Meat, Lettuce, Tomato, Pickles, Ketchup, Mayonnaise, Bread" at bounding box center [301, 133] width 95 height 14
click at [295, 130] on span "Snacks Burger Patty Meat, Lettuce, Tomato, Pickles, Ketchup, Mayonnaise, Bread" at bounding box center [301, 133] width 95 height 14
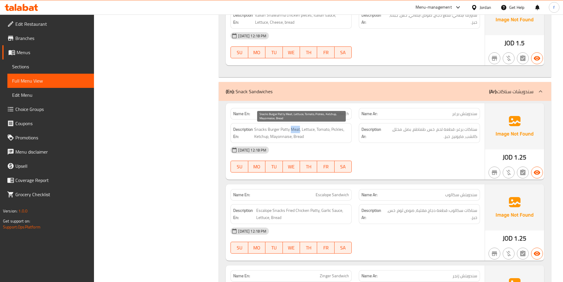
click at [306, 130] on span "Snacks Burger Patty Meat, Lettuce, Tomato, Pickles, Ketchup, Mayonnaise, Bread" at bounding box center [301, 133] width 95 height 14
drag, startPoint x: 306, startPoint y: 130, endPoint x: 327, endPoint y: 132, distance: 21.4
click at [309, 131] on span "Snacks Burger Patty Meat, Lettuce, Tomato, Pickles, Ketchup, Mayonnaise, Bread" at bounding box center [301, 133] width 95 height 14
click at [320, 130] on span "Snacks Burger Patty Meat, Lettuce, Tomato, Pickles, Ketchup, Mayonnaise, Bread" at bounding box center [301, 133] width 95 height 14
drag, startPoint x: 320, startPoint y: 130, endPoint x: 340, endPoint y: 128, distance: 19.6
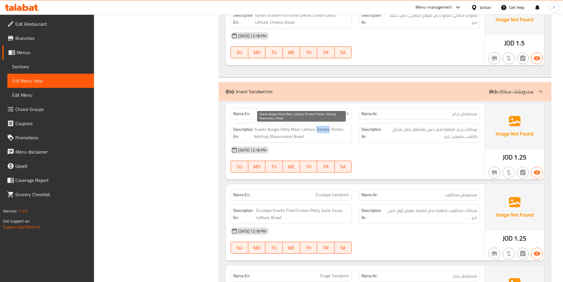
click at [321, 130] on span "Snacks Burger Patty Meat, Lettuce, Tomato, Pickles, Ketchup, Mayonnaise, Bread" at bounding box center [301, 133] width 95 height 14
click at [335, 128] on span "Snacks Burger Patty Meat, Lettuce, Tomato, Pickles, Ketchup, Mayonnaise, Bread" at bounding box center [301, 133] width 95 height 14
click at [266, 137] on span "Snacks Burger Patty Meat, Lettuce, Tomato, Pickles, Ketchup, Mayonnaise, Bread" at bounding box center [301, 133] width 95 height 14
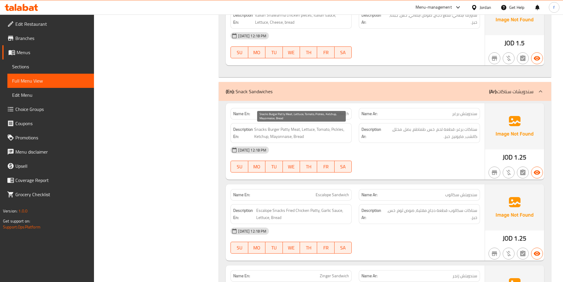
click at [281, 137] on span "Snacks Burger Patty Meat, Lettuce, Tomato, Pickles, Ketchup, Mayonnaise, Bread" at bounding box center [301, 133] width 95 height 14
click at [303, 138] on span "Snacks Burger Patty Meat, Lettuce, Tomato, Pickles, Ketchup, Mayonnaise, Bread" at bounding box center [301, 133] width 95 height 14
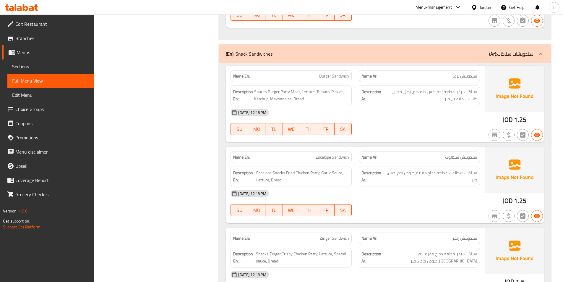
scroll to position [444, 0]
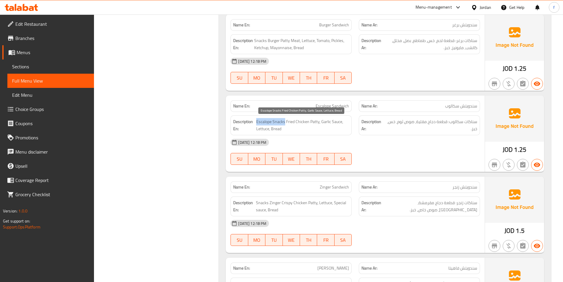
drag, startPoint x: 258, startPoint y: 120, endPoint x: 284, endPoint y: 122, distance: 26.7
click at [284, 122] on span "Escalope Snacks Fried Chicken Patty, Garlic Sauce, Lettuce, Bread" at bounding box center [302, 125] width 93 height 14
drag, startPoint x: 287, startPoint y: 121, endPoint x: 318, endPoint y: 123, distance: 31.7
click at [318, 123] on span "Escalope Snacks Fried Chicken Patty, Garlic Sauce, Lettuce, Bread" at bounding box center [302, 125] width 93 height 14
click at [325, 121] on span "Escalope Snacks Fried Chicken Patty, Garlic Sauce, Lettuce, Bread" at bounding box center [302, 125] width 93 height 14
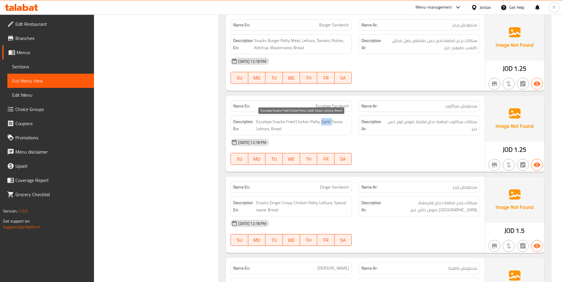
click at [325, 121] on span "Escalope Snacks Fried Chicken Patty, Garlic Sauce, Lettuce, Bread" at bounding box center [302, 125] width 93 height 14
click at [416, 122] on span "سناكات سكالوب: قطعة دجاج مقلية، صوص ثوم، خس، خبز." at bounding box center [432, 125] width 91 height 14
click at [267, 129] on span "Escalope Snacks Fried Chicken Patty, Garlic Sauce, Lettuce, Bread" at bounding box center [302, 125] width 93 height 14
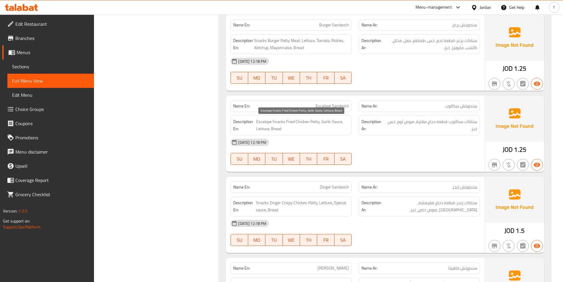
click at [283, 129] on span "Escalope Snacks Fried Chicken Patty, Garlic Sauce, Lettuce, Bread" at bounding box center [302, 125] width 93 height 14
click at [280, 130] on span "Escalope Snacks Fried Chicken Patty, Garlic Sauce, Lettuce, Bread" at bounding box center [302, 125] width 93 height 14
click at [281, 130] on span "Escalope Snacks Fried Chicken Patty, Garlic Sauce, Lettuce, Bread" at bounding box center [302, 125] width 93 height 14
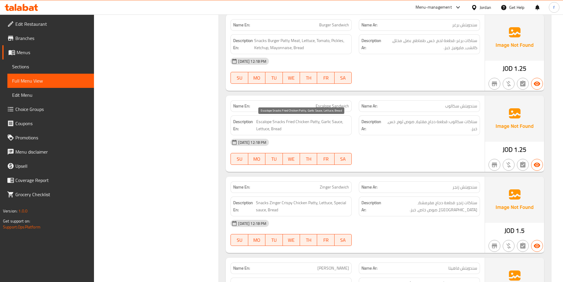
click at [281, 130] on span "Escalope Snacks Fried Chicken Patty, Garlic Sauce, Lettuce, Bread" at bounding box center [302, 125] width 93 height 14
click at [279, 129] on span "Escalope Snacks Fried Chicken Patty, Garlic Sauce, Lettuce, Bread" at bounding box center [302, 125] width 93 height 14
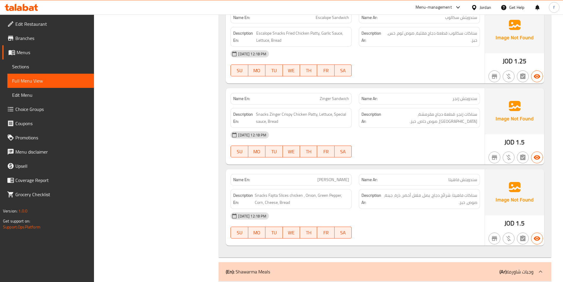
scroll to position [532, 0]
drag, startPoint x: 256, startPoint y: 113, endPoint x: 279, endPoint y: 115, distance: 22.8
click at [279, 115] on span "Snacks Zinger Crispy Chicken Patty, Lettuce, Special sauce, Bread" at bounding box center [302, 117] width 93 height 14
drag, startPoint x: 281, startPoint y: 112, endPoint x: 317, endPoint y: 115, distance: 35.9
click at [317, 115] on span "Snacks Zinger Crispy Chicken Patty, Lettuce, Special sauce, Bread" at bounding box center [302, 117] width 93 height 14
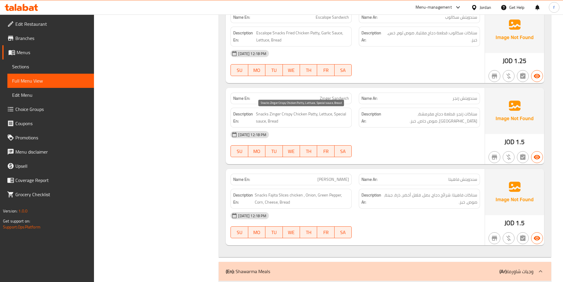
click at [322, 114] on span "Snacks Zinger Crispy Chicken Patty, Lettuce, Special sauce, Bread" at bounding box center [302, 117] width 93 height 14
click at [338, 113] on span "Snacks Zinger Crispy Chicken Patty, Lettuce, Special sauce, Bread" at bounding box center [302, 117] width 93 height 14
drag, startPoint x: 338, startPoint y: 113, endPoint x: 267, endPoint y: 122, distance: 71.6
click at [334, 114] on span "Snacks Zinger Crispy Chicken Patty, Lettuce, Special sauce, Bread" at bounding box center [302, 117] width 93 height 14
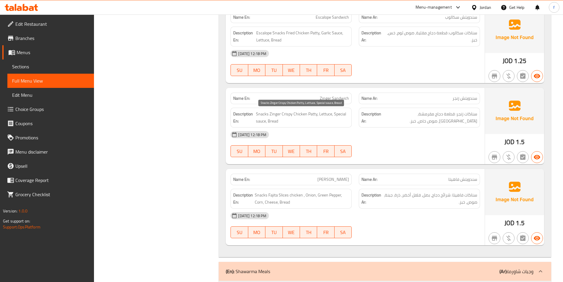
click at [263, 120] on span "Snacks Zinger Crispy Chicken Patty, Lettuce, Special sauce, Bread" at bounding box center [302, 117] width 93 height 14
click at [277, 121] on span "Snacks Zinger Crispy Chicken Patty, Lettuce, Special sauce, Bread" at bounding box center [302, 117] width 93 height 14
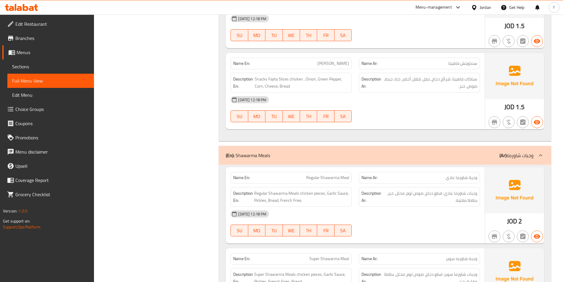
scroll to position [651, 0]
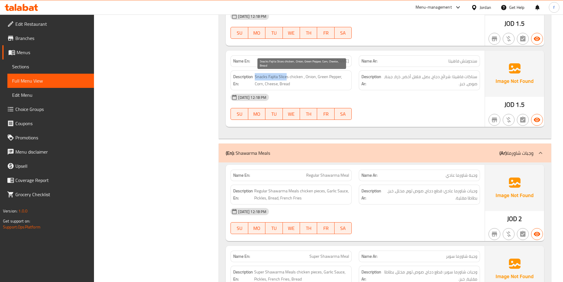
drag, startPoint x: 256, startPoint y: 75, endPoint x: 287, endPoint y: 77, distance: 31.4
click at [287, 77] on span "Snacks Fajita Slices chicken , Onion, Green Pepper, Corn, Cheese, Bread" at bounding box center [302, 80] width 95 height 14
drag, startPoint x: 289, startPoint y: 77, endPoint x: 283, endPoint y: 77, distance: 6.2
click at [288, 77] on span "Snacks Fajita Slices chicken , Onion, Green Pepper, Corn, Cheese, Bread" at bounding box center [302, 80] width 95 height 14
drag, startPoint x: 279, startPoint y: 75, endPoint x: 456, endPoint y: 85, distance: 176.8
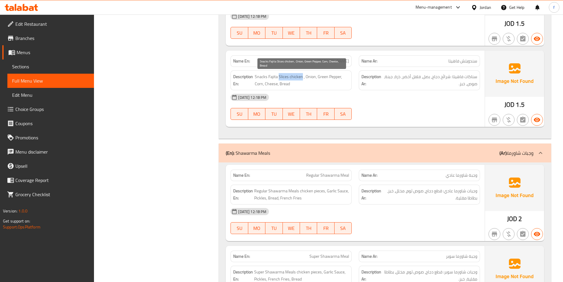
click at [303, 78] on span "Snacks Fajita Slices chicken , Onion, Green Pepper, Corn, Cheese, Bread" at bounding box center [302, 80] width 95 height 14
click at [311, 77] on span "Snacks Fajita Slices chicken , Onion, Green Pepper, Corn, Cheese, Bread" at bounding box center [302, 80] width 95 height 14
click at [311, 78] on span "Snacks Fajita Slices chicken , Onion, Green Pepper, Corn, Cheese, Bread" at bounding box center [302, 80] width 95 height 14
drag, startPoint x: 317, startPoint y: 76, endPoint x: 341, endPoint y: 77, distance: 24.0
click at [341, 77] on span "Snacks Fajita Slices chicken , Onion, Green Pepper, Corn, Cheese, Bread" at bounding box center [302, 80] width 95 height 14
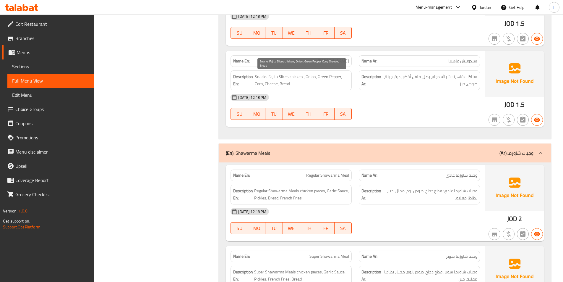
click at [257, 84] on span "Snacks Fajita Slices chicken , Onion, Green Pepper, Corn, Cheese, Bread" at bounding box center [302, 80] width 95 height 14
click at [271, 85] on span "Snacks Fajita Slices chicken , Onion, Green Pepper, Corn, Cheese, Bread" at bounding box center [302, 80] width 95 height 14
drag, startPoint x: 271, startPoint y: 85, endPoint x: 292, endPoint y: 81, distance: 21.0
click at [271, 84] on span "Snacks Fajita Slices chicken , Onion, Green Pepper, Corn, Cheese, Bread" at bounding box center [302, 80] width 95 height 14
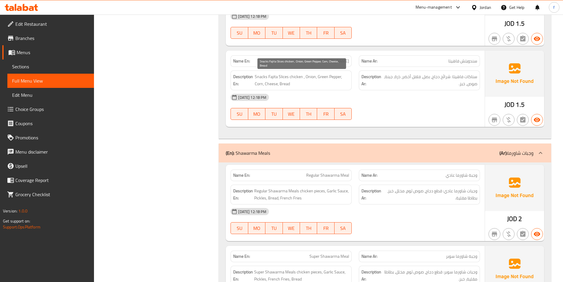
click at [286, 83] on span "Snacks Fajita Slices chicken , Onion, Green Pepper, Corn, Cheese, Bread" at bounding box center [302, 80] width 95 height 14
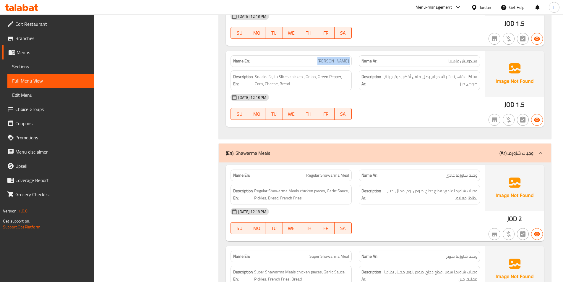
copy span "[PERSON_NAME]"
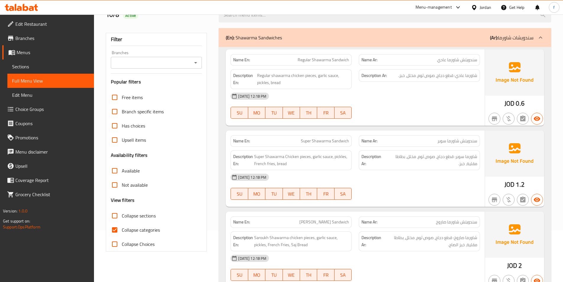
scroll to position [59, 0]
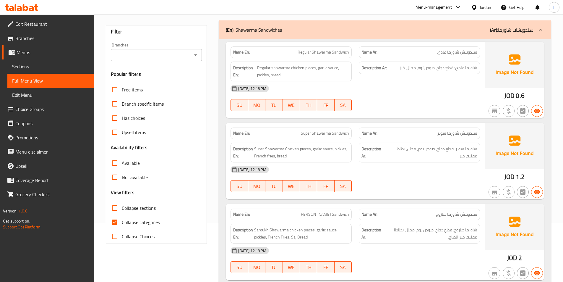
click at [160, 223] on span "Collapse categories" at bounding box center [141, 222] width 38 height 7
click at [122, 223] on input "Collapse categories" at bounding box center [115, 222] width 14 height 14
checkbox input "false"
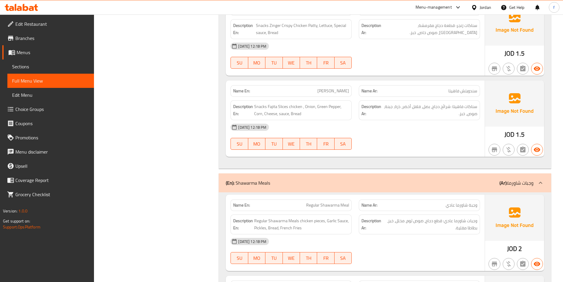
scroll to position [621, 0]
click at [281, 114] on span "Snacks Fajita Slices chicken , Onion, Green Pepper, Corn, Cheese, sauce, Bread" at bounding box center [301, 110] width 95 height 14
copy span "sauce"
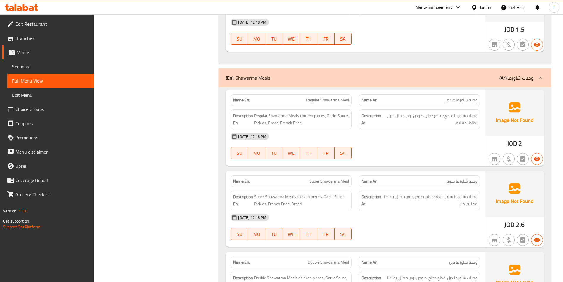
scroll to position [739, 0]
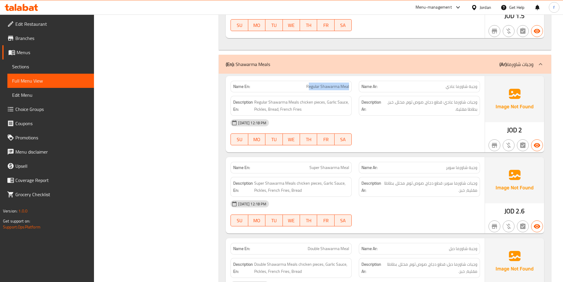
drag, startPoint x: 308, startPoint y: 86, endPoint x: 368, endPoint y: 86, distance: 59.1
click at [258, 102] on span "Regular Shawarma Meals chicken pieces, Garlic Sauce, Pickles, Bread, French Fri…" at bounding box center [301, 105] width 95 height 14
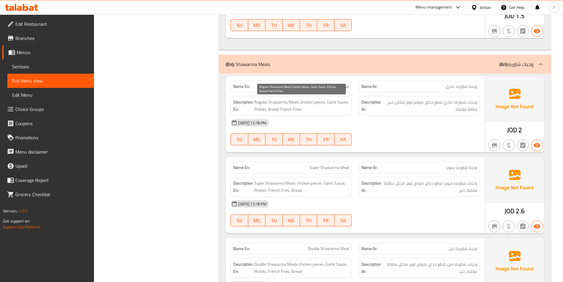
click at [275, 103] on span "Regular Shawarma Meals chicken pieces, Garlic Sauce, Pickles, Bread, French Fri…" at bounding box center [301, 105] width 95 height 14
click at [294, 102] on span "Regular Shawarma Meals chicken pieces, Garlic Sauce, Pickles, Bread, French Fri…" at bounding box center [301, 105] width 95 height 14
drag, startPoint x: 301, startPoint y: 101, endPoint x: 318, endPoint y: 102, distance: 17.2
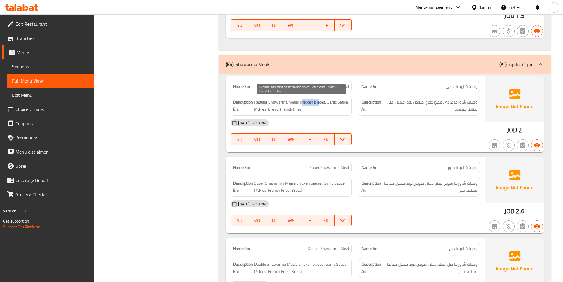
click at [318, 102] on span "Regular Shawarma Meals chicken pieces, Garlic Sauce, Pickles, Bread, French Fri…" at bounding box center [301, 105] width 95 height 14
drag, startPoint x: 329, startPoint y: 102, endPoint x: 345, endPoint y: 104, distance: 16.4
click at [345, 104] on span "Regular Shawarma Meals chicken pieces, Garlic Sauce, Pickles, Bread, French Fri…" at bounding box center [301, 105] width 95 height 14
click at [260, 110] on span "Regular Shawarma Meals chicken pieces, Garlic Sauce, Pickles, Bread, French Fri…" at bounding box center [301, 105] width 95 height 14
click at [259, 110] on span "Regular Shawarma Meals chicken pieces, Garlic Sauce, Pickles, Bread, French Fri…" at bounding box center [301, 105] width 95 height 14
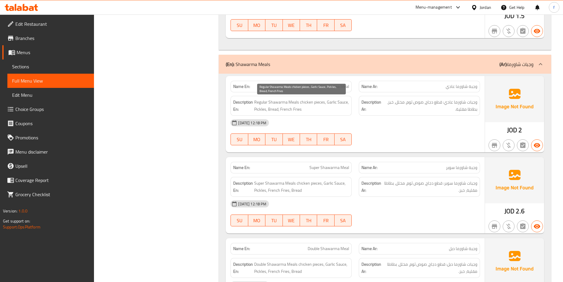
click at [276, 108] on span "Regular Shawarma Meals chicken pieces, Garlic Sauce, Pickles, Bread, French Fri…" at bounding box center [301, 105] width 95 height 14
drag, startPoint x: 279, startPoint y: 109, endPoint x: 302, endPoint y: 110, distance: 22.2
click at [302, 110] on span "Regular Shawarma Meals chicken pieces, Garlic Sauce, Pickles, Bread, French Fri…" at bounding box center [301, 105] width 95 height 14
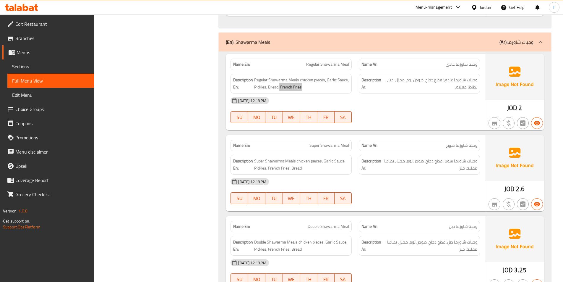
scroll to position [798, 0]
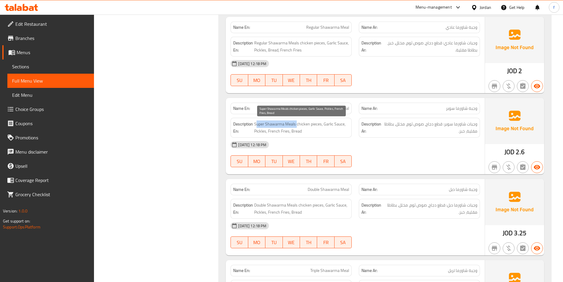
drag, startPoint x: 256, startPoint y: 122, endPoint x: 297, endPoint y: 125, distance: 41.6
click at [297, 125] on span "Super Shawarma Meals chicken pieces, Garlic Sauce, Pickles, French Fries, Bread" at bounding box center [301, 127] width 95 height 14
click at [299, 123] on span "Super Shawarma Meals chicken pieces, Garlic Sauce, Pickles, French Fries, Bread" at bounding box center [301, 127] width 95 height 14
drag, startPoint x: 297, startPoint y: 123, endPoint x: 363, endPoint y: 125, distance: 66.6
click at [321, 126] on span "Super Shawarma Meals chicken pieces, Garlic Sauce, Pickles, French Fries, Bread" at bounding box center [301, 127] width 95 height 14
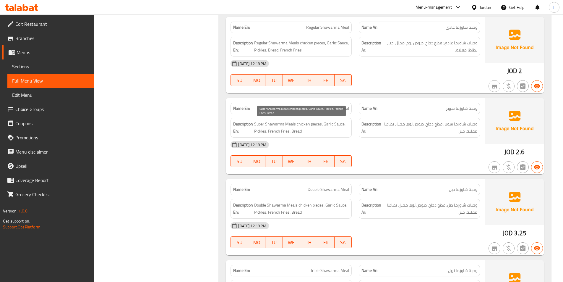
click at [325, 123] on span "Super Shawarma Meals chicken pieces, Garlic Sauce, Pickles, French Fries, Bread" at bounding box center [301, 127] width 95 height 14
drag, startPoint x: 323, startPoint y: 123, endPoint x: 344, endPoint y: 124, distance: 21.3
click at [344, 124] on span "Super Shawarma Meals chicken pieces, Garlic Sauce, Pickles, French Fries, Bread" at bounding box center [301, 127] width 95 height 14
click at [262, 130] on span "Super Shawarma Meals chicken pieces, Garlic Sauce, Pickles, French Fries, Bread" at bounding box center [301, 127] width 95 height 14
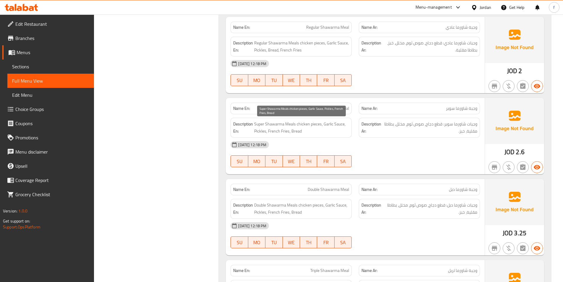
click at [272, 131] on span "Super Shawarma Meals chicken pieces, Garlic Sauce, Pickles, French Fries, Bread" at bounding box center [301, 127] width 95 height 14
click at [288, 132] on span "Super Shawarma Meals chicken pieces, Garlic Sauce, Pickles, French Fries, Bread" at bounding box center [301, 127] width 95 height 14
click at [300, 131] on span "Super Shawarma Meals chicken pieces, Garlic Sauce, Pickles, French Fries, Bread" at bounding box center [301, 127] width 95 height 14
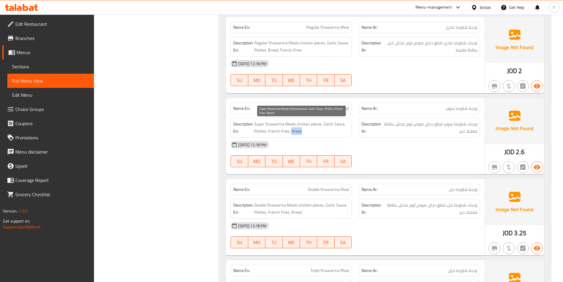
drag, startPoint x: 300, startPoint y: 131, endPoint x: 360, endPoint y: 132, distance: 59.7
click at [301, 131] on span "Super Shawarma Meals chicken pieces, Garlic Sauce, Pickles, French Fries, Bread" at bounding box center [301, 127] width 95 height 14
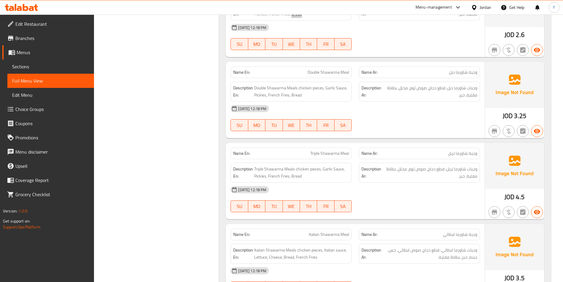
scroll to position [917, 0]
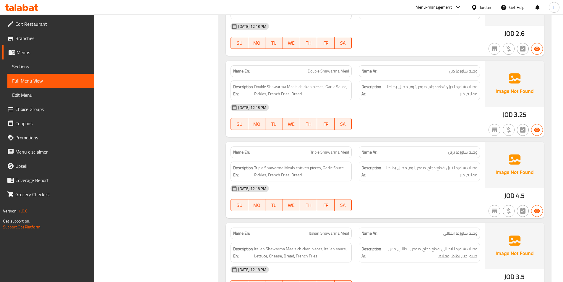
drag, startPoint x: 376, startPoint y: 110, endPoint x: 287, endPoint y: 64, distance: 99.5
drag, startPoint x: 254, startPoint y: 86, endPoint x: 324, endPoint y: 87, distance: 69.5
click at [300, 89] on span "Double Shawarma Meals chicken pieces, Garlic Sauce, Pickles, French Fries, Bread" at bounding box center [301, 90] width 95 height 14
click at [301, 86] on span "Double Shawarma Meals chicken pieces, Garlic Sauce, Pickles, French Fries, Bread" at bounding box center [301, 90] width 95 height 14
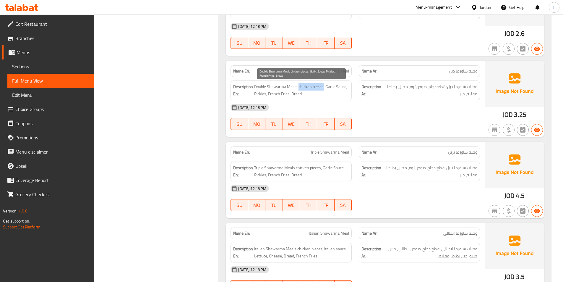
drag, startPoint x: 302, startPoint y: 87, endPoint x: 329, endPoint y: 88, distance: 26.9
click at [325, 88] on span "Double Shawarma Meals chicken pieces, Garlic Sauce, Pickles, French Fries, Bread" at bounding box center [301, 90] width 95 height 14
drag, startPoint x: 330, startPoint y: 88, endPoint x: 445, endPoint y: 96, distance: 115.4
click at [261, 94] on span "Double Shawarma Meals chicken pieces, Garlic Sauce, Pickles, French Fries, Bread" at bounding box center [301, 90] width 95 height 14
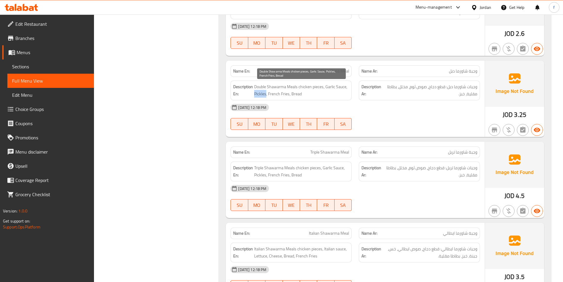
click at [261, 94] on span "Double Shawarma Meals chicken pieces, Garlic Sauce, Pickles, French Fries, Bread" at bounding box center [301, 90] width 95 height 14
click at [299, 92] on span "Double Shawarma Meals chicken pieces, Garlic Sauce, Pickles, French Fries, Bread" at bounding box center [301, 90] width 95 height 14
drag, startPoint x: 299, startPoint y: 92, endPoint x: 303, endPoint y: 94, distance: 4.4
click at [301, 93] on span "Double Shawarma Meals chicken pieces, Garlic Sauce, Pickles, French Fries, Bread" at bounding box center [301, 90] width 95 height 14
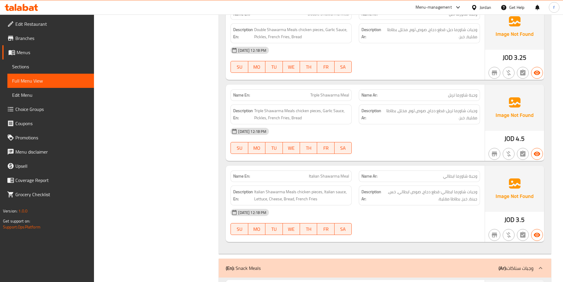
scroll to position [976, 0]
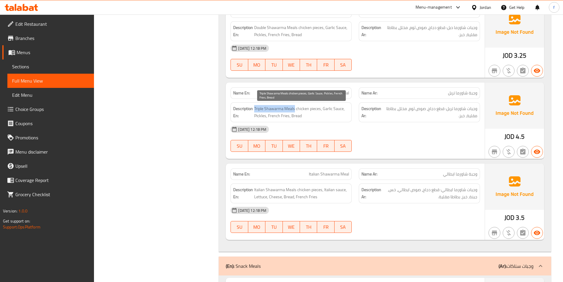
drag, startPoint x: 254, startPoint y: 108, endPoint x: 295, endPoint y: 109, distance: 40.8
click at [299, 106] on span "Triple Shawarma Meals chicken pieces, Garlic Sauce, Pickles, French Fries, Bread" at bounding box center [301, 112] width 95 height 14
drag, startPoint x: 297, startPoint y: 109, endPoint x: 321, endPoint y: 110, distance: 24.3
click at [321, 110] on span "Triple Shawarma Meals chicken pieces, Garlic Sauce, Pickles, French Fries, Bread" at bounding box center [301, 112] width 95 height 14
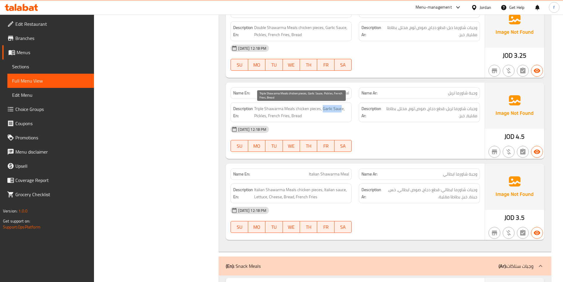
drag, startPoint x: 324, startPoint y: 107, endPoint x: 342, endPoint y: 109, distance: 18.7
click at [342, 109] on span "Triple Shawarma Meals chicken pieces, Garlic Sauce, Pickles, French Fries, Bread" at bounding box center [301, 112] width 95 height 14
drag, startPoint x: 262, startPoint y: 116, endPoint x: 266, endPoint y: 116, distance: 4.2
click at [266, 116] on span "Triple Shawarma Meals chicken pieces, Garlic Sauce, Pickles, French Fries, Bread" at bounding box center [301, 112] width 95 height 14
drag, startPoint x: 269, startPoint y: 114, endPoint x: 289, endPoint y: 116, distance: 20.5
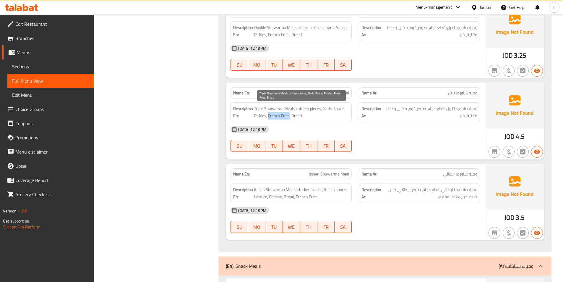
click at [289, 116] on span "Triple Shawarma Meals chicken pieces, Garlic Sauce, Pickles, French Fries, Bread" at bounding box center [301, 112] width 95 height 14
click at [301, 115] on span "Triple Shawarma Meals chicken pieces, Garlic Sauce, Pickles, French Fries, Bread" at bounding box center [301, 112] width 95 height 14
click at [300, 116] on span "Triple Shawarma Meals chicken pieces, Garlic Sauce, Pickles, French Fries, Bread" at bounding box center [301, 112] width 95 height 14
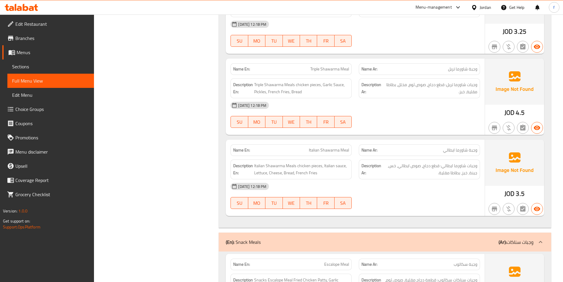
scroll to position [1035, 0]
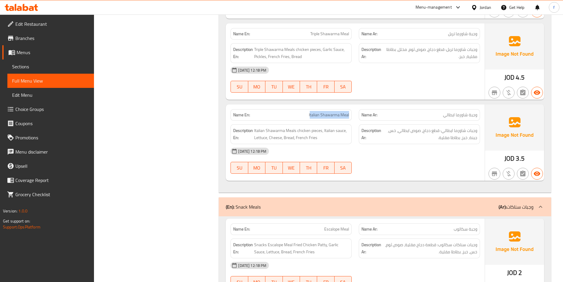
drag, startPoint x: 313, startPoint y: 114, endPoint x: 354, endPoint y: 117, distance: 41.2
click at [354, 117] on div "Name En: Italian Shawarma Meal" at bounding box center [291, 115] width 128 height 19
drag, startPoint x: 285, startPoint y: 110, endPoint x: 297, endPoint y: 112, distance: 12.6
click at [294, 112] on div "Name En: Italian Shawarma Meal" at bounding box center [291, 115] width 121 height 12
drag, startPoint x: 309, startPoint y: 114, endPoint x: 350, endPoint y: 115, distance: 41.1
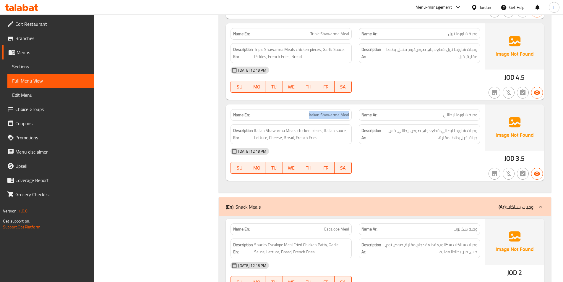
click at [353, 116] on div "Name En: Italian Shawarma Meal" at bounding box center [291, 115] width 128 height 19
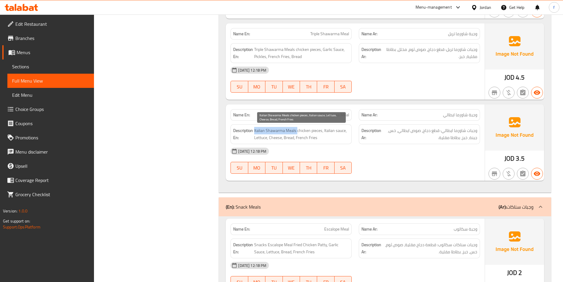
drag, startPoint x: 254, startPoint y: 130, endPoint x: 297, endPoint y: 131, distance: 42.6
click at [297, 131] on span "Italian Shawarma Meals chicken pieces, Italian sauce, Lettuce, Cheese, Bread, F…" at bounding box center [301, 134] width 95 height 14
click at [303, 130] on span "Italian Shawarma Meals chicken pieces, Italian sauce, Lettuce, Cheese, Bread, F…" at bounding box center [301, 134] width 95 height 14
drag, startPoint x: 296, startPoint y: 130, endPoint x: 326, endPoint y: 132, distance: 30.3
click at [322, 132] on span "Italian Shawarma Meals chicken pieces, Italian sauce, Lettuce, Cheese, Bread, F…" at bounding box center [301, 134] width 95 height 14
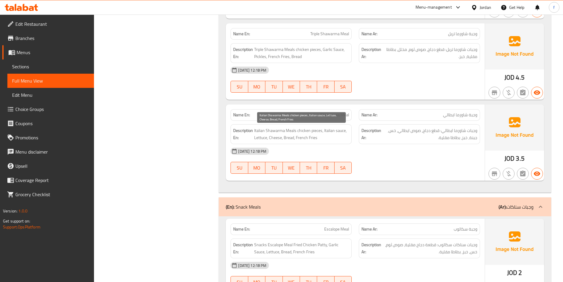
click at [325, 129] on span "Italian Shawarma Meals chicken pieces, Italian sauce, Lettuce, Cheese, Bread, F…" at bounding box center [301, 134] width 95 height 14
drag, startPoint x: 324, startPoint y: 130, endPoint x: 345, endPoint y: 131, distance: 21.0
click at [345, 131] on span "Italian Shawarma Meals chicken pieces, Italian sauce, Lettuce, Cheese, Bread, F…" at bounding box center [301, 134] width 95 height 14
click at [261, 138] on span "Italian Shawarma Meals chicken pieces, Italian sauce, Lettuce, Cheese, Bread, F…" at bounding box center [301, 134] width 95 height 14
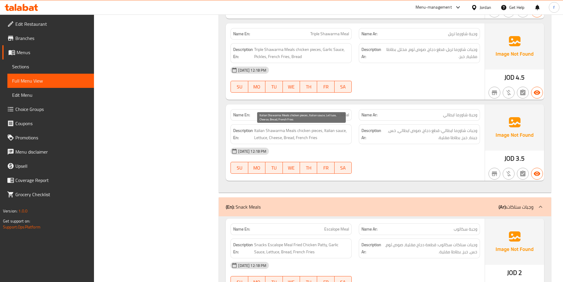
click at [279, 138] on span "Italian Shawarma Meals chicken pieces, Italian sauce, Lettuce, Cheese, Bread, F…" at bounding box center [301, 134] width 95 height 14
click at [289, 138] on span "Italian Shawarma Meals chicken pieces, Italian sauce, Lettuce, Cheese, Bread, F…" at bounding box center [301, 134] width 95 height 14
drag, startPoint x: 296, startPoint y: 136, endPoint x: 319, endPoint y: 138, distance: 23.7
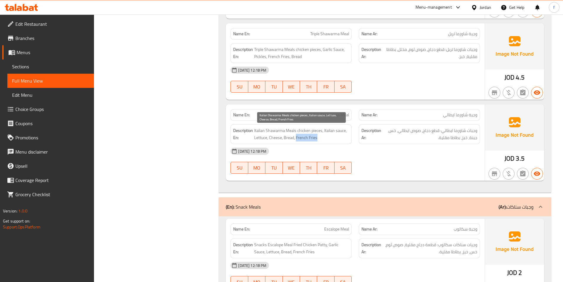
click at [319, 138] on span "Italian Shawarma Meals chicken pieces, Italian sauce, Lettuce, Cheese, Bread, F…" at bounding box center [301, 134] width 95 height 14
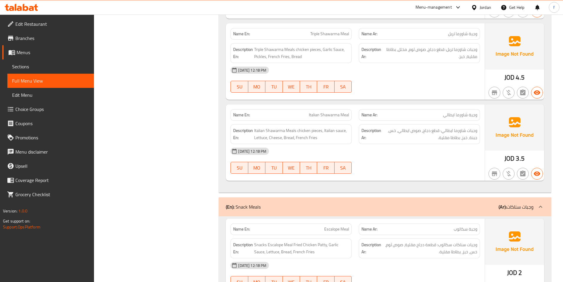
click at [366, 161] on div "10-08-2025 12:18 PM SU MO TU WE TH FR SA" at bounding box center [355, 160] width 257 height 33
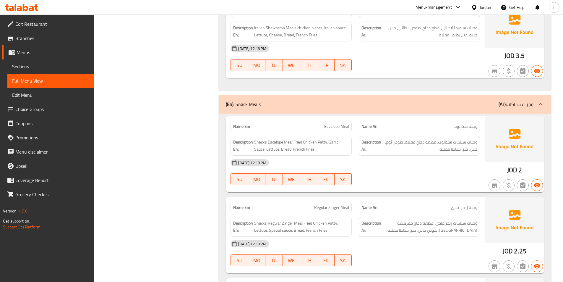
scroll to position [1153, 0]
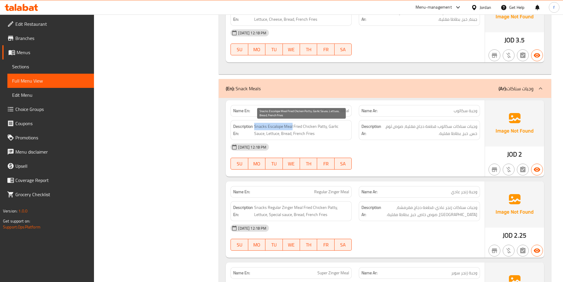
drag, startPoint x: 255, startPoint y: 125, endPoint x: 292, endPoint y: 126, distance: 37.6
click at [292, 126] on span "Snacks Escalope Meal Fried Chicken Patty, Garlic Sauce, Lettuce, Bread, French …" at bounding box center [301, 130] width 95 height 14
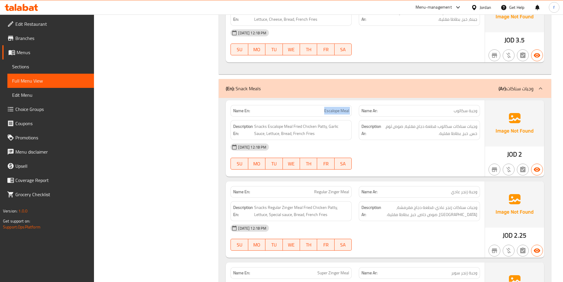
copy span "Escalope Meal"
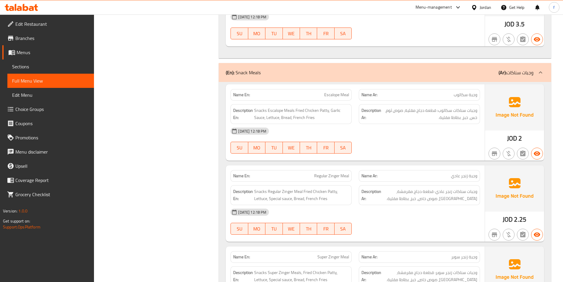
scroll to position [1183, 0]
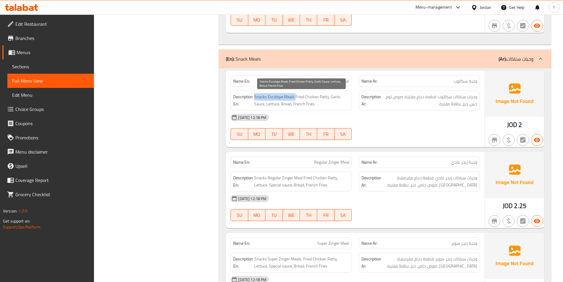
drag, startPoint x: 255, startPoint y: 96, endPoint x: 295, endPoint y: 95, distance: 40.5
click at [295, 95] on span "Snacks Escalope Meals Fried Chicken Patty, Garlic Sauce, Lettuce, Bread, French…" at bounding box center [301, 100] width 95 height 14
click at [300, 99] on span "Snacks Escalope Meals Fried Chicken Patty, Garlic Sauce, Lettuce, Bread, French…" at bounding box center [301, 100] width 95 height 14
drag, startPoint x: 296, startPoint y: 96, endPoint x: 368, endPoint y: 97, distance: 72.8
click at [329, 97] on span "Snacks Escalope Meals Fried Chicken Patty, Garlic Sauce, Lettuce, Bread, French…" at bounding box center [301, 100] width 95 height 14
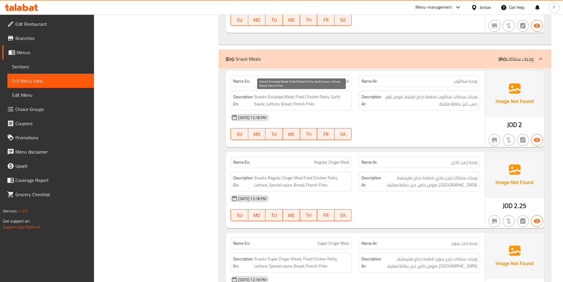
click at [333, 96] on span "Snacks Escalope Meals Fried Chicken Patty, Garlic Sauce, Lettuce, Bread, French…" at bounding box center [301, 100] width 95 height 14
click at [271, 103] on span "Snacks Escalope Meals Fried Chicken Patty, Garlic Sauce, Lettuce, Bread, French…" at bounding box center [301, 100] width 95 height 14
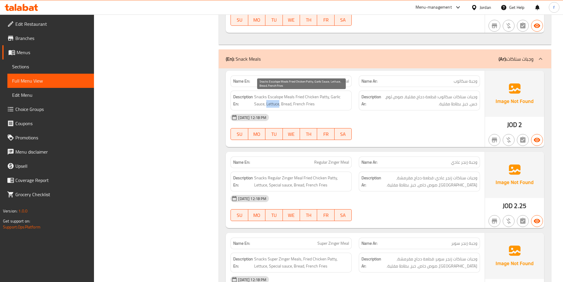
click at [271, 103] on span "Snacks Escalope Meals Fried Chicken Patty, Garlic Sauce, Lettuce, Bread, French…" at bounding box center [301, 100] width 95 height 14
click at [281, 104] on span "Snacks Escalope Meals Fried Chicken Patty, Garlic Sauce, Lettuce, Bread, French…" at bounding box center [301, 100] width 95 height 14
click at [294, 102] on span "Snacks Escalope Meals Fried Chicken Patty, Garlic Sauce, Lettuce, Bread, French…" at bounding box center [301, 100] width 95 height 14
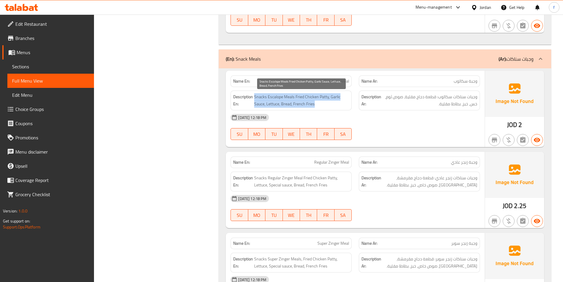
click at [294, 102] on span "Snacks Escalope Meals Fried Chicken Patty, Garlic Sauce, Lettuce, Bread, French…" at bounding box center [301, 100] width 95 height 14
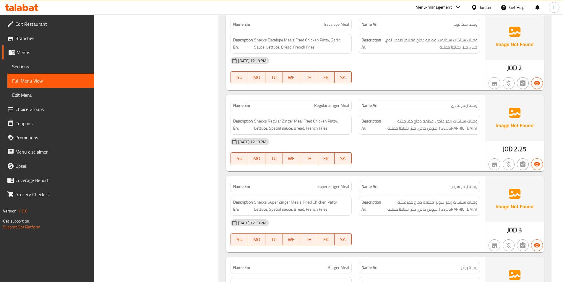
scroll to position [1242, 0]
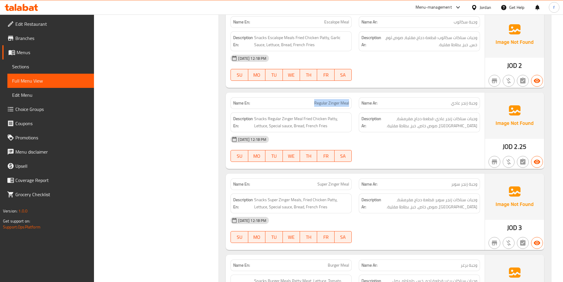
drag, startPoint x: 314, startPoint y: 104, endPoint x: 351, endPoint y: 102, distance: 37.3
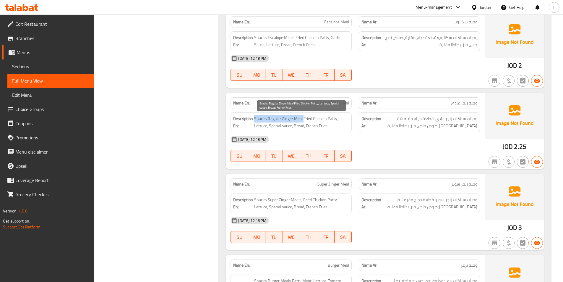
drag, startPoint x: 255, startPoint y: 117, endPoint x: 303, endPoint y: 119, distance: 48.2
click at [303, 119] on span "Snacks Regular Zinger Meal Fried Chicken Patty, Lettuce, Special sauce, Bread, …" at bounding box center [301, 122] width 95 height 14
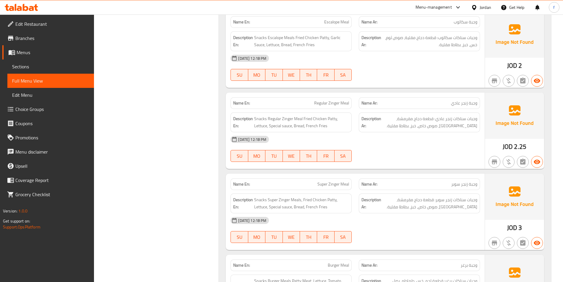
copy span "Regular Zinger Meal"
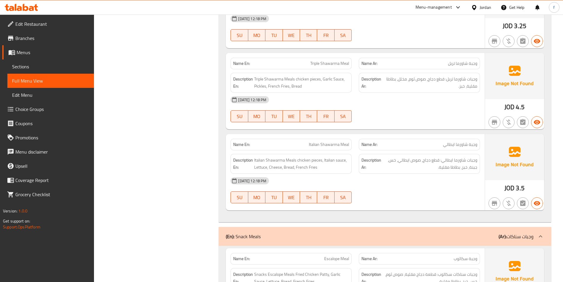
scroll to position [769, 0]
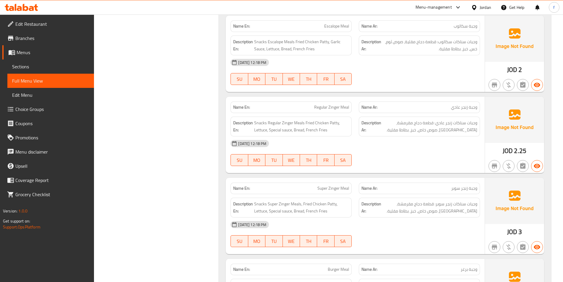
scroll to position [1212, 0]
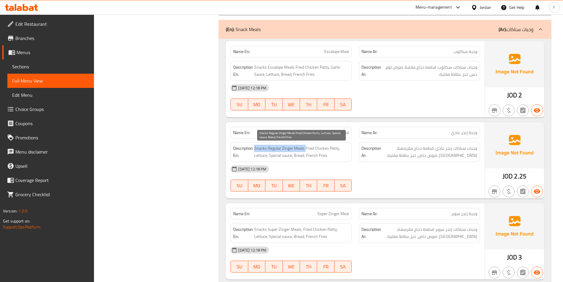
drag, startPoint x: 254, startPoint y: 147, endPoint x: 305, endPoint y: 147, distance: 51.8
drag, startPoint x: 315, startPoint y: 148, endPoint x: 308, endPoint y: 148, distance: 7.1
click at [314, 148] on span "Snacks Regular Zinger Meals Fried Chicken Patty, Lettuce, Special sauce, Bread,…" at bounding box center [301, 152] width 95 height 14
drag, startPoint x: 305, startPoint y: 147, endPoint x: 339, endPoint y: 147, distance: 34.0
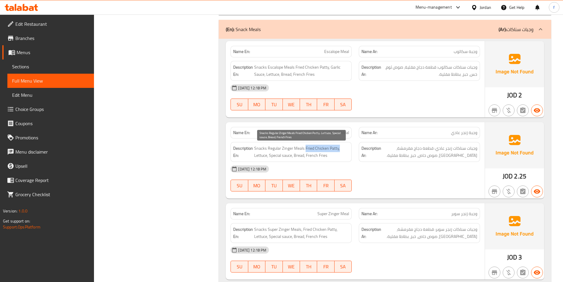
click at [339, 147] on span "Snacks Regular Zinger Meals Fried Chicken Patty, Lettuce, Special sauce, Bread,…" at bounding box center [301, 152] width 95 height 14
click at [259, 156] on span "Snacks Regular Zinger Meals Fried Chicken Patty, Lettuce, Special sauce, Bread,…" at bounding box center [301, 152] width 95 height 14
drag, startPoint x: 273, startPoint y: 155, endPoint x: 292, endPoint y: 156, distance: 19.0
click at [292, 156] on span "Snacks Regular Zinger Meals Fried Chicken Patty, Lettuce, Special sauce, Bread,…" at bounding box center [301, 152] width 95 height 14
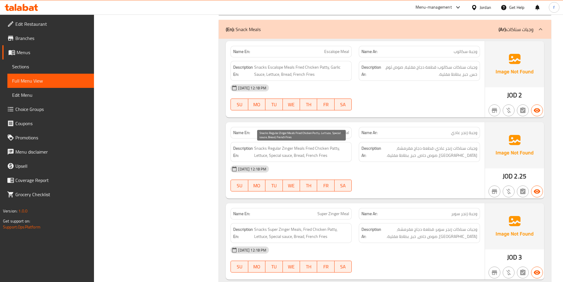
click at [301, 155] on span "Snacks Regular Zinger Meals Fried Chicken Patty, Lettuce, Special sauce, Bread,…" at bounding box center [301, 152] width 95 height 14
drag, startPoint x: 308, startPoint y: 154, endPoint x: 331, endPoint y: 153, distance: 23.1
click at [331, 153] on span "Snacks Regular Zinger Meals Fried Chicken Patty, Lettuce, Special sauce, Bread,…" at bounding box center [301, 152] width 95 height 14
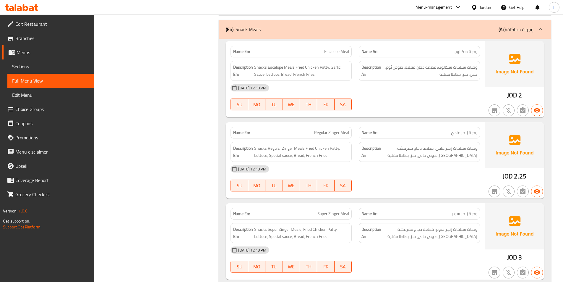
scroll to position [1301, 0]
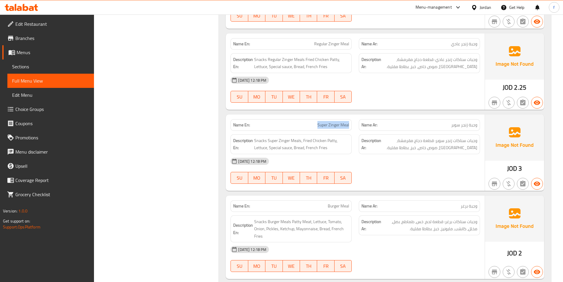
drag, startPoint x: 317, startPoint y: 124, endPoint x: 355, endPoint y: 134, distance: 40.0
drag, startPoint x: 257, startPoint y: 139, endPoint x: 272, endPoint y: 141, distance: 15.4
click at [273, 141] on span "Snacks Super Zinger Meals, Fried Chicken Patty, Lettuce, Special sauce, Bread, …" at bounding box center [301, 144] width 95 height 14
click at [257, 140] on span "Snacks Super Zinger Meals, Fried Chicken Patty, Lettuce, Special sauce, Bread, …" at bounding box center [301, 144] width 95 height 14
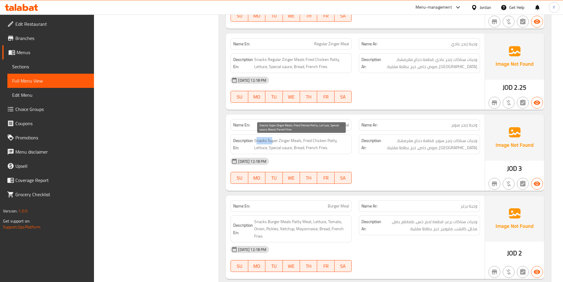
click at [256, 139] on span "Snacks Super Zinger Meals, Fried Chicken Patty, Lettuce, Special sauce, Bread, …" at bounding box center [301, 144] width 95 height 14
drag, startPoint x: 255, startPoint y: 140, endPoint x: 301, endPoint y: 143, distance: 46.8
click at [301, 143] on span "Snacks Super Zinger Meals, Fried Chicken Patty, Lettuce, Special sauce, Bread, …" at bounding box center [301, 144] width 95 height 14
click at [306, 140] on span "Snacks Super Zinger Meals, Fried Chicken Patty, Lettuce, Special sauce, Bread, …" at bounding box center [301, 144] width 95 height 14
drag, startPoint x: 303, startPoint y: 140, endPoint x: 336, endPoint y: 143, distance: 33.0
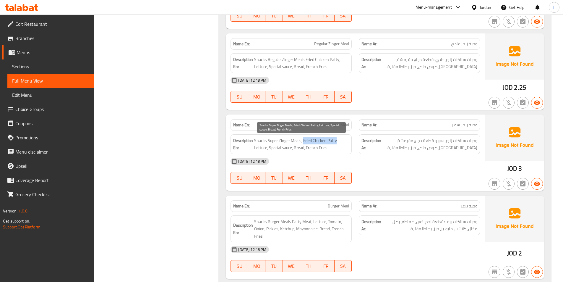
click at [336, 143] on span "Snacks Super Zinger Meals, Fried Chicken Patty, Lettuce, Special sauce, Bread, …" at bounding box center [301, 144] width 95 height 14
click at [259, 148] on span "Snacks Super Zinger Meals, Fried Chicken Patty, Lettuce, Special sauce, Bread, …" at bounding box center [301, 144] width 95 height 14
drag, startPoint x: 285, startPoint y: 148, endPoint x: 293, endPoint y: 147, distance: 7.4
click at [293, 147] on span "Snacks Super Zinger Meals, Fried Chicken Patty, Lettuce, Special sauce, Bread, …" at bounding box center [301, 144] width 95 height 14
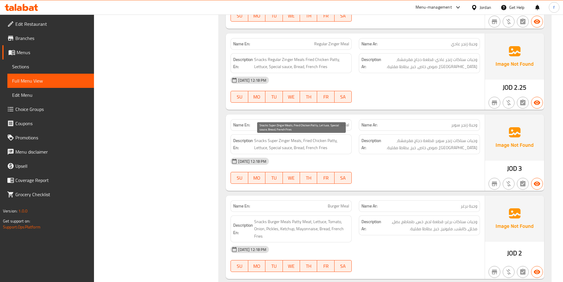
click at [302, 147] on span "Snacks Super Zinger Meals, Fried Chicken Patty, Lettuce, Special sauce, Bread, …" at bounding box center [301, 144] width 95 height 14
drag, startPoint x: 306, startPoint y: 147, endPoint x: 339, endPoint y: 149, distance: 32.3
click at [339, 149] on span "Snacks Super Zinger Meals, Fried Chicken Patty, Lettuce, Special sauce, Bread, …" at bounding box center [301, 144] width 95 height 14
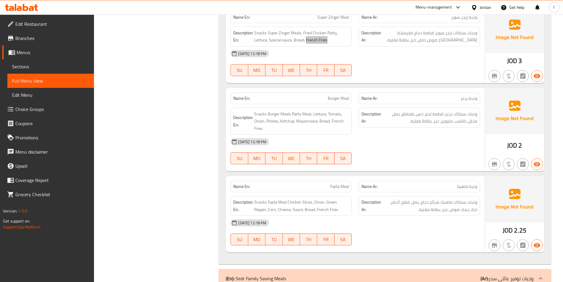
scroll to position [1419, 0]
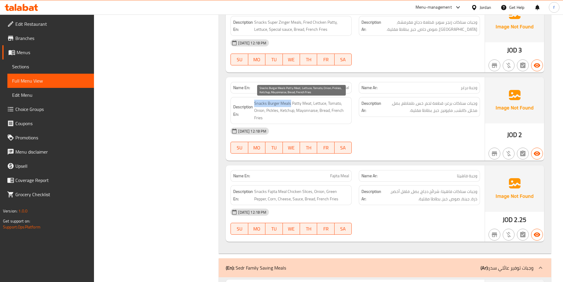
drag, startPoint x: 256, startPoint y: 101, endPoint x: 290, endPoint y: 104, distance: 34.4
click at [290, 104] on span "Snacks Burger Meals Patty Meat, Lettuce, Tomato, Onion, Pickles, Ketchup, Mayon…" at bounding box center [301, 111] width 95 height 22
click at [290, 102] on span "Snacks Burger Meals Patty Meat, Lettuce, Tomato, Onion, Pickles, Ketchup, Mayon…" at bounding box center [301, 111] width 95 height 22
drag, startPoint x: 292, startPoint y: 103, endPoint x: 320, endPoint y: 103, distance: 28.7
click at [313, 104] on span "Snacks Burger Meals Patty Meat, Lettuce, Tomato, Onion, Pickles, Ketchup, Mayon…" at bounding box center [301, 111] width 95 height 22
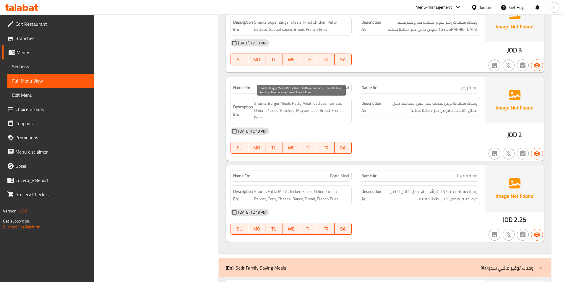
click at [318, 105] on span "Snacks Burger Meals Patty Meat, Lettuce, Tomato, Onion, Pickles, Ketchup, Mayon…" at bounding box center [301, 111] width 95 height 22
click at [333, 104] on span "Snacks Burger Meals Patty Meat, Lettuce, Tomato, Onion, Pickles, Ketchup, Mayon…" at bounding box center [301, 111] width 95 height 22
click at [261, 109] on span "Snacks Burger Meals Patty Meat, Lettuce, Tomato, Onion, Pickles, Ketchup, Mayon…" at bounding box center [301, 111] width 95 height 22
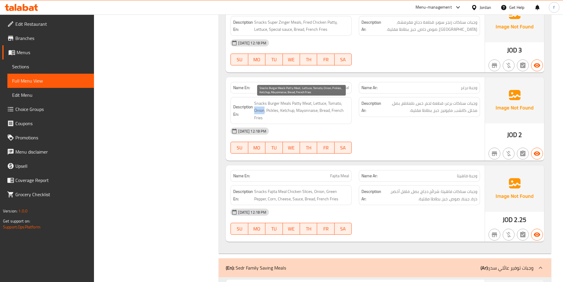
click at [261, 109] on span "Snacks Burger Meals Patty Meat, Lettuce, Tomato, Onion, Pickles, Ketchup, Mayon…" at bounding box center [301, 111] width 95 height 22
click at [273, 109] on span "Snacks Burger Meals Patty Meat, Lettuce, Tomato, Onion, Pickles, Ketchup, Mayon…" at bounding box center [301, 111] width 95 height 22
click at [285, 111] on span "Snacks Burger Meals Patty Meat, Lettuce, Tomato, Onion, Pickles, Ketchup, Mayon…" at bounding box center [301, 111] width 95 height 22
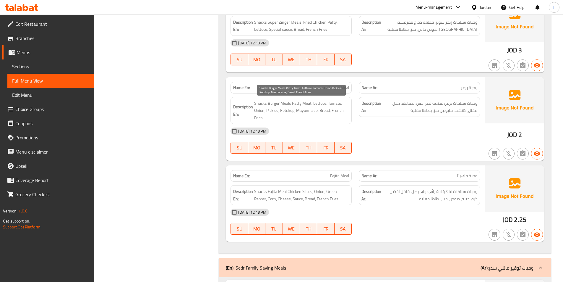
click at [301, 112] on span "Snacks Burger Meals Patty Meat, Lettuce, Tomato, Onion, Pickles, Ketchup, Mayon…" at bounding box center [301, 111] width 95 height 22
click at [326, 110] on span "Snacks Burger Meals Patty Meat, Lettuce, Tomato, Onion, Pickles, Ketchup, Mayon…" at bounding box center [301, 111] width 95 height 22
click at [335, 109] on span "Snacks Burger Meals Patty Meat, Lettuce, Tomato, Onion, Pickles, Ketchup, Mayon…" at bounding box center [301, 111] width 95 height 22
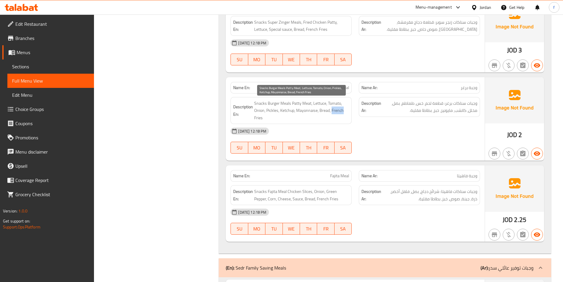
click at [335, 109] on span "Snacks Burger Meals Patty Meat, Lettuce, Tomato, Onion, Pickles, Ketchup, Mayon…" at bounding box center [301, 111] width 95 height 22
click at [256, 117] on span "Snacks Burger Meals Patty Meat, Lettuce, Tomato, Onion, Pickles, Ketchup, Mayon…" at bounding box center [301, 111] width 95 height 22
drag, startPoint x: 256, startPoint y: 117, endPoint x: 322, endPoint y: 116, distance: 65.9
click at [256, 117] on span "Snacks Burger Meals Patty Meat, Lettuce, Tomato, Onion, Pickles, Ketchup, Mayon…" at bounding box center [301, 111] width 95 height 22
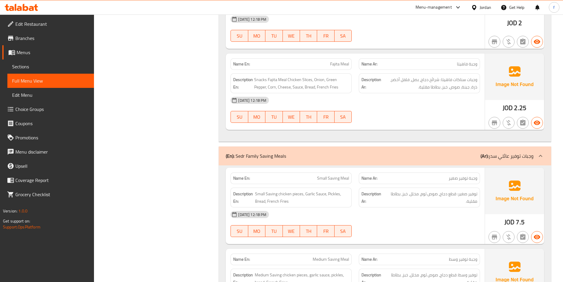
scroll to position [1538, 0]
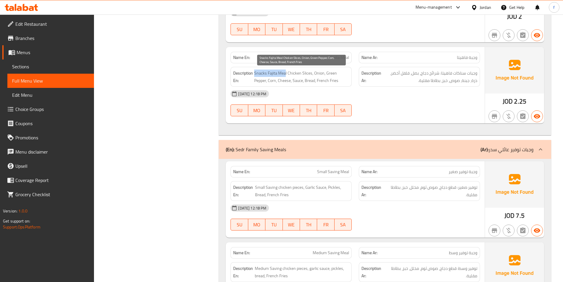
drag, startPoint x: 255, startPoint y: 73, endPoint x: 285, endPoint y: 73, distance: 30.2
click at [285, 73] on span "Snacks Fajita Meal Chicken Slices, Onion, Green Pepper, Corn, Cheese, Sauce, Br…" at bounding box center [301, 76] width 95 height 14
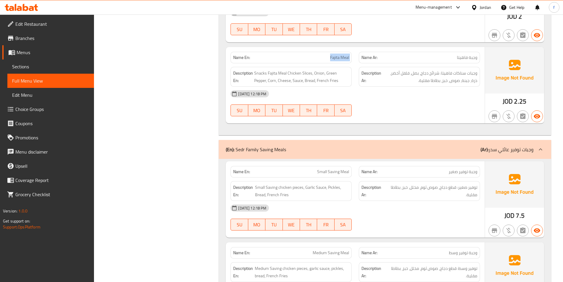
copy span "Fajita Meal"
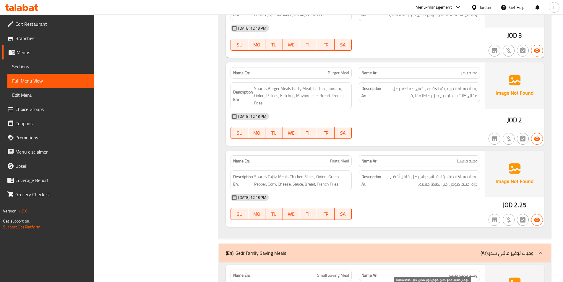
scroll to position [1419, 0]
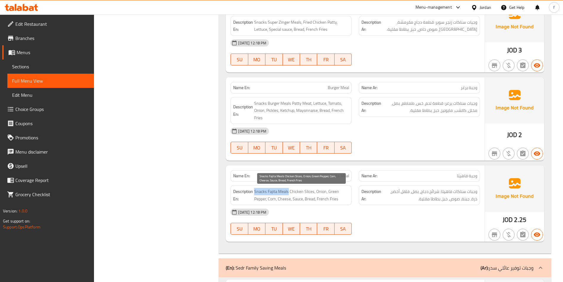
drag, startPoint x: 254, startPoint y: 192, endPoint x: 275, endPoint y: 187, distance: 21.6
click at [292, 191] on span "Snacks Fajita Meals Chicken Slices, Onion, Green Pepper, Corn, Cheese, Sauce, B…" at bounding box center [301, 195] width 95 height 14
drag, startPoint x: 290, startPoint y: 190, endPoint x: 313, endPoint y: 191, distance: 23.7
click at [313, 191] on span "Snacks Fajita Meals Chicken Slices, Onion, Green Pepper, Corn, Cheese, Sauce, B…" at bounding box center [301, 195] width 95 height 14
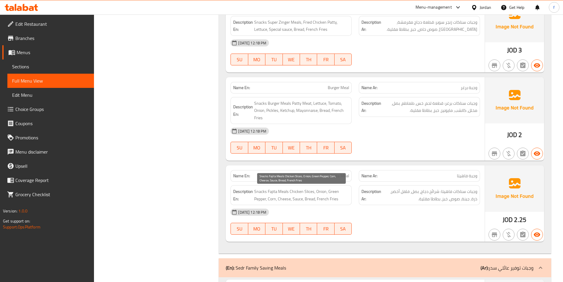
click at [319, 191] on span "Snacks Fajita Meals Chicken Slices, Onion, Green Pepper, Corn, Cheese, Sauce, B…" at bounding box center [301, 195] width 95 height 14
click at [334, 192] on span "Snacks Fajita Meals Chicken Slices, Onion, Green Pepper, Corn, Cheese, Sauce, B…" at bounding box center [301, 195] width 95 height 14
drag, startPoint x: 334, startPoint y: 192, endPoint x: 330, endPoint y: 193, distance: 4.7
click at [333, 192] on span "Snacks Fajita Meals Chicken Slices, Onion, Green Pepper, Corn, Cheese, Sauce, B…" at bounding box center [301, 195] width 95 height 14
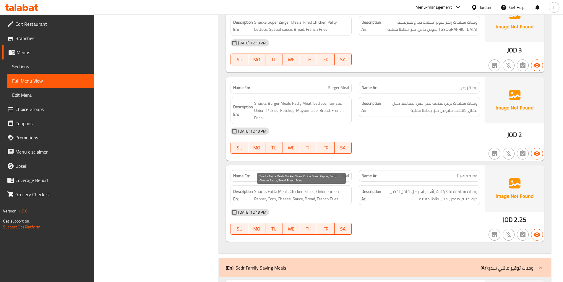
click at [260, 198] on span "Snacks Fajita Meals Chicken Slices, Onion, Green Pepper, Corn, Cheese, Sauce, B…" at bounding box center [301, 195] width 95 height 14
click at [273, 200] on span "Snacks Fajita Meals Chicken Slices, Onion, Green Pepper, Corn, Cheese, Sauce, B…" at bounding box center [301, 195] width 95 height 14
click at [286, 199] on span "Snacks Fajita Meals Chicken Slices, Onion, Green Pepper, Corn, Cheese, Sauce, B…" at bounding box center [301, 195] width 95 height 14
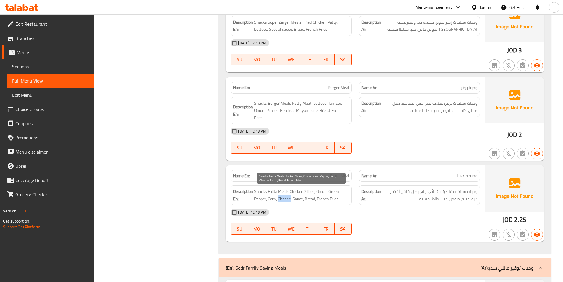
click at [286, 199] on span "Snacks Fajita Meals Chicken Slices, Onion, Green Pepper, Corn, Cheese, Sauce, B…" at bounding box center [301, 195] width 95 height 14
click at [299, 199] on span "Snacks Fajita Meals Chicken Slices, Onion, Green Pepper, Corn, Cheese, Sauce, B…" at bounding box center [301, 195] width 95 height 14
click at [311, 199] on span "Snacks Fajita Meals Chicken Slices, Onion, Green Pepper, Corn, Cheese, Sauce, B…" at bounding box center [301, 195] width 95 height 14
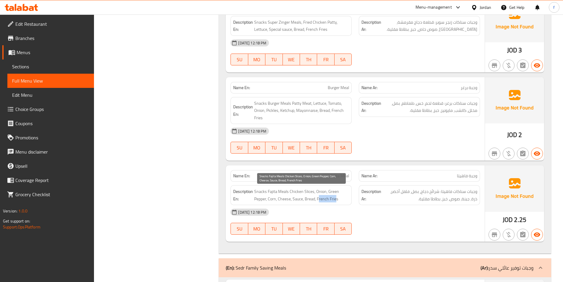
drag, startPoint x: 319, startPoint y: 199, endPoint x: 336, endPoint y: 200, distance: 17.2
click at [336, 200] on span "Snacks Fajita Meals Chicken Slices, Onion, Green Pepper, Corn, Cheese, Sauce, B…" at bounding box center [301, 195] width 95 height 14
click at [338, 200] on span "Snacks Fajita Meals Chicken Slices, Onion, Green Pepper, Corn, Cheese, Sauce, B…" at bounding box center [301, 195] width 95 height 14
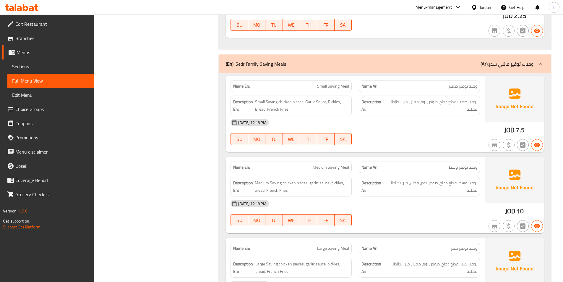
scroll to position [1626, 0]
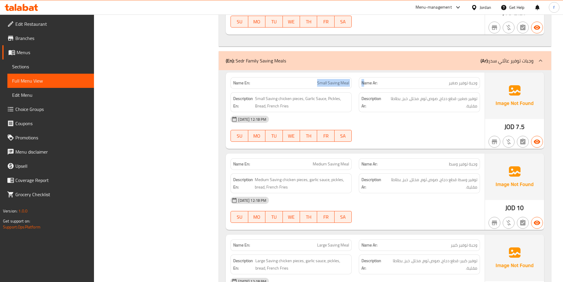
drag, startPoint x: 316, startPoint y: 82, endPoint x: 365, endPoint y: 83, distance: 48.5
drag, startPoint x: 258, startPoint y: 98, endPoint x: 278, endPoint y: 99, distance: 20.2
click at [278, 99] on span "Small Saving chicken pieces, Garlic Sauce, Pickles, Bread, French Fries" at bounding box center [302, 102] width 94 height 14
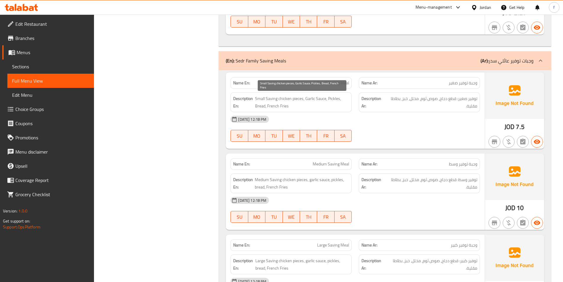
drag, startPoint x: 288, startPoint y: 98, endPoint x: 283, endPoint y: 98, distance: 5.0
click at [287, 98] on span "Small Saving chicken pieces, Garlic Sauce, Pickles, Bread, French Fries" at bounding box center [302, 102] width 94 height 14
drag, startPoint x: 279, startPoint y: 98, endPoint x: 303, endPoint y: 101, distance: 24.7
click at [303, 101] on span "Small Saving chicken pieces, Garlic Sauce, Pickles, Bread, French Fries" at bounding box center [302, 102] width 94 height 14
drag, startPoint x: 308, startPoint y: 99, endPoint x: 302, endPoint y: 99, distance: 5.9
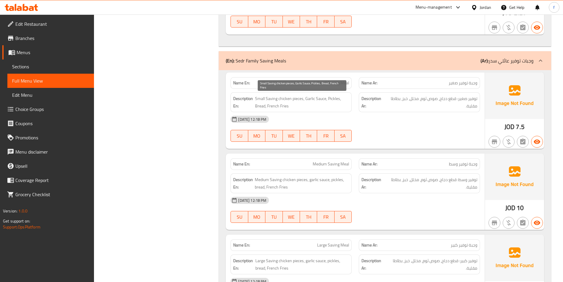
click at [307, 99] on span "Small Saving chicken pieces, Garlic Sauce, Pickles, Bread, French Fries" at bounding box center [302, 102] width 94 height 14
click at [304, 99] on span "Small Saving chicken pieces, Garlic Sauce, Pickles, Bread, French Fries" at bounding box center [302, 102] width 94 height 14
drag, startPoint x: 306, startPoint y: 98, endPoint x: 326, endPoint y: 99, distance: 19.9
click at [326, 99] on span "Small Saving chicken pieces, Garlic Sauce, Pickles, Bread, French Fries" at bounding box center [302, 102] width 94 height 14
click at [336, 96] on span "Small Saving chicken pieces, Garlic Sauce, Pickles, Bread, French Fries" at bounding box center [302, 102] width 94 height 14
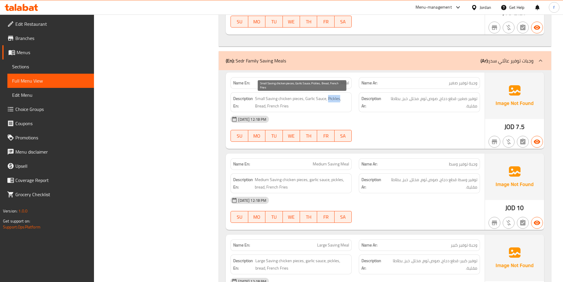
click at [336, 96] on span "Small Saving chicken pieces, Garlic Sauce, Pickles, Bread, French Fries" at bounding box center [302, 102] width 94 height 14
click at [258, 104] on span "Small Saving chicken pieces, Garlic Sauce, Pickles, Bread, French Fries" at bounding box center [302, 102] width 94 height 14
drag, startPoint x: 268, startPoint y: 105, endPoint x: 331, endPoint y: 107, distance: 63.3
click at [307, 108] on span "Small Saving chicken pieces, Garlic Sauce, Pickles, Bread, French Fries" at bounding box center [302, 102] width 94 height 14
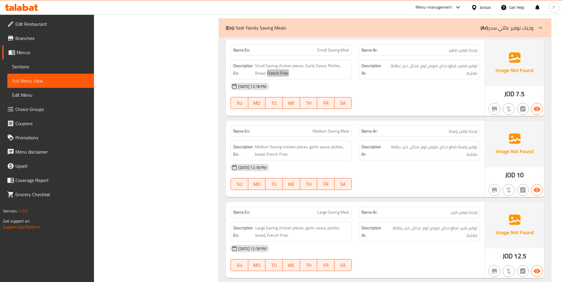
scroll to position [1656, 0]
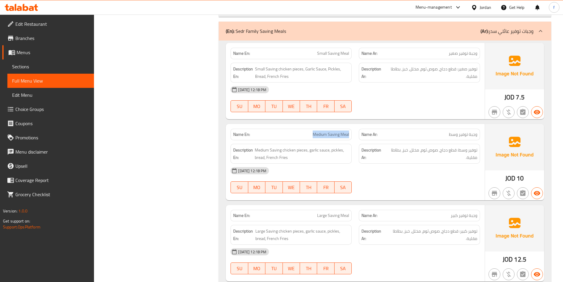
drag, startPoint x: 313, startPoint y: 133, endPoint x: 368, endPoint y: 136, distance: 54.5
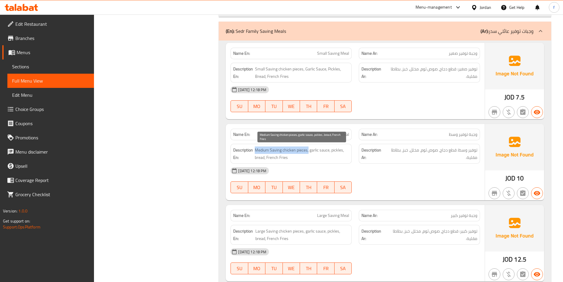
drag, startPoint x: 256, startPoint y: 148, endPoint x: 308, endPoint y: 153, distance: 51.7
click at [308, 153] on span "Medium Saving chicken pieces, garlic sauce, pickles, bread, French Fries" at bounding box center [302, 153] width 95 height 14
click at [315, 150] on span "Medium Saving chicken pieces, garlic sauce, pickles, bread, French Fries" at bounding box center [302, 153] width 95 height 14
drag, startPoint x: 311, startPoint y: 150, endPoint x: 328, endPoint y: 151, distance: 17.8
click at [328, 151] on span "Medium Saving chicken pieces, garlic sauce, pickles, bread, French Fries" at bounding box center [302, 153] width 95 height 14
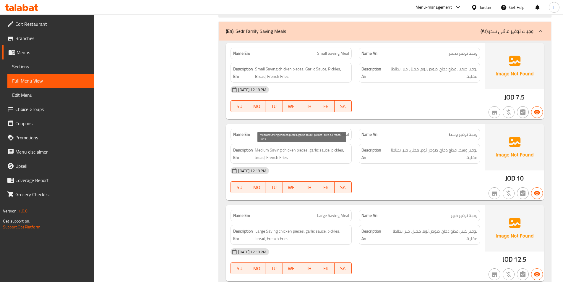
click at [339, 151] on span "Medium Saving chicken pieces, garlic sauce, pickles, bread, French Fries" at bounding box center [302, 153] width 95 height 14
click at [257, 158] on span "Medium Saving chicken pieces, garlic sauce, pickles, bread, French Fries" at bounding box center [302, 153] width 95 height 14
drag, startPoint x: 267, startPoint y: 156, endPoint x: 295, endPoint y: 157, distance: 27.8
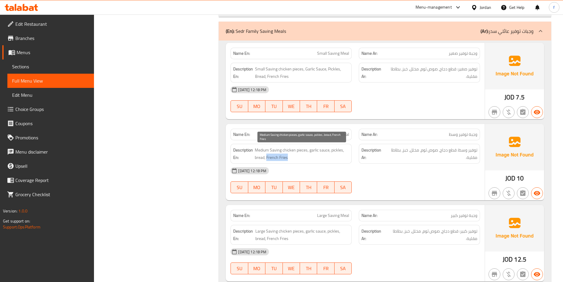
click at [295, 157] on span "Medium Saving chicken pieces, garlic sauce, pickles, bread, French Fries" at bounding box center [302, 153] width 95 height 14
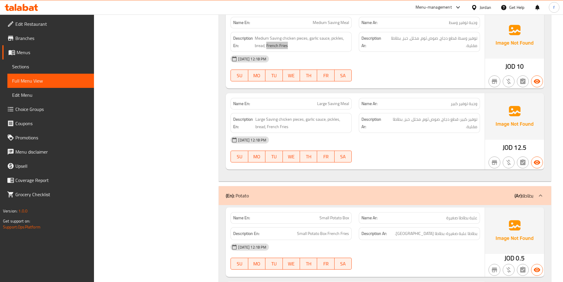
scroll to position [1774, 0]
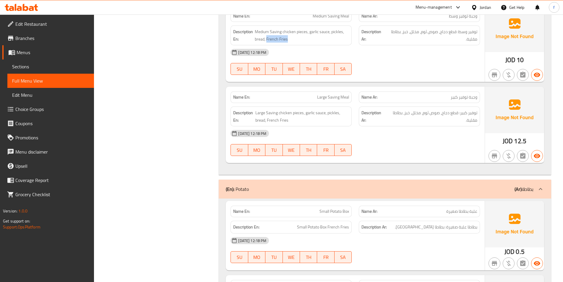
drag, startPoint x: 351, startPoint y: 134, endPoint x: 338, endPoint y: 117, distance: 21.7
drag, startPoint x: 319, startPoint y: 96, endPoint x: 353, endPoint y: 99, distance: 34.7
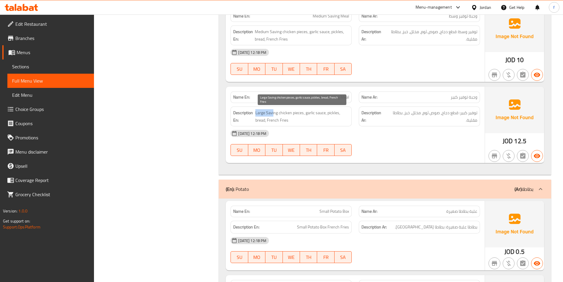
drag, startPoint x: 255, startPoint y: 111, endPoint x: 273, endPoint y: 113, distance: 17.8
click at [273, 113] on span "Large Saving chicken pieces, garlic sauce, pickles, bread, French Fries" at bounding box center [303, 116] width 94 height 14
drag, startPoint x: 279, startPoint y: 112, endPoint x: 302, endPoint y: 114, distance: 23.8
click at [303, 114] on span "Large Saving chicken pieces, garlic sauce, pickles, bread, French Fries" at bounding box center [303, 116] width 94 height 14
drag, startPoint x: 305, startPoint y: 111, endPoint x: 427, endPoint y: 122, distance: 122.3
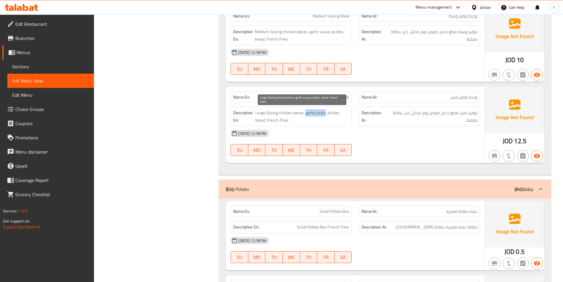
click at [327, 113] on span "Large Saving chicken pieces, garlic sauce, pickles, bread, French Fries" at bounding box center [303, 116] width 94 height 14
click at [334, 111] on span "Large Saving chicken pieces, garlic sauce, pickles, bread, French Fries" at bounding box center [303, 116] width 94 height 14
click at [258, 120] on span "Large Saving chicken pieces, garlic sauce, pickles, bread, French Fries" at bounding box center [303, 116] width 94 height 14
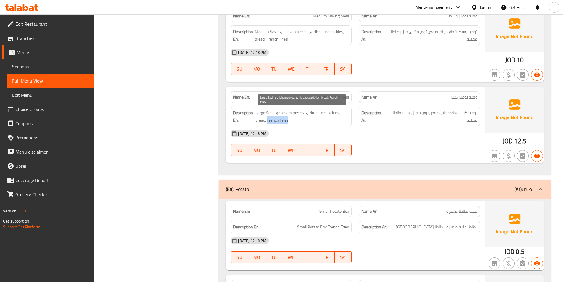
drag, startPoint x: 267, startPoint y: 119, endPoint x: 304, endPoint y: 119, distance: 37.0
click at [305, 121] on span "Large Saving chicken pieces, garlic sauce, pickles, bread, French Fries" at bounding box center [303, 116] width 94 height 14
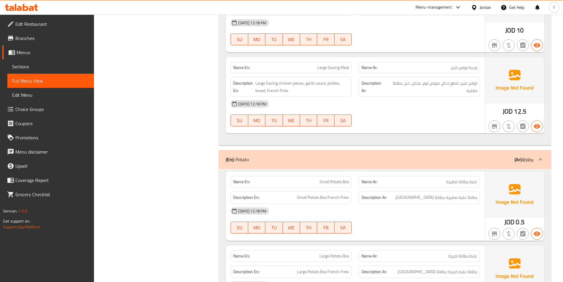
scroll to position [1863, 0]
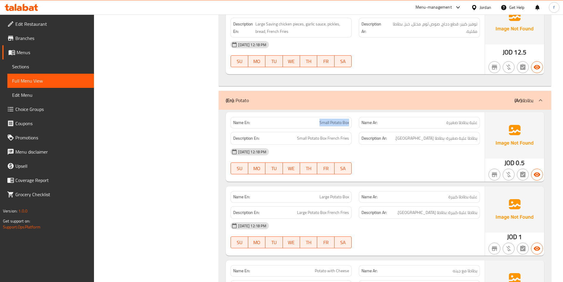
drag, startPoint x: 319, startPoint y: 123, endPoint x: 354, endPoint y: 122, distance: 34.3
drag, startPoint x: 296, startPoint y: 138, endPoint x: 327, endPoint y: 139, distance: 31.1
drag, startPoint x: 328, startPoint y: 136, endPoint x: 300, endPoint y: 139, distance: 28.2
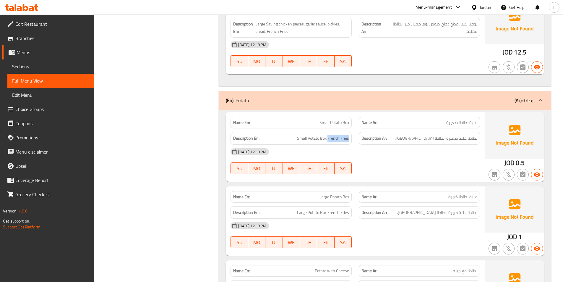
drag, startPoint x: 424, startPoint y: 138, endPoint x: 483, endPoint y: 141, distance: 59.2
drag, startPoint x: 329, startPoint y: 138, endPoint x: 362, endPoint y: 140, distance: 33.2
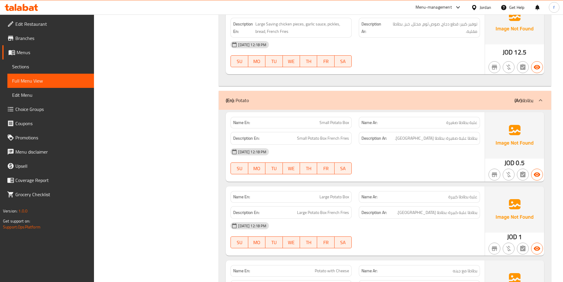
drag, startPoint x: 429, startPoint y: 148, endPoint x: 464, endPoint y: 149, distance: 34.9
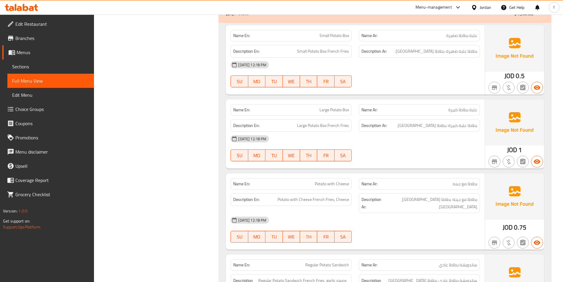
scroll to position [1952, 0]
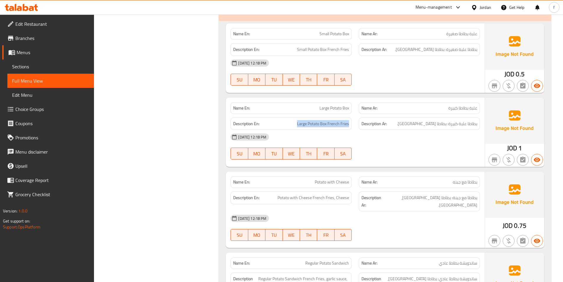
drag, startPoint x: 298, startPoint y: 123, endPoint x: 414, endPoint y: 131, distance: 116.2
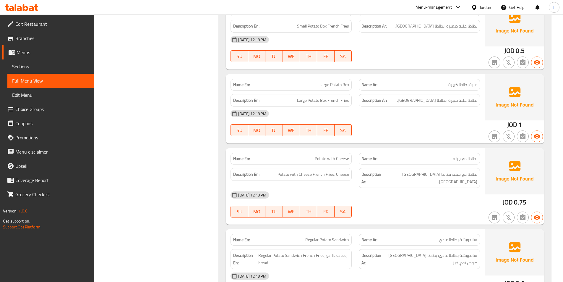
scroll to position [2040, 0]
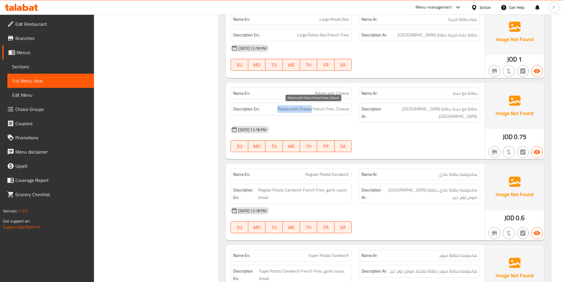
drag, startPoint x: 278, startPoint y: 108, endPoint x: 313, endPoint y: 109, distance: 34.3
click at [317, 109] on span "Potato with Cheese French Fries, Cheese" at bounding box center [314, 108] width 72 height 7
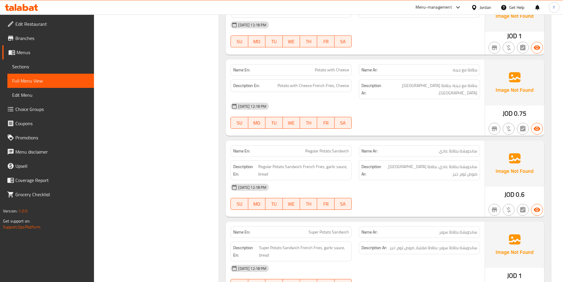
scroll to position [2100, 0]
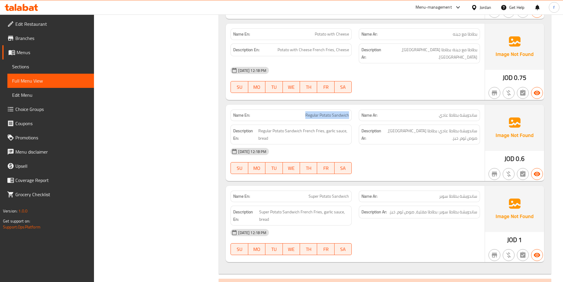
drag, startPoint x: 306, startPoint y: 106, endPoint x: 354, endPoint y: 107, distance: 47.9
drag, startPoint x: 306, startPoint y: 107, endPoint x: 355, endPoint y: 109, distance: 49.1
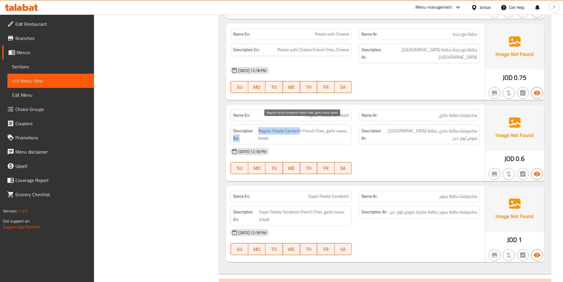
drag, startPoint x: 258, startPoint y: 122, endPoint x: 300, endPoint y: 124, distance: 42.6
click at [318, 129] on span "Regular Potato Sandwich French Fries, garlic sauce, bread" at bounding box center [303, 134] width 91 height 14
drag, startPoint x: 303, startPoint y: 121, endPoint x: 324, endPoint y: 125, distance: 21.1
click at [324, 127] on span "Regular Potato Sandwich French Fries, garlic sauce, bread" at bounding box center [303, 134] width 91 height 14
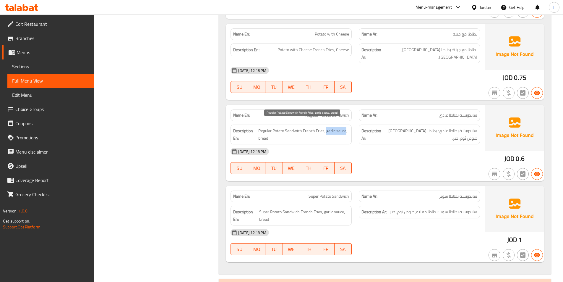
drag, startPoint x: 326, startPoint y: 123, endPoint x: 404, endPoint y: 130, distance: 78.0
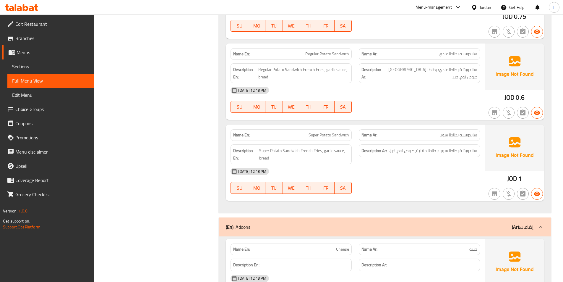
scroll to position [2159, 0]
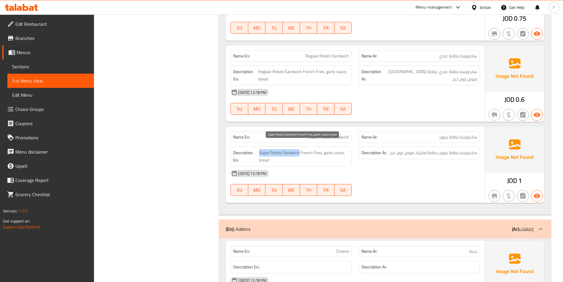
drag, startPoint x: 266, startPoint y: 145, endPoint x: 299, endPoint y: 146, distance: 33.2
click at [299, 149] on span "Super Potato Sandwich French Fries, garlic sauce, bread" at bounding box center [304, 156] width 90 height 14
click at [304, 149] on span "Super Potato Sandwich French Fries, garlic sauce, bread" at bounding box center [304, 156] width 90 height 14
drag, startPoint x: 301, startPoint y: 144, endPoint x: 321, endPoint y: 147, distance: 20.0
click at [321, 149] on span "Super Potato Sandwich French Fries, garlic sauce, bread" at bounding box center [304, 156] width 90 height 14
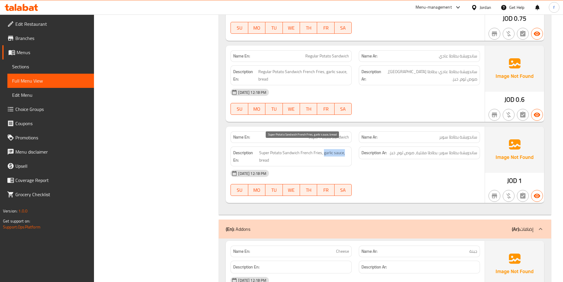
drag, startPoint x: 324, startPoint y: 146, endPoint x: 346, endPoint y: 148, distance: 21.7
click at [346, 149] on span "Super Potato Sandwich French Fries, garlic sauce, bread" at bounding box center [304, 156] width 90 height 14
click at [266, 152] on span "Super Potato Sandwich French Fries, garlic sauce, bread" at bounding box center [304, 156] width 90 height 14
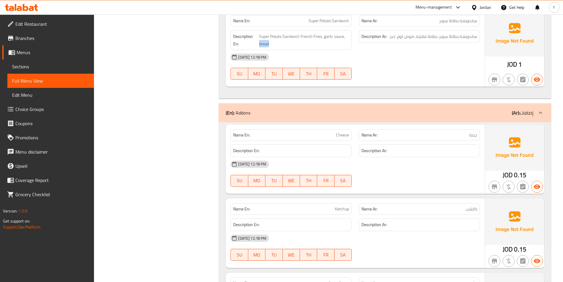
scroll to position [2277, 0]
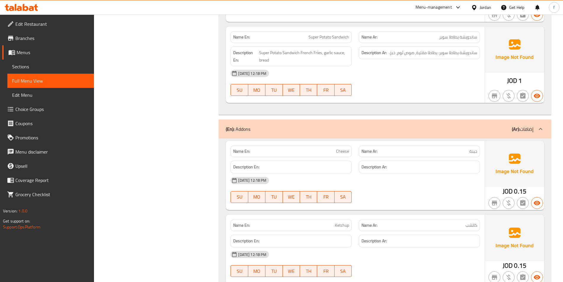
scroll to position [2248, 0]
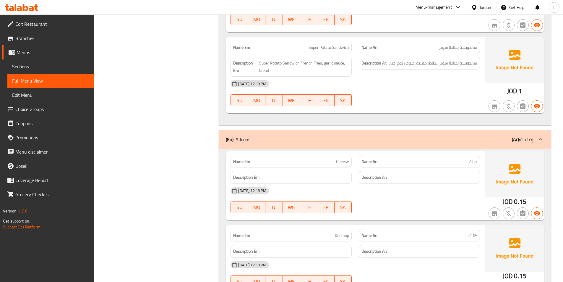
copy span "Cheese"
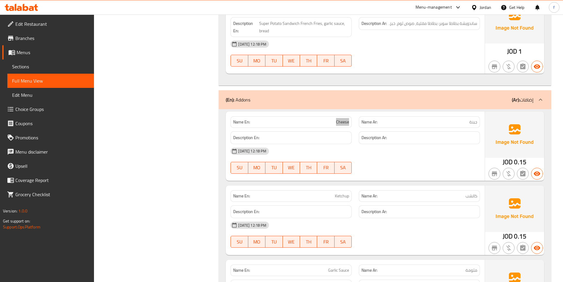
scroll to position [2337, 0]
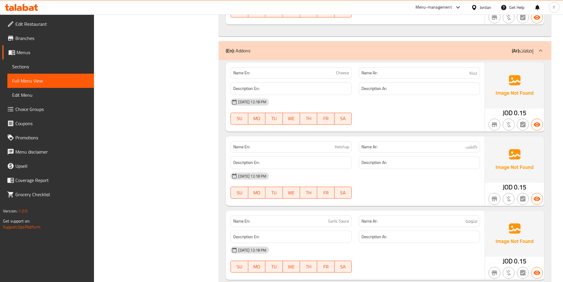
copy span "Ketchup"
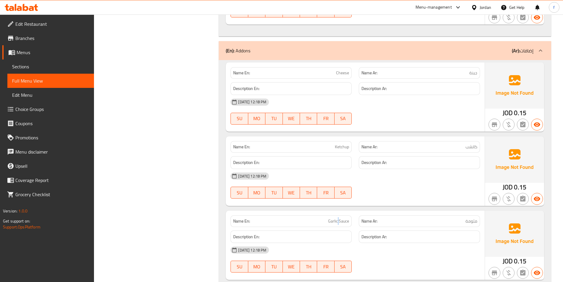
copy span "Garlic Sauce"
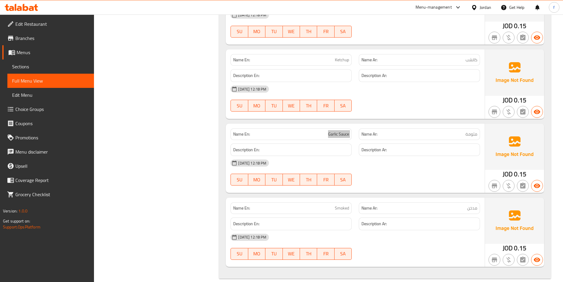
scroll to position [2426, 0]
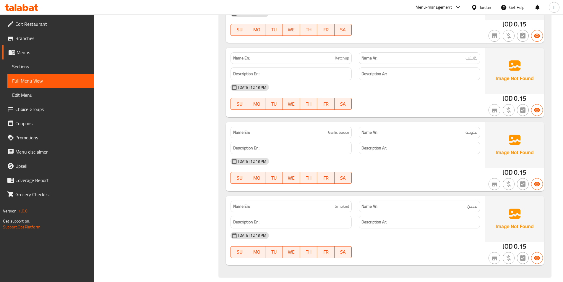
copy span "Smoked"
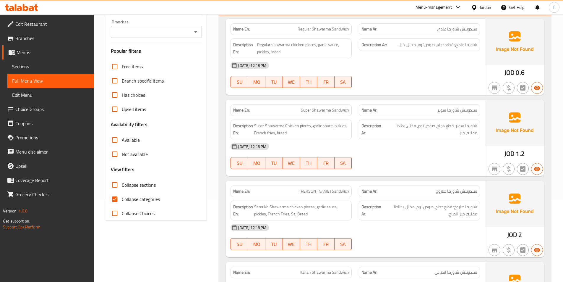
scroll to position [89, 0]
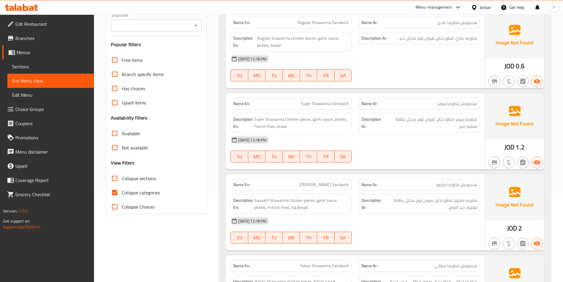
click at [144, 193] on span "Collapse categories" at bounding box center [141, 192] width 38 height 7
click at [122, 193] on input "Collapse categories" at bounding box center [115, 192] width 14 height 14
checkbox input "false"
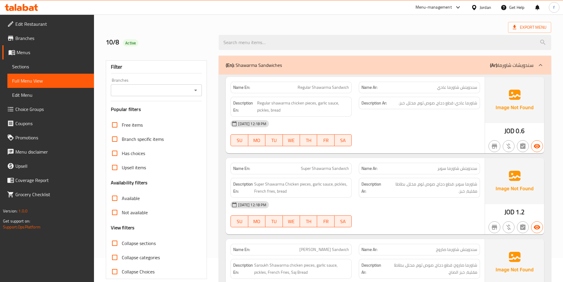
scroll to position [0, 0]
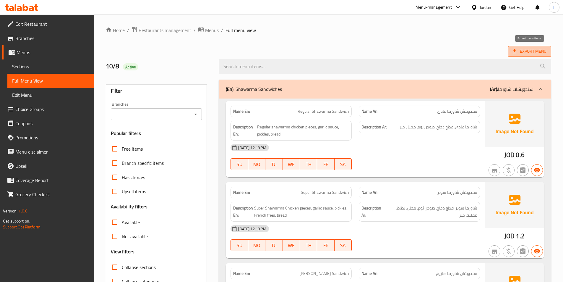
click at [536, 52] on span "Export Menu" at bounding box center [530, 51] width 34 height 7
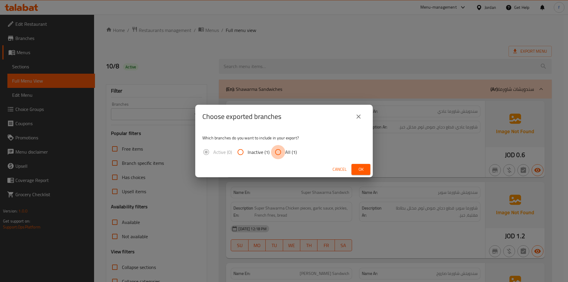
drag, startPoint x: 278, startPoint y: 154, endPoint x: 349, endPoint y: 162, distance: 71.1
click at [283, 156] on input "All (1)" at bounding box center [278, 152] width 14 height 14
radio input "true"
click at [361, 171] on span "Ok" at bounding box center [360, 169] width 9 height 7
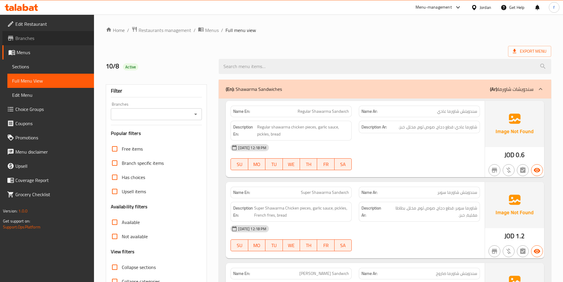
click at [32, 40] on span "Branches" at bounding box center [52, 38] width 74 height 7
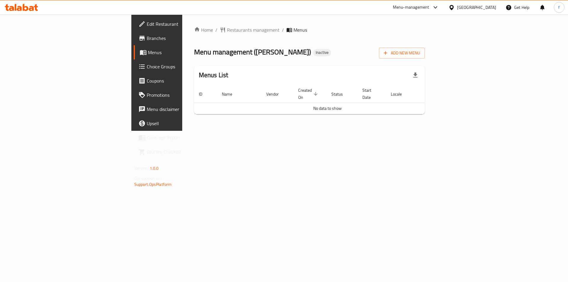
click at [134, 30] on link "Edit Restaurant" at bounding box center [180, 24] width 93 height 14
